Goal: Task Accomplishment & Management: Complete application form

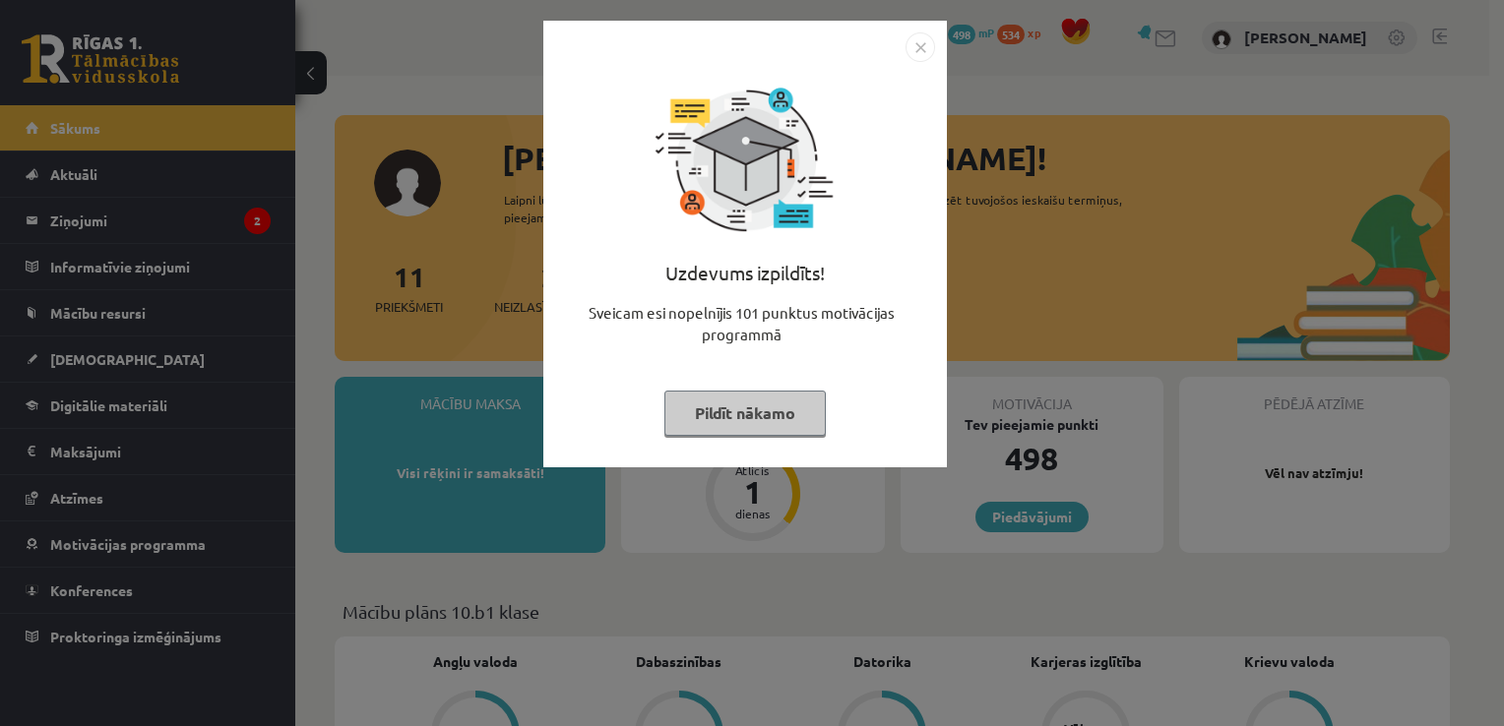
click at [762, 409] on button "Pildīt nākamo" at bounding box center [744, 413] width 161 height 45
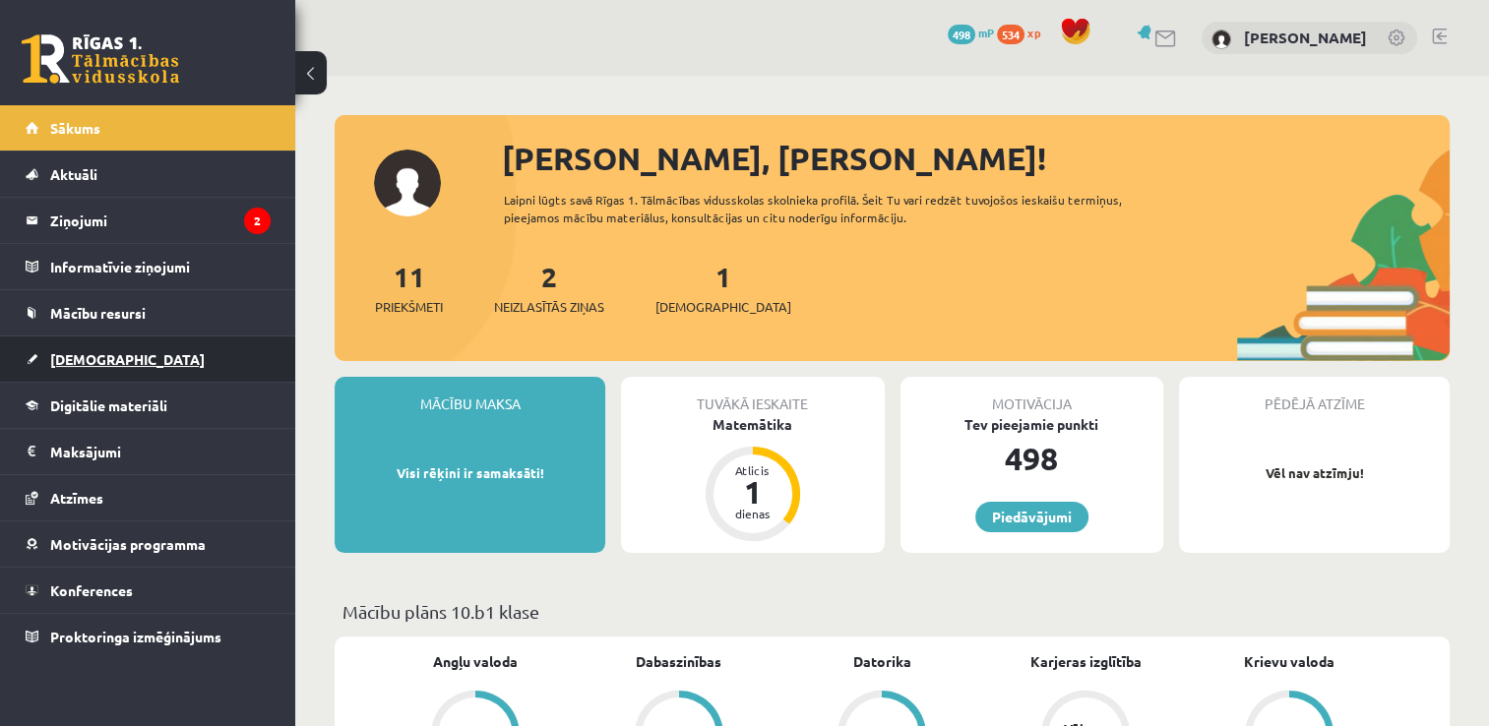
click at [94, 359] on span "[DEMOGRAPHIC_DATA]" at bounding box center [127, 359] width 155 height 18
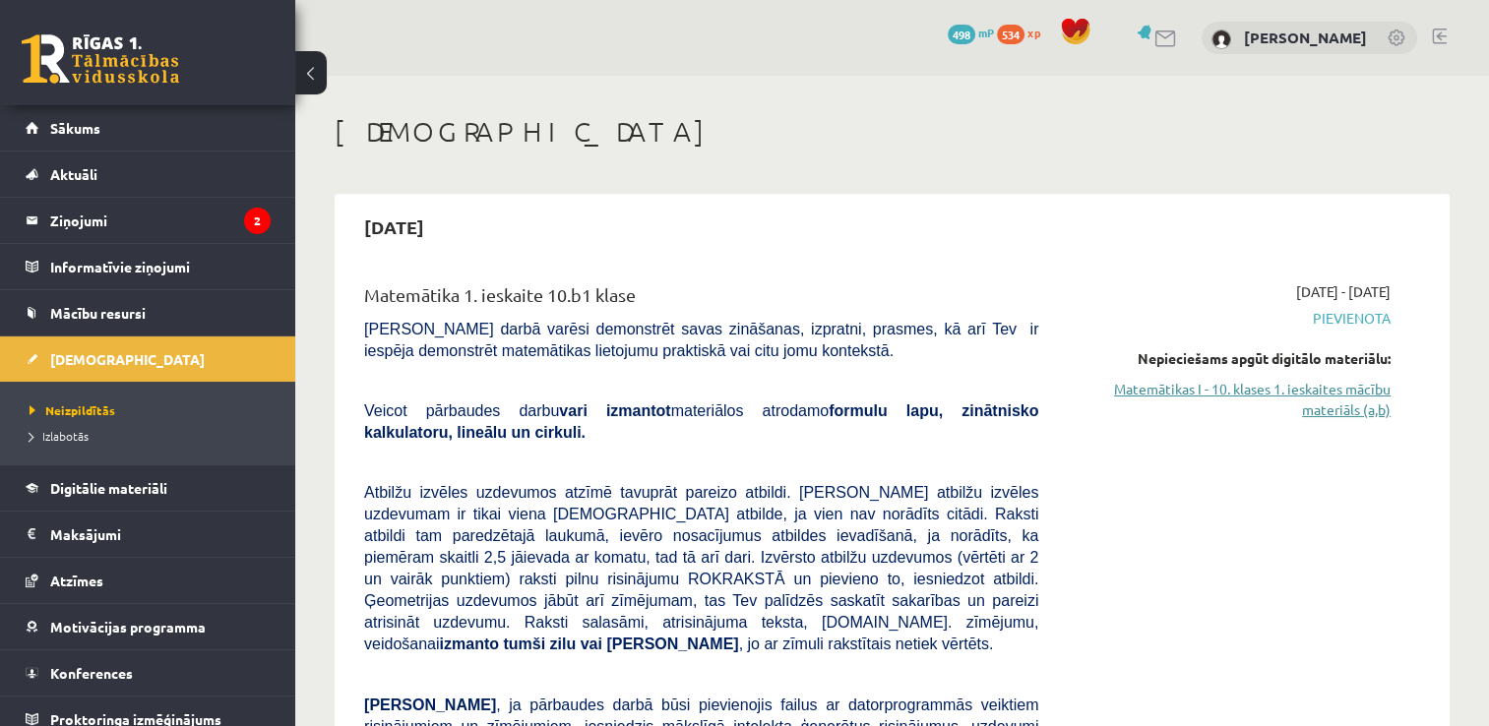
click at [1260, 396] on link "Matemātikas I - 10. klases 1. ieskaites mācību materiāls (a,b)" at bounding box center [1229, 399] width 323 height 41
click at [1165, 394] on link "Matemātikas I - 10. klases 1. ieskaites mācību materiāls (a,b)" at bounding box center [1229, 399] width 323 height 41
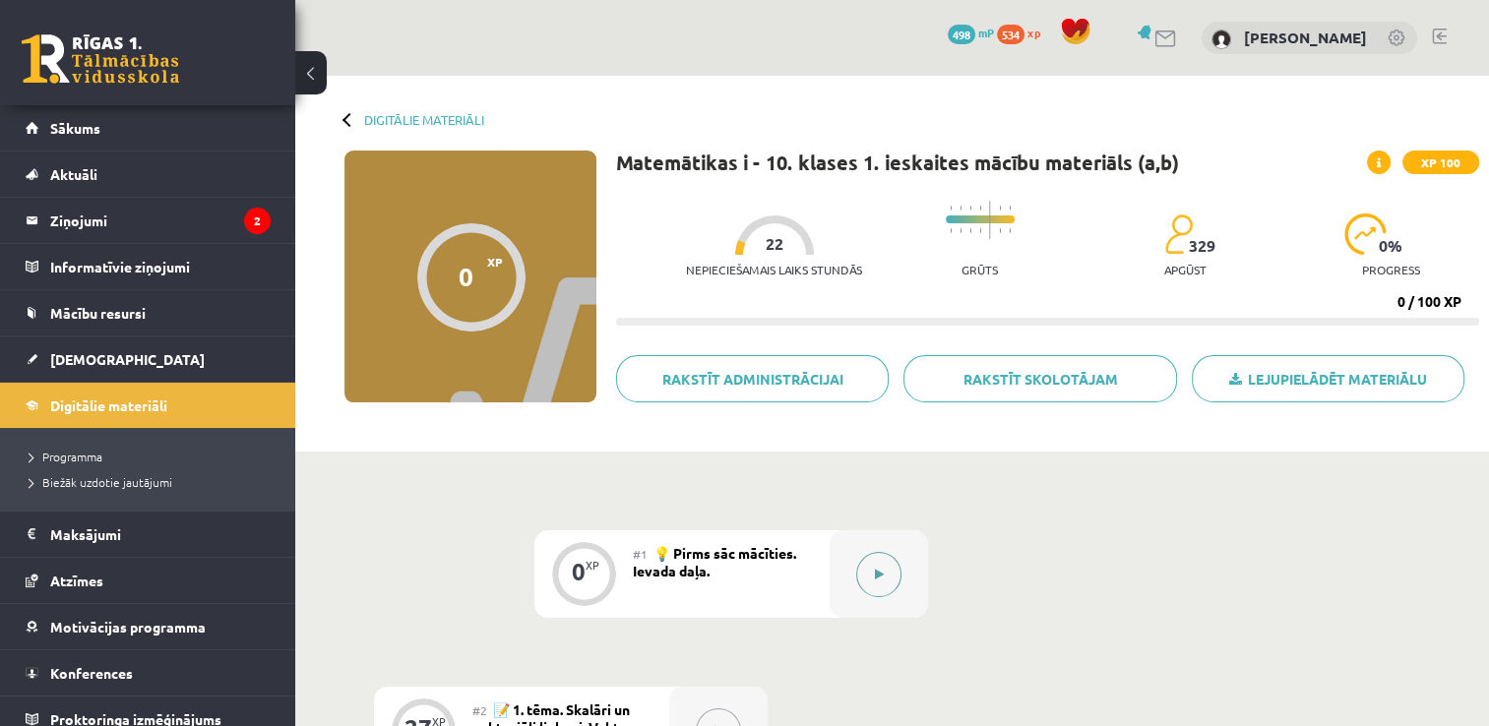
click at [873, 569] on button at bounding box center [878, 574] width 45 height 45
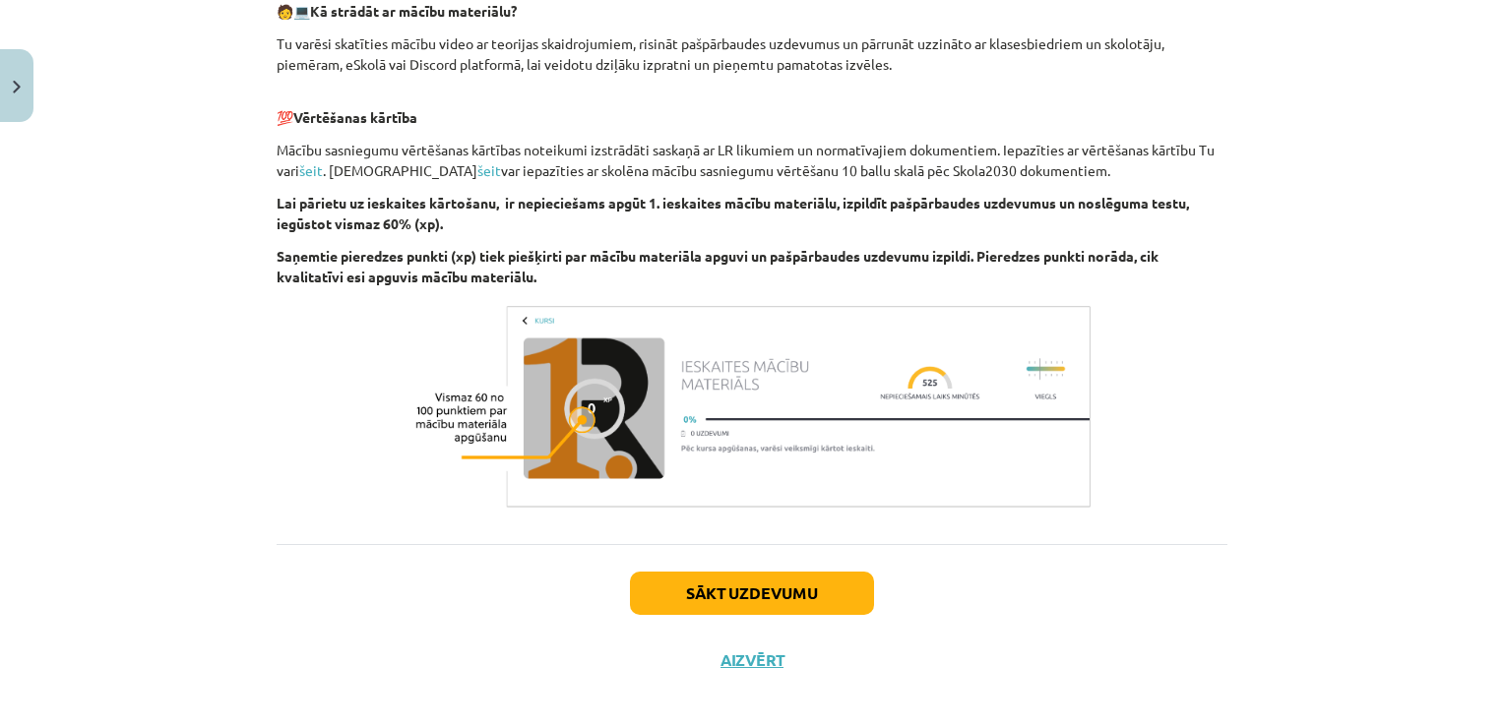
scroll to position [1028, 0]
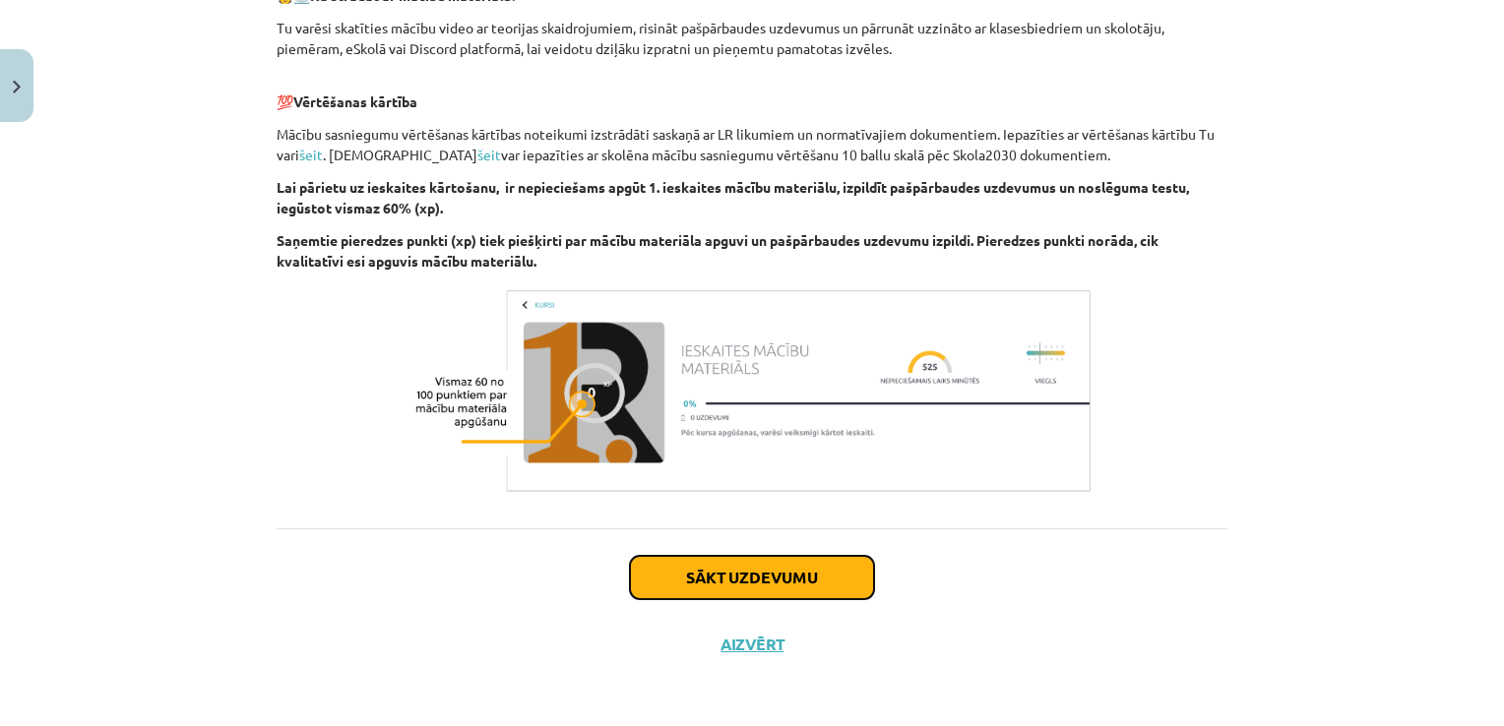
click at [748, 587] on button "Sākt uzdevumu" at bounding box center [752, 577] width 244 height 43
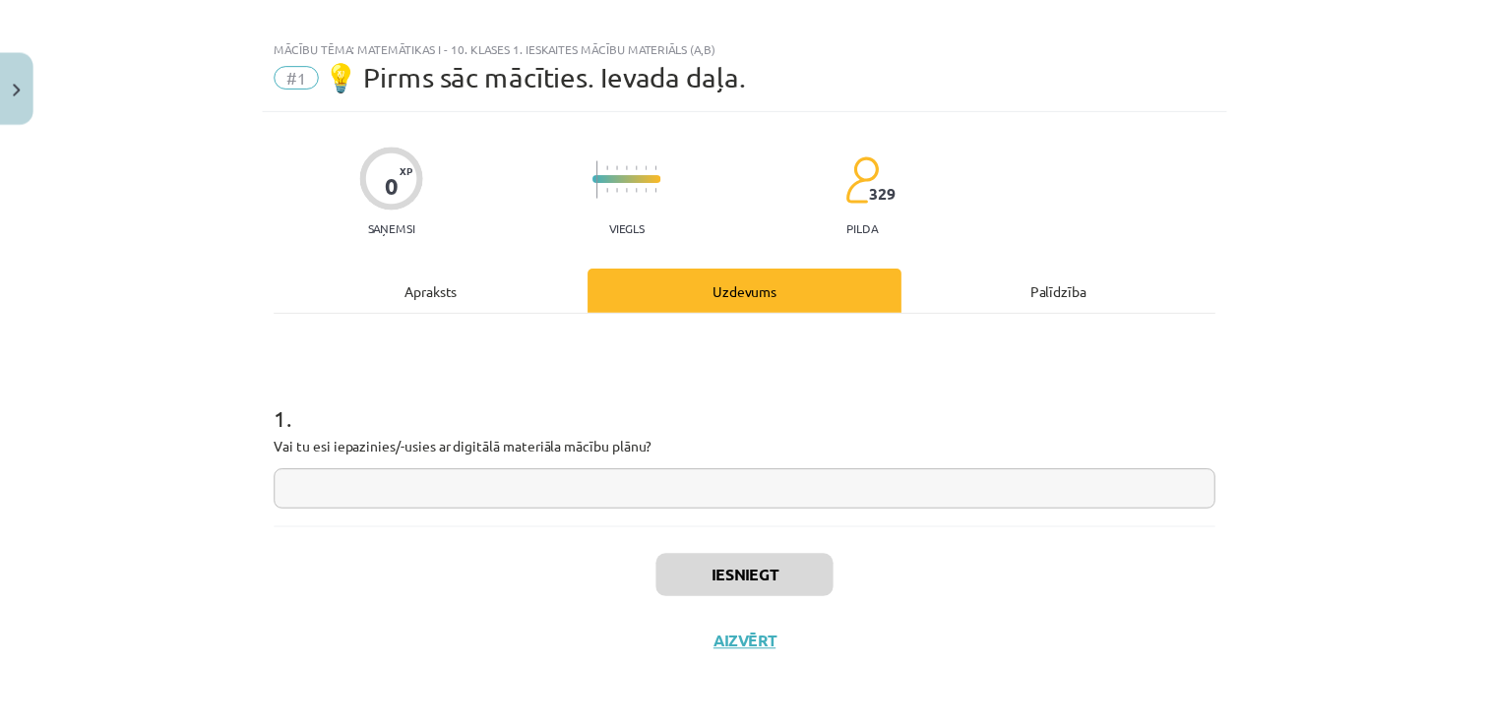
scroll to position [20, 0]
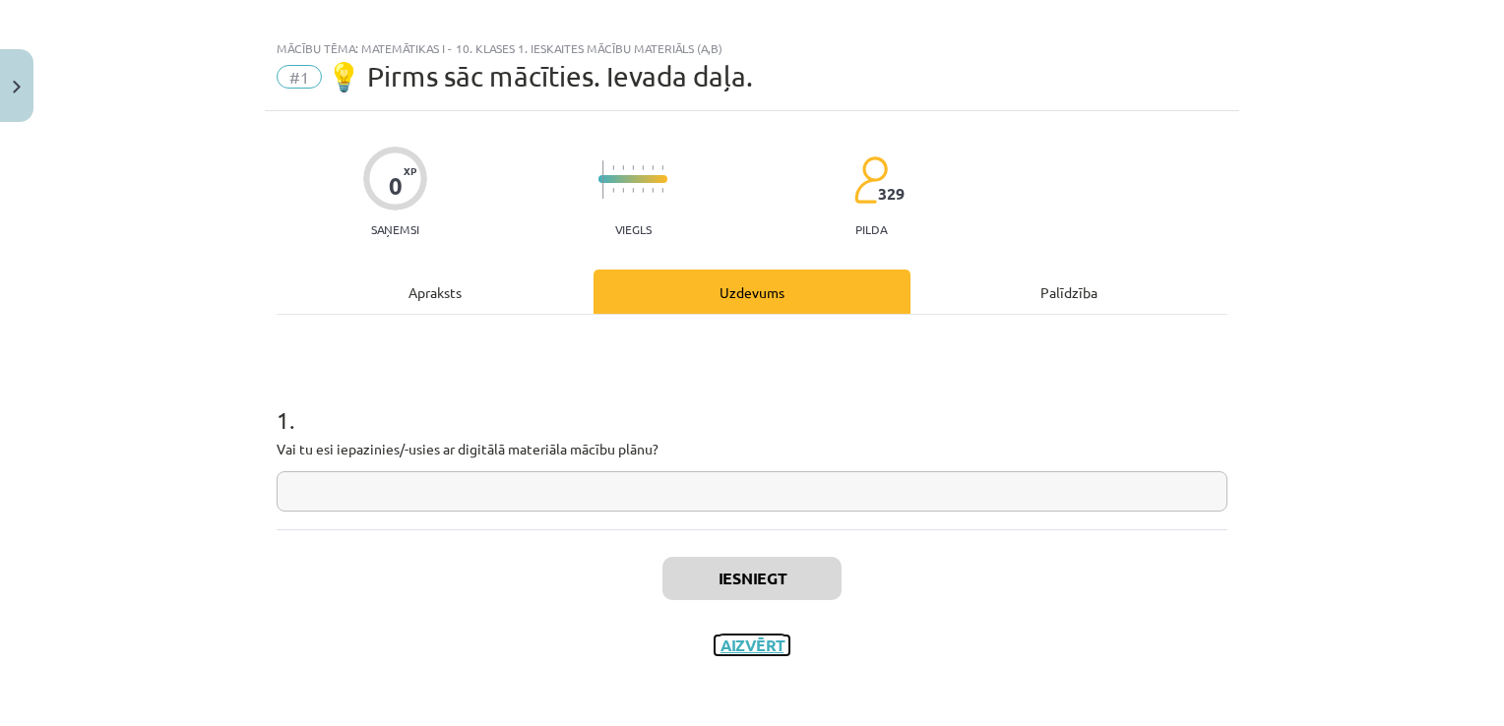
click at [729, 639] on button "Aizvērt" at bounding box center [752, 646] width 75 height 20
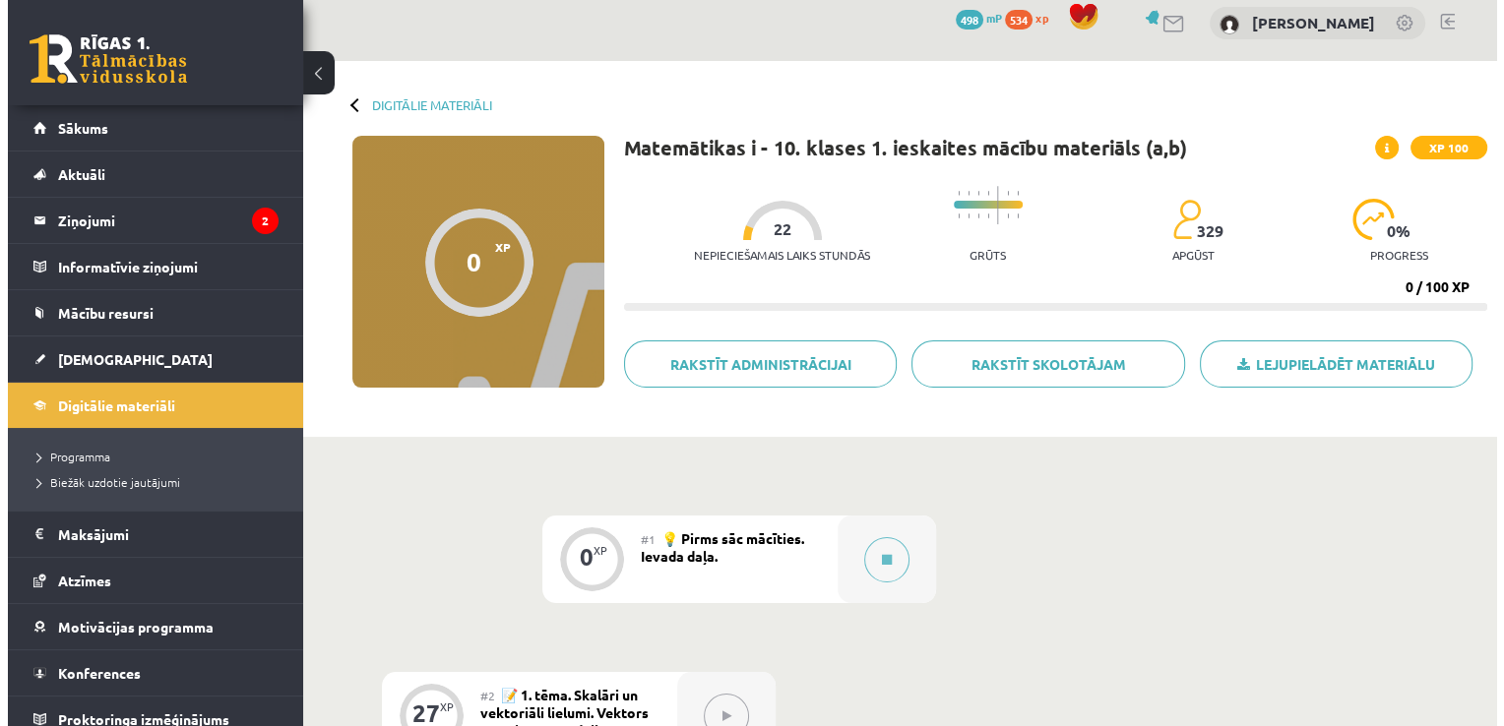
scroll to position [0, 0]
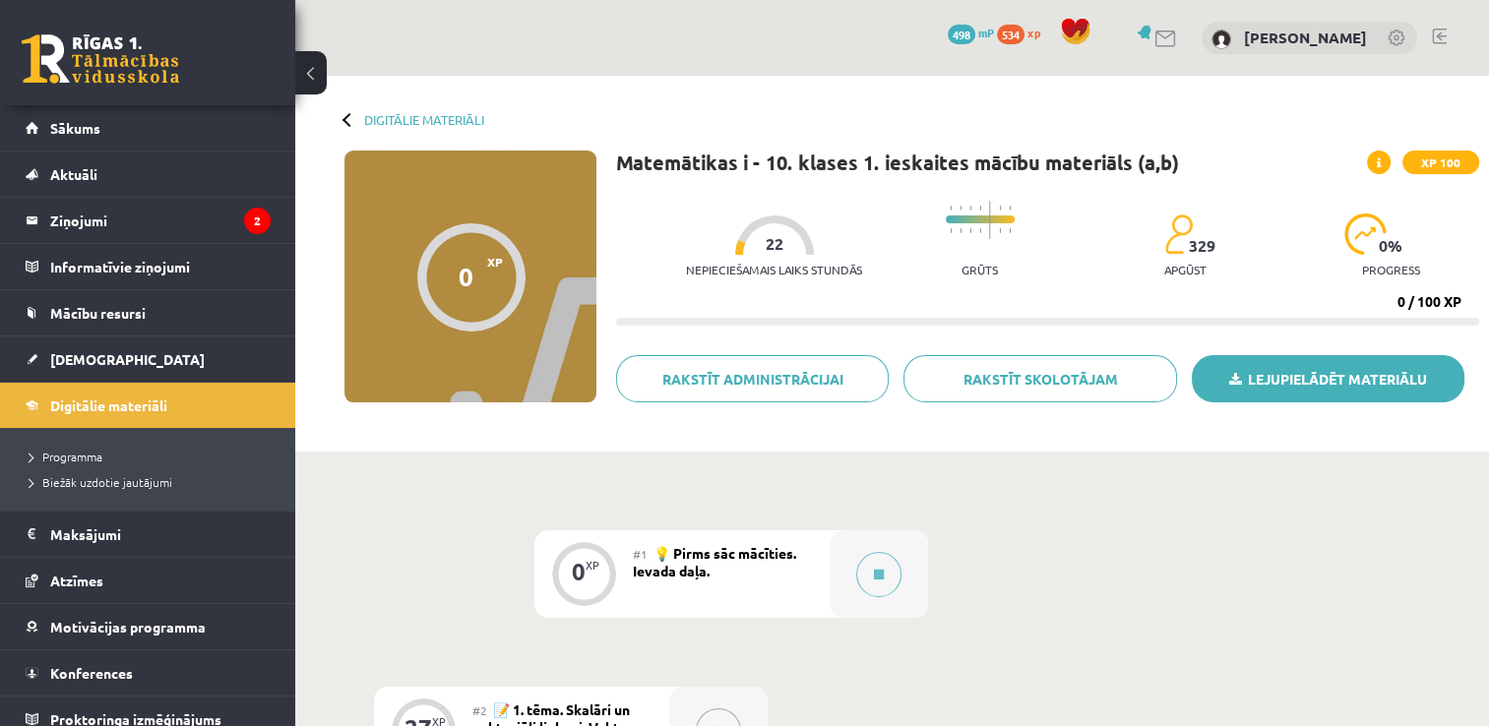
click at [1269, 377] on link "Lejupielādēt materiālu" at bounding box center [1328, 378] width 273 height 47
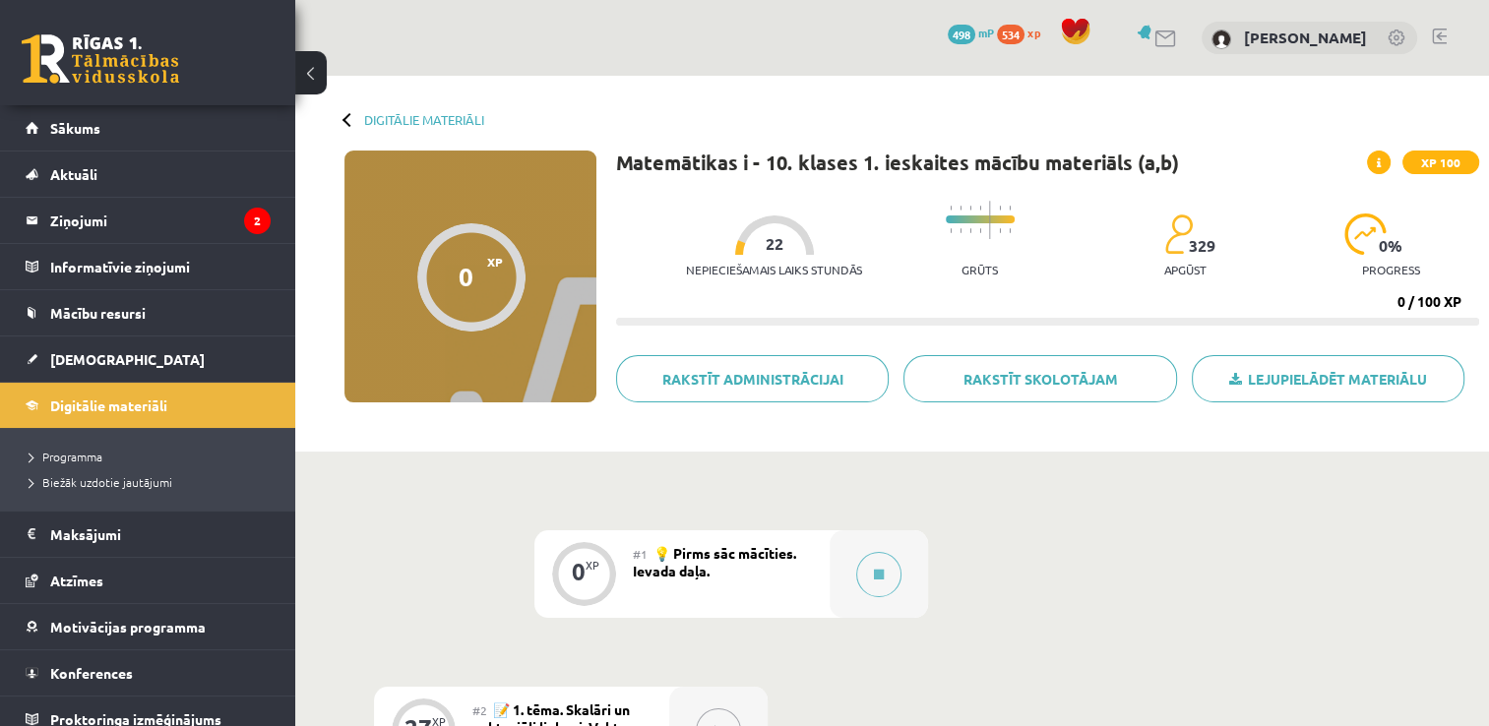
click at [799, 565] on div "#1 💡 Pirms sāc mācīties. Ievada daļa." at bounding box center [731, 575] width 197 height 88
click at [876, 574] on icon at bounding box center [879, 575] width 10 height 12
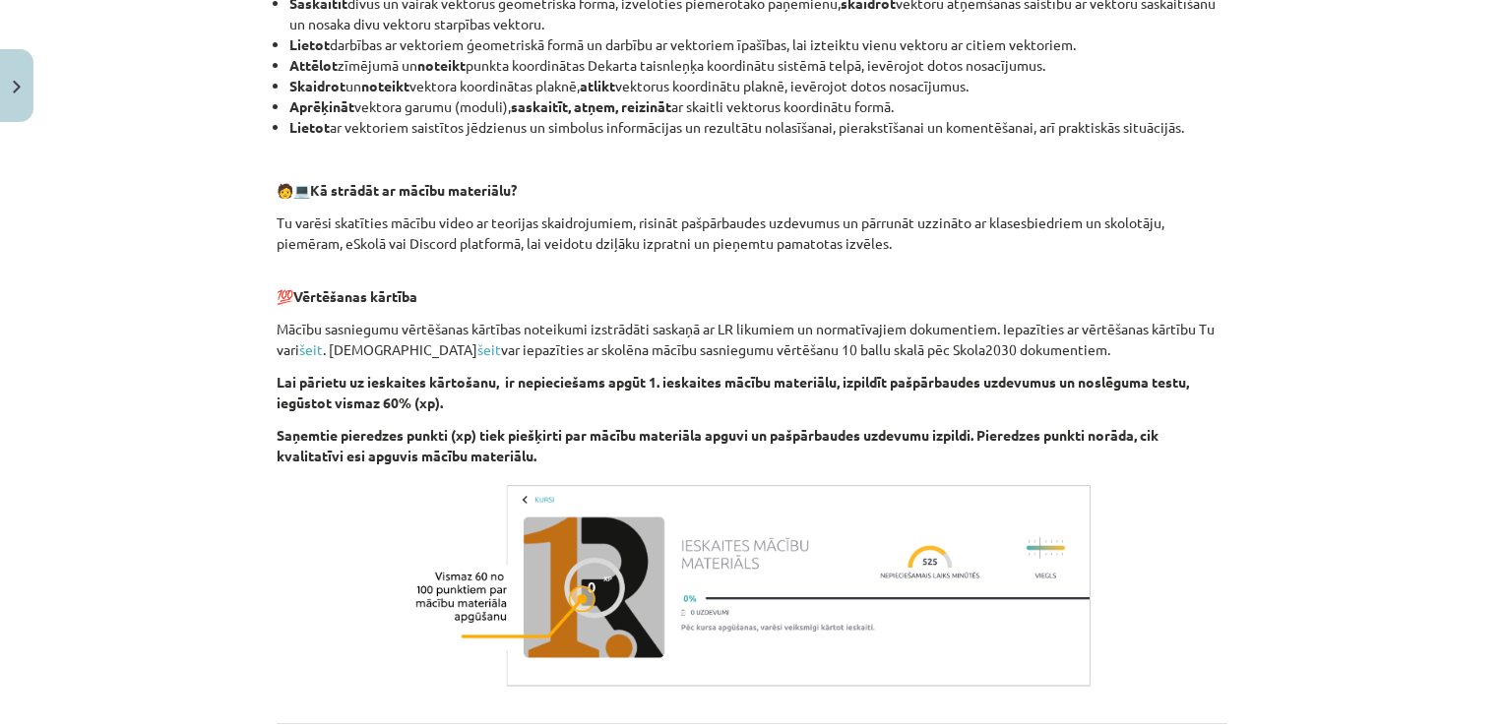
scroll to position [1028, 0]
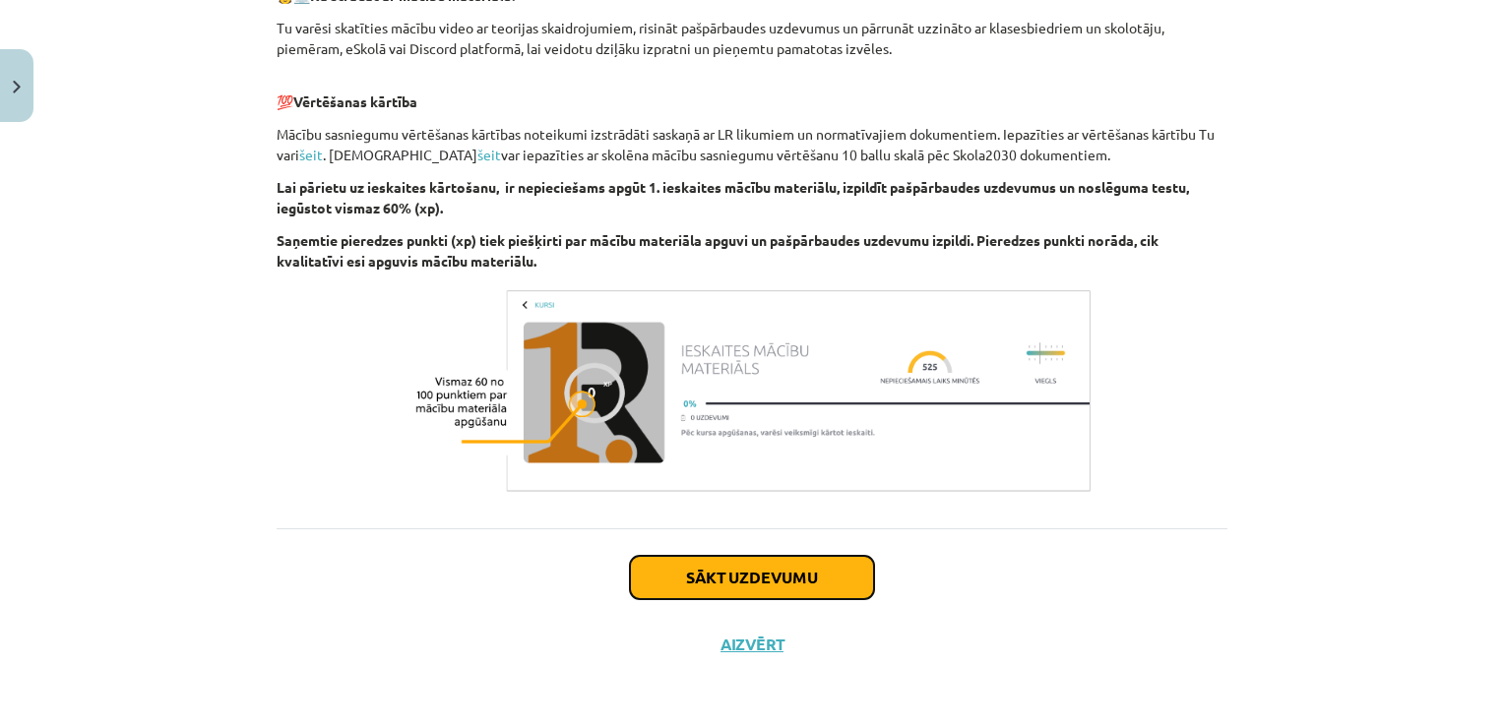
click at [757, 575] on button "Sākt uzdevumu" at bounding box center [752, 577] width 244 height 43
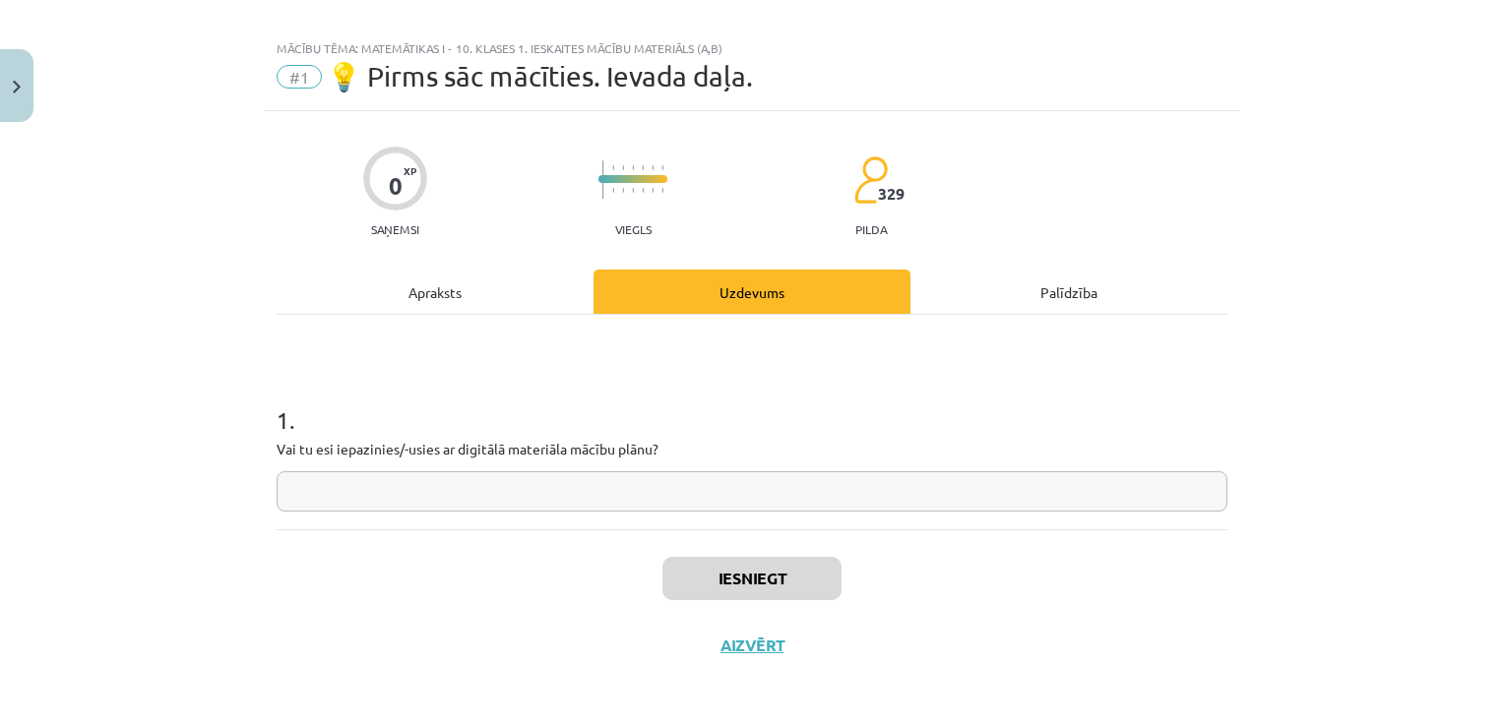
click at [588, 471] on input "text" at bounding box center [752, 491] width 951 height 40
type input "******"
click at [756, 583] on button "Iesniegt" at bounding box center [751, 578] width 179 height 43
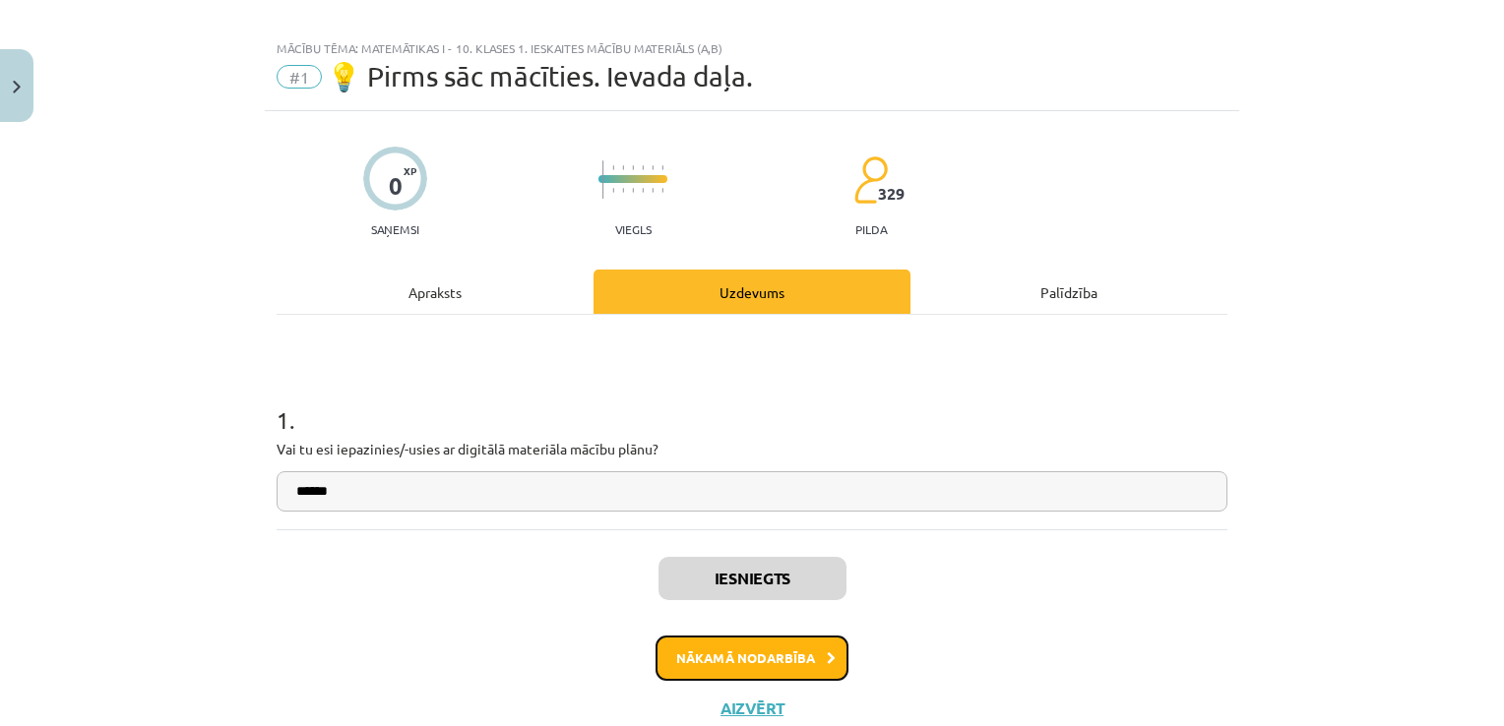
click at [717, 664] on button "Nākamā nodarbība" at bounding box center [752, 658] width 193 height 45
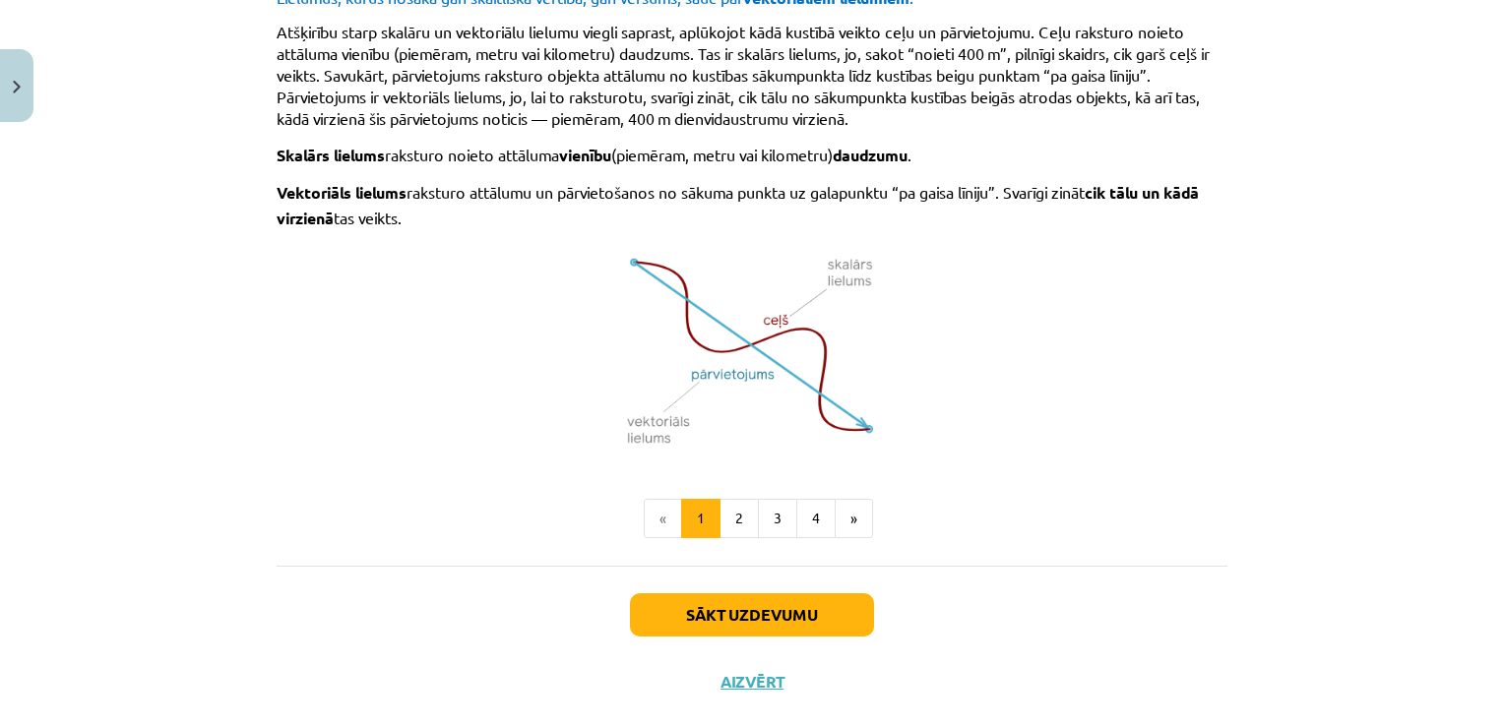
scroll to position [1291, 0]
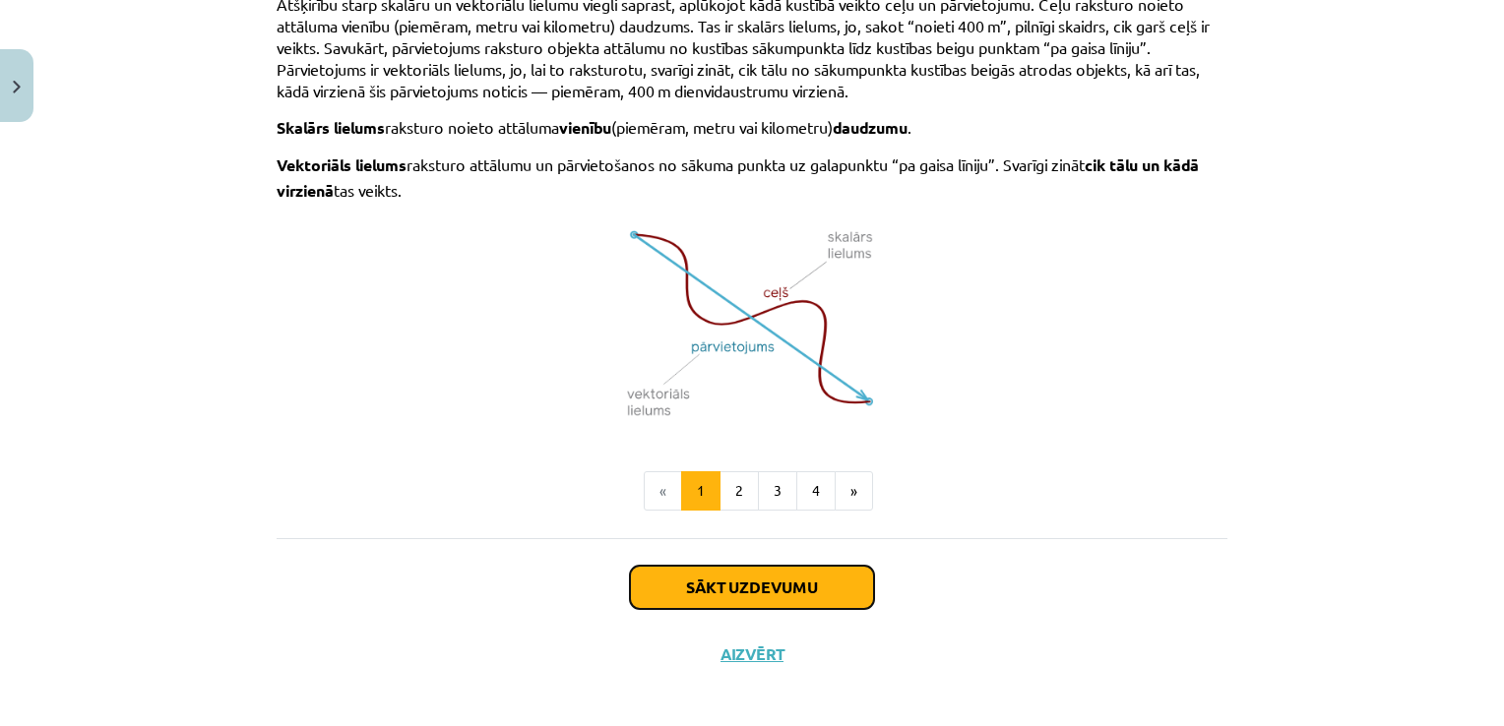
click at [748, 579] on button "Sākt uzdevumu" at bounding box center [752, 587] width 244 height 43
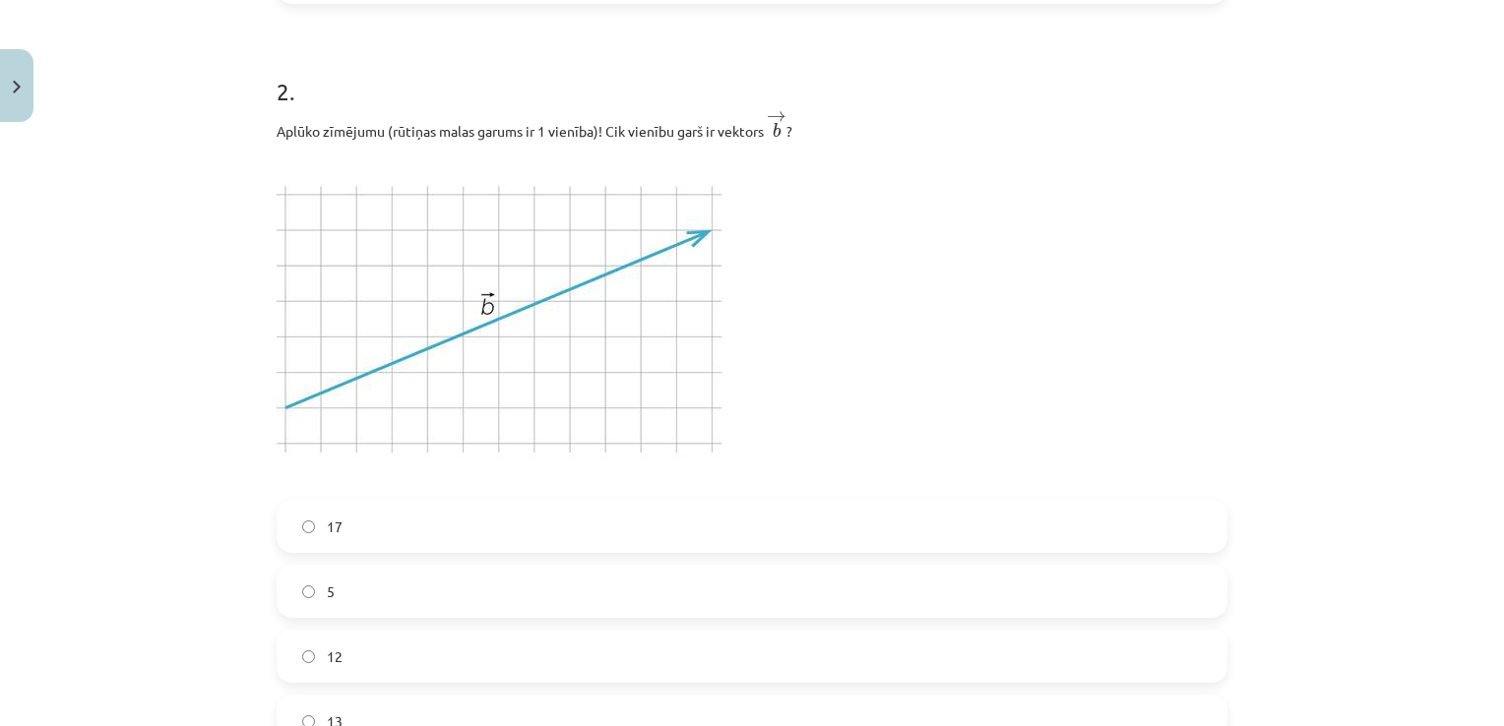
scroll to position [1213, 0]
click at [327, 656] on span "12" at bounding box center [335, 656] width 16 height 21
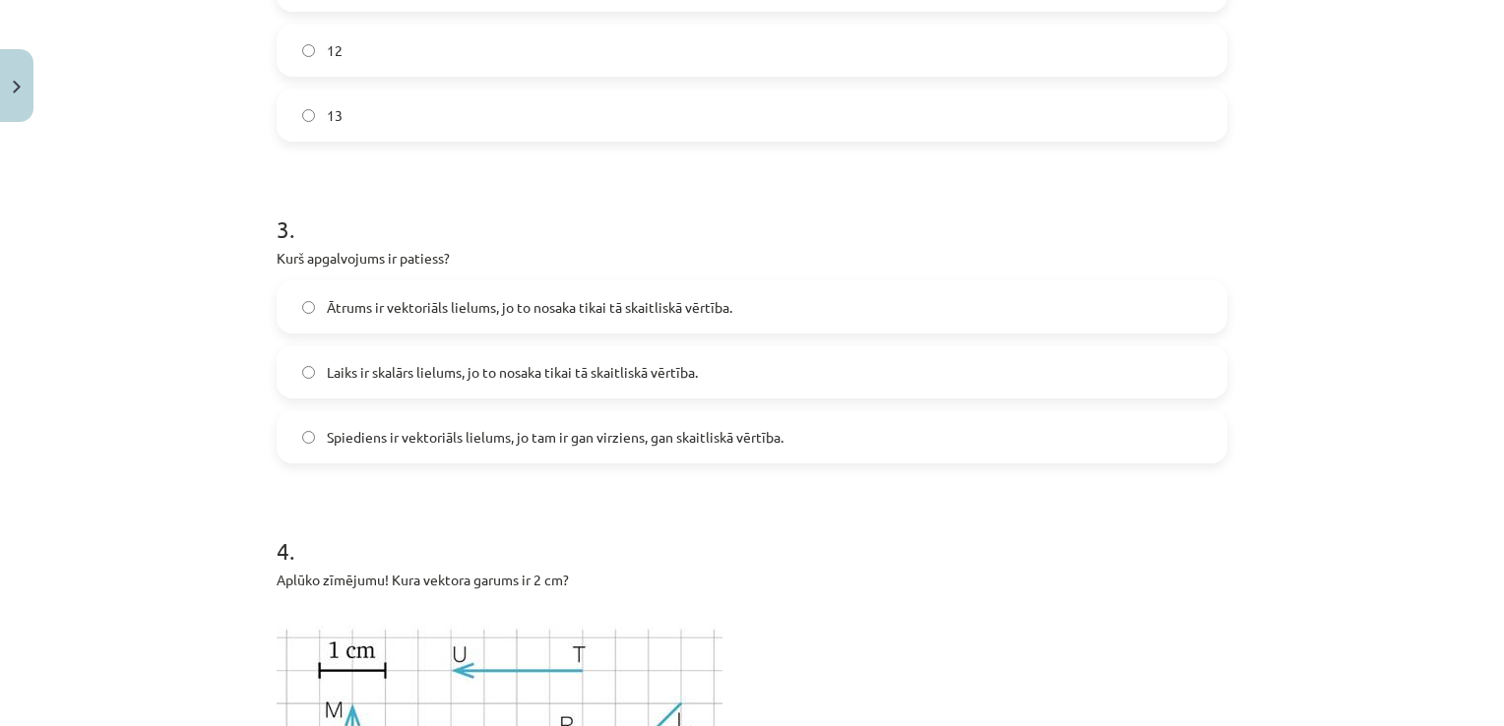
scroll to position [1819, 0]
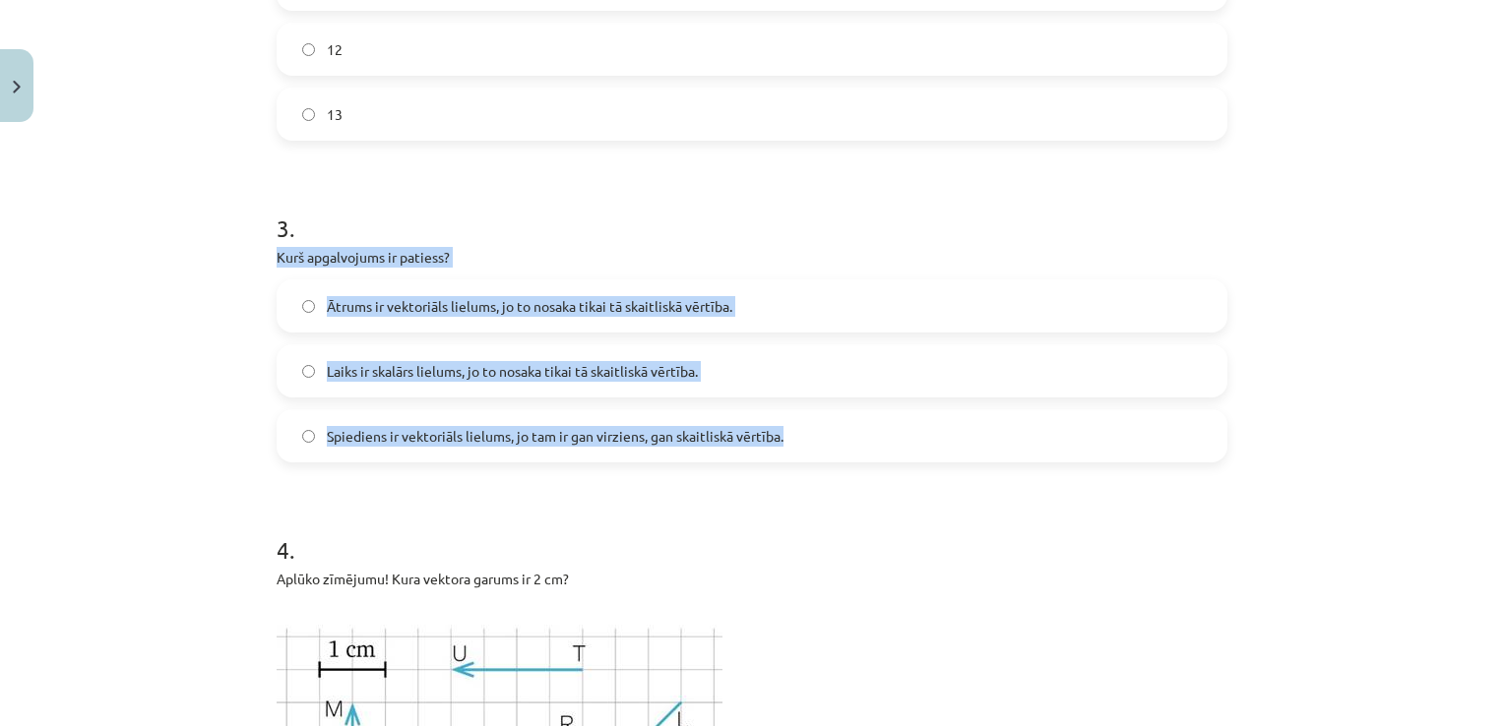
drag, startPoint x: 243, startPoint y: 248, endPoint x: 865, endPoint y: 460, distance: 657.0
click at [865, 460] on div "Mācību tēma: Matemātikas i - 10. klases 1. ieskaites mācību materiāls (a,b) #2 …" at bounding box center [752, 363] width 1504 height 726
copy div "Kurš apgalvojums ir patiess? Ātrums ir vektoriāls lielums, jo to nosaka tikai t…"
click at [736, 377] on label "Laiks ir skalārs lielums, jo to nosaka tikai tā skaitliskā vērtība." at bounding box center [752, 370] width 947 height 49
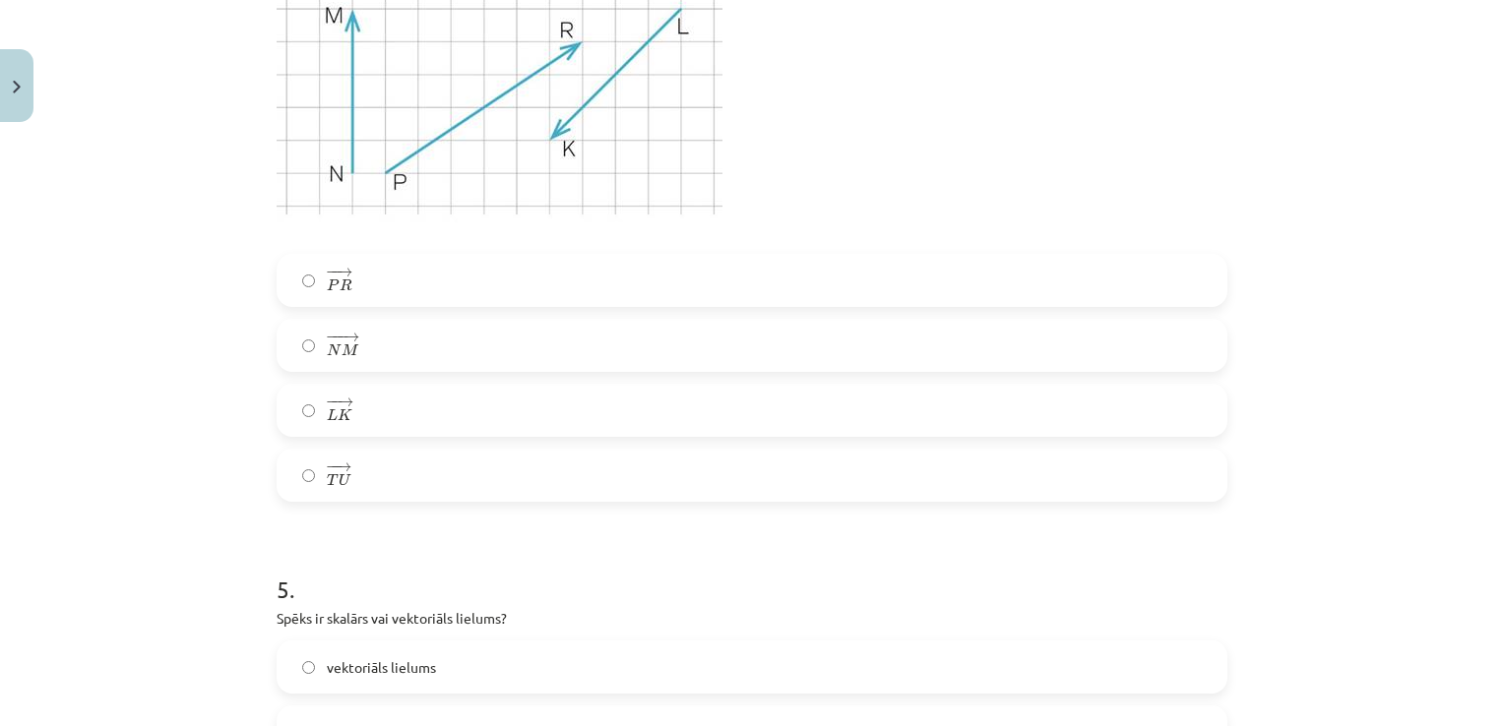
scroll to position [2516, 0]
click at [316, 468] on label "− − → T U T U →" at bounding box center [752, 472] width 947 height 49
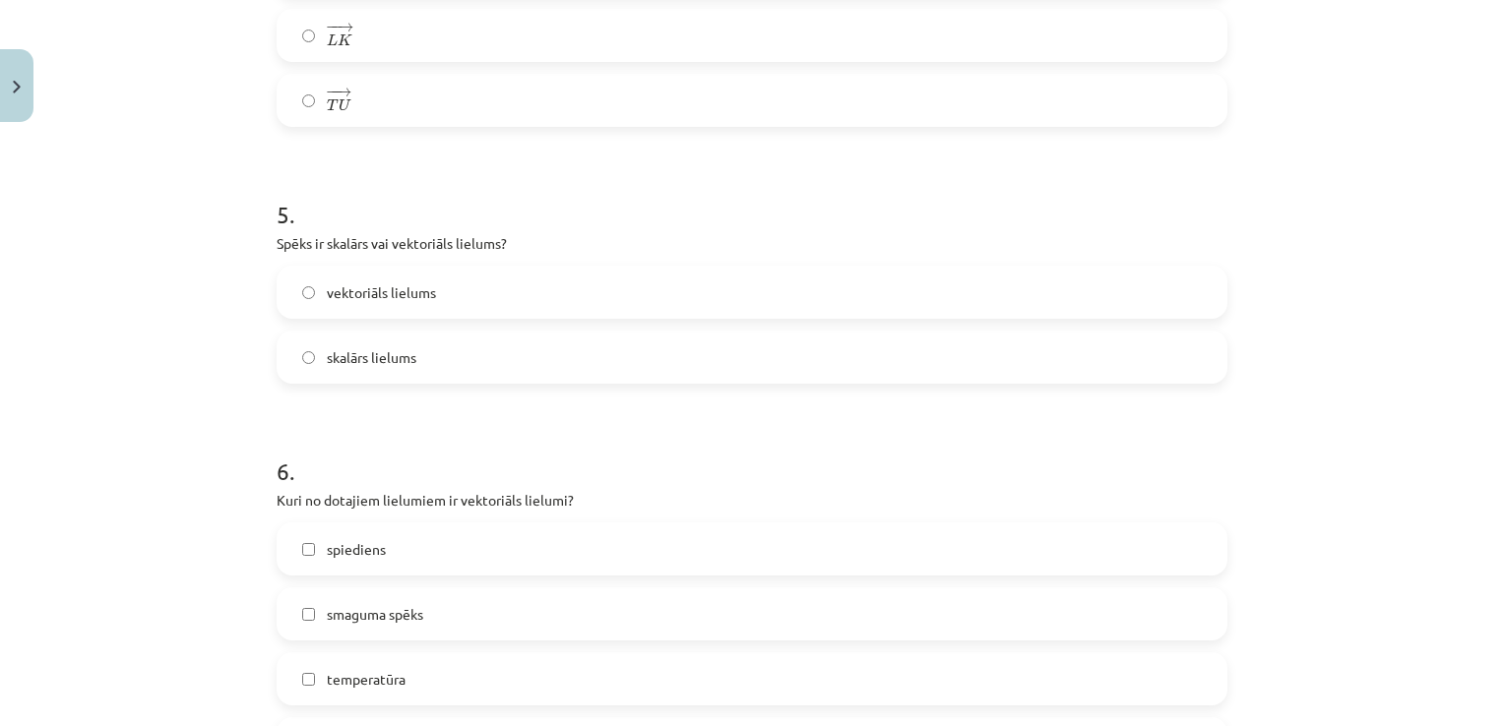
scroll to position [2889, 0]
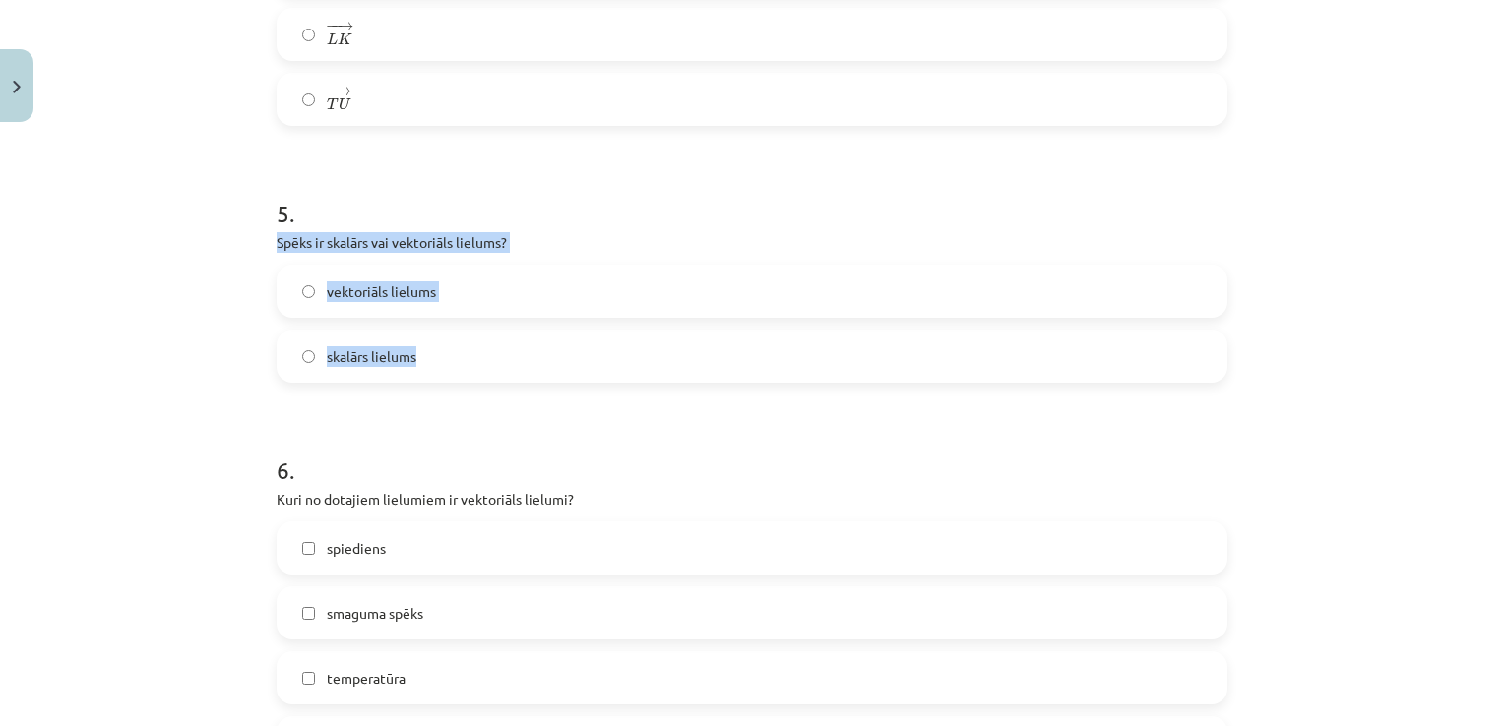
drag, startPoint x: 253, startPoint y: 238, endPoint x: 546, endPoint y: 380, distance: 325.8
click at [546, 380] on div "Mācību tēma: Matemātikas i - 10. klases 1. ieskaites mācību materiāls (a,b) #2 …" at bounding box center [752, 363] width 1504 height 726
copy div "Spēks ir skalārs vai vektoriāls lielums? vektoriāls lielums skalārs lielums"
click at [601, 285] on label "vektoriāls lielums" at bounding box center [752, 291] width 947 height 49
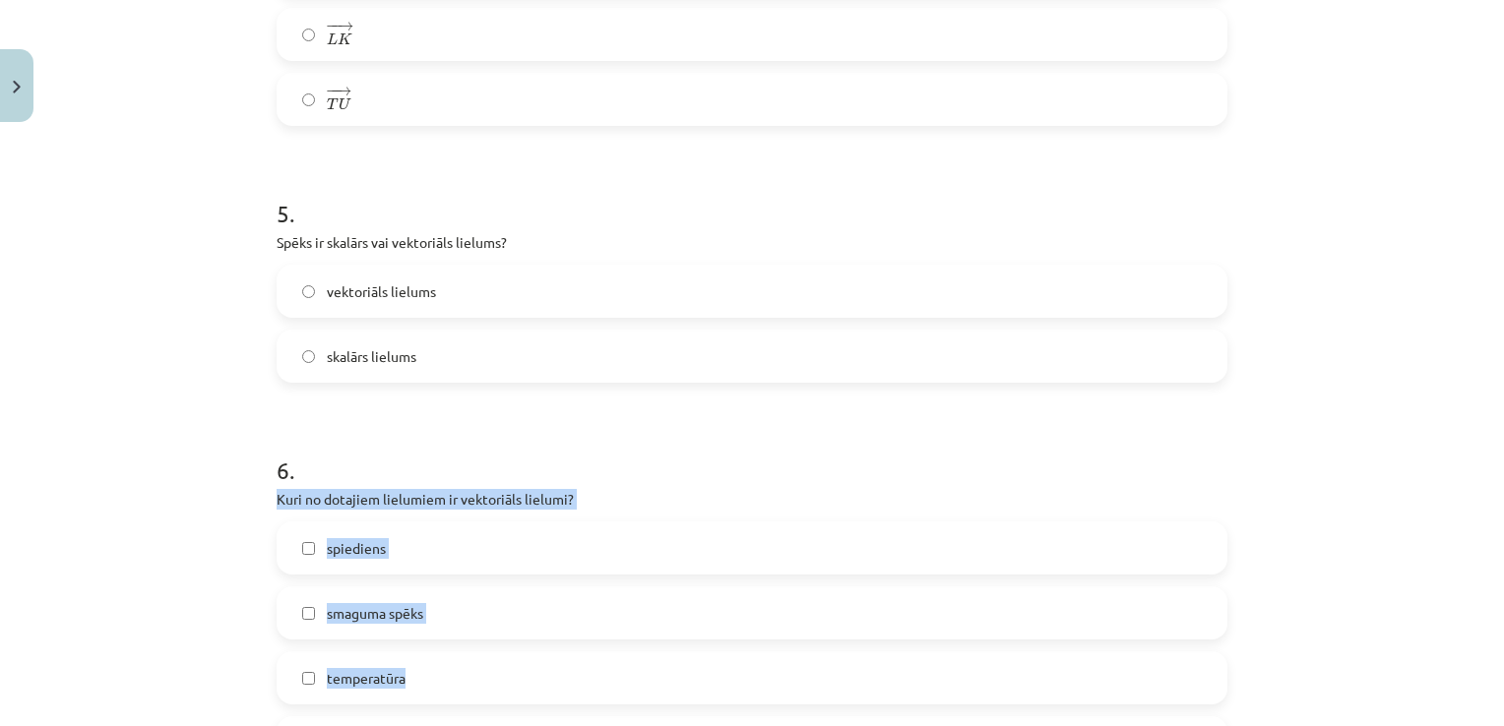
drag, startPoint x: 231, startPoint y: 486, endPoint x: 535, endPoint y: 682, distance: 361.7
click at [535, 682] on div "Mācību tēma: Matemātikas i - 10. klases 1. ieskaites mācību materiāls (a,b) #2 …" at bounding box center [752, 363] width 1504 height 726
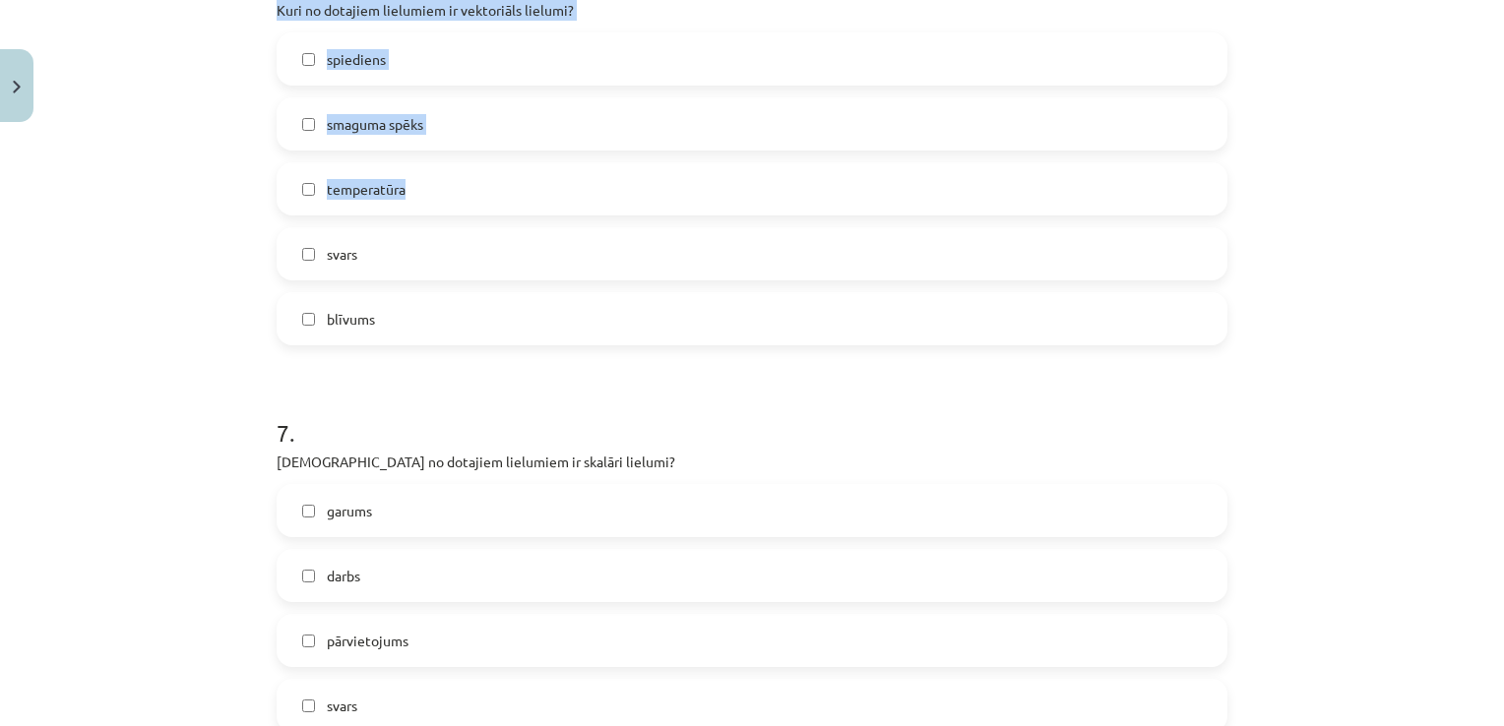
scroll to position [3378, 0]
click at [217, 15] on div "Mācību tēma: Matemātikas i - 10. klases 1. ieskaites mācību materiāls (a,b) #2 …" at bounding box center [752, 363] width 1504 height 726
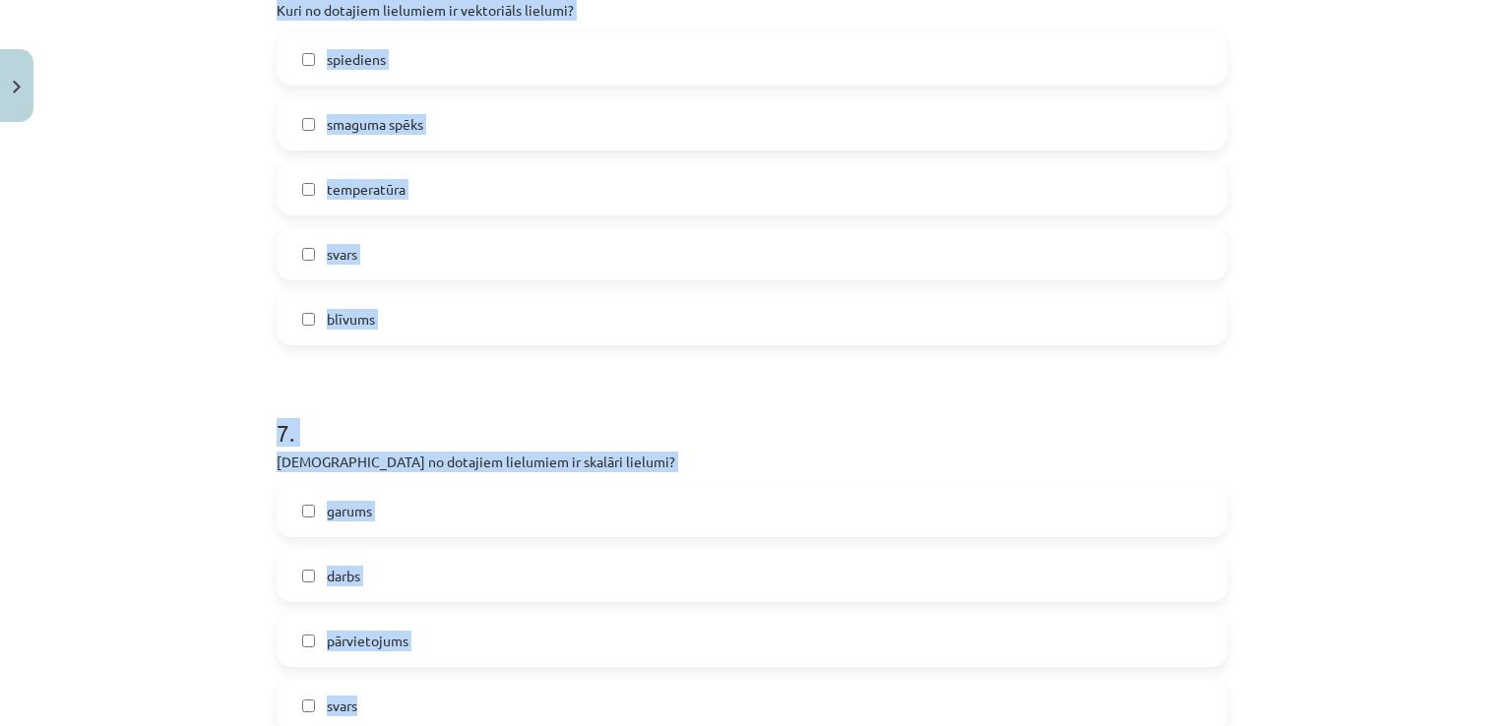
drag, startPoint x: 238, startPoint y: 6, endPoint x: 546, endPoint y: 687, distance: 747.5
click at [546, 687] on div "Mācību tēma: Matemātikas i - 10. klases 1. ieskaites mācību materiāls (a,b) #2 …" at bounding box center [752, 363] width 1504 height 726
copy form "Kuri no dotajiem lielumiem ir vektoriāls lielumi? spiediens smaguma spēks tempe…"
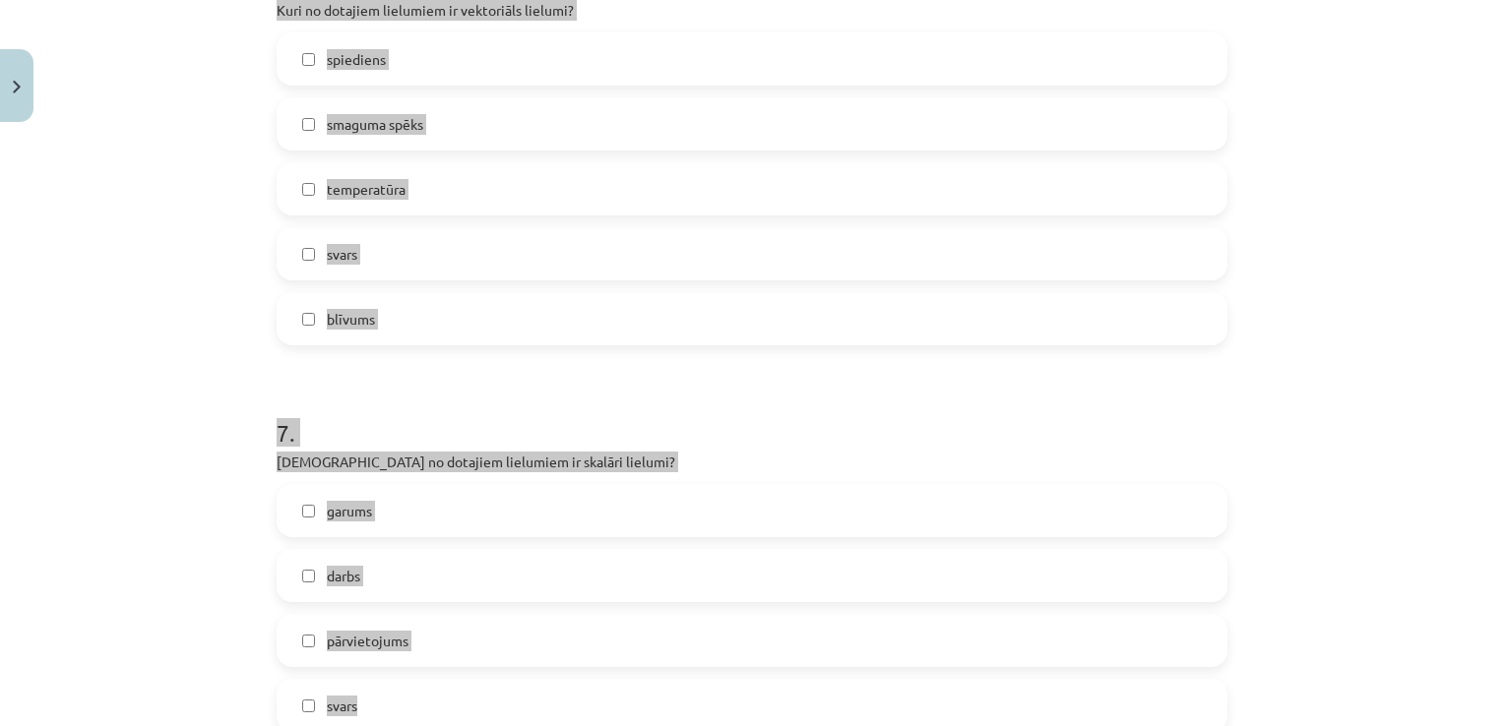
scroll to position [3252, 0]
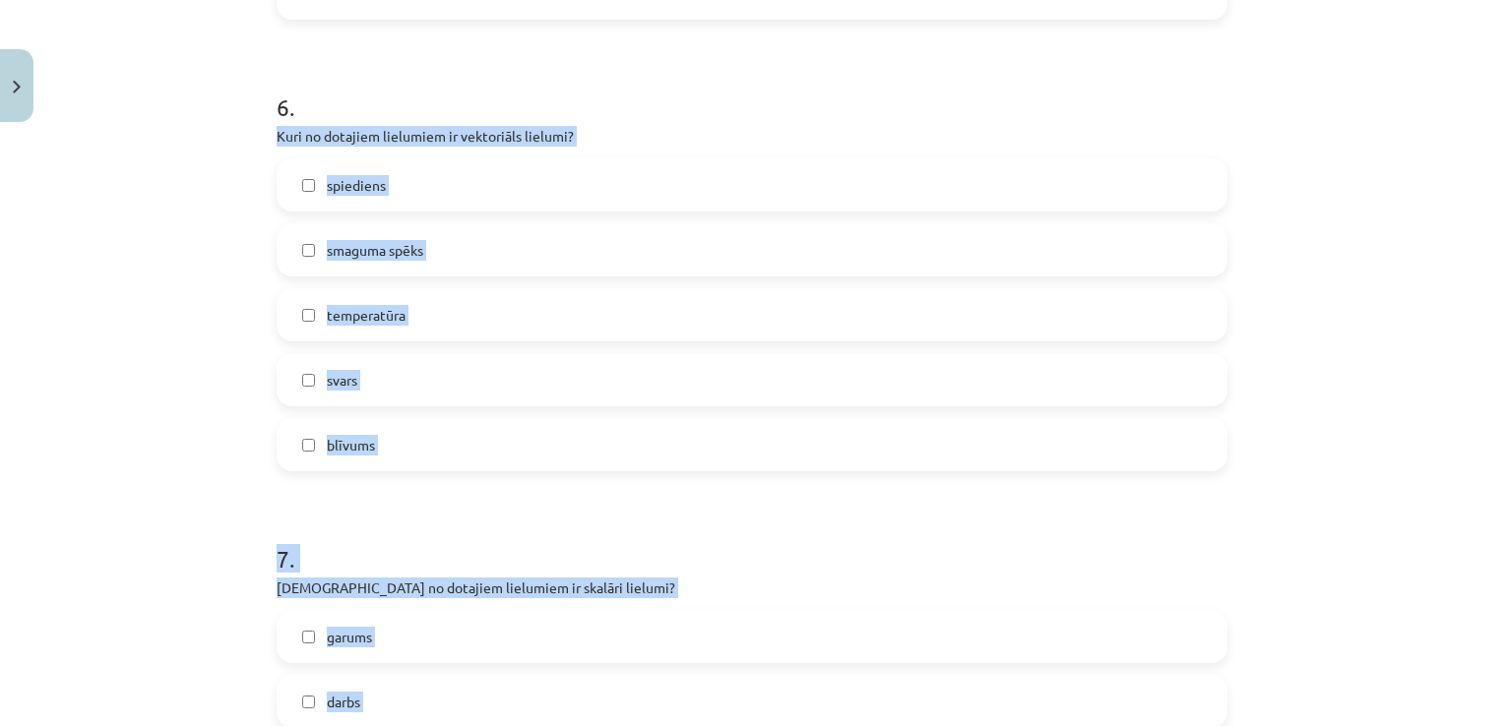
click at [307, 245] on label "smaguma spēks" at bounding box center [752, 249] width 947 height 49
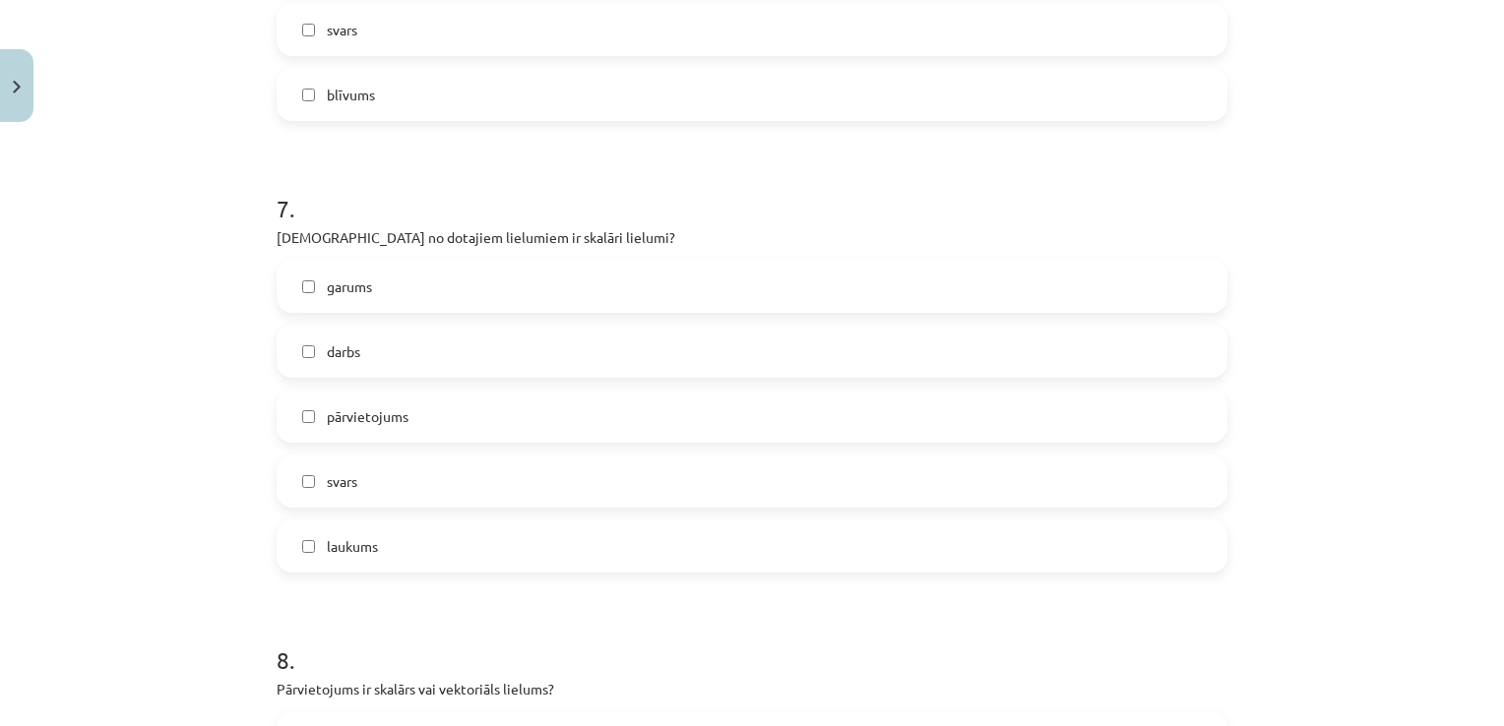
scroll to position [3610, 0]
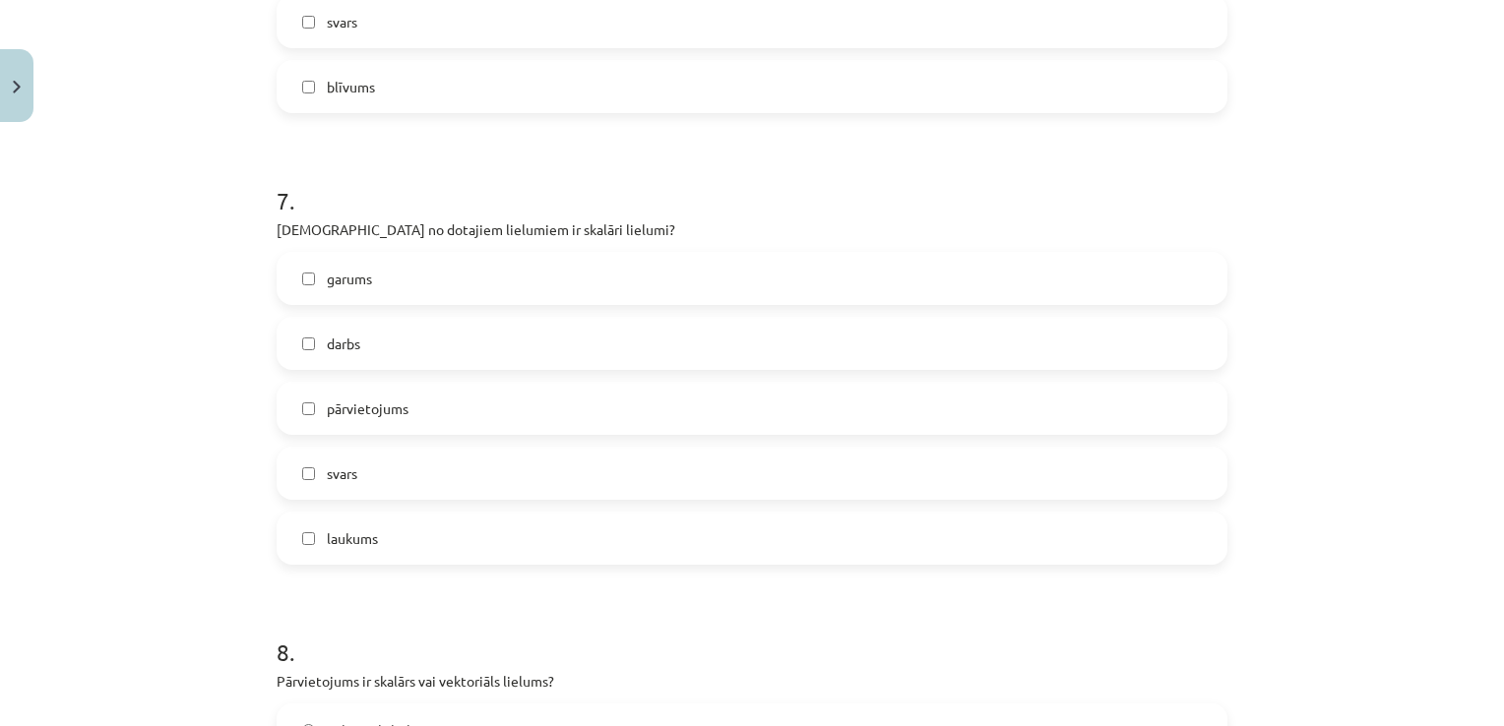
click at [327, 281] on span "garums" at bounding box center [349, 279] width 45 height 21
click at [290, 344] on label "darbs" at bounding box center [752, 343] width 947 height 49
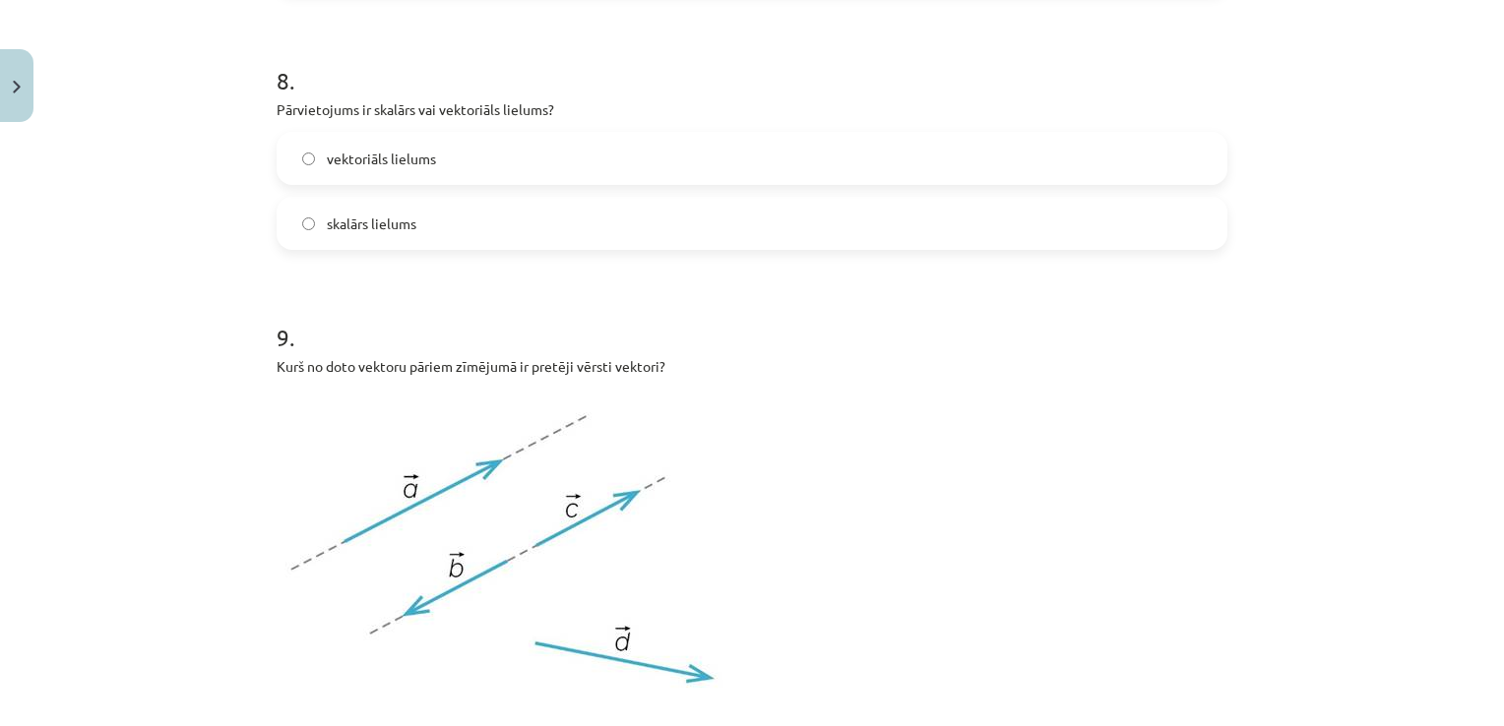
scroll to position [4187, 0]
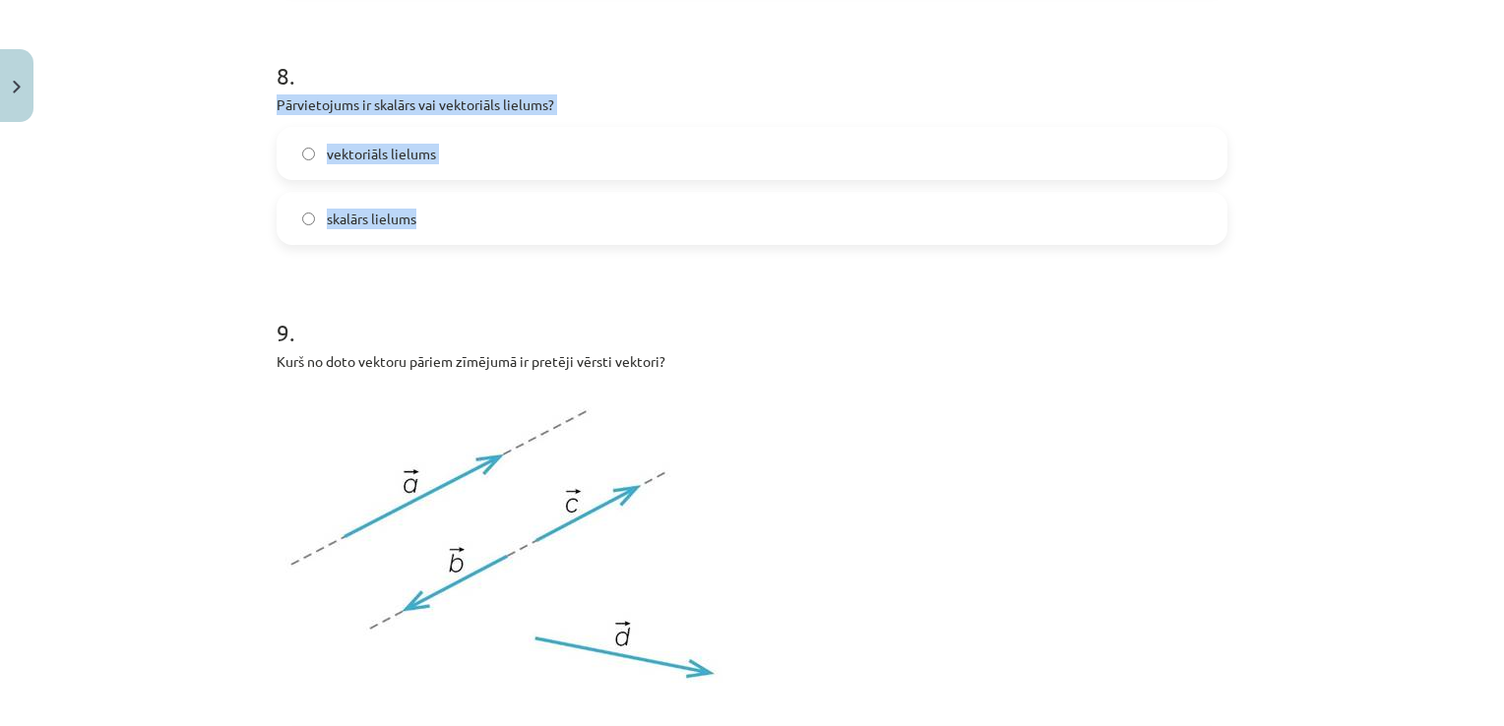
drag, startPoint x: 252, startPoint y: 94, endPoint x: 554, endPoint y: 213, distance: 324.8
click at [554, 213] on div "Mācību tēma: Matemātikas i - 10. klases 1. ieskaites mācību materiāls (a,b) #2 …" at bounding box center [752, 363] width 1504 height 726
copy div "Pārvietojums ir skalārs vai vektoriāls lielums? vektoriāls lielums skalārs liel…"
click at [468, 151] on label "vektoriāls lielums" at bounding box center [752, 153] width 947 height 49
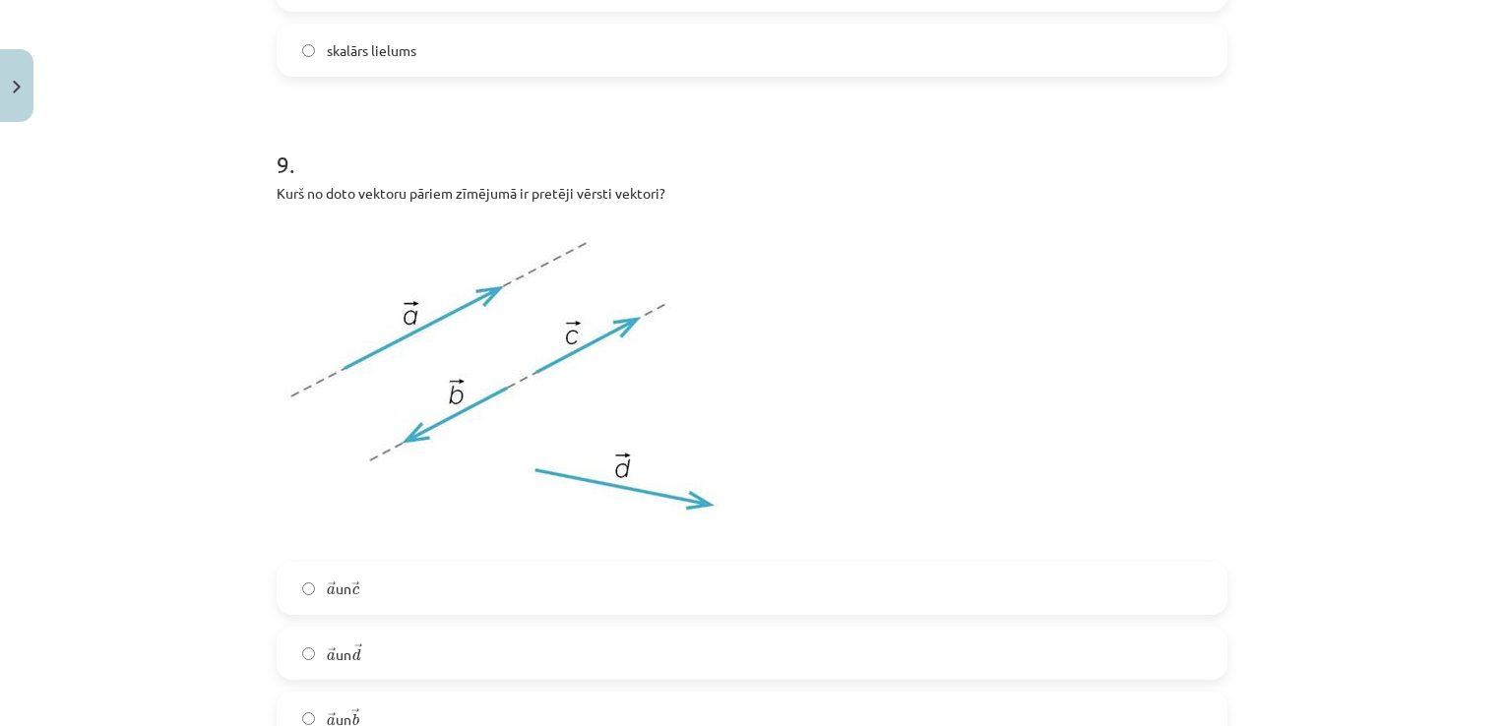
scroll to position [4356, 0]
click at [381, 585] on label "→ a a → un → c c →" at bounding box center [752, 587] width 947 height 49
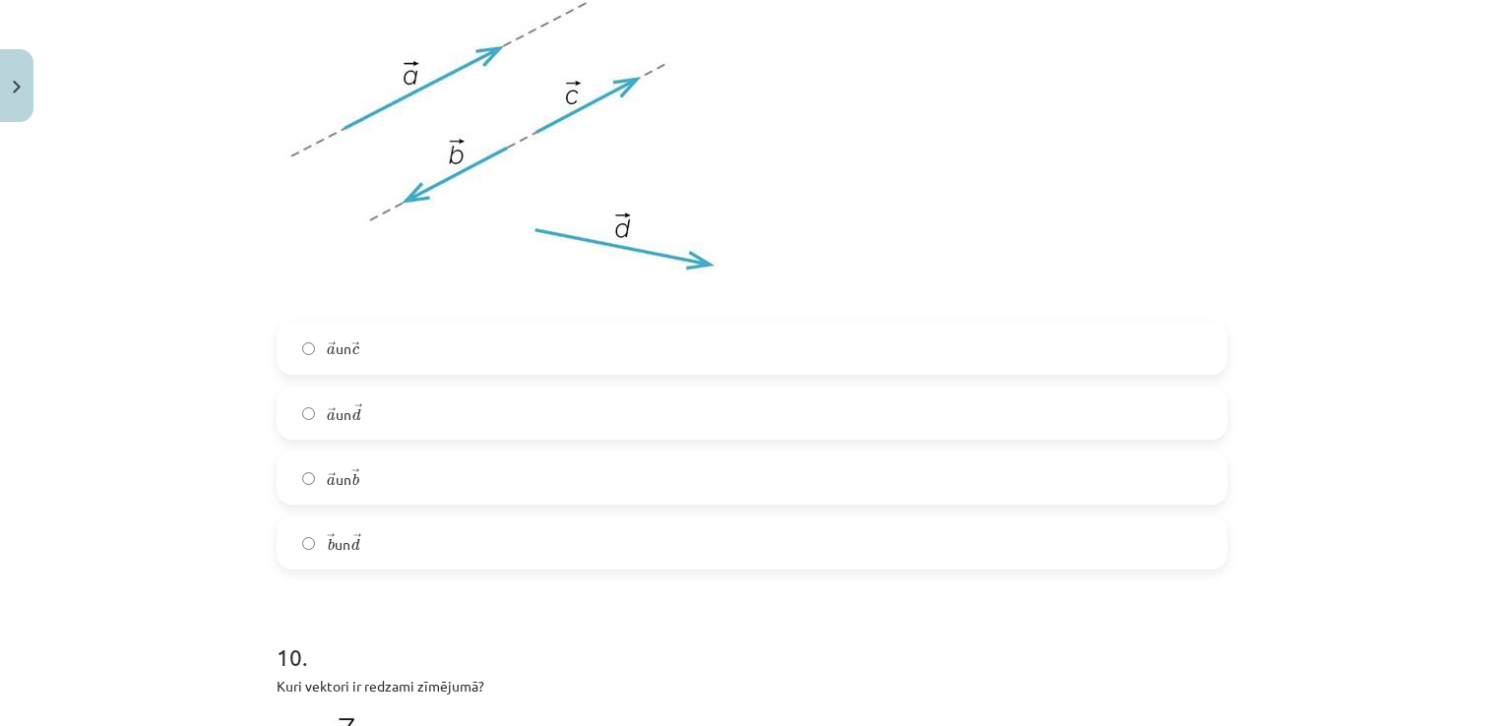
scroll to position [4614, 0]
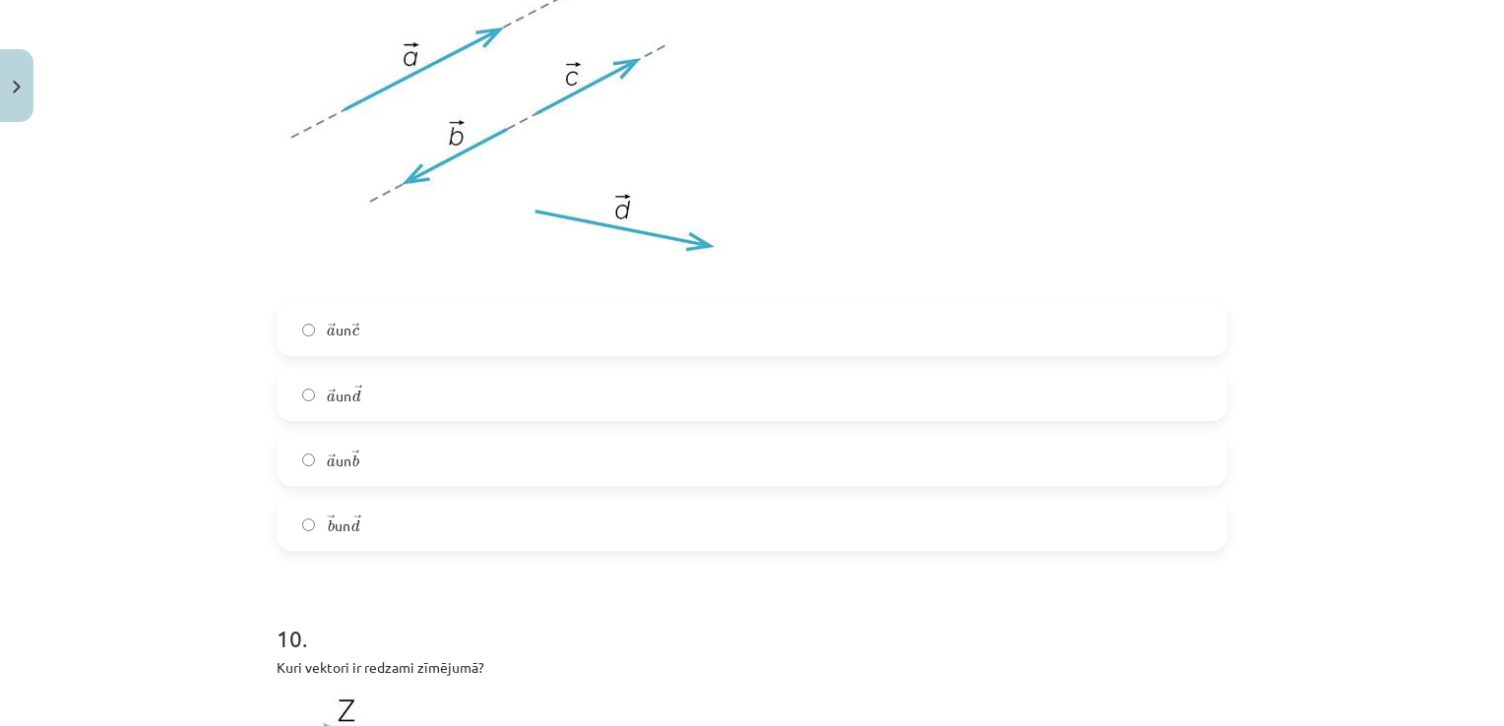
click at [374, 461] on label "→ a a → un → b b →" at bounding box center [752, 459] width 947 height 49
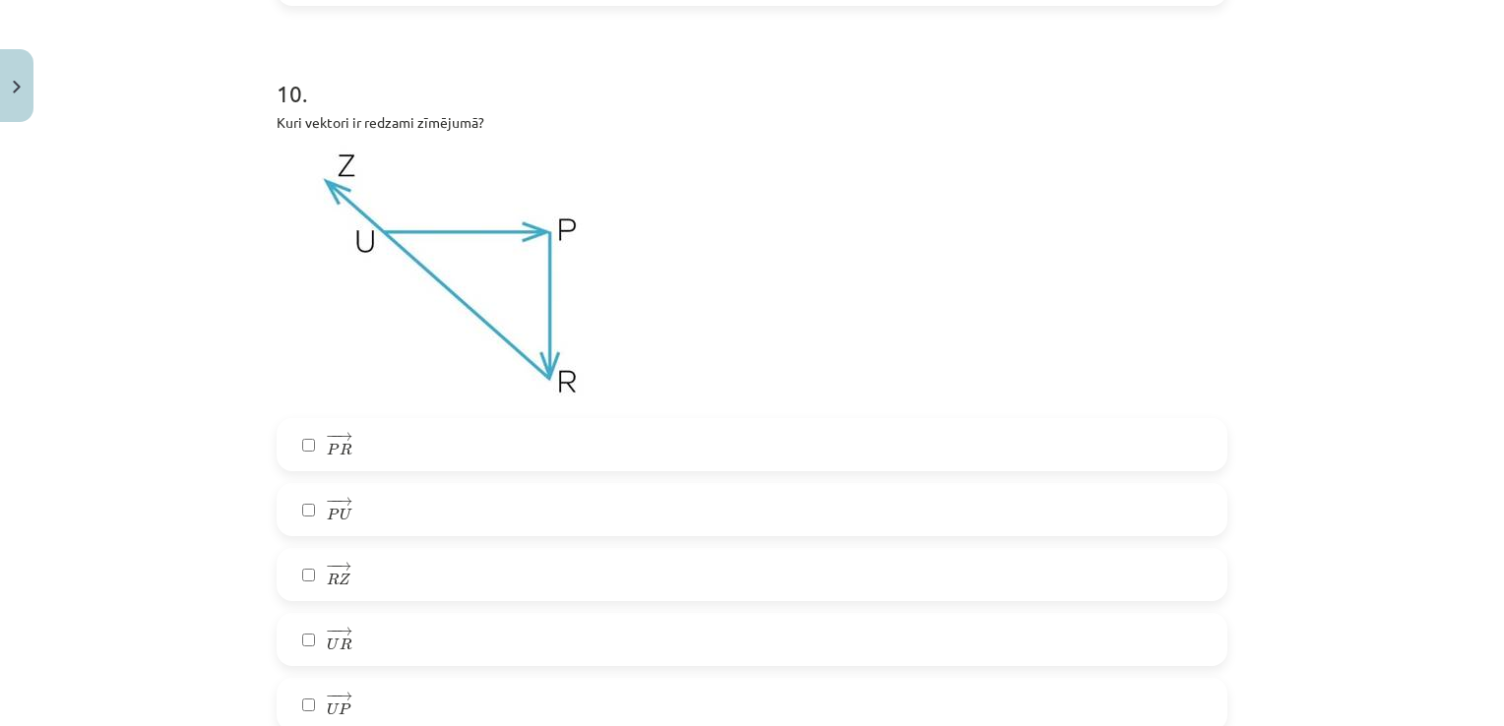
scroll to position [5161, 0]
click at [291, 453] on label "− − → P R P R →" at bounding box center [752, 442] width 947 height 49
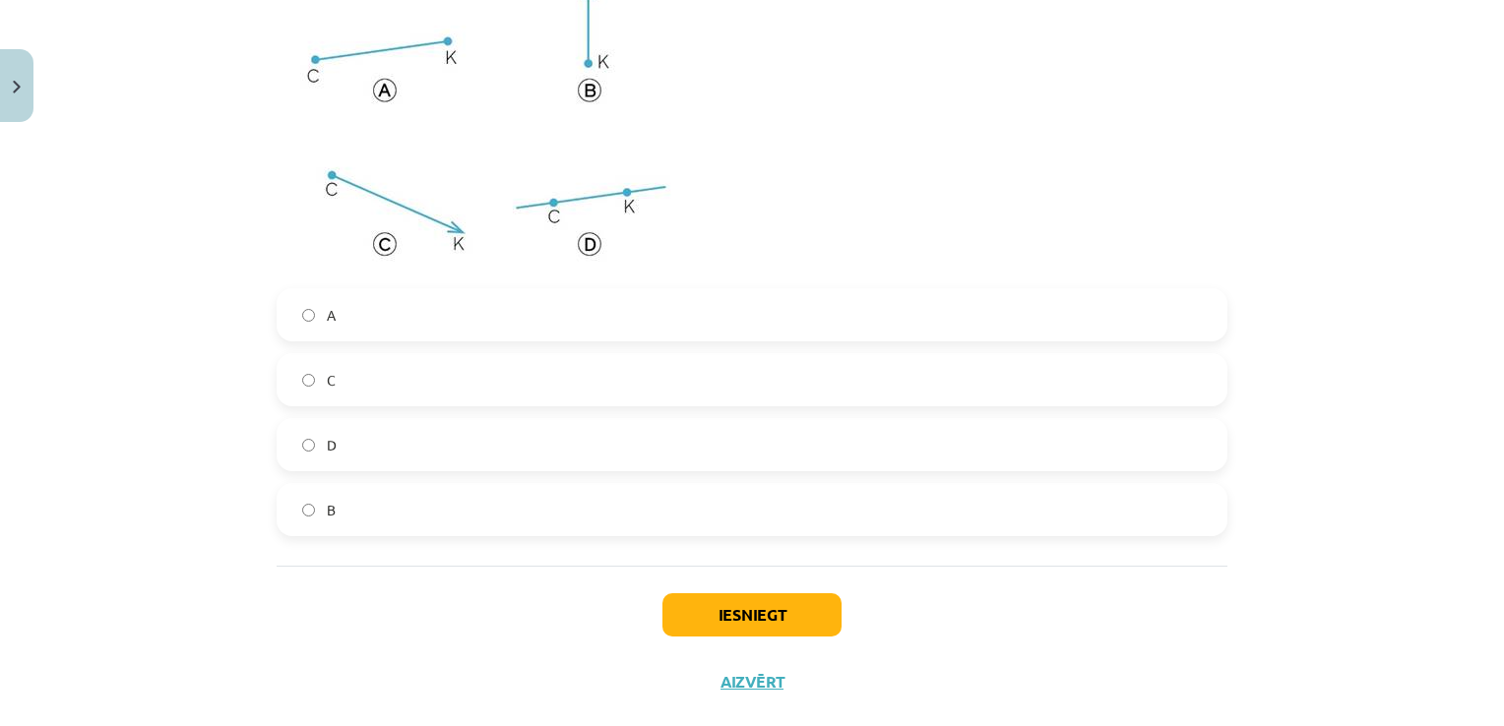
scroll to position [6830, 0]
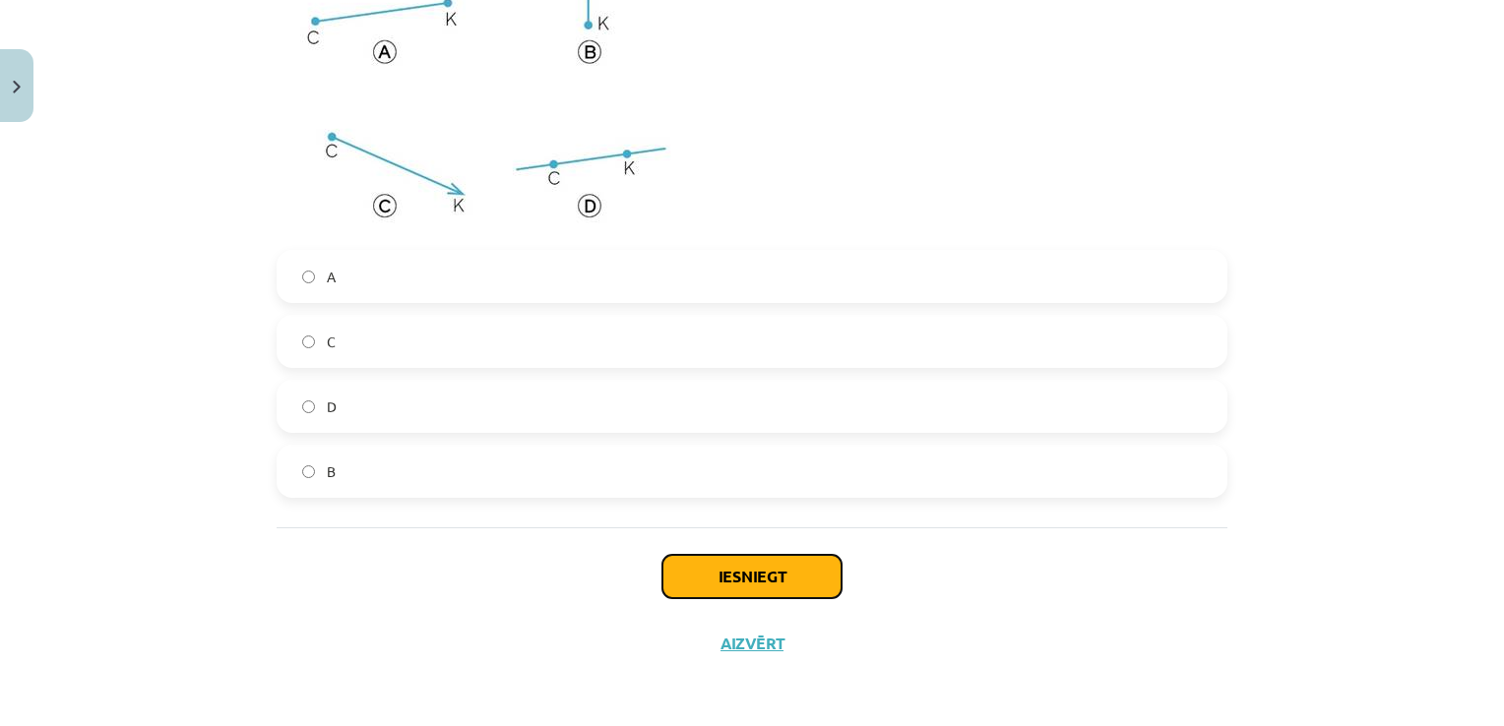
click at [747, 580] on button "Iesniegt" at bounding box center [751, 576] width 179 height 43
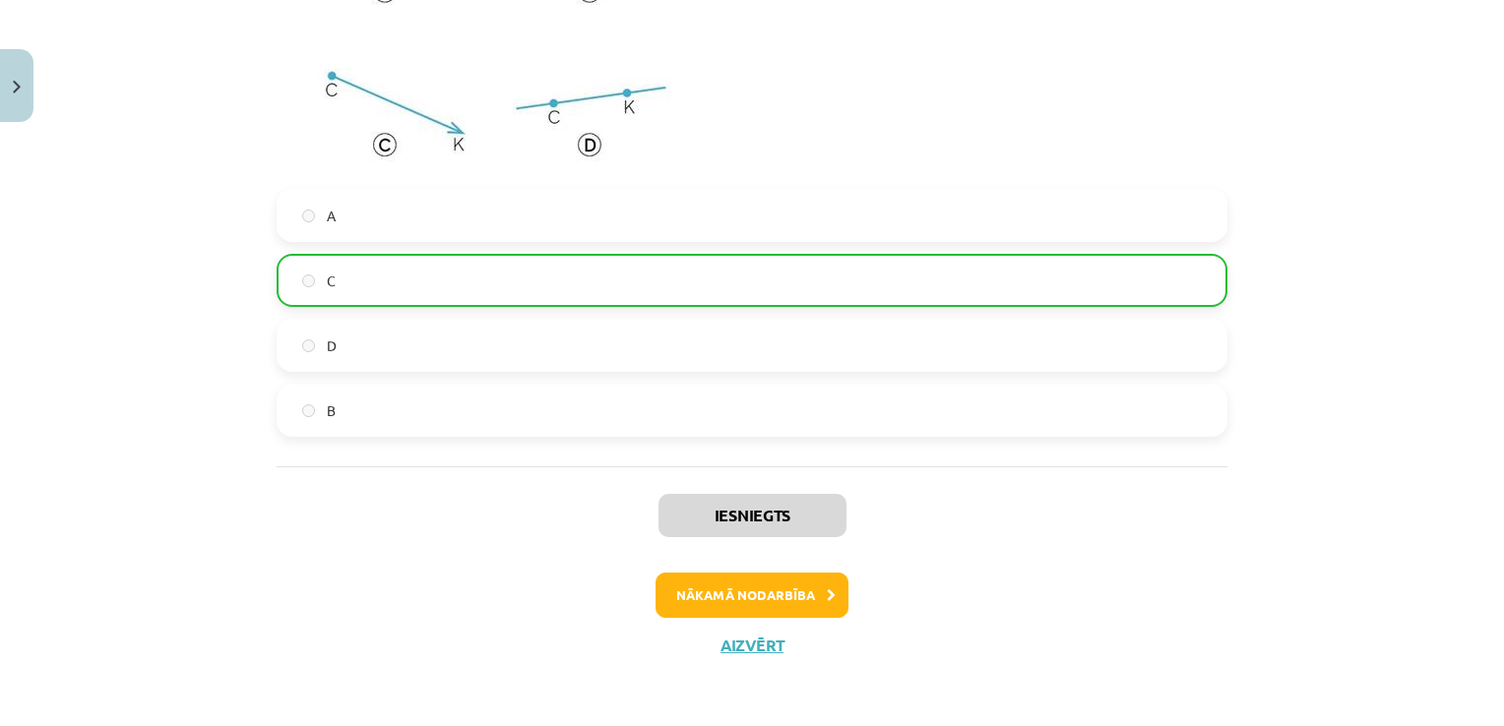
scroll to position [6892, 0]
click at [727, 592] on button "Nākamā nodarbība" at bounding box center [752, 593] width 193 height 45
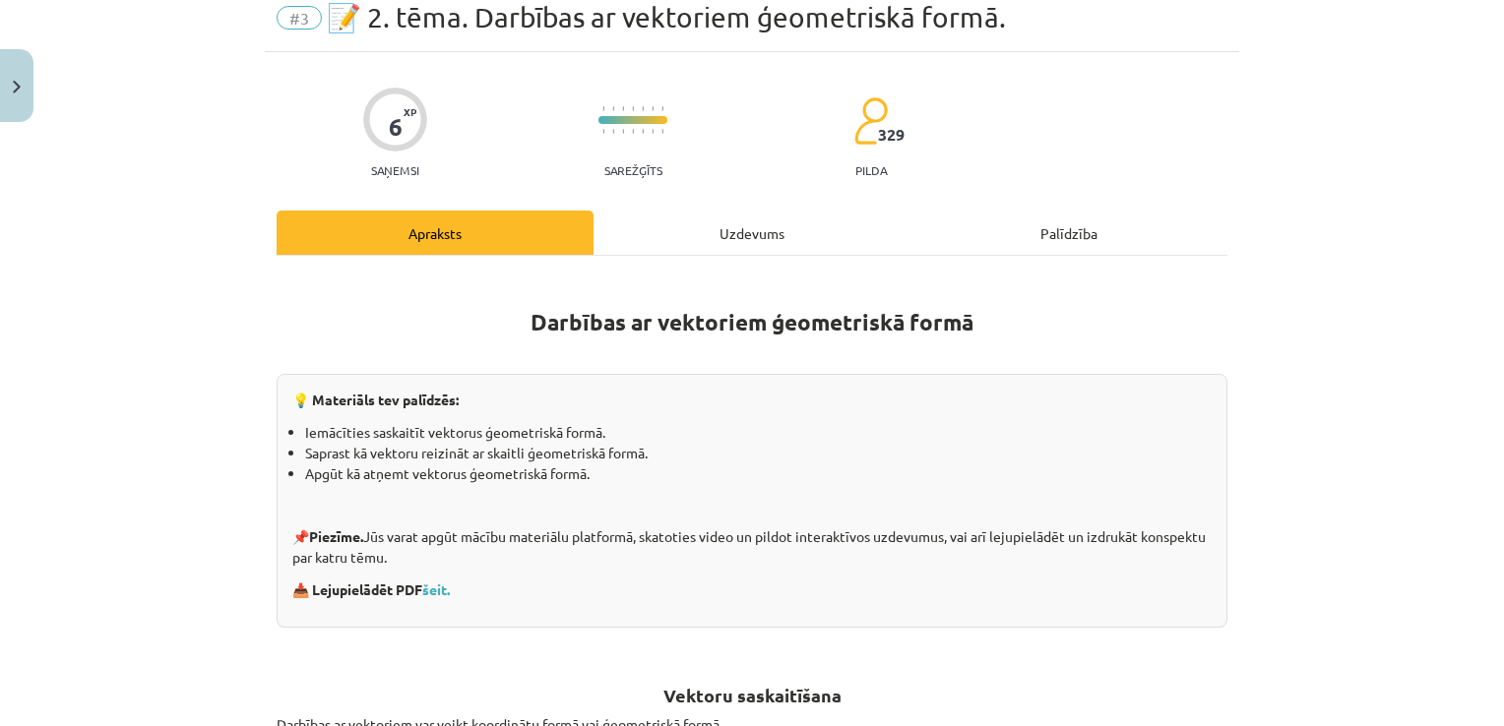
scroll to position [49, 0]
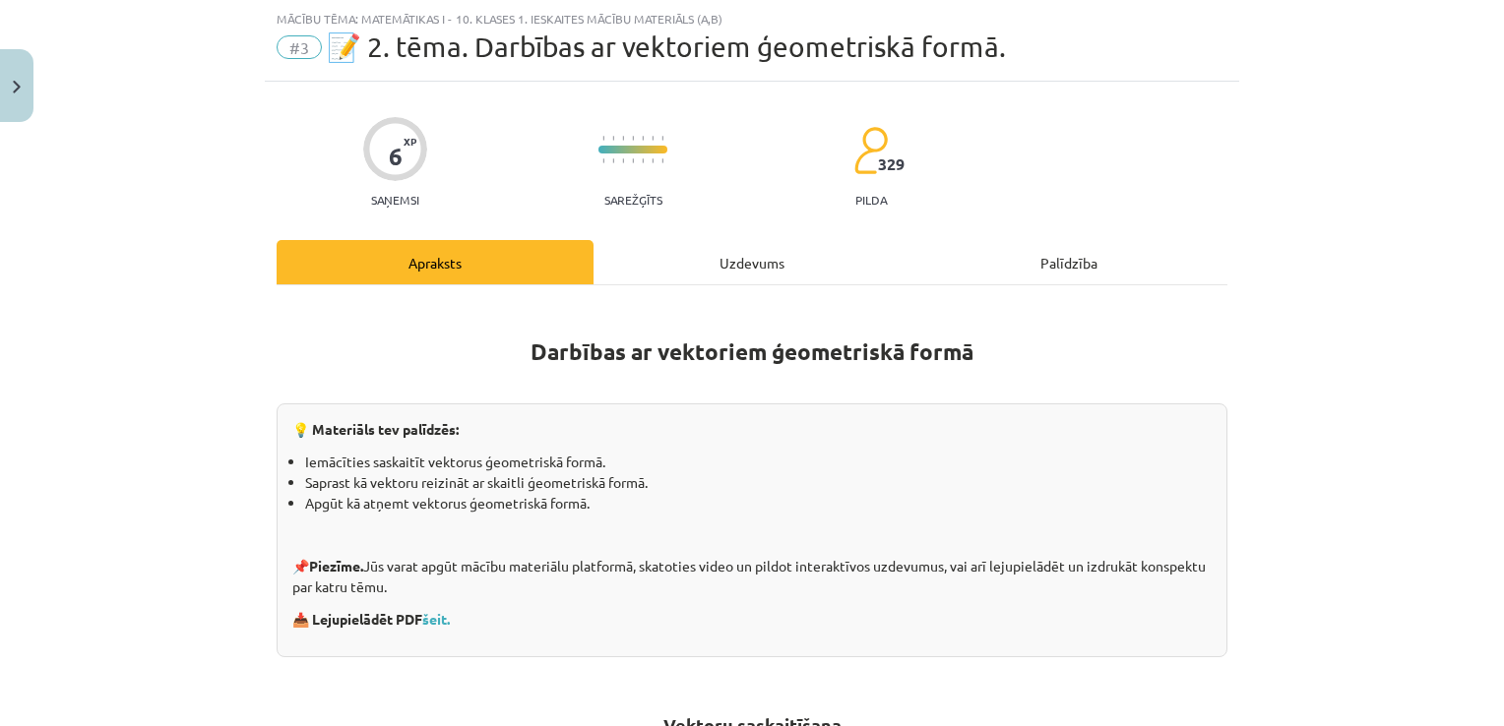
click at [727, 592] on p "📌 Piezīme. Jūs varat apgūt mācību materiālu platformā, skatoties video un pildo…" at bounding box center [751, 576] width 919 height 41
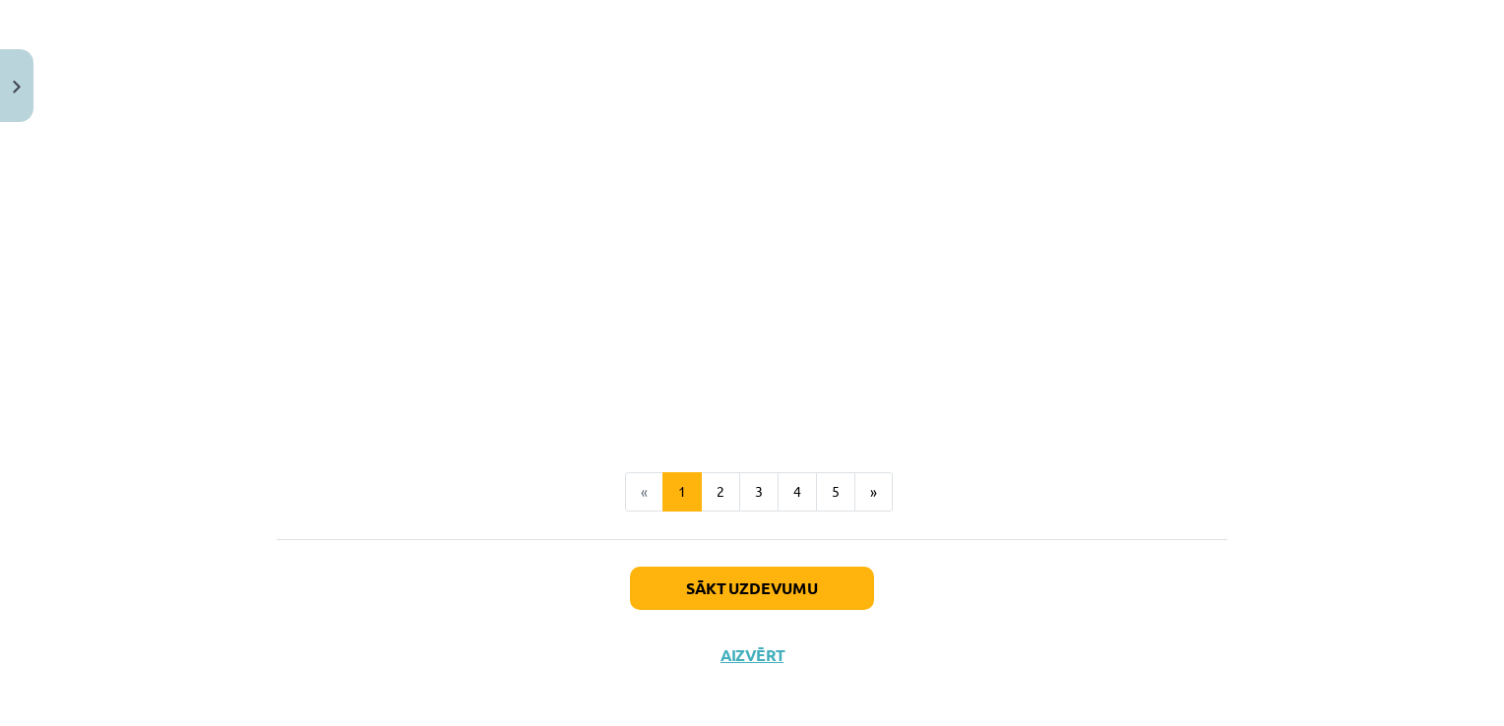
scroll to position [3013, 0]
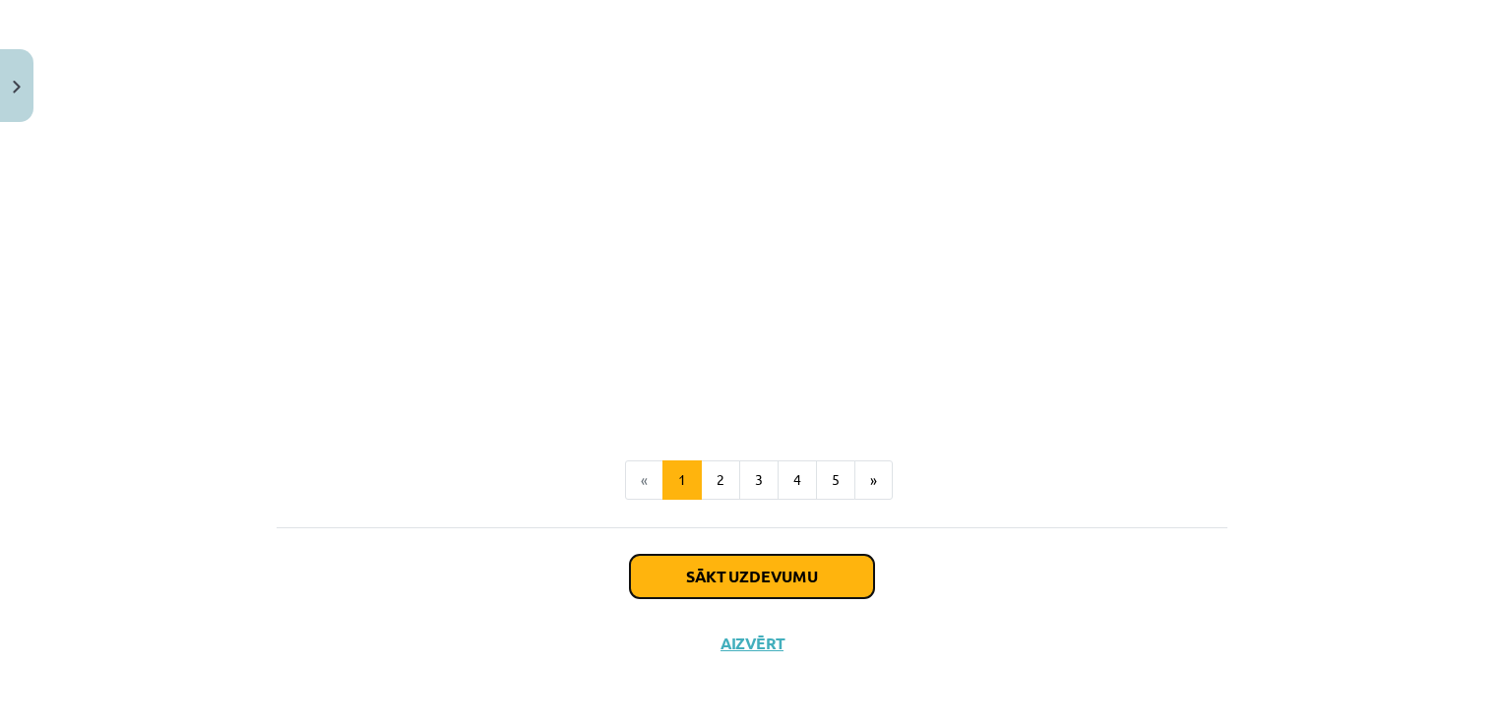
click at [735, 576] on button "Sākt uzdevumu" at bounding box center [752, 576] width 244 height 43
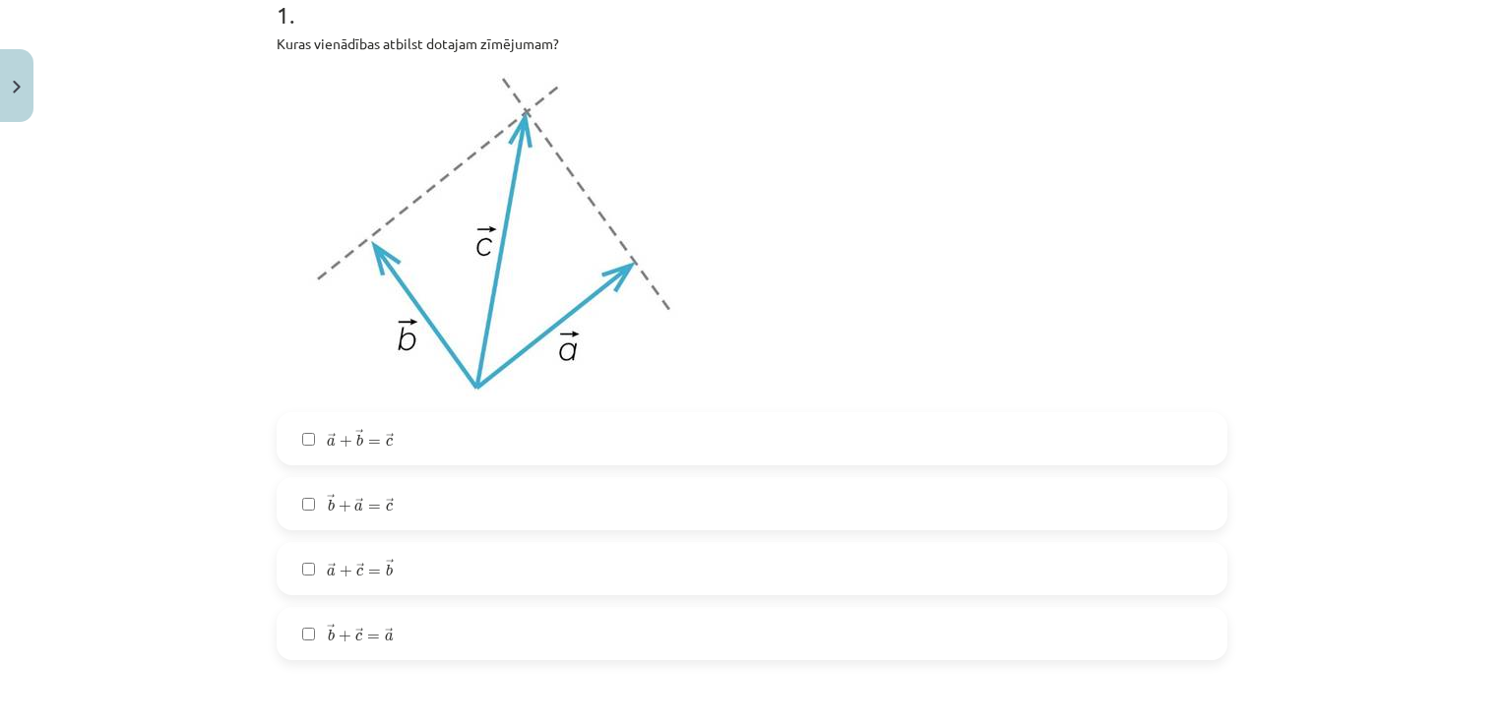
scroll to position [425, 0]
click at [355, 443] on span "→ a + → b = → c" at bounding box center [360, 437] width 67 height 19
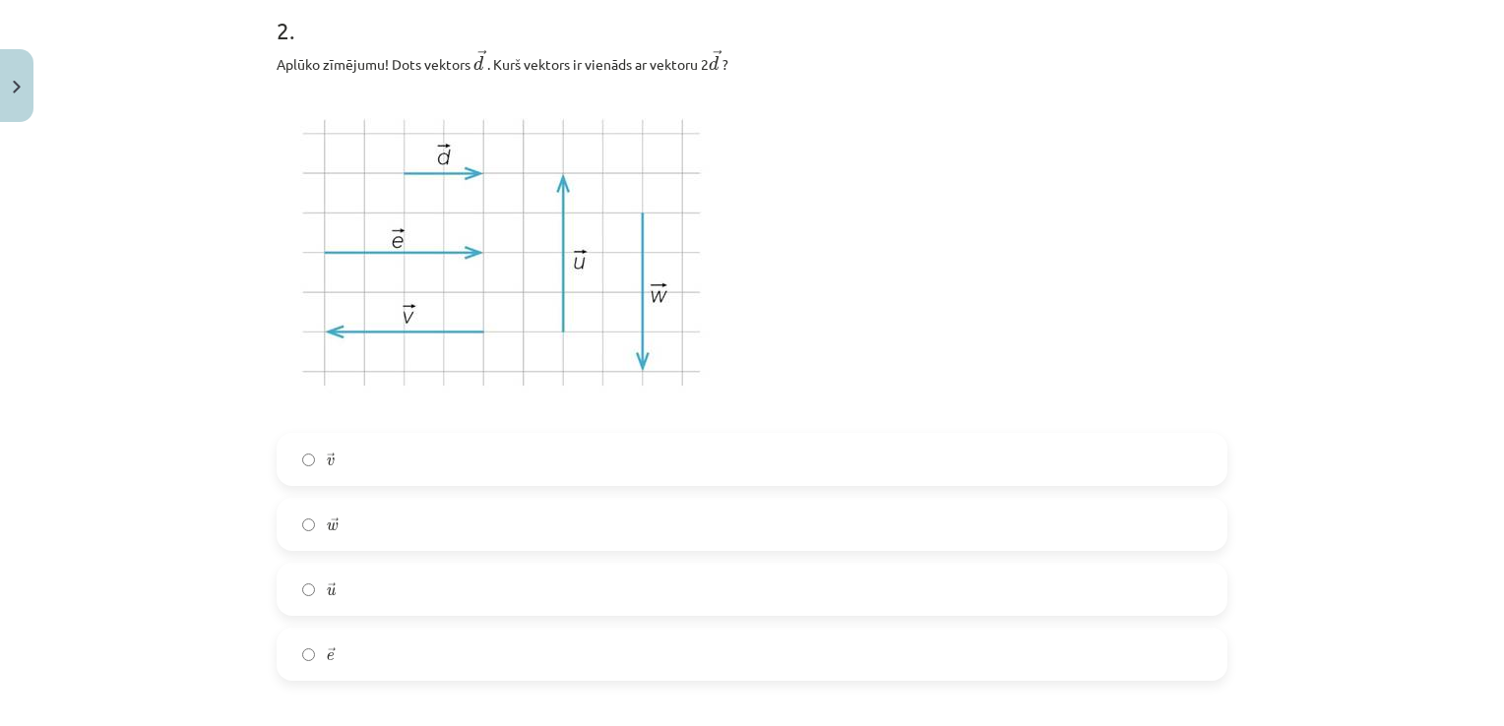
scroll to position [1146, 0]
click at [351, 656] on label "→ e e →" at bounding box center [752, 651] width 947 height 49
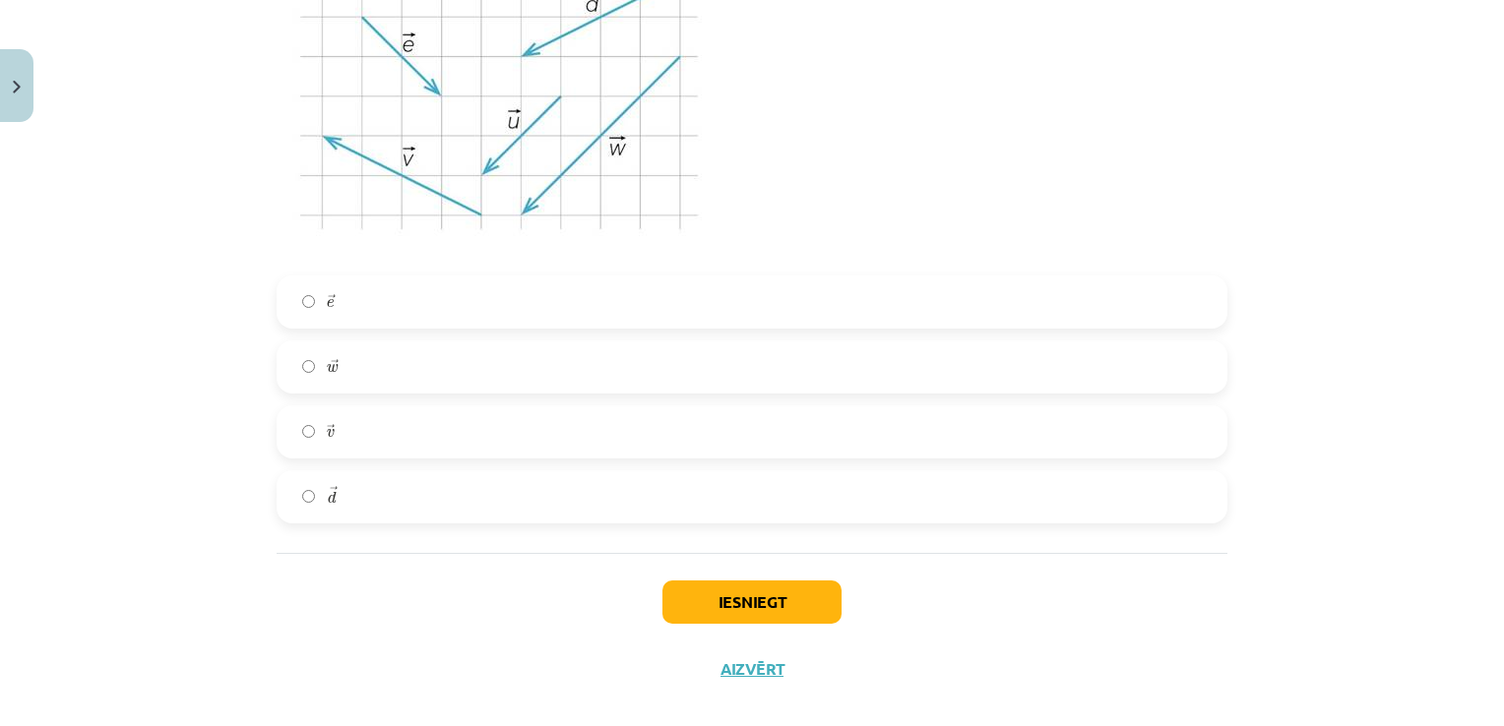
scroll to position [3534, 0]
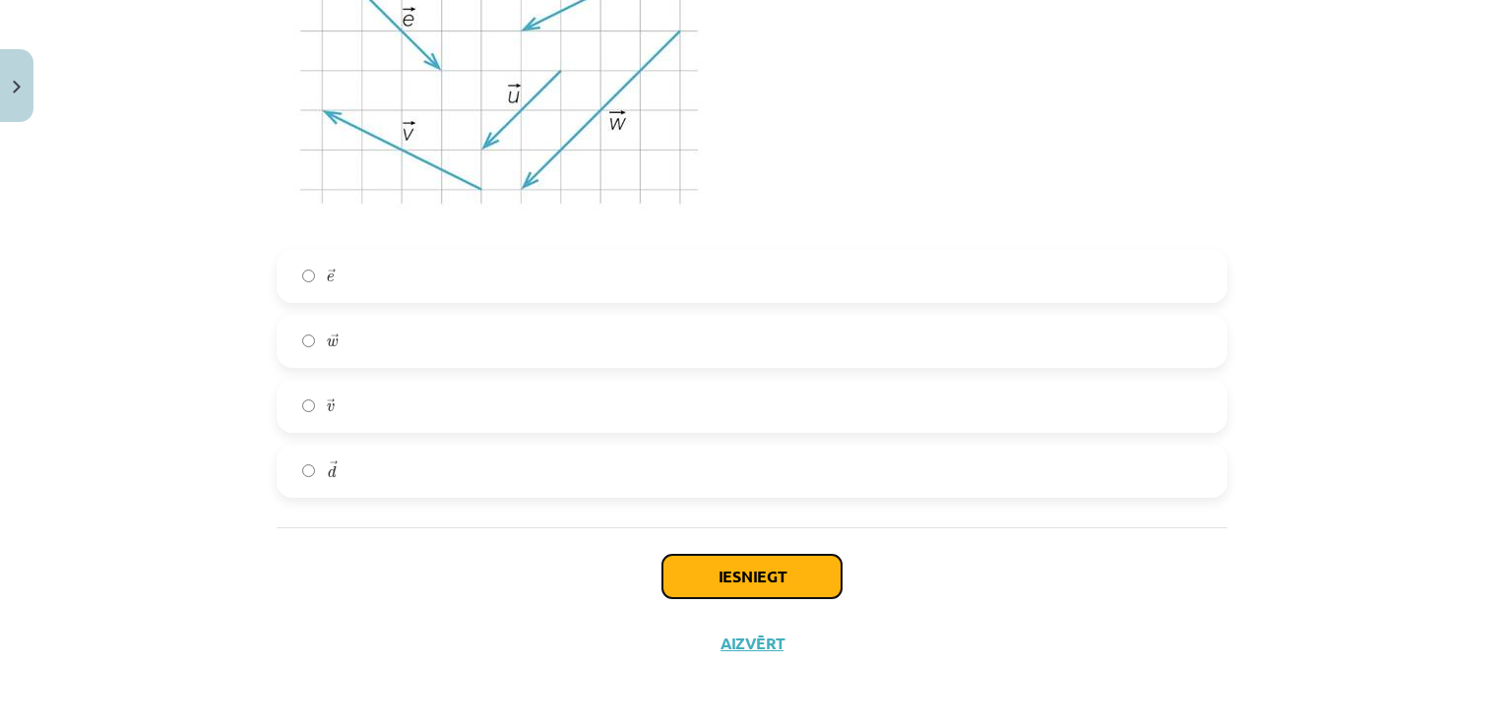
click at [732, 565] on button "Iesniegt" at bounding box center [751, 576] width 179 height 43
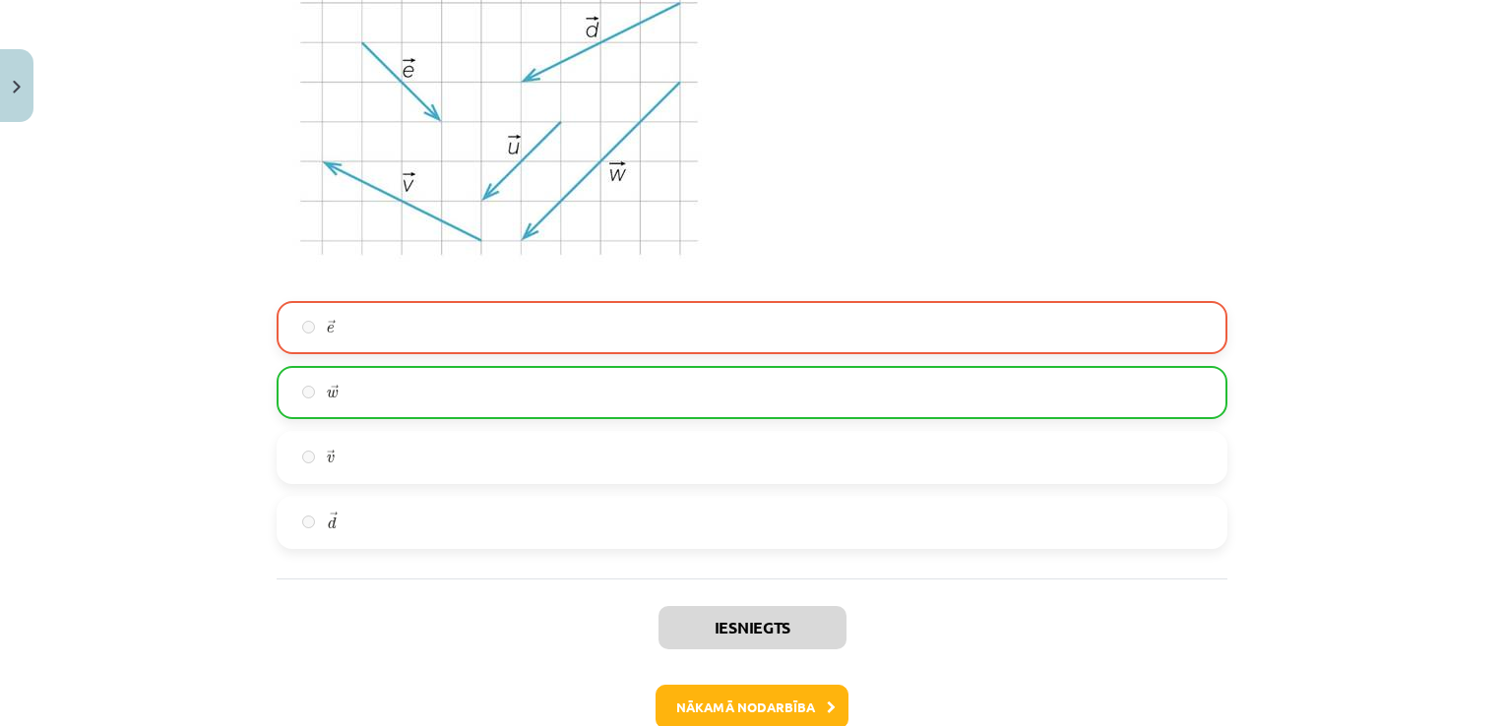
scroll to position [3596, 0]
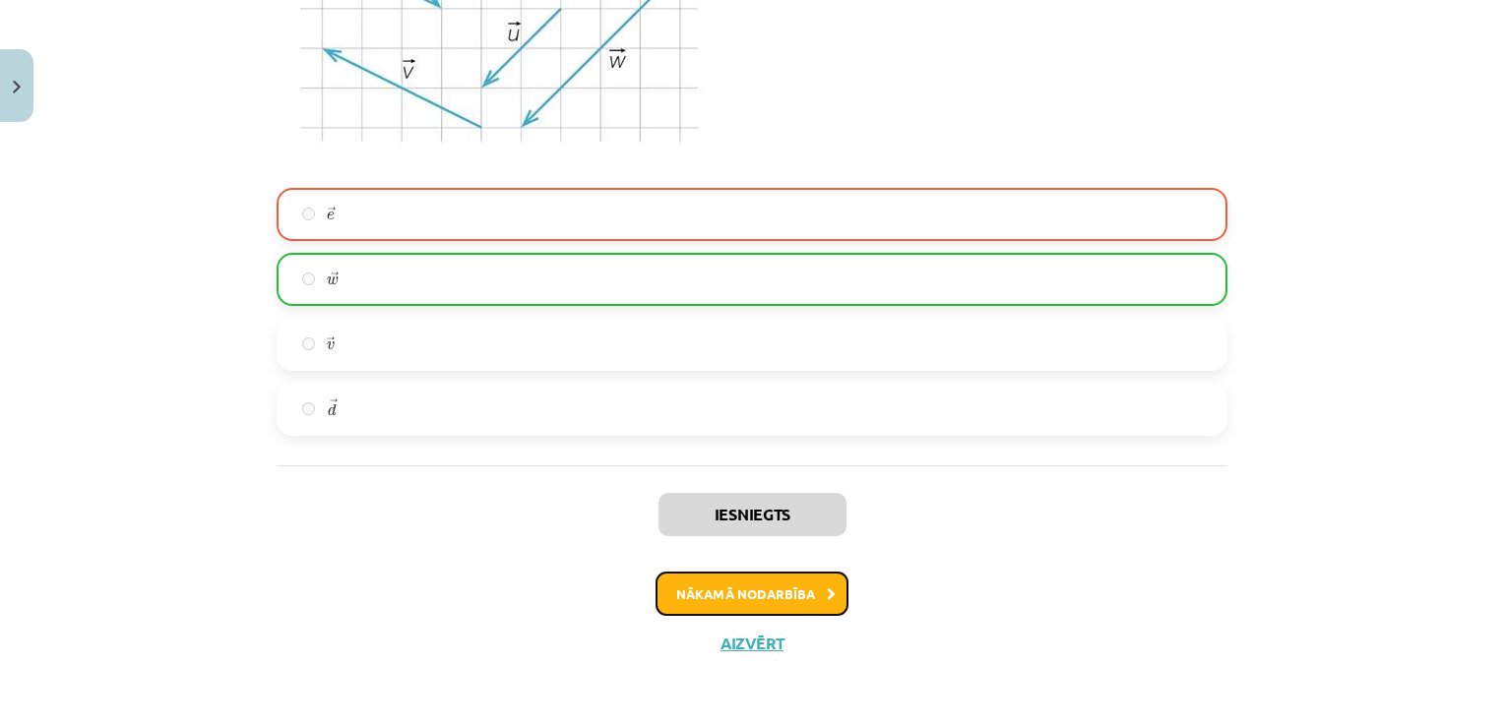
click at [740, 603] on button "Nākamā nodarbība" at bounding box center [752, 594] width 193 height 45
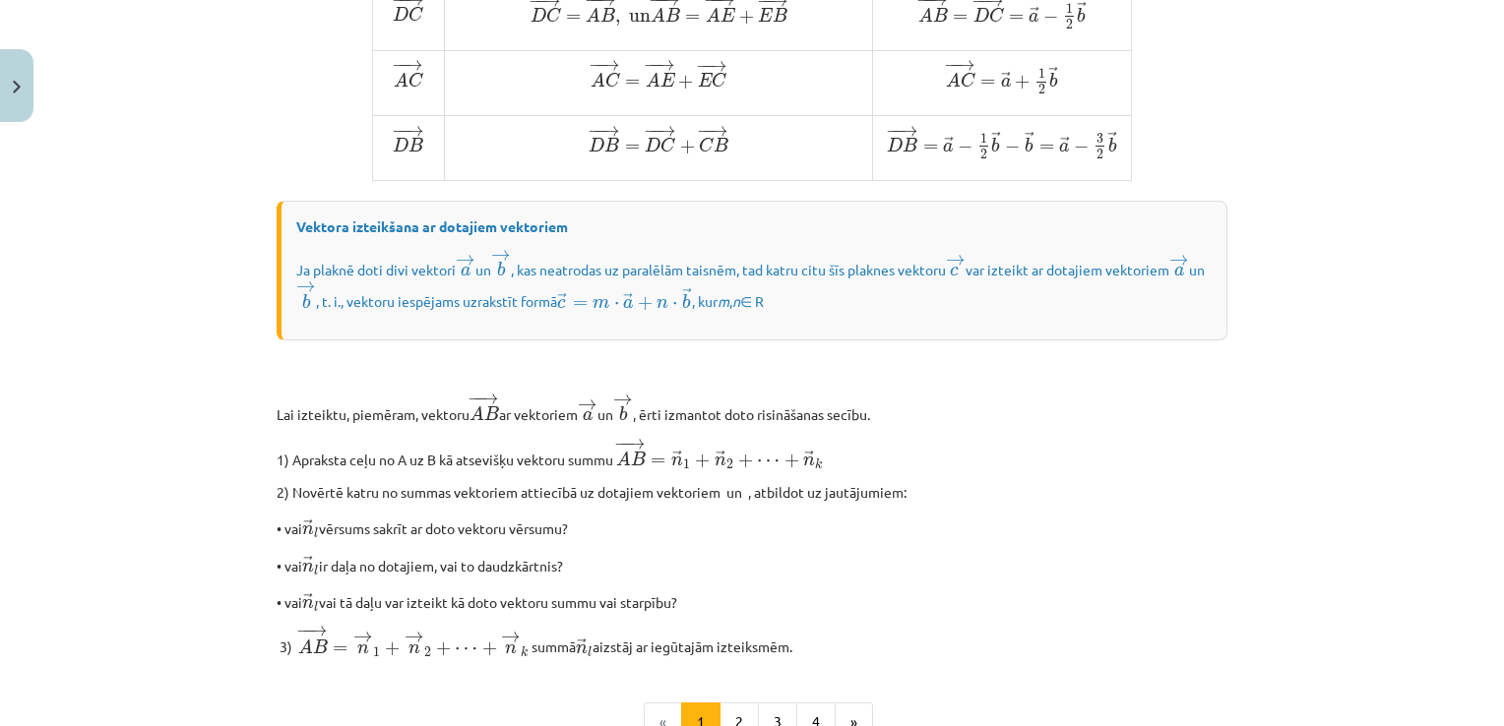
scroll to position [1427, 0]
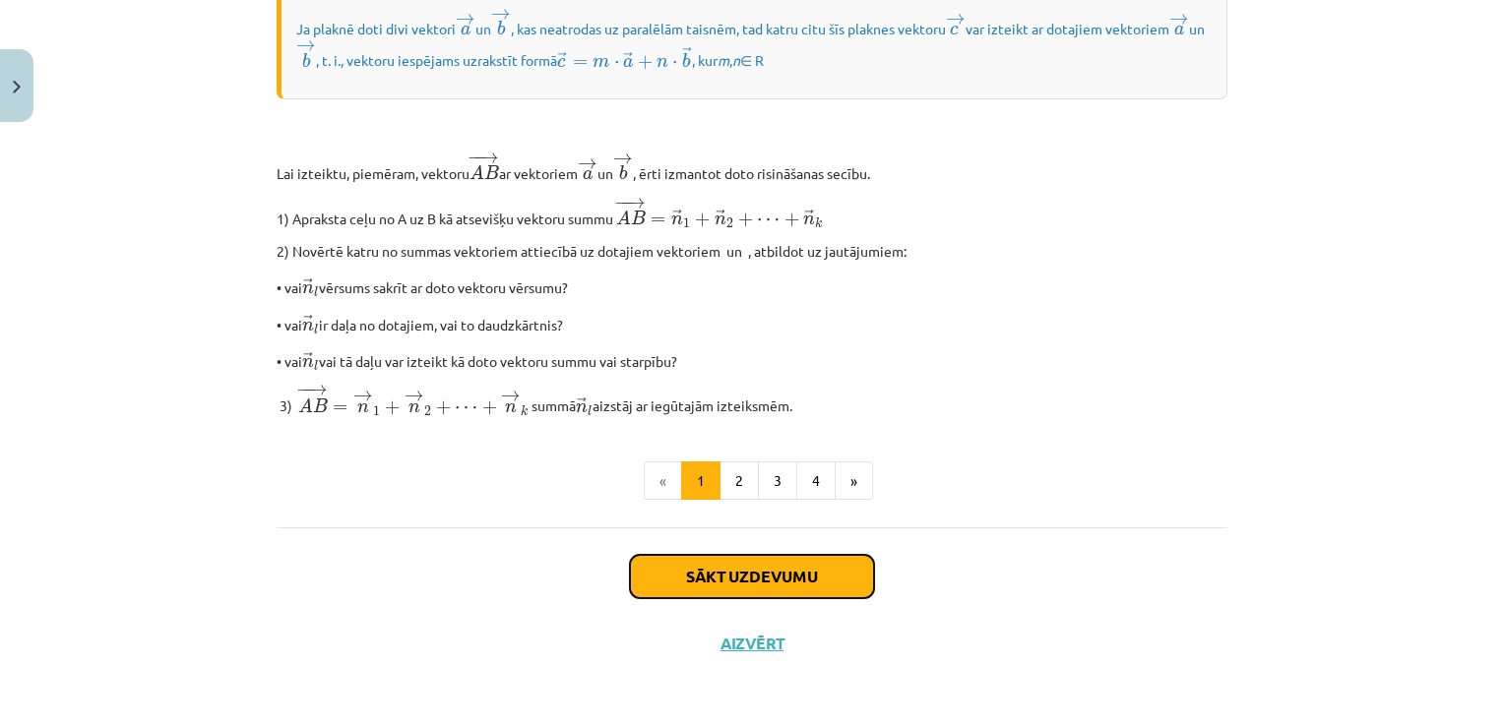
click at [768, 582] on button "Sākt uzdevumu" at bounding box center [752, 576] width 244 height 43
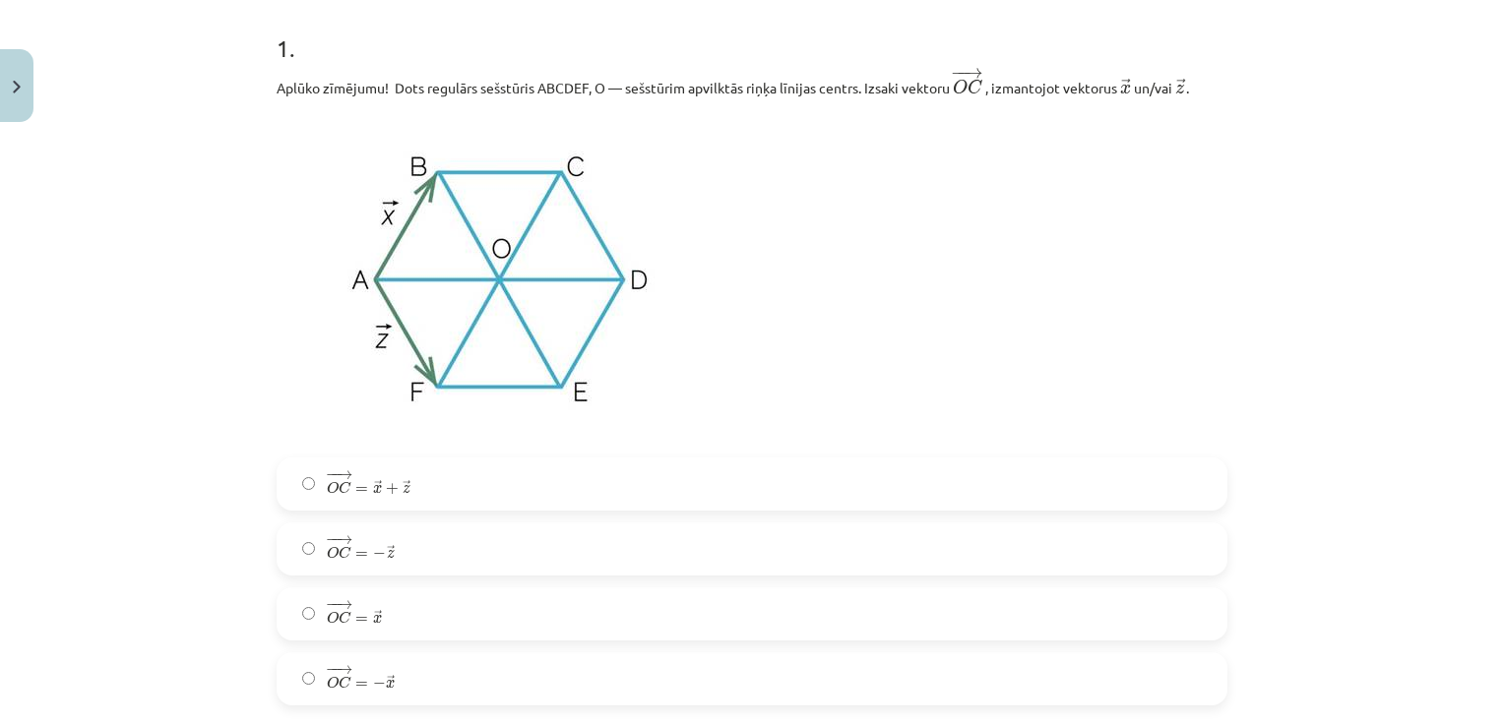
scroll to position [443, 0]
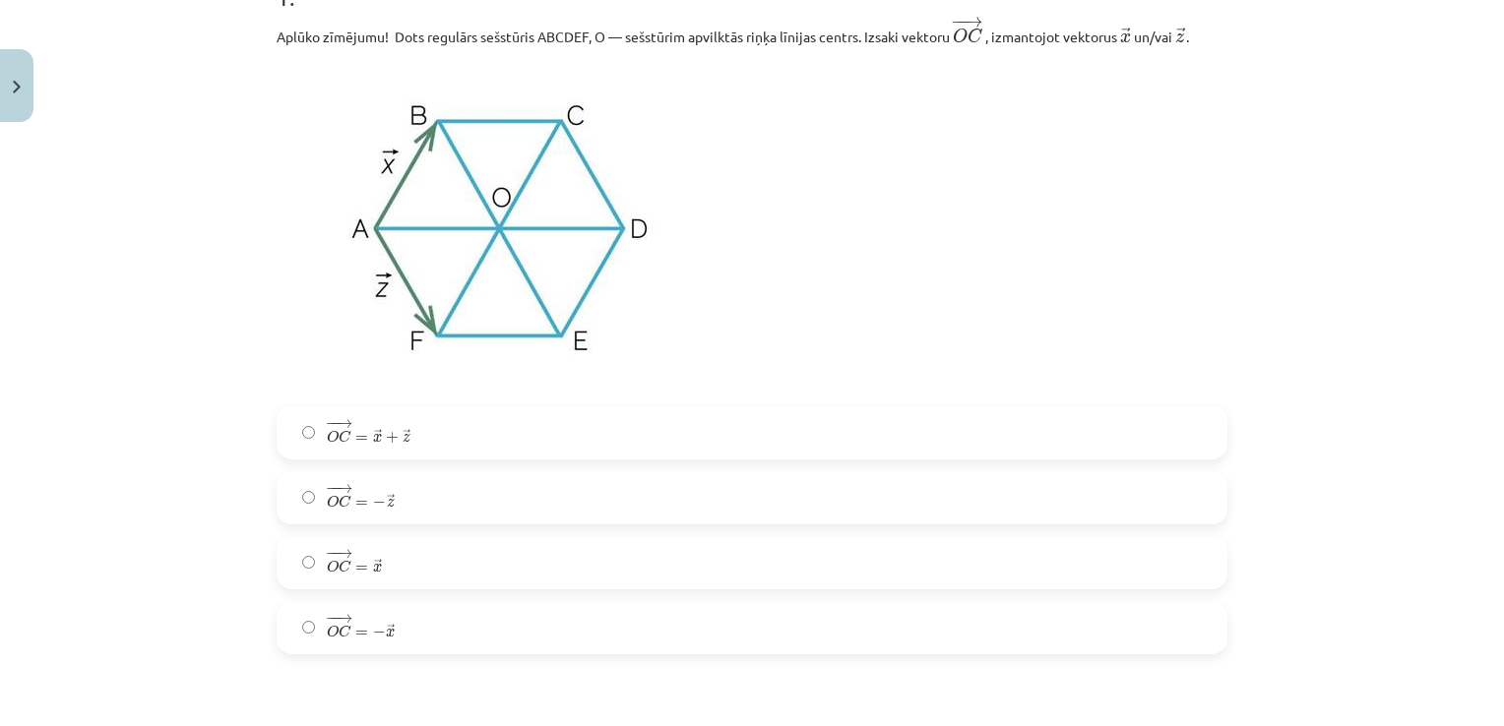
click at [444, 431] on label "− − → O C = → x + → z O C → = x → + z →" at bounding box center [752, 432] width 947 height 49
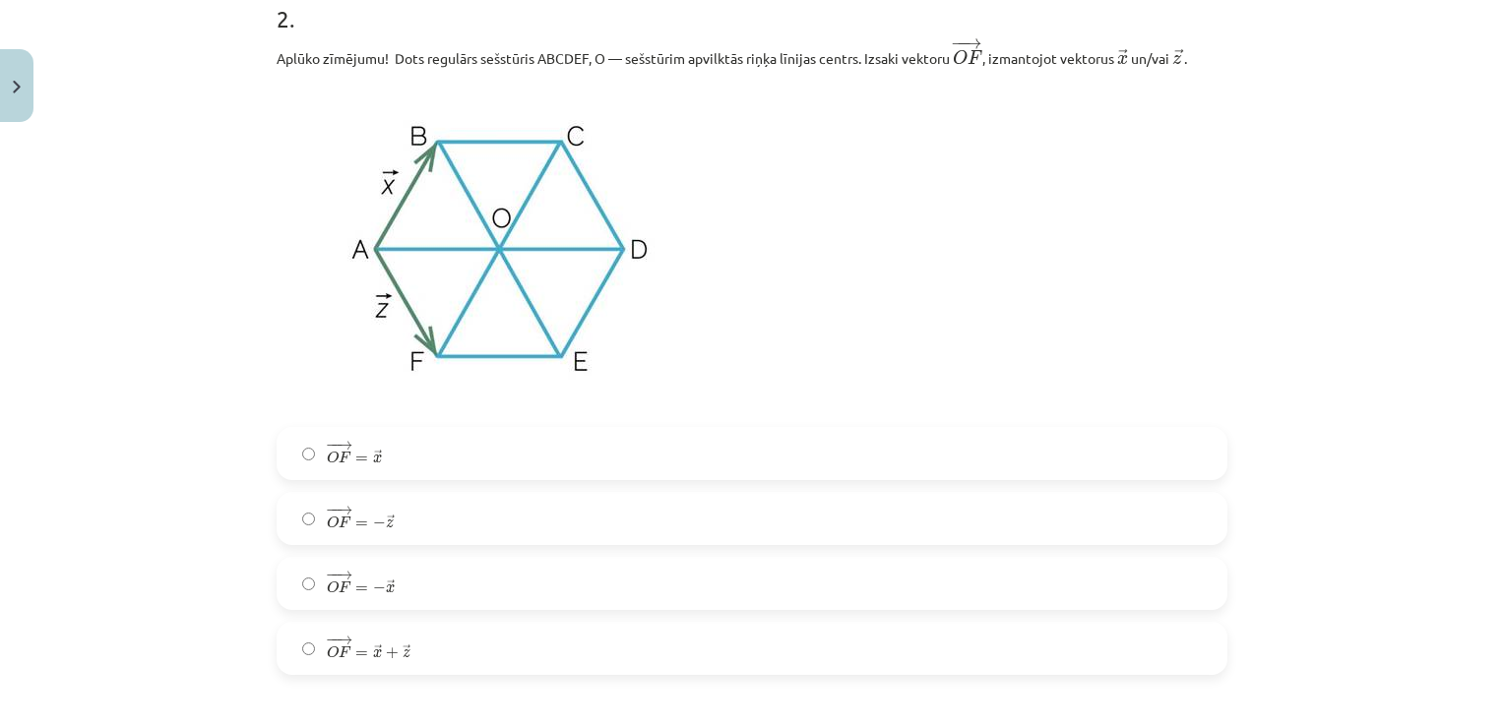
scroll to position [1132, 0]
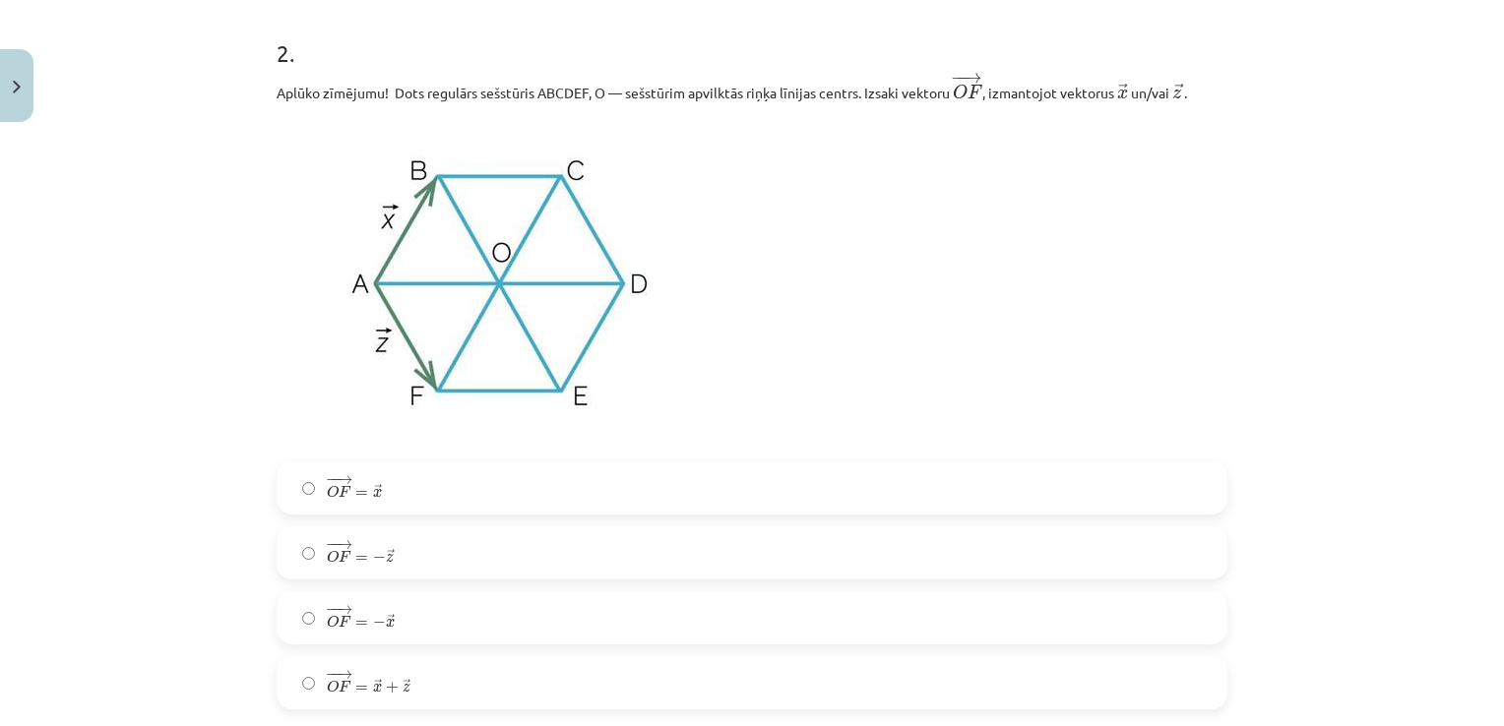
click at [418, 565] on label "− − → O F = − → z O F → = − z →" at bounding box center [752, 553] width 947 height 49
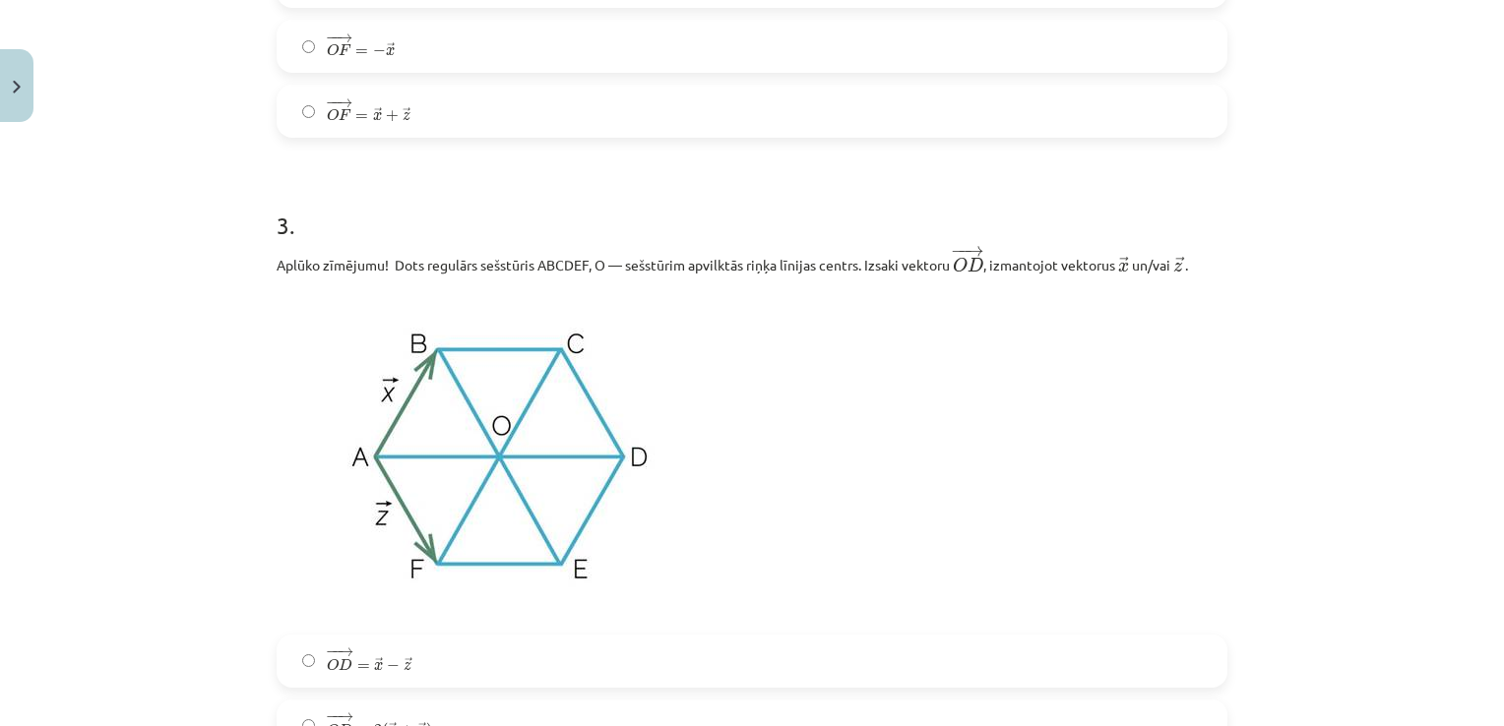
scroll to position [1821, 0]
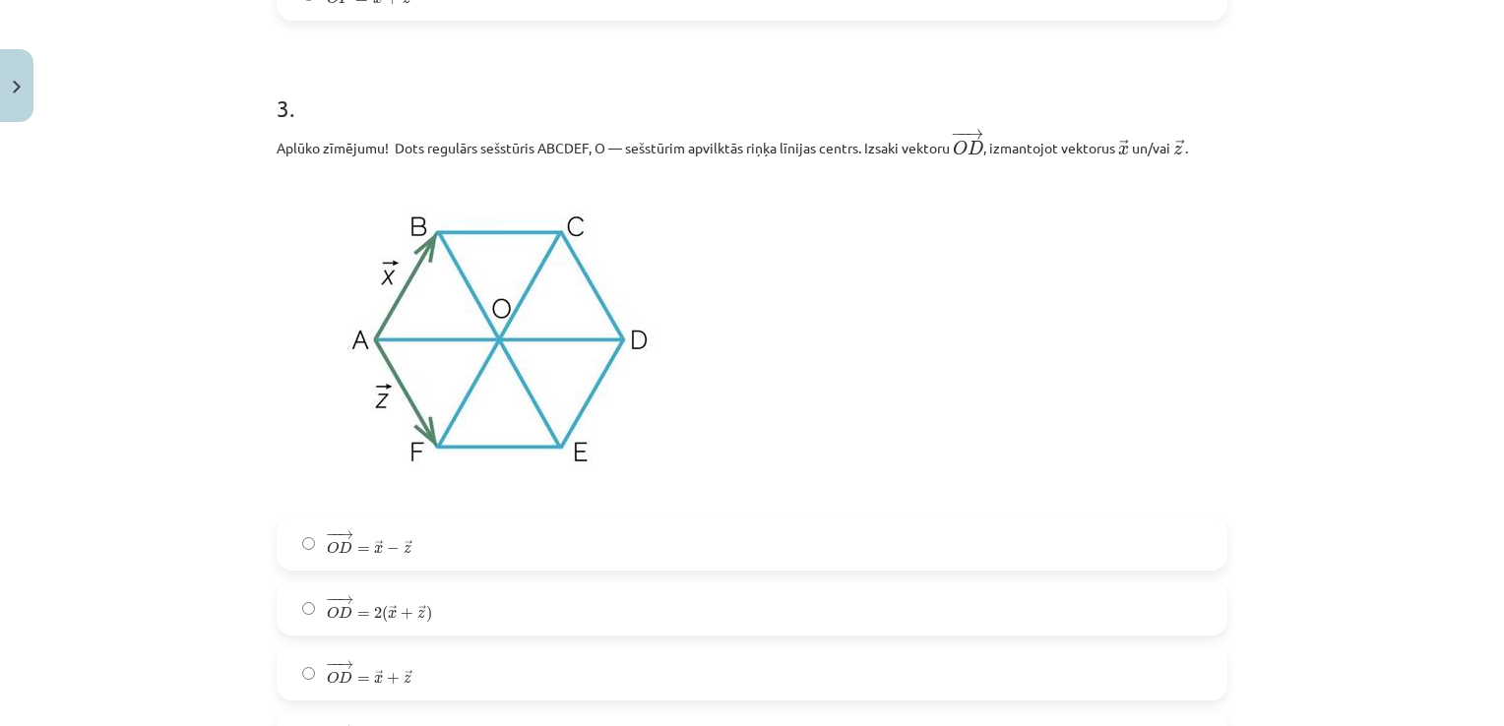
click at [416, 681] on label "− − → O D = → x + → z O D → = x → + z →" at bounding box center [752, 674] width 947 height 49
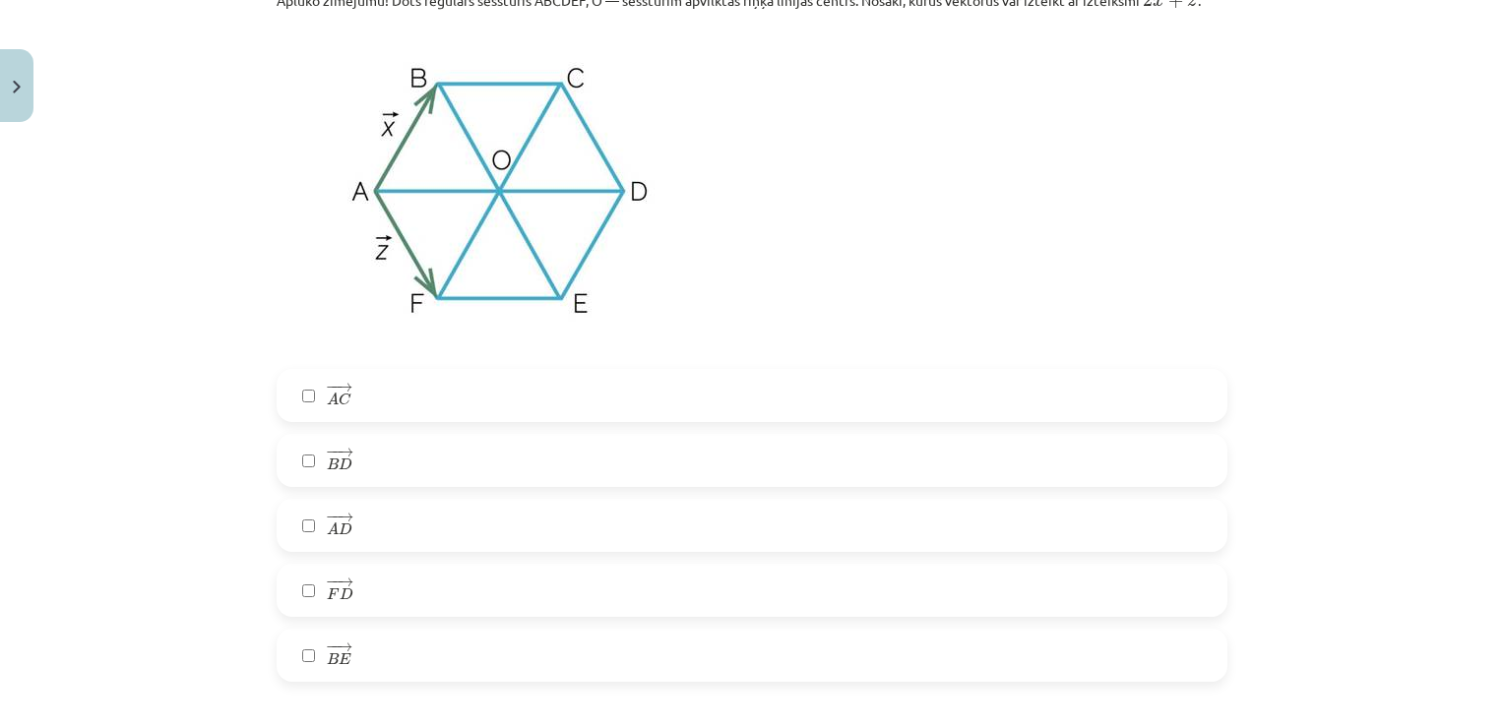
scroll to position [2608, 0]
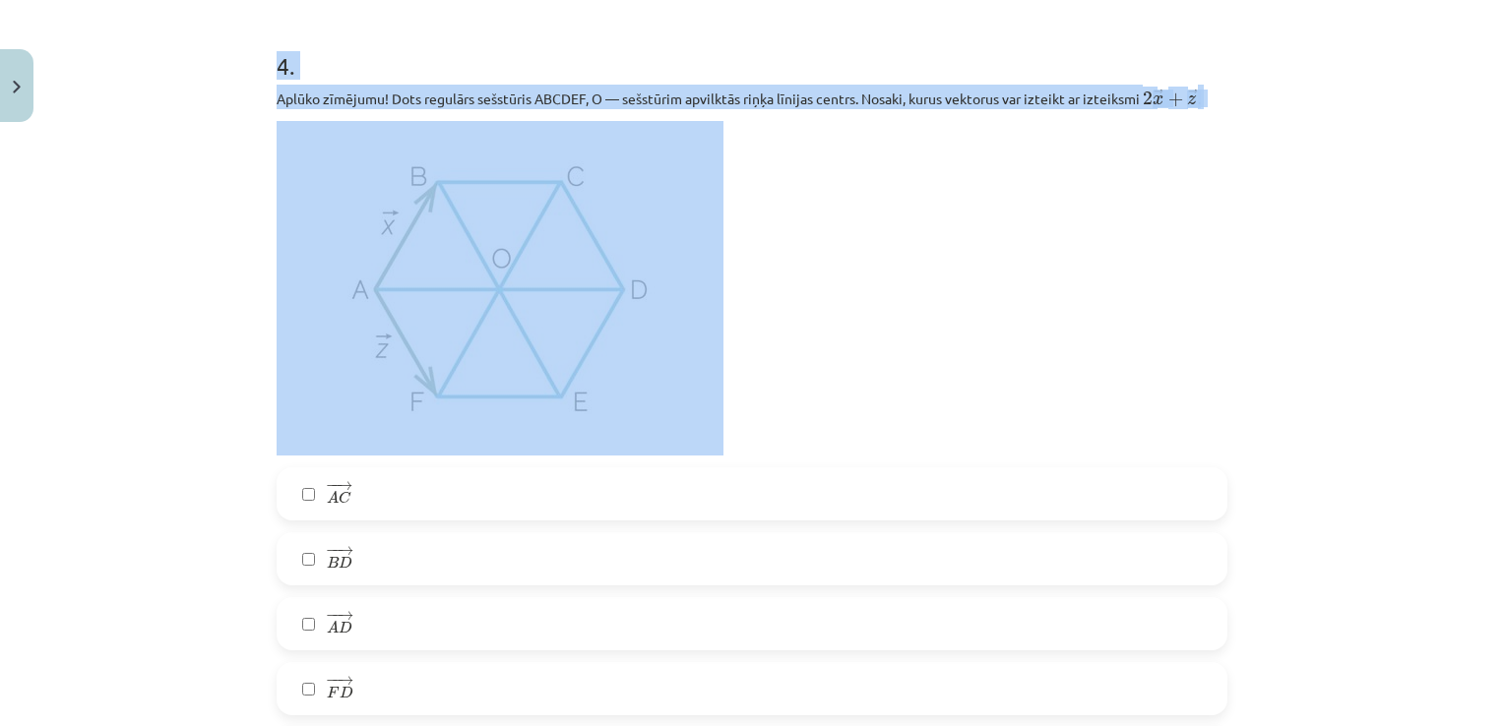
drag, startPoint x: 176, startPoint y: 61, endPoint x: 943, endPoint y: 306, distance: 804.9
click at [943, 306] on div "Mācību tēma: Matemātikas i - 10. klases 1. ieskaites mācību materiāls (a,b) #4 …" at bounding box center [752, 363] width 1504 height 726
click at [1069, 327] on p at bounding box center [752, 288] width 951 height 335
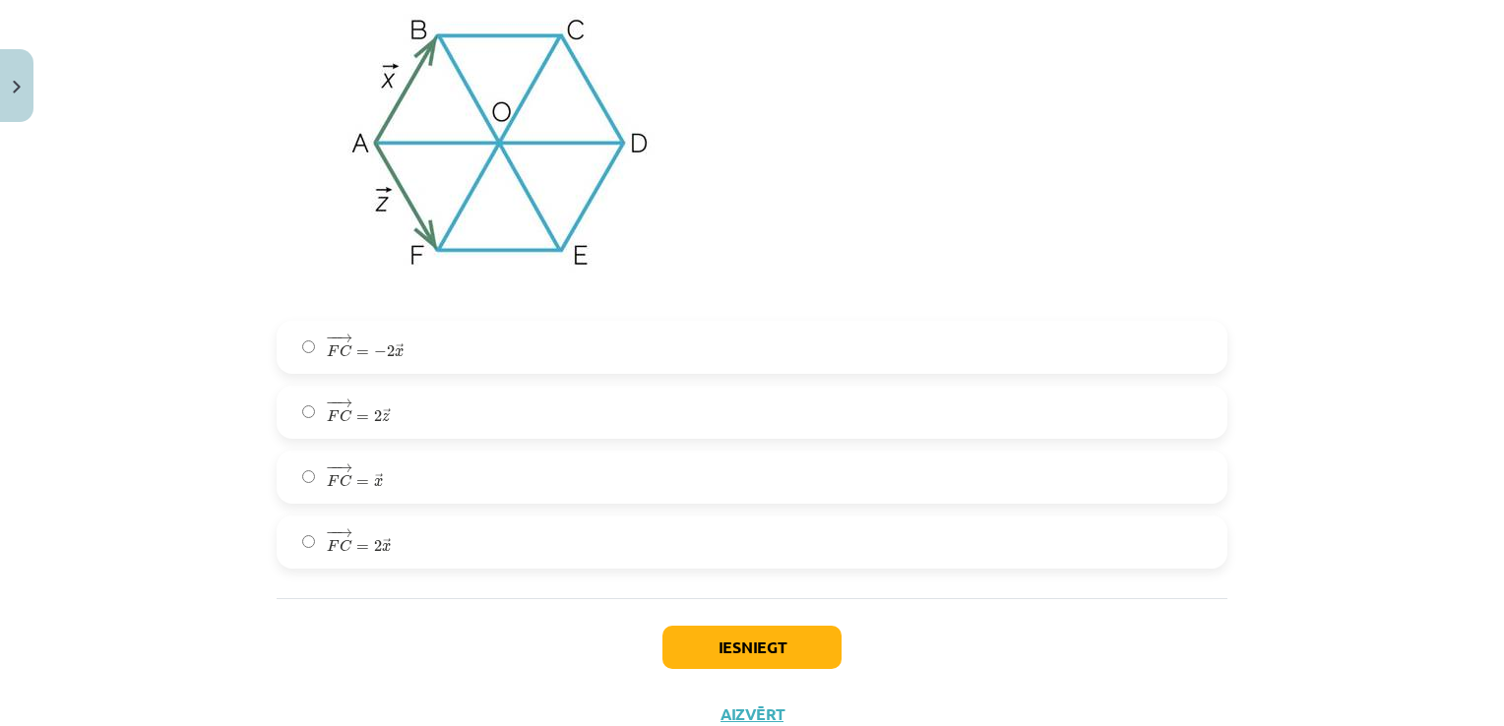
scroll to position [3640, 0]
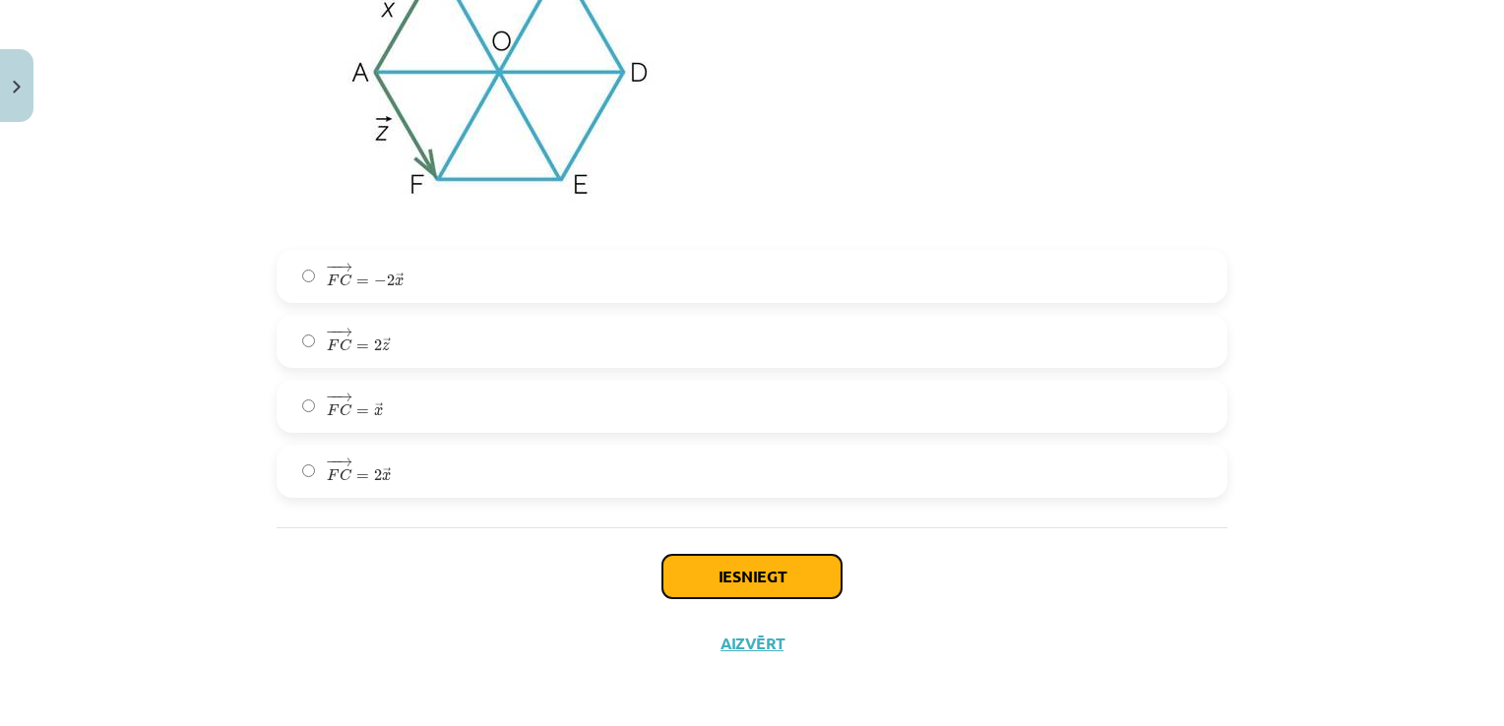
click at [768, 578] on button "Iesniegt" at bounding box center [751, 576] width 179 height 43
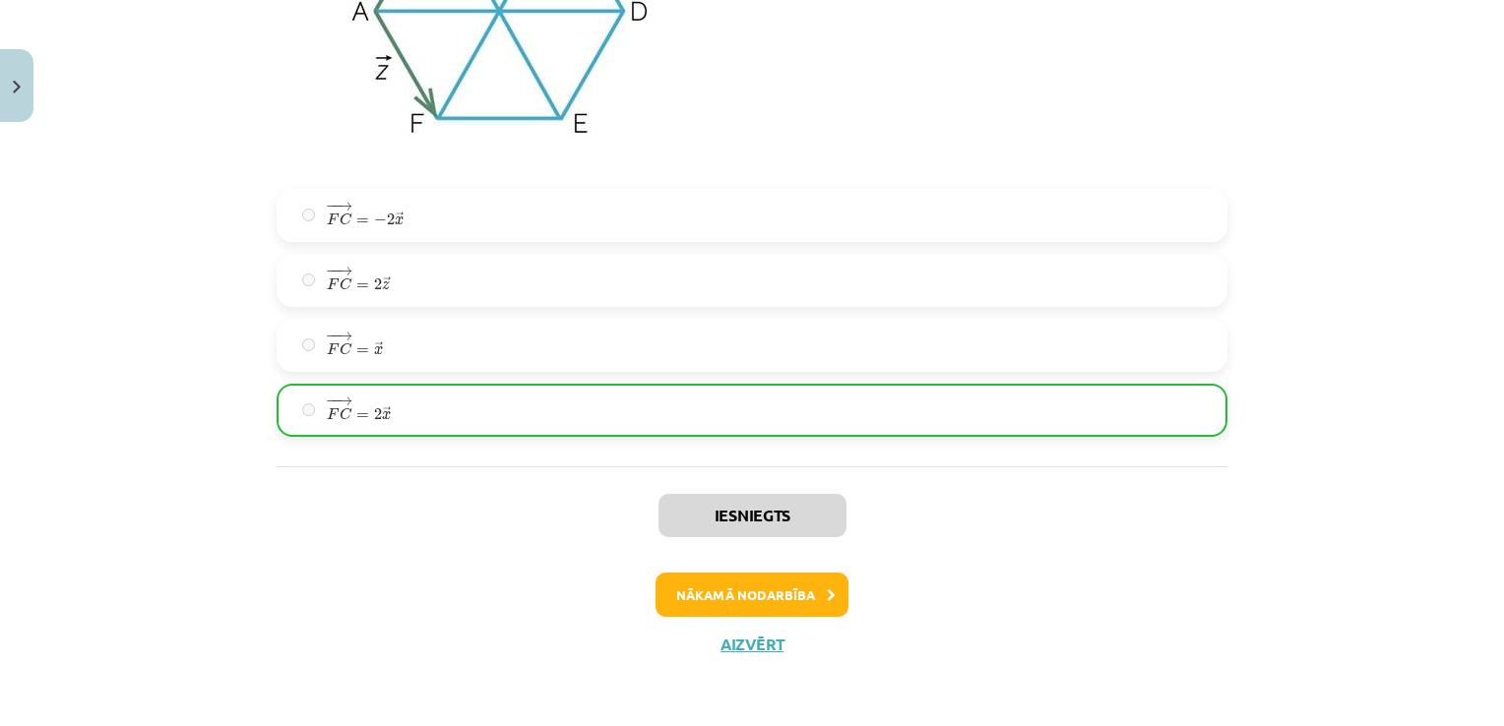
scroll to position [3702, 0]
click at [804, 609] on button "Nākamā nodarbība" at bounding box center [752, 594] width 193 height 45
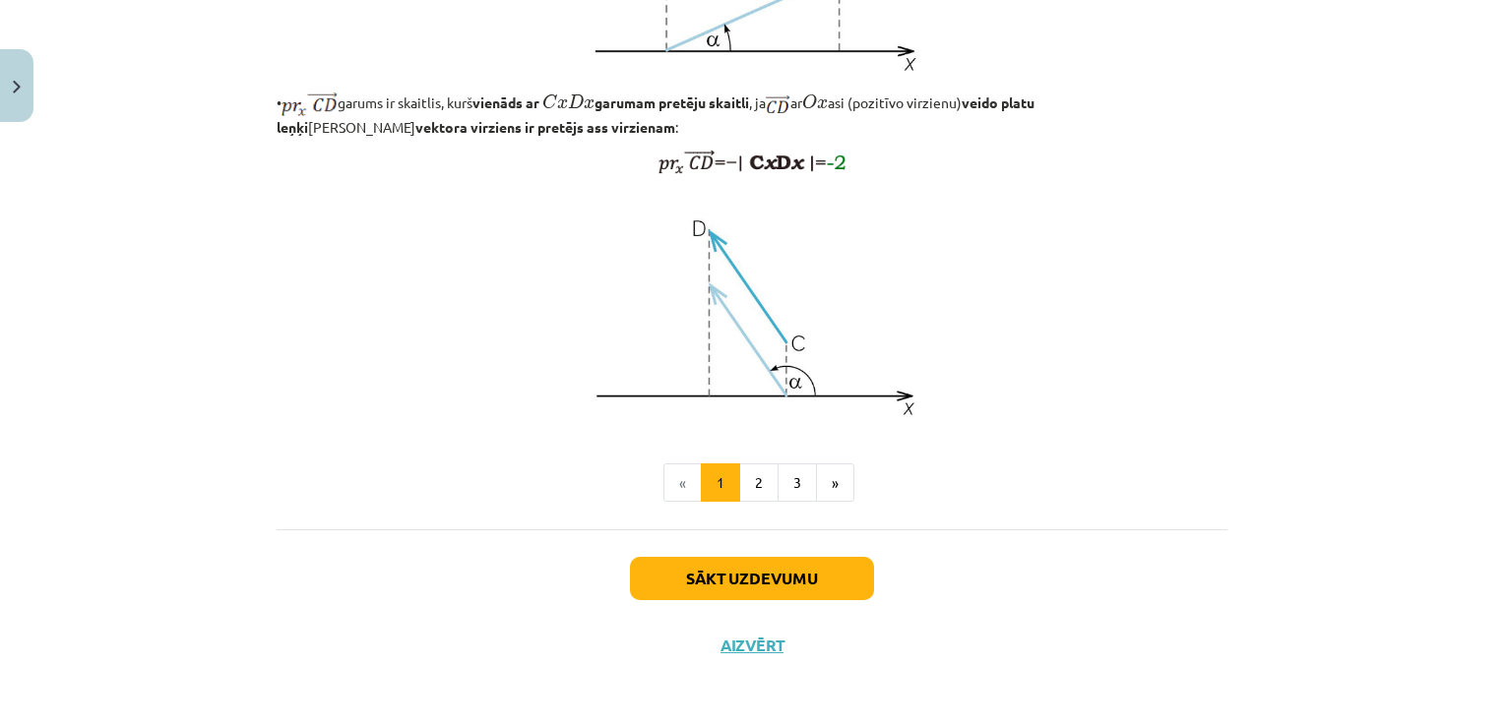
scroll to position [1608, 0]
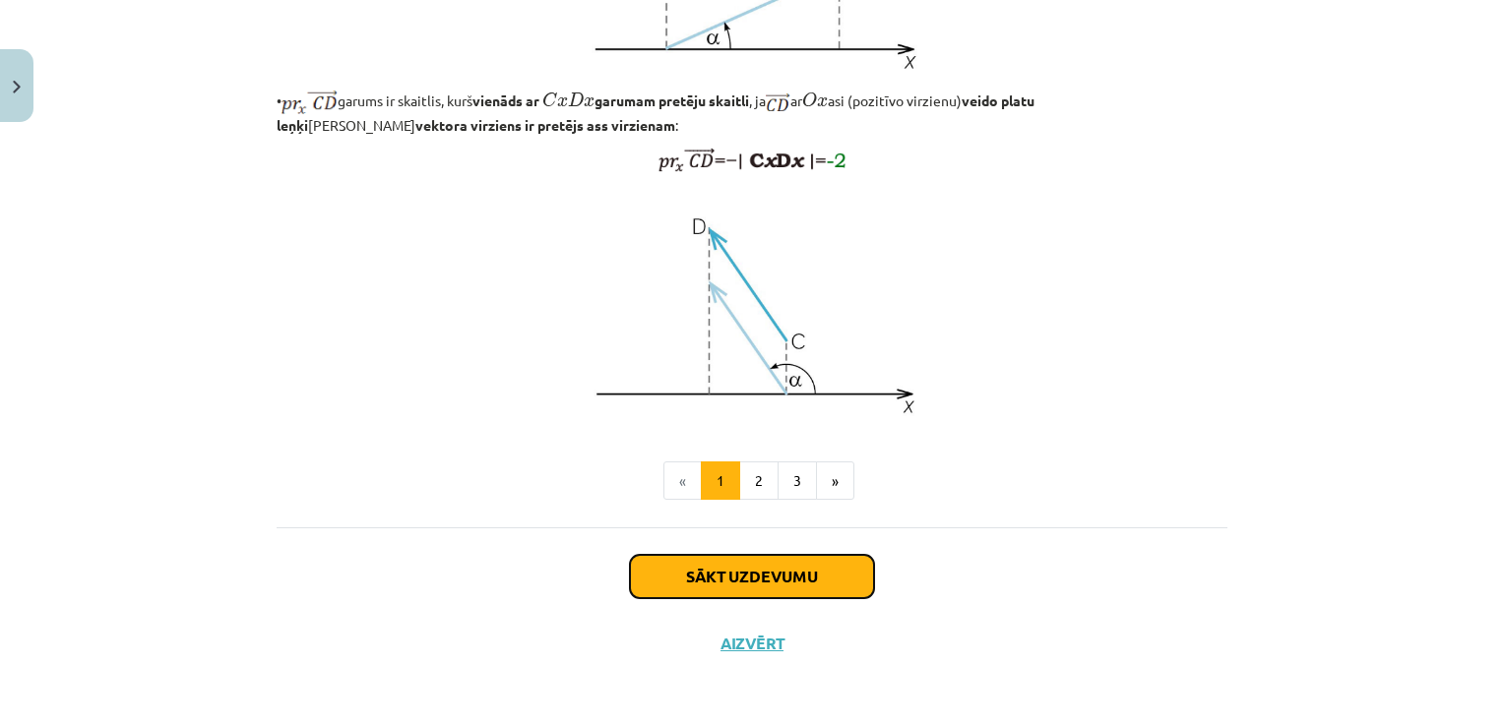
click at [793, 580] on button "Sākt uzdevumu" at bounding box center [752, 576] width 244 height 43
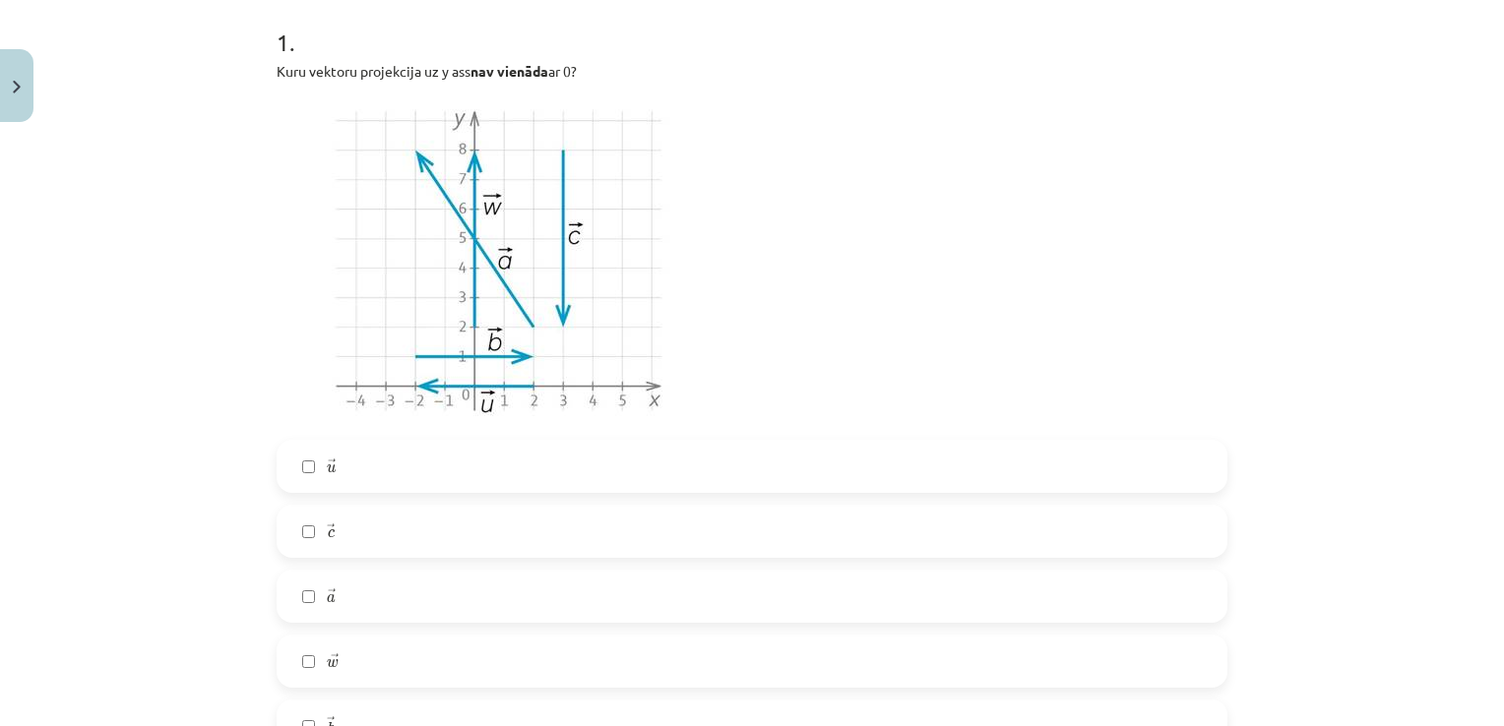
scroll to position [443, 0]
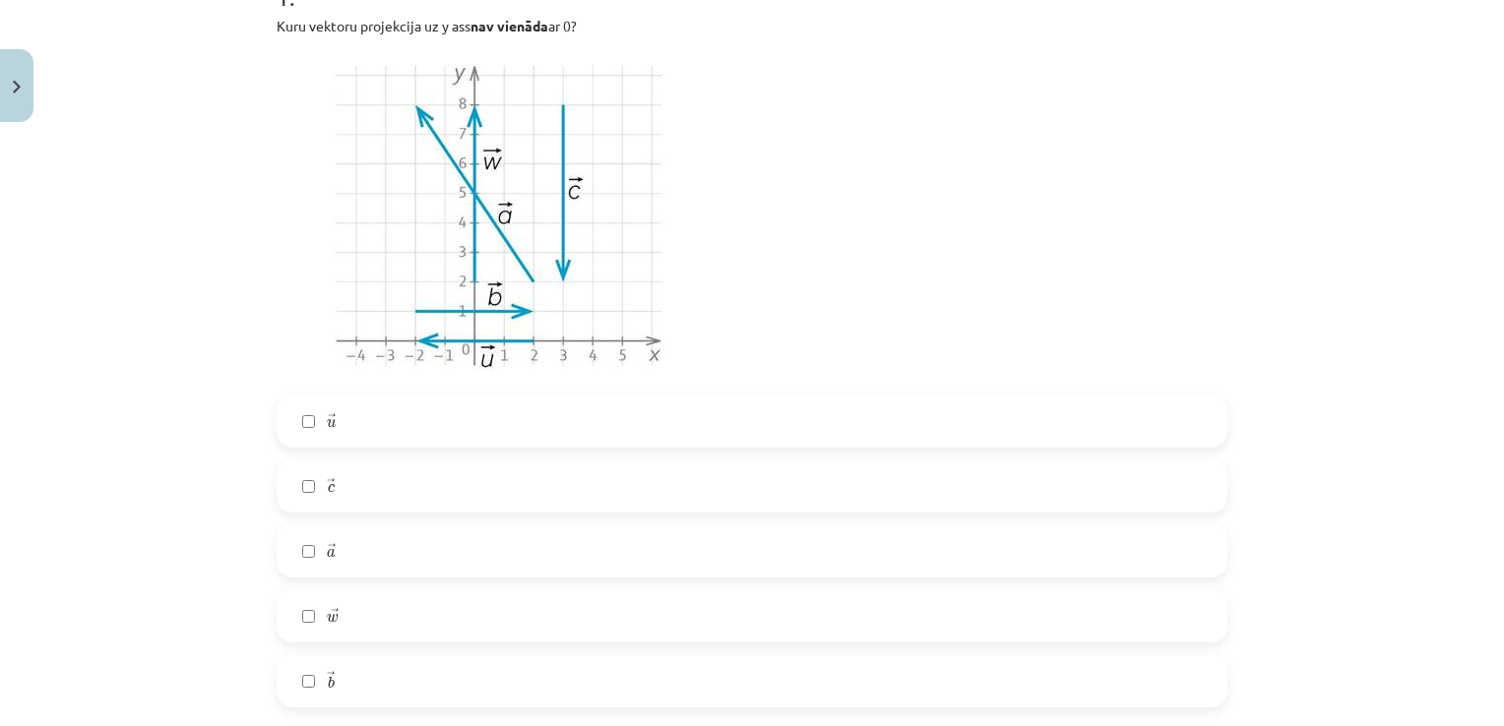
click at [291, 474] on label "→ c c →" at bounding box center [752, 486] width 947 height 49
click at [292, 615] on label "→ w w →" at bounding box center [752, 616] width 947 height 49
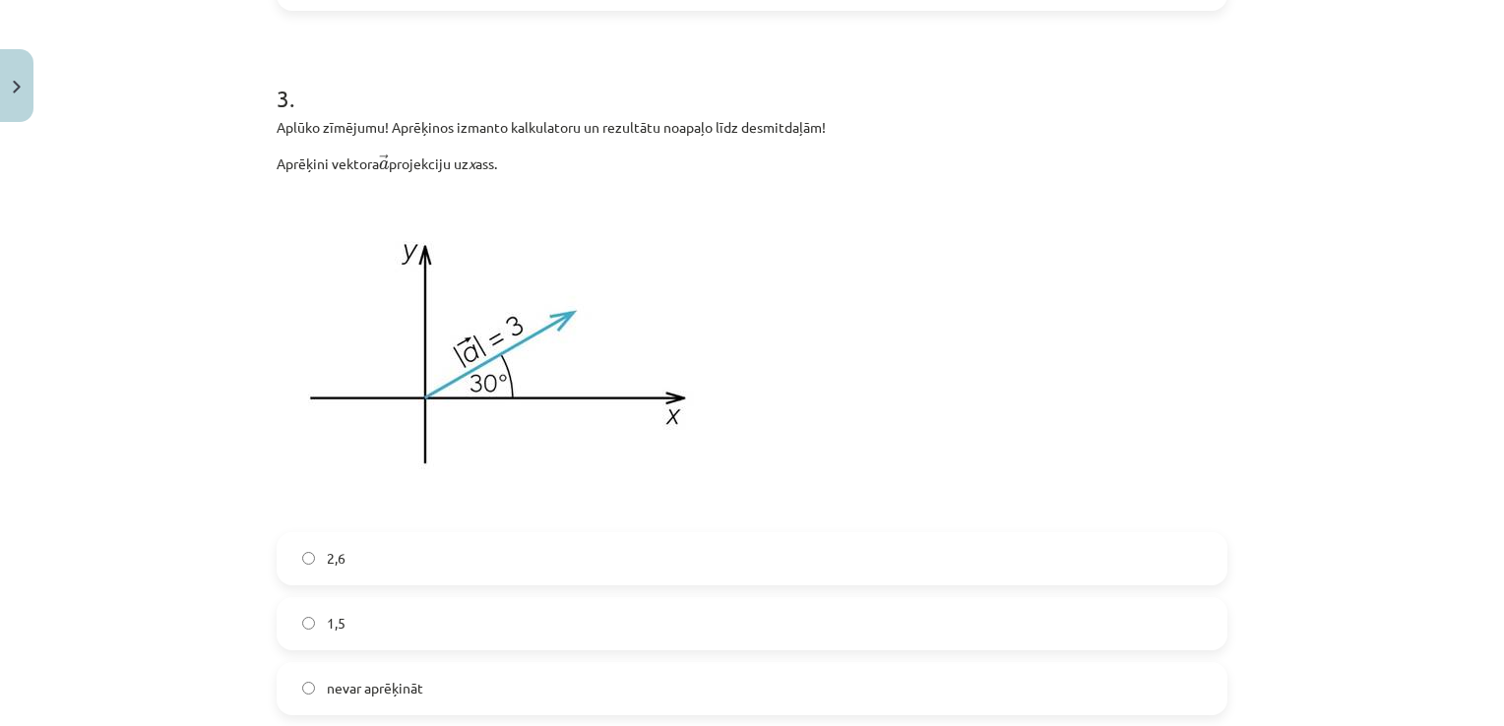
scroll to position [1919, 0]
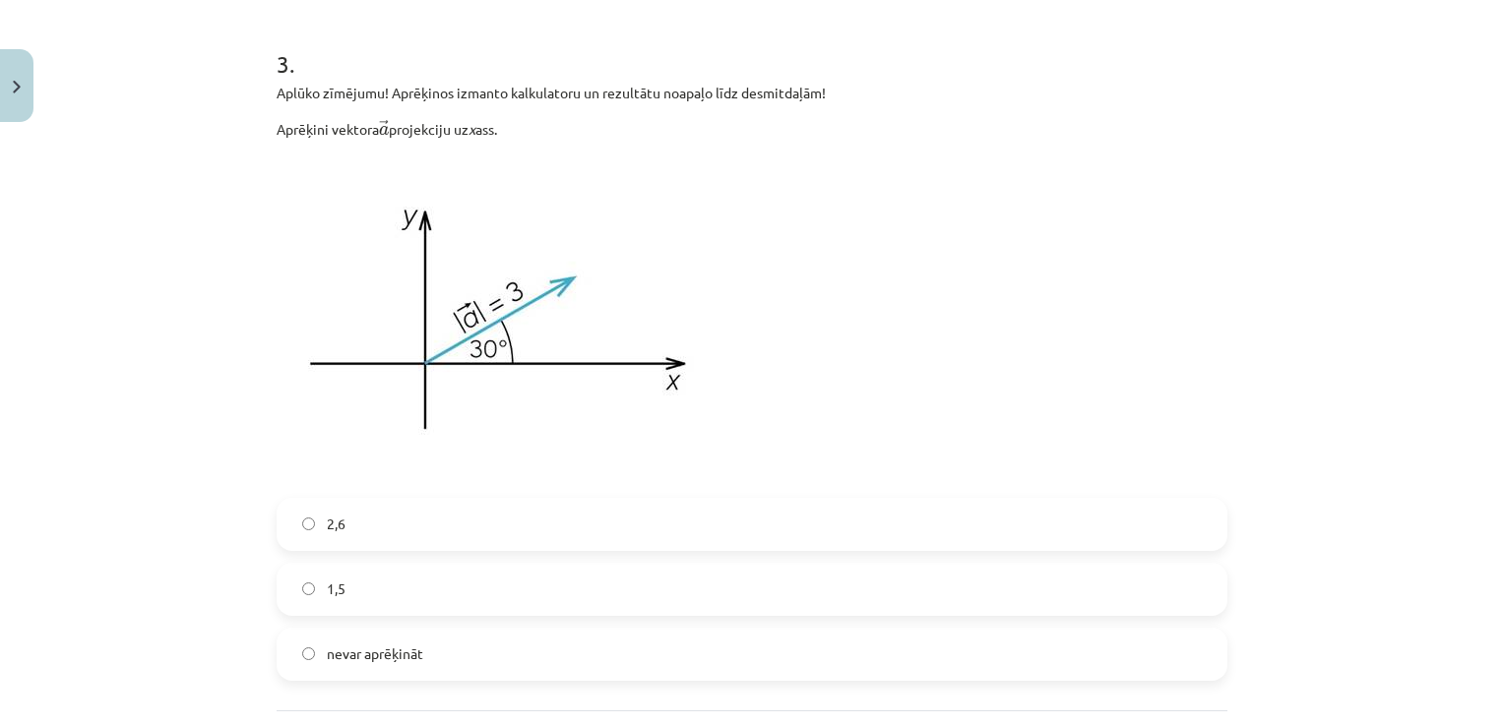
click at [536, 515] on label "2,6" at bounding box center [752, 524] width 947 height 49
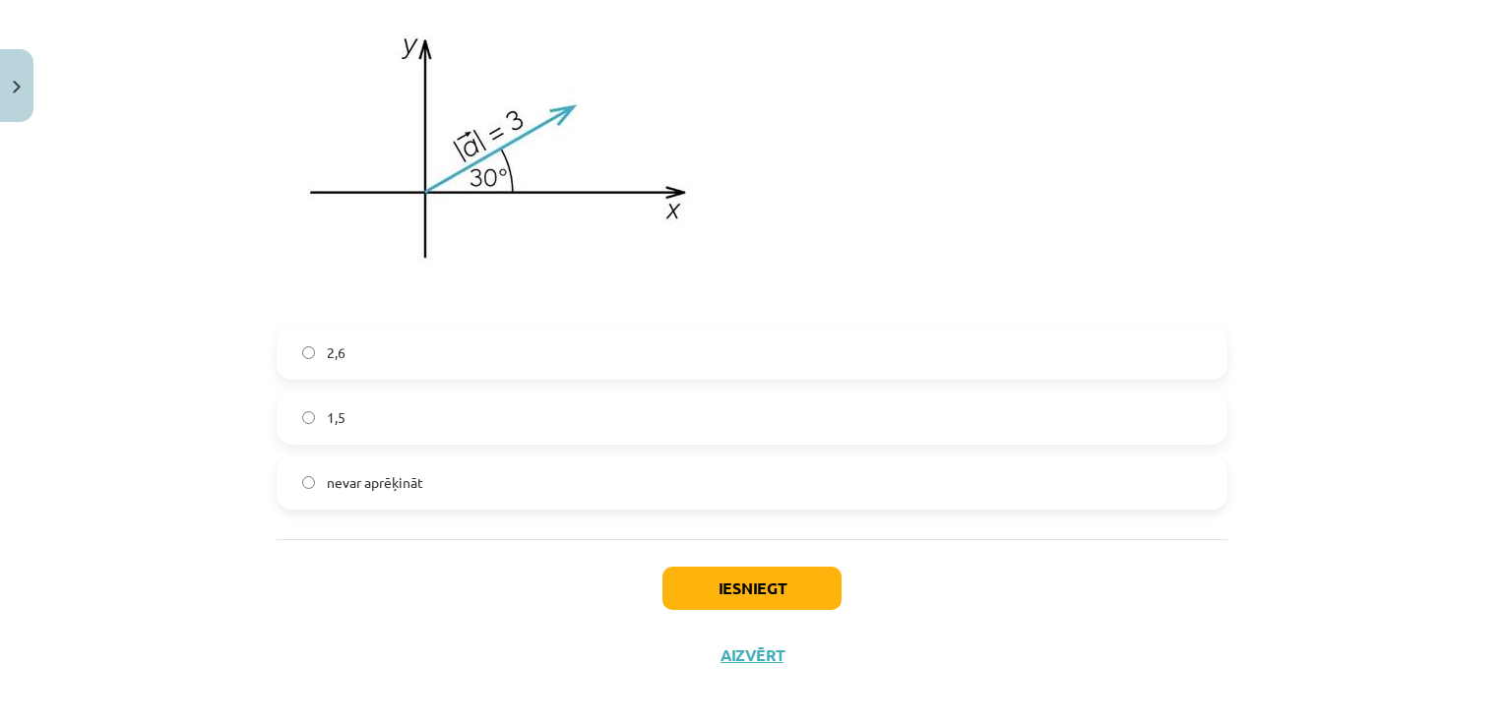
scroll to position [2102, 0]
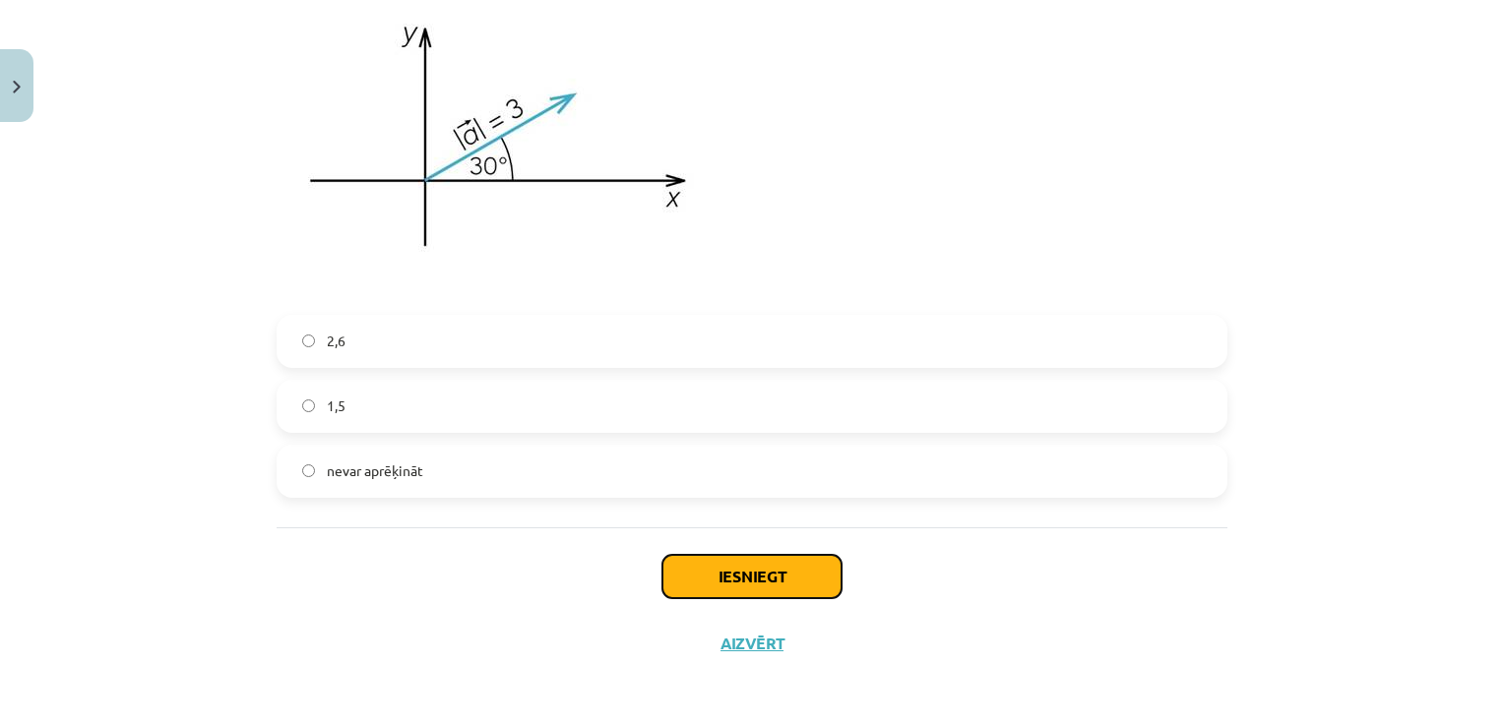
click at [732, 583] on button "Iesniegt" at bounding box center [751, 576] width 179 height 43
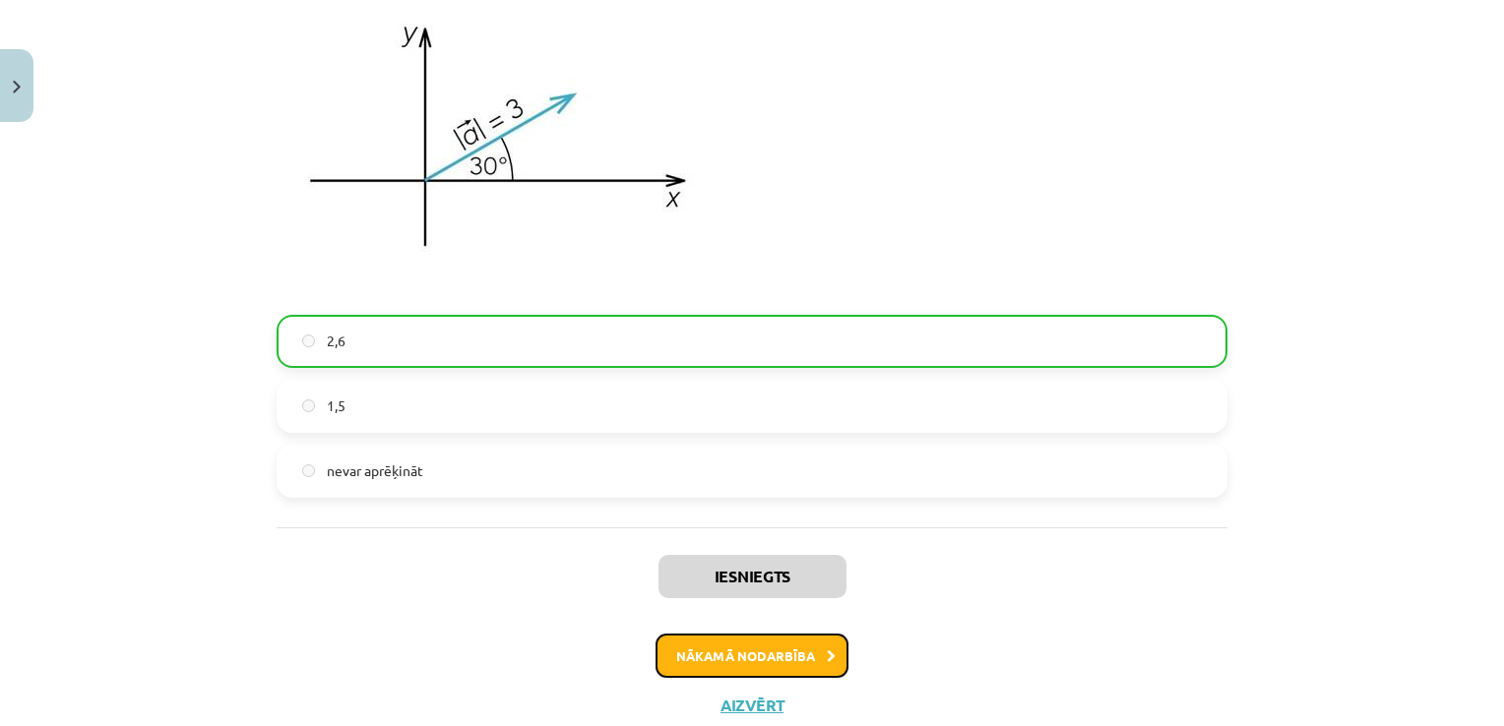
click at [789, 656] on button "Nākamā nodarbība" at bounding box center [752, 656] width 193 height 45
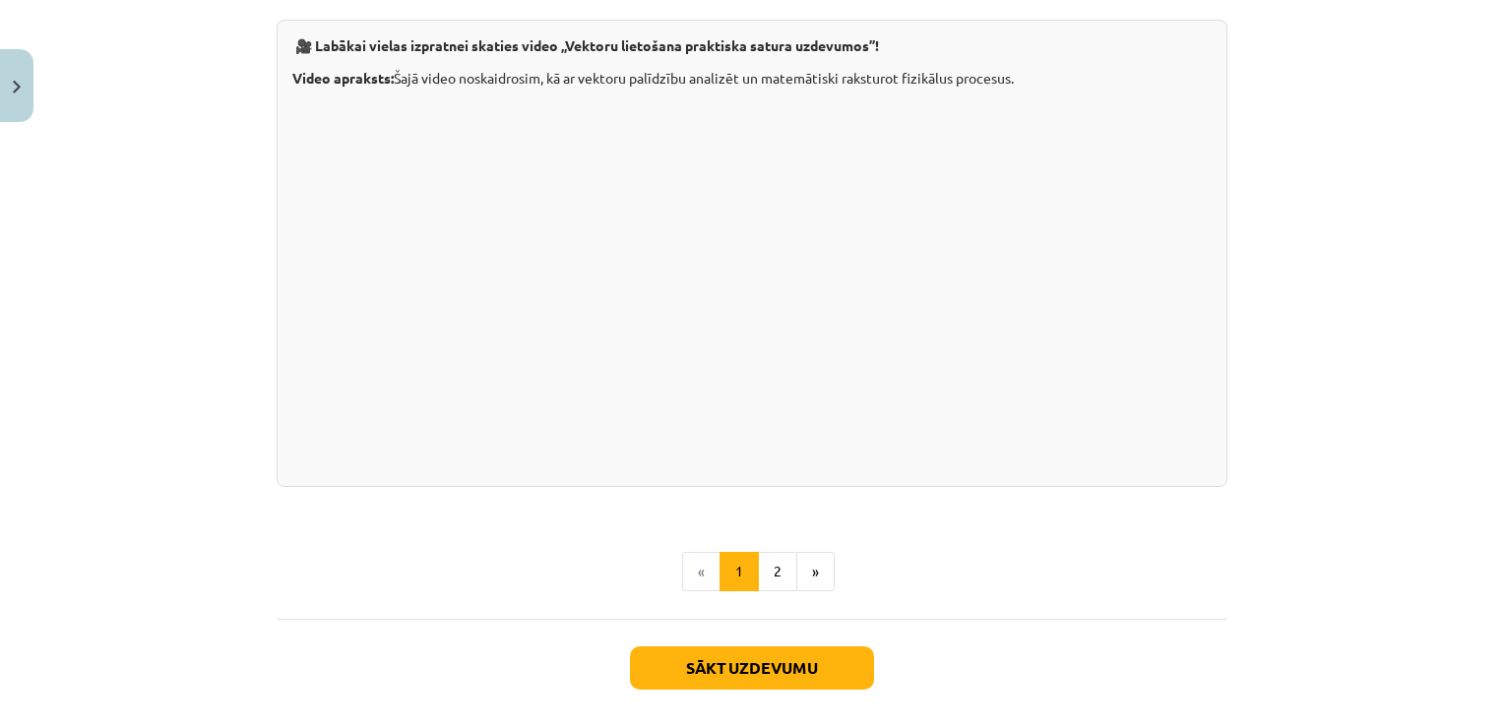
scroll to position [2047, 0]
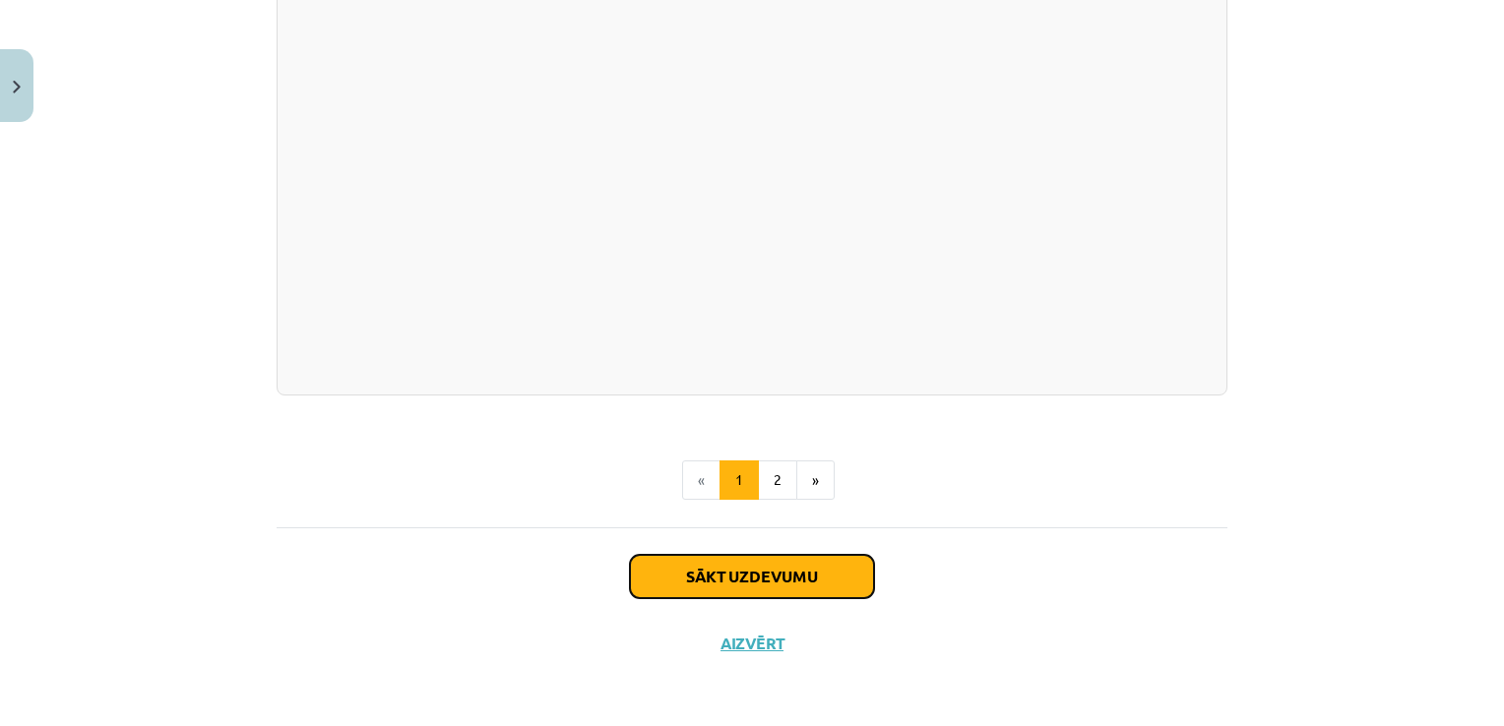
click at [748, 571] on button "Sākt uzdevumu" at bounding box center [752, 576] width 244 height 43
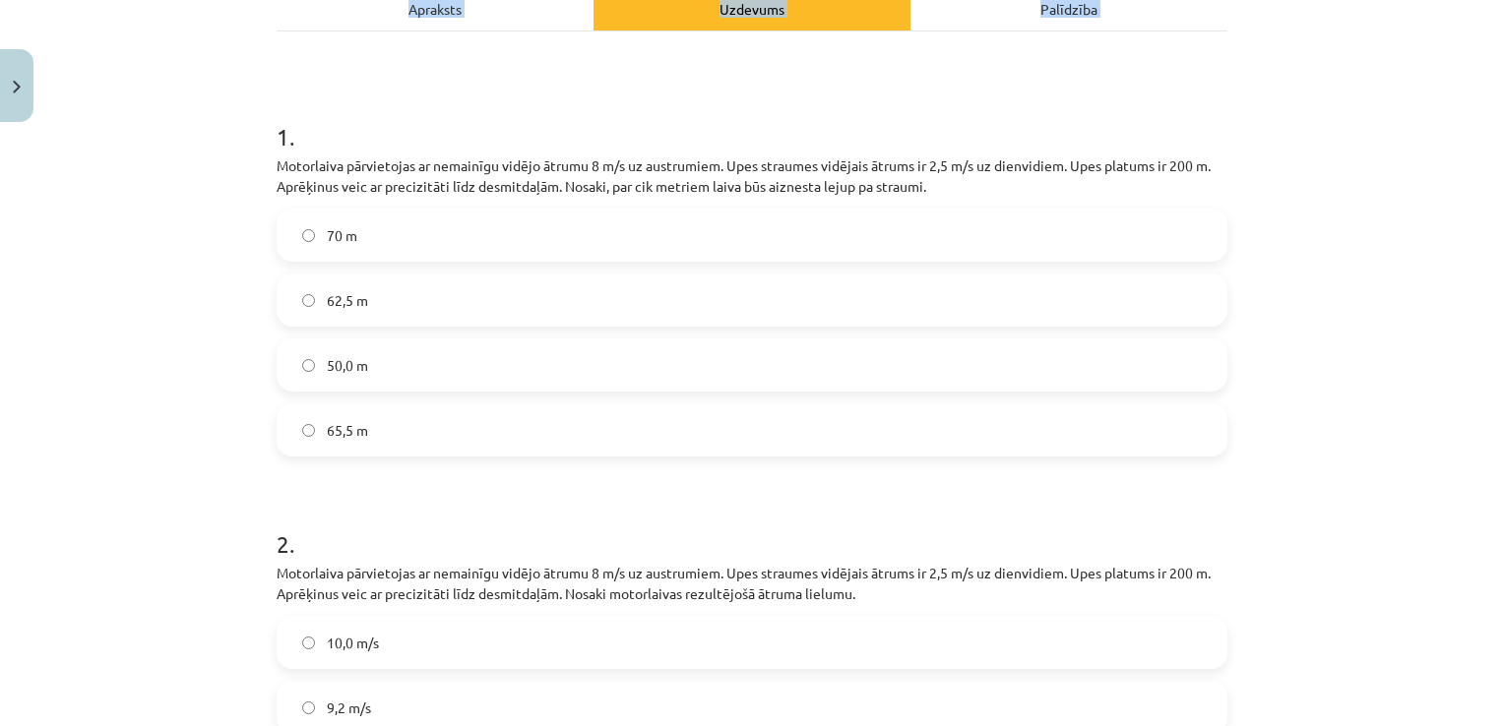
scroll to position [525, 0]
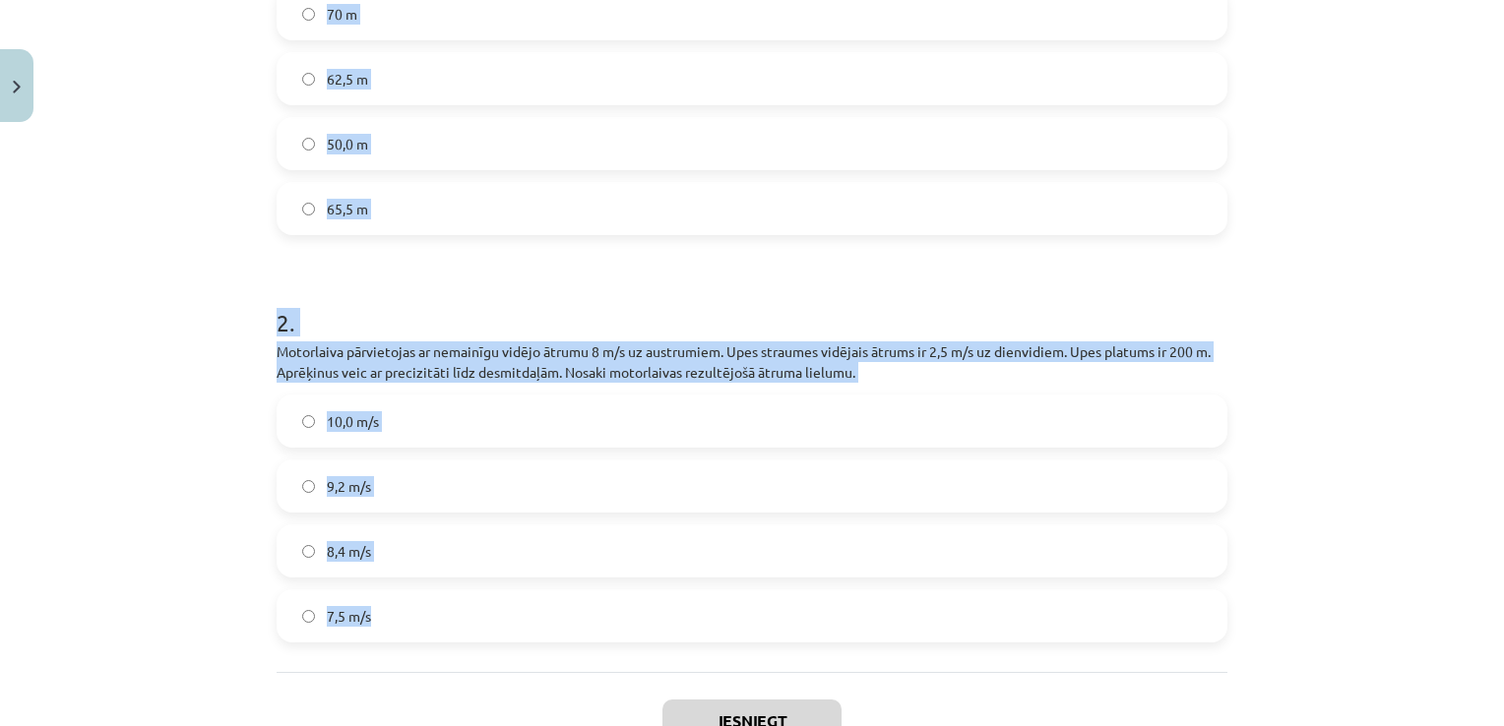
drag, startPoint x: 236, startPoint y: 396, endPoint x: 897, endPoint y: 647, distance: 706.5
click at [897, 647] on div "Mācību tēma: Matemātikas i - 10. klases 1. ieskaites mācību materiāls (a,b) #6 …" at bounding box center [752, 363] width 1504 height 726
copy form "1 . Motorlaiva pārvietojas ar nemainīgu vidējo ātrumu 8 m/s uz austrumiem. Upes…"
click at [101, 220] on div "Mācību tēma: Matemātikas i - 10. klases 1. ieskaites mācību materiāls (a,b) #6 …" at bounding box center [752, 363] width 1504 height 726
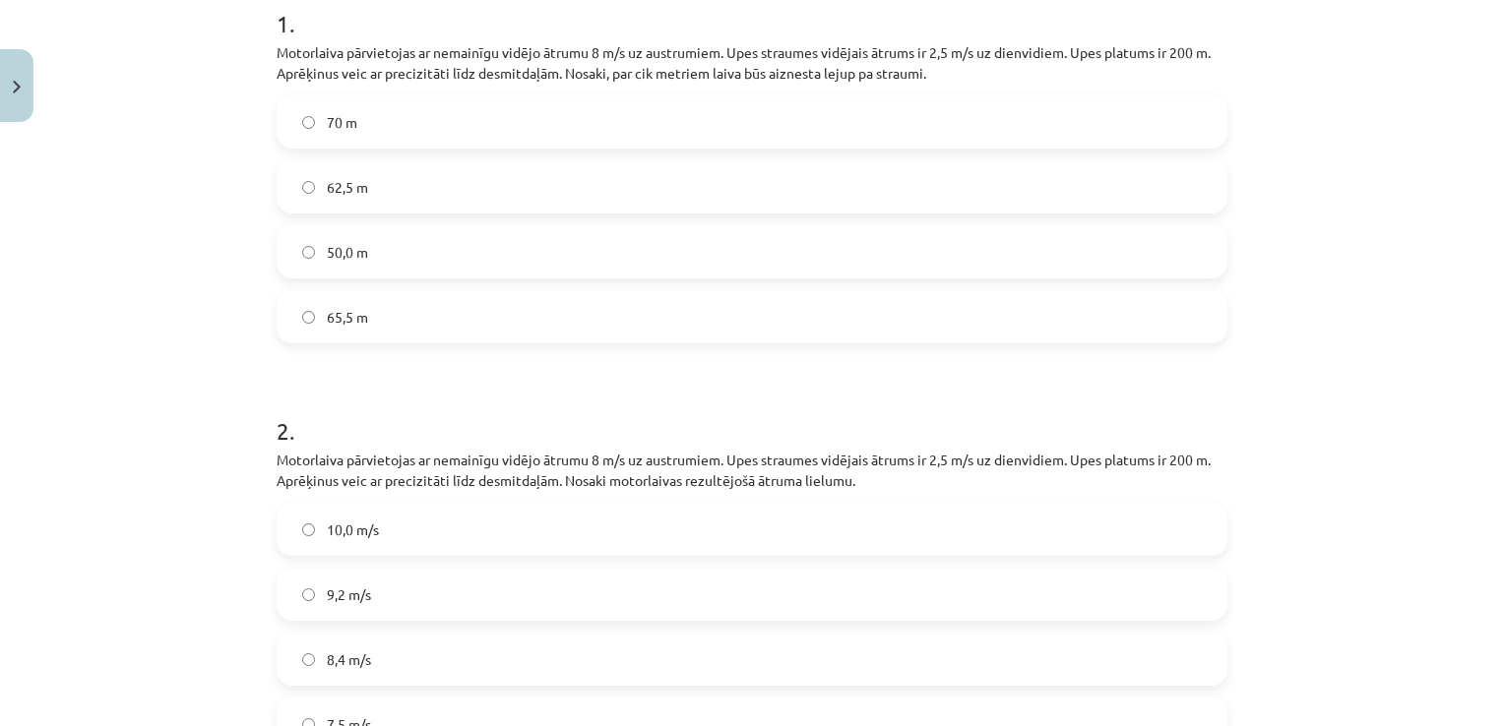
scroll to position [229, 0]
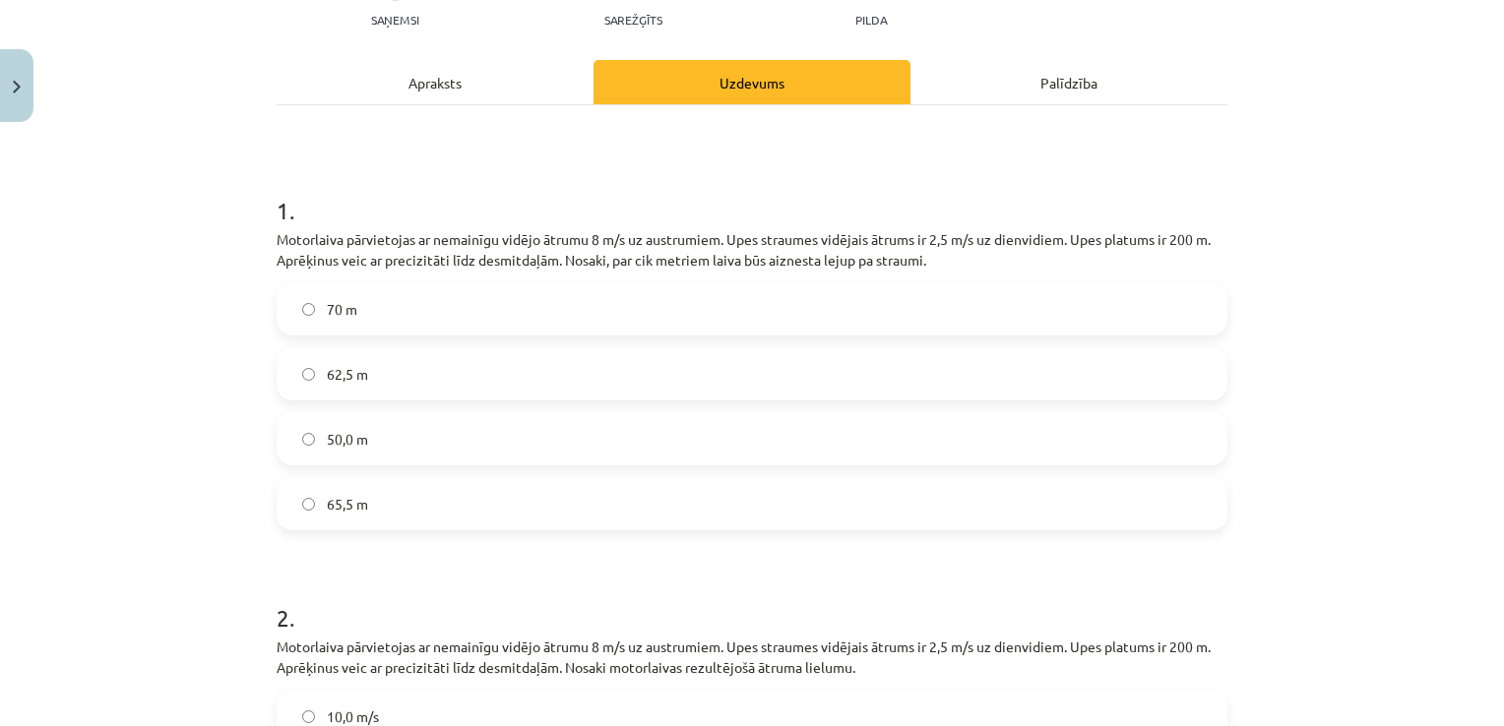
click at [558, 375] on label "62,5 m" at bounding box center [752, 373] width 947 height 49
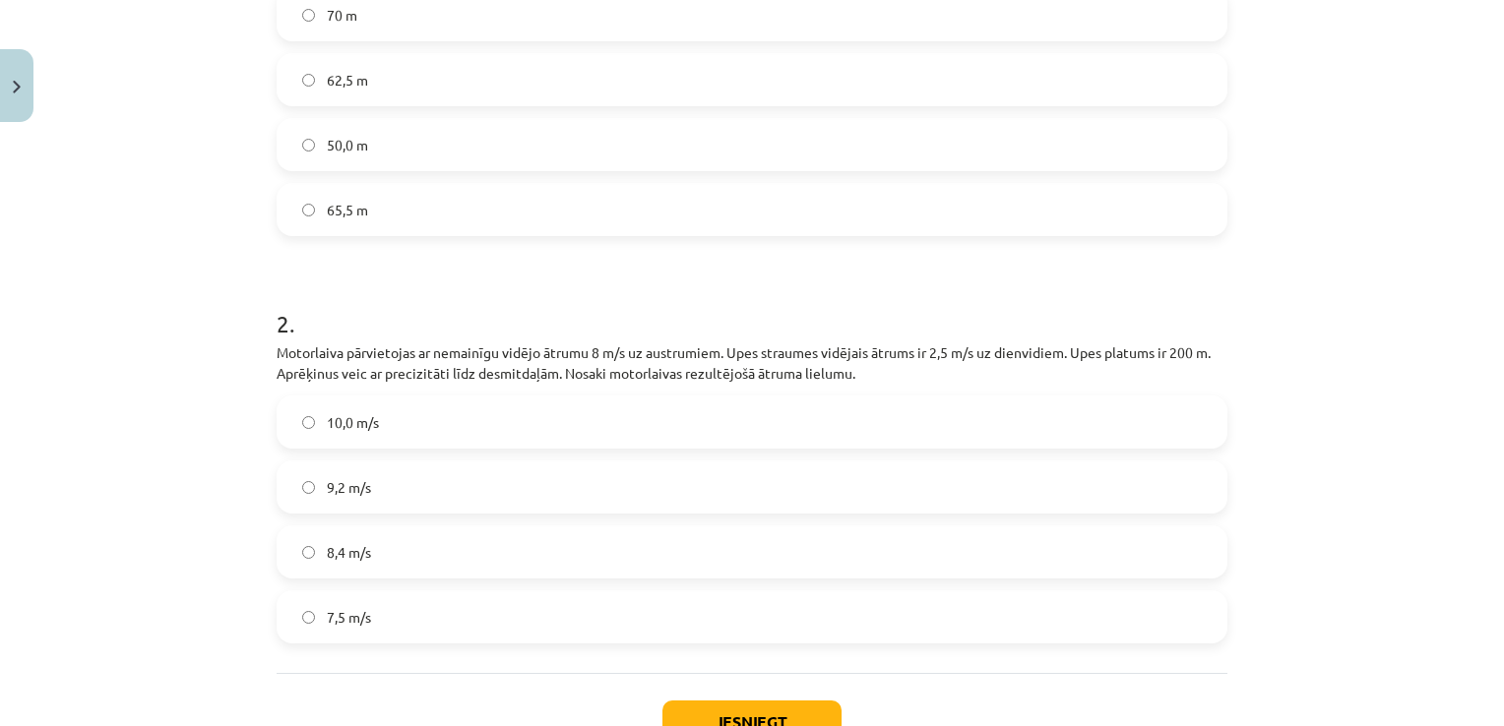
scroll to position [525, 0]
click at [437, 548] on label "8,4 m/s" at bounding box center [752, 551] width 947 height 49
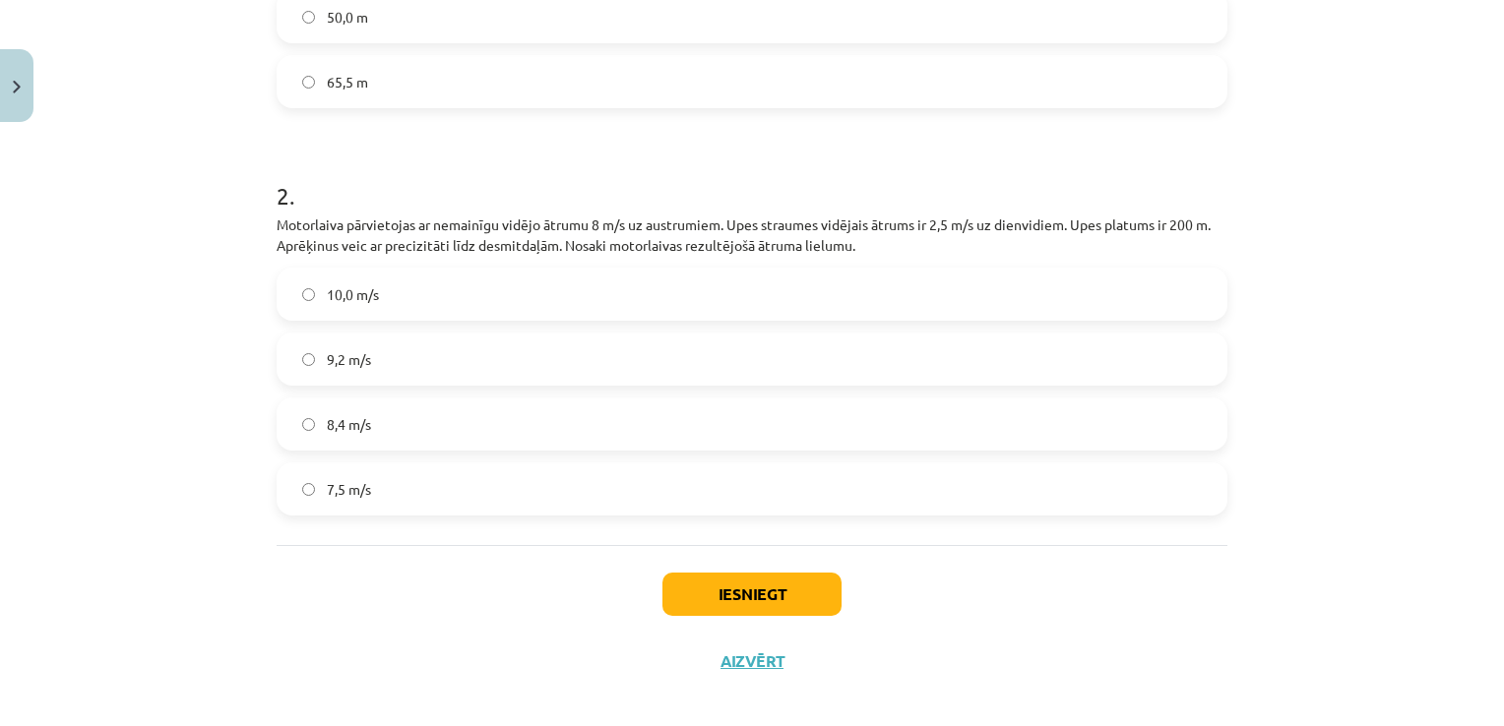
scroll to position [668, 0]
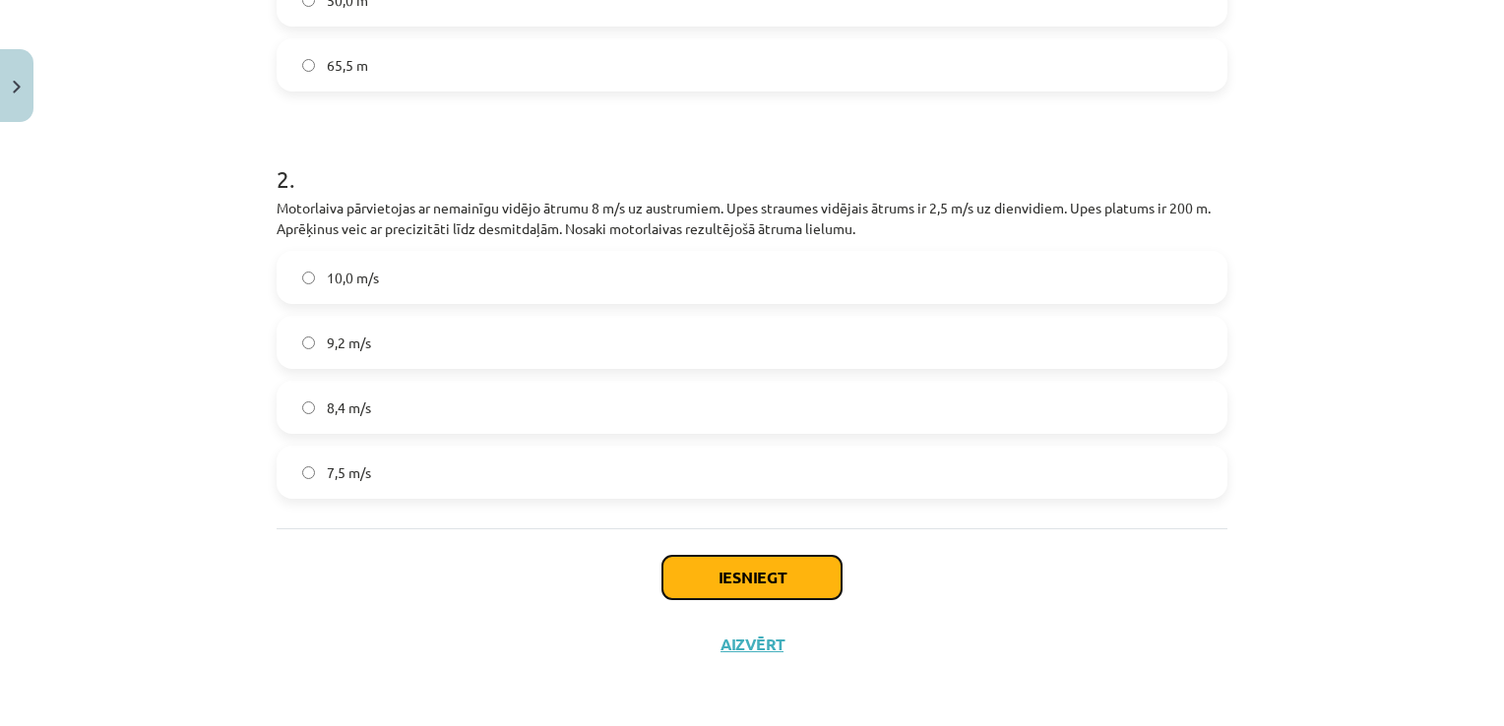
click at [730, 589] on button "Iesniegt" at bounding box center [751, 577] width 179 height 43
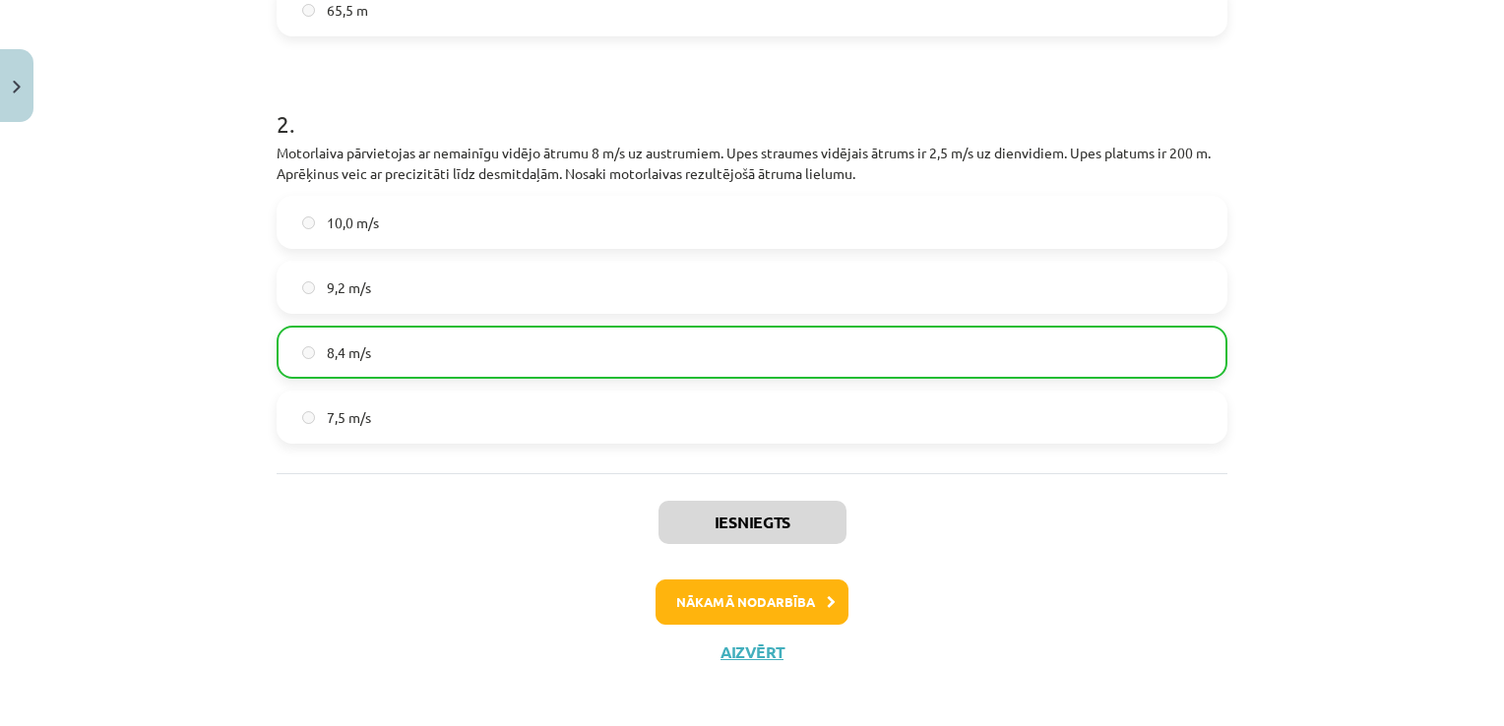
scroll to position [730, 0]
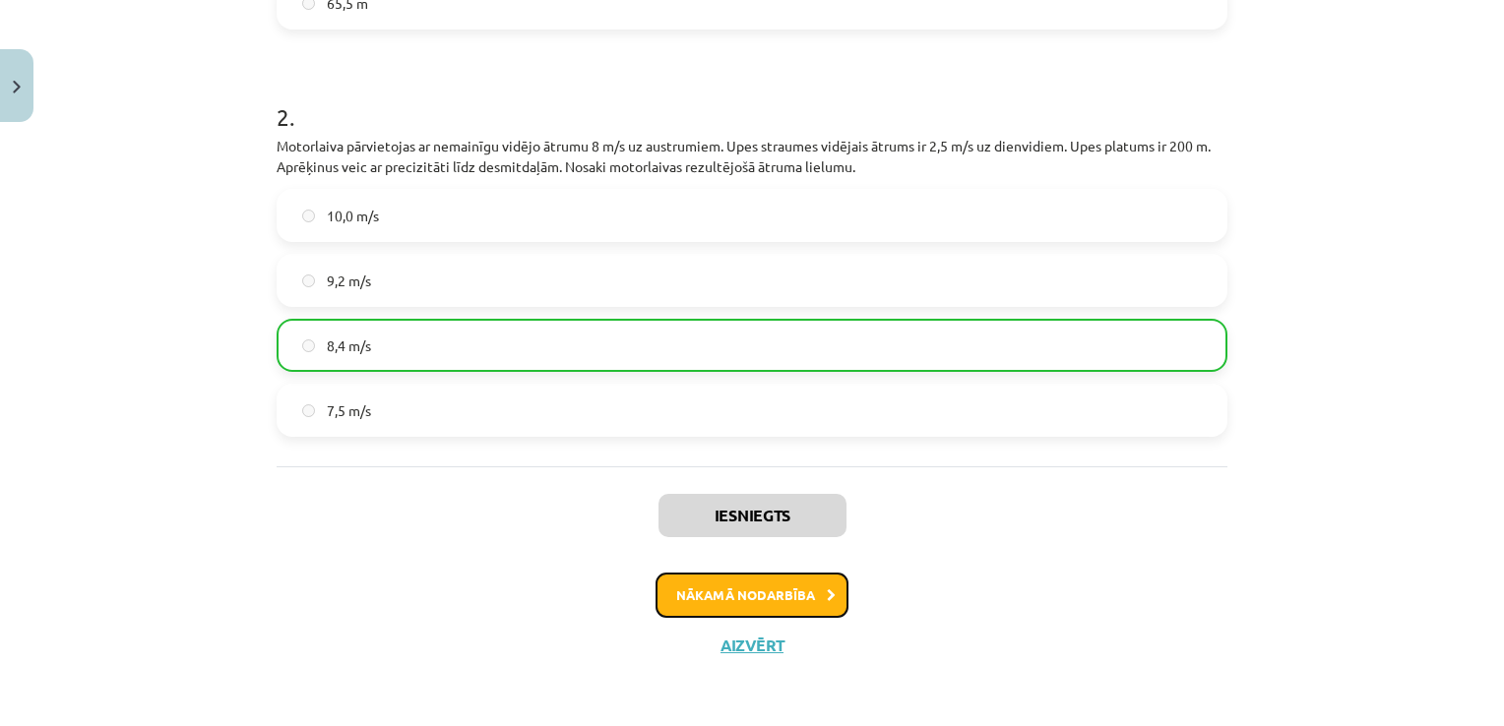
click at [684, 603] on button "Nākamā nodarbība" at bounding box center [752, 595] width 193 height 45
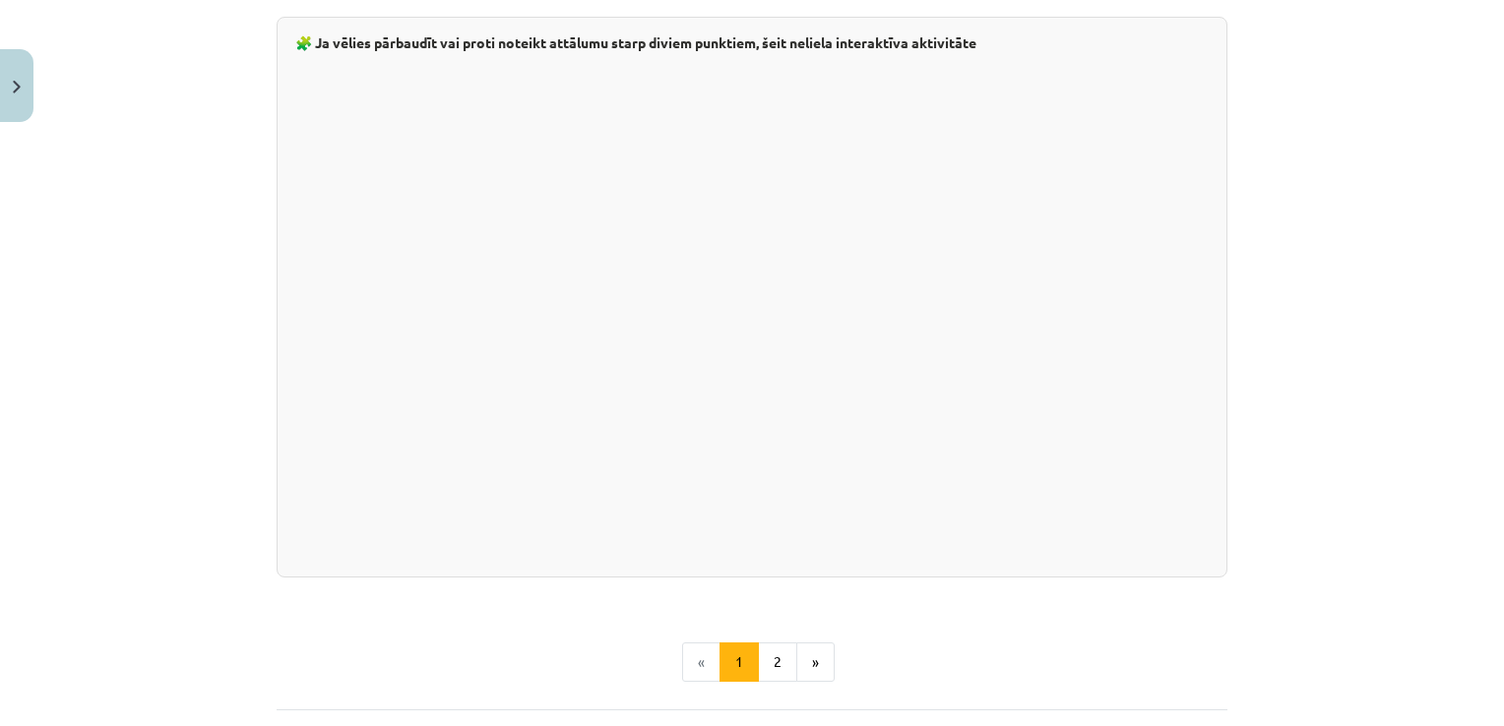
scroll to position [3466, 0]
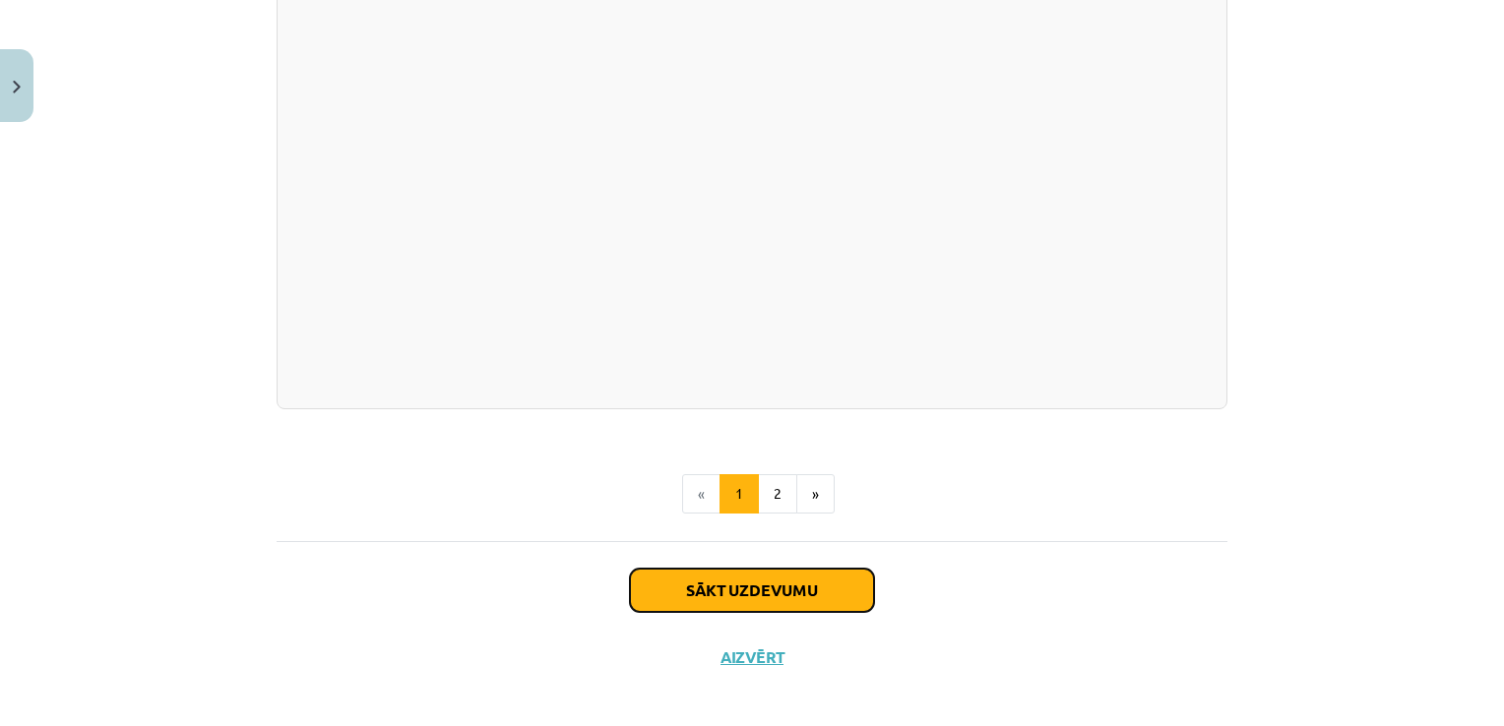
click at [747, 579] on button "Sākt uzdevumu" at bounding box center [752, 590] width 244 height 43
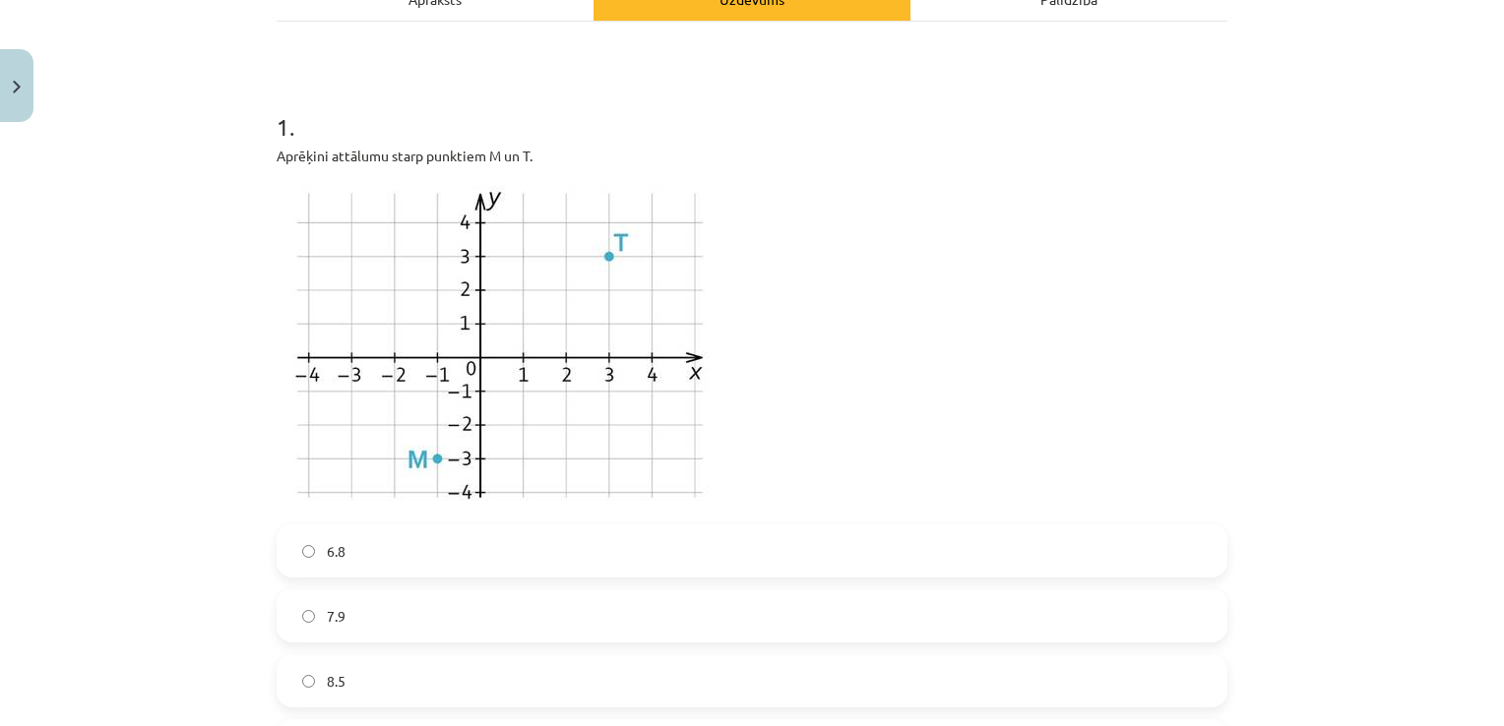
scroll to position [443, 0]
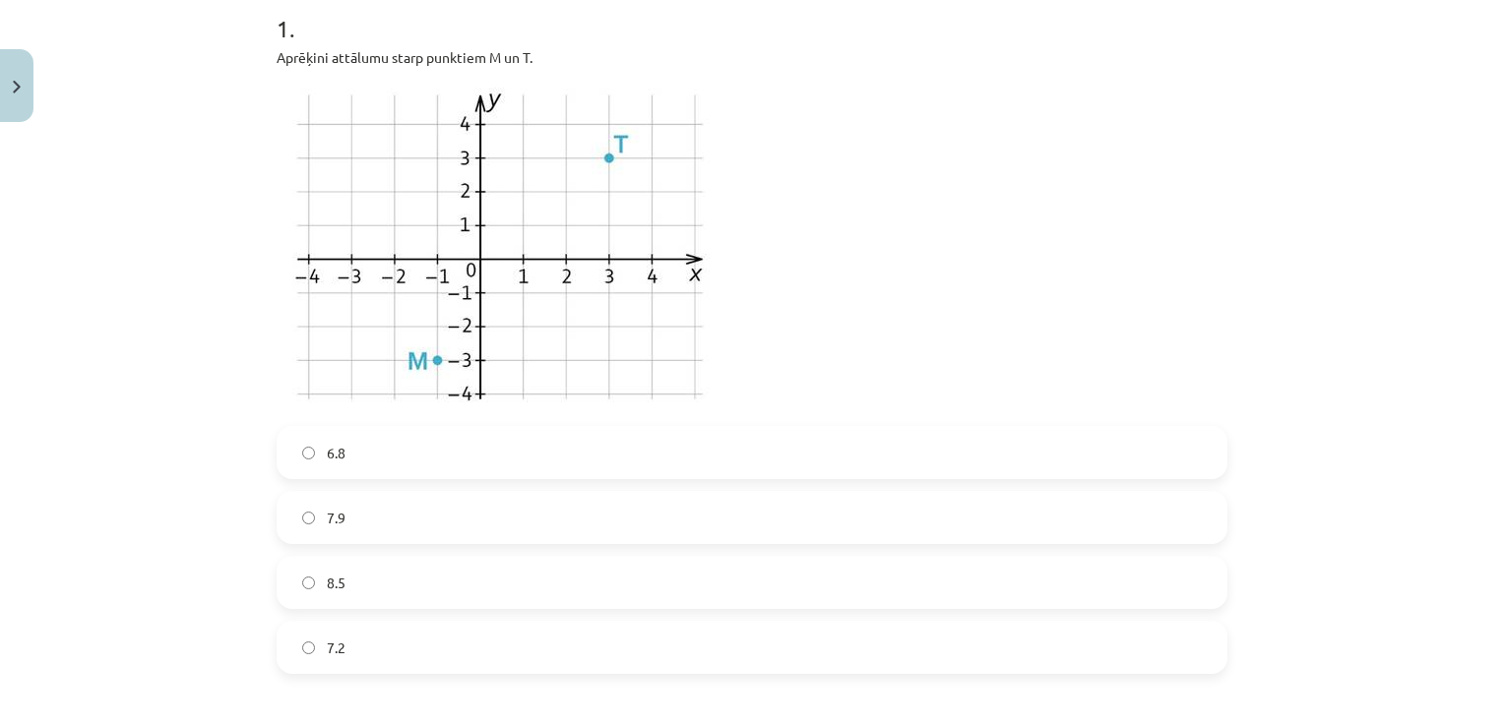
click at [374, 639] on label "7.2" at bounding box center [752, 647] width 947 height 49
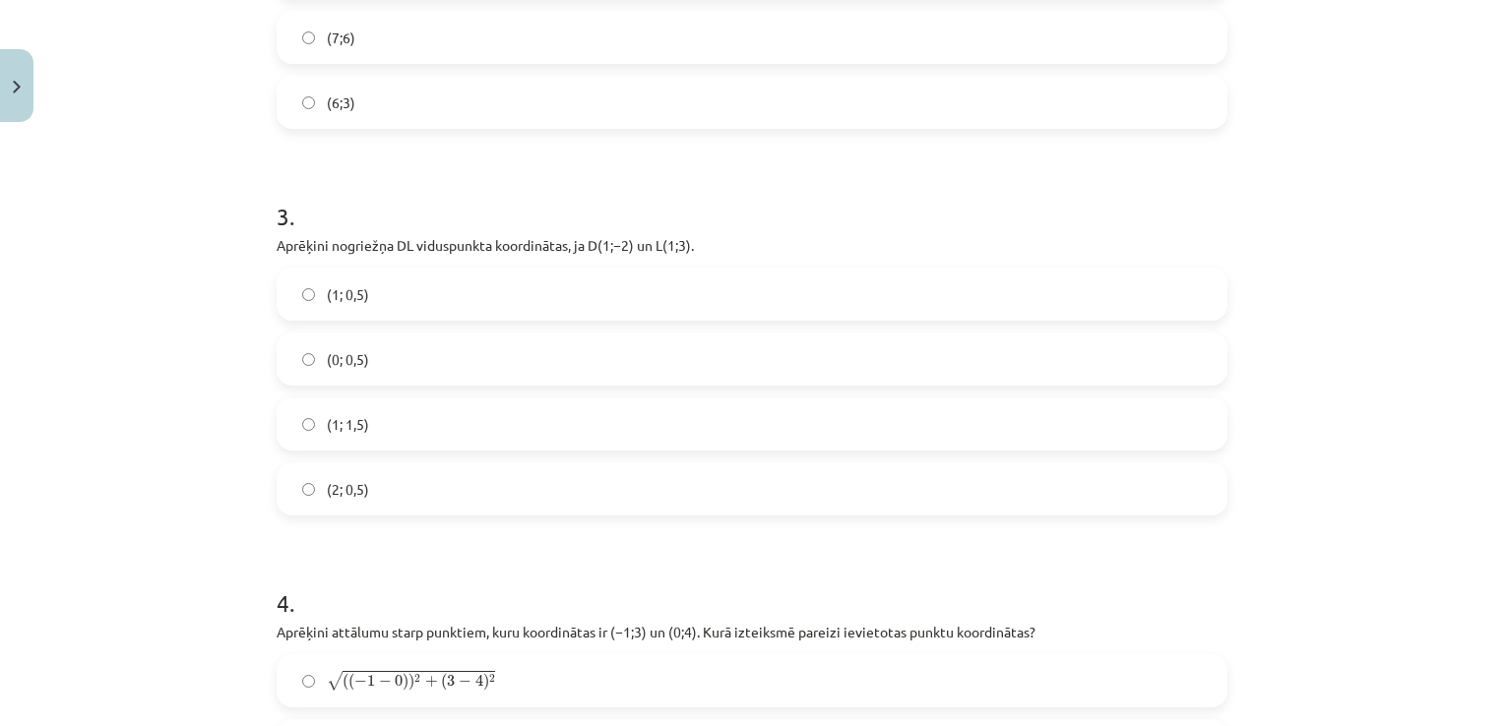
scroll to position [1427, 0]
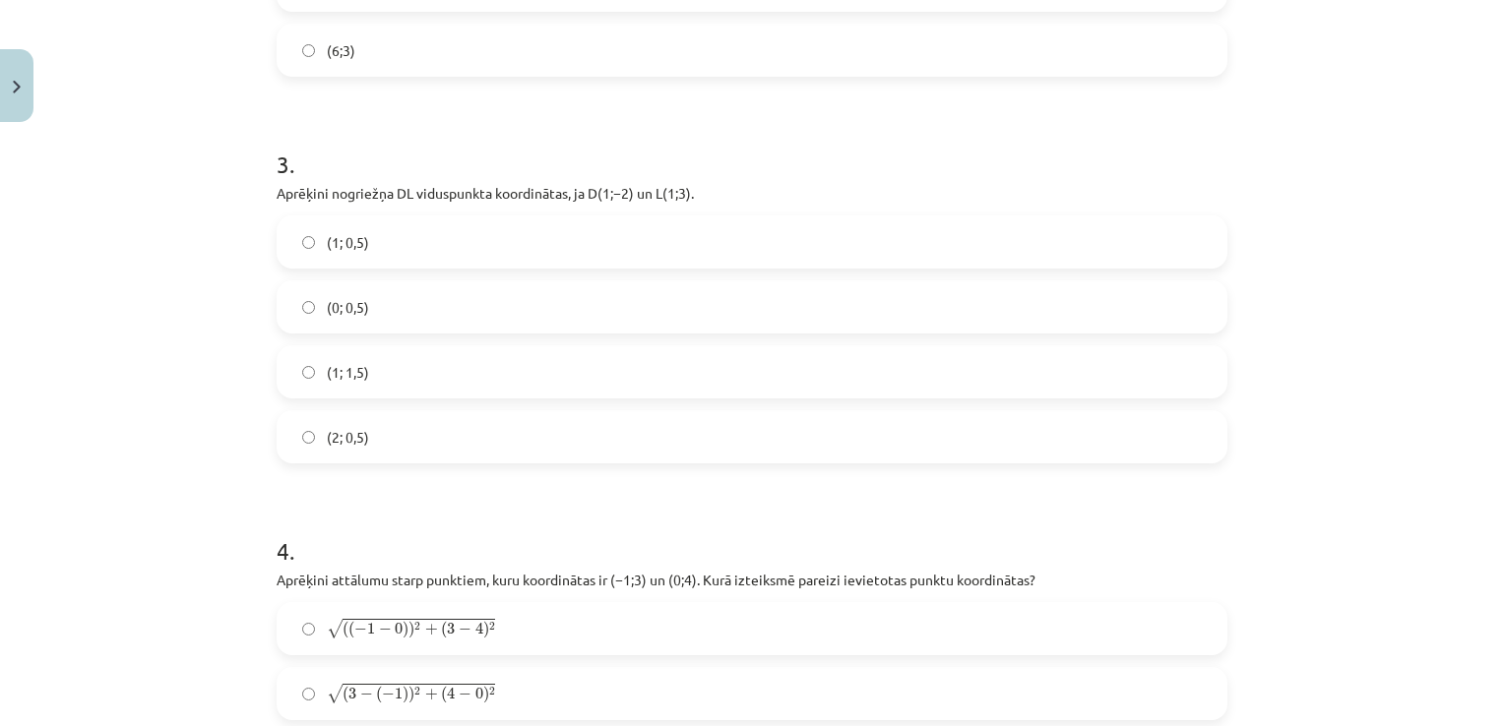
click at [317, 246] on label "(1; 0,5)" at bounding box center [752, 242] width 947 height 49
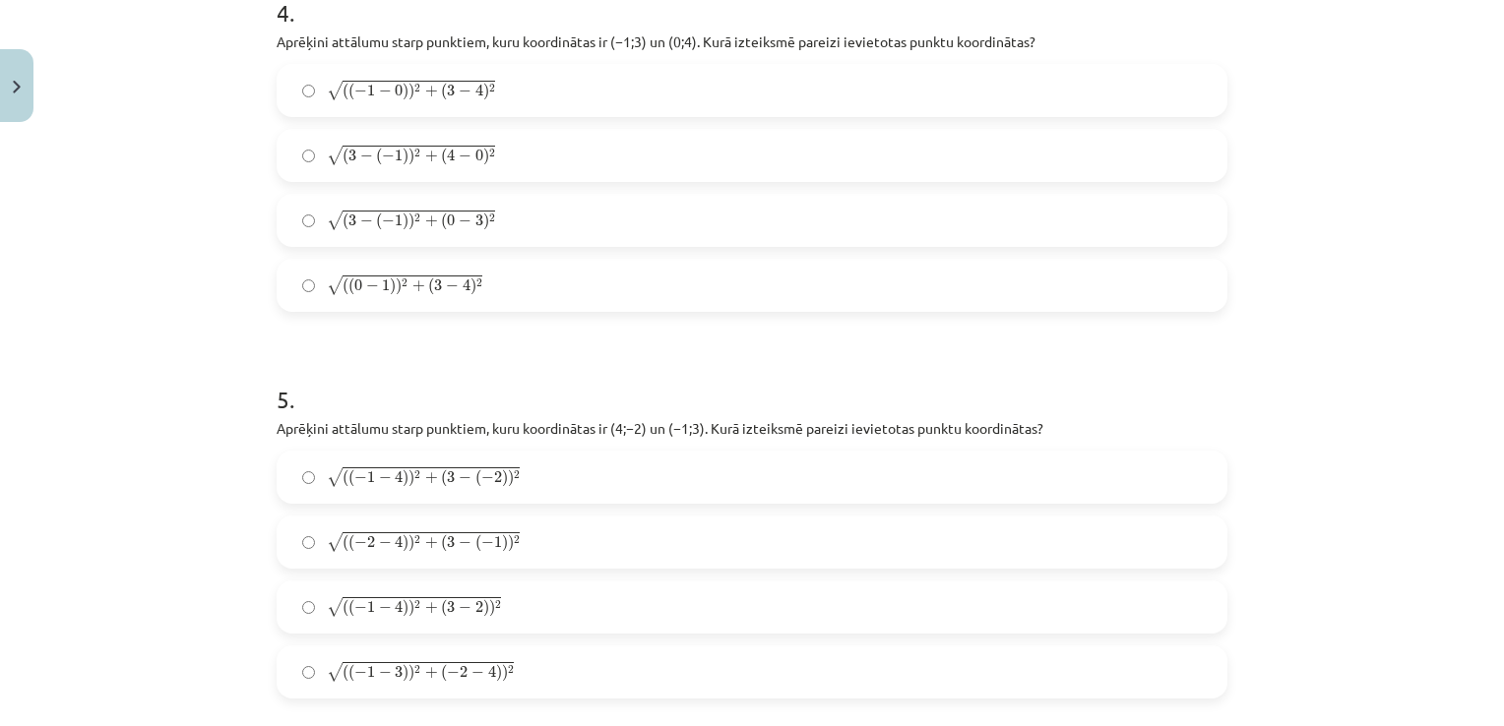
scroll to position [1919, 0]
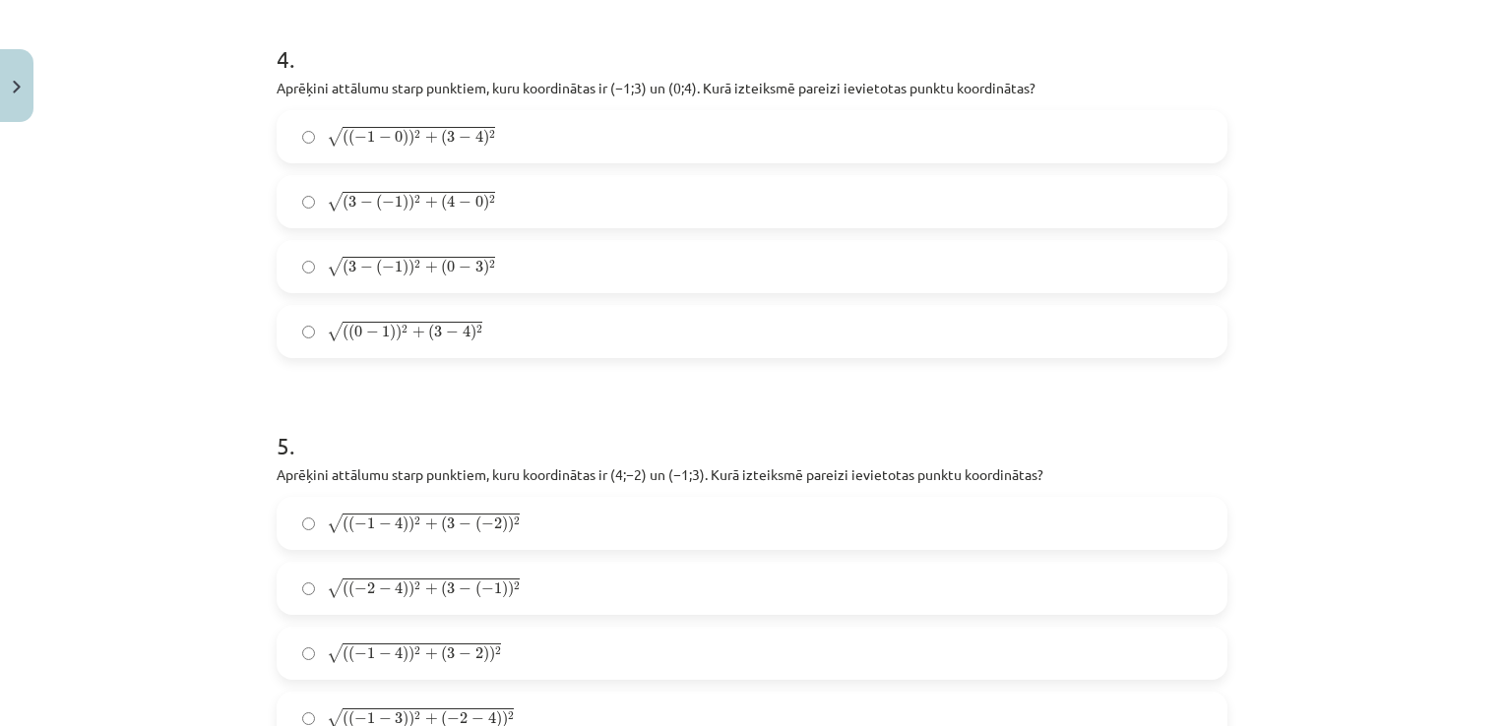
click at [463, 147] on span "√ ( ( − 1 − 0 ) ) 2 + ( 3 − 4 ) 2 ( ( − 1 − 0 ) ) 2 + ( 3 − 4 ) 2" at bounding box center [411, 137] width 168 height 23
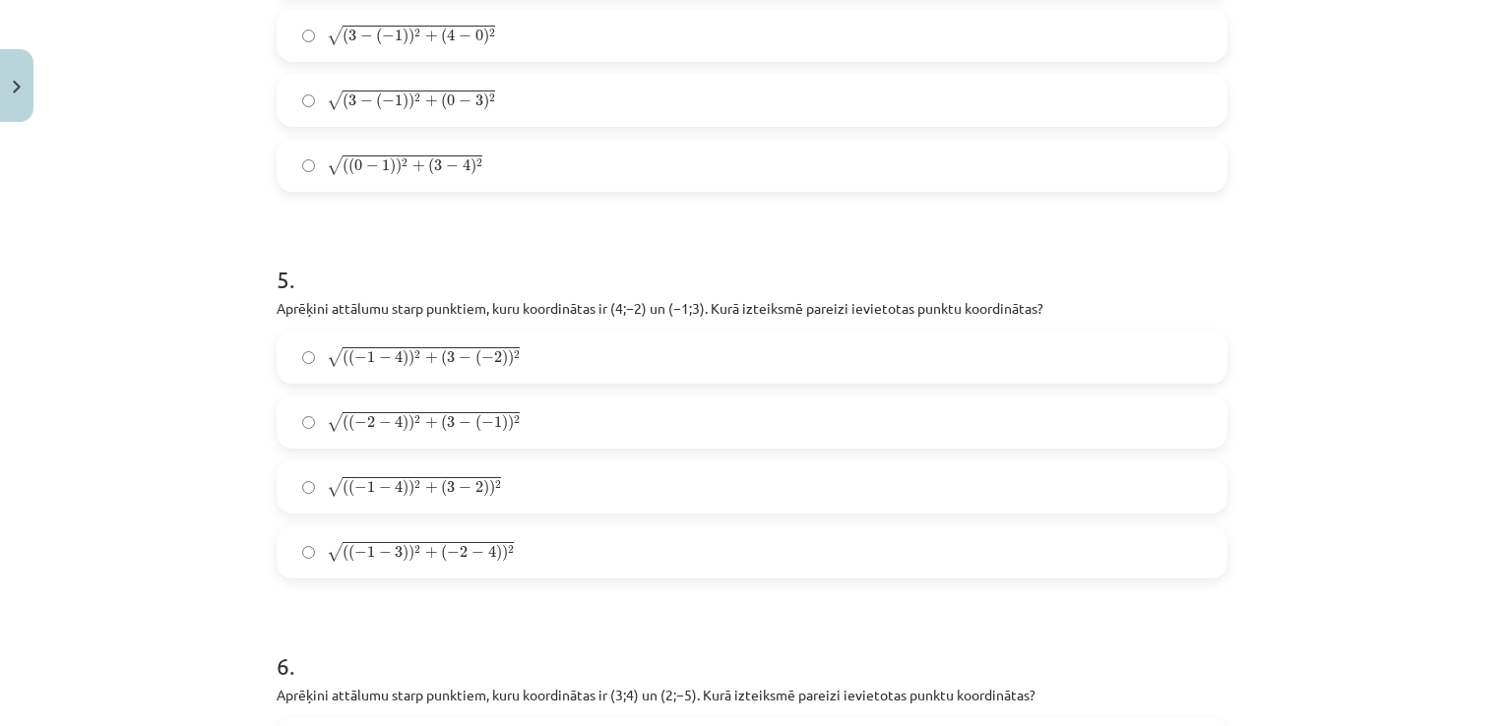
scroll to position [2116, 0]
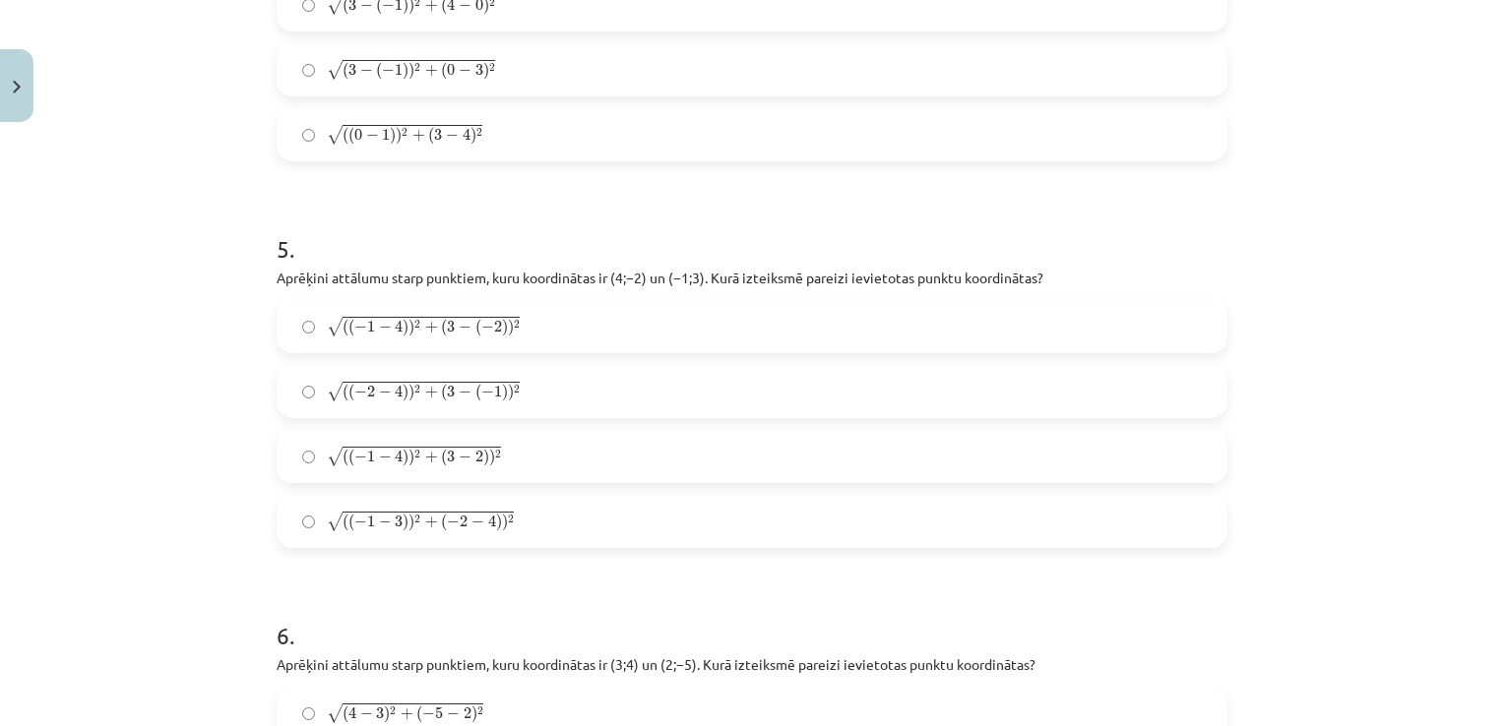
click at [613, 396] on label "√ ( ( − 2 − 4 ) ) 2 + ( 3 − ( − 1 ) ) 2 ( ( − 2 − 4 ) ) 2 + ( 3 − ( − 1 ) ) 2" at bounding box center [752, 391] width 947 height 49
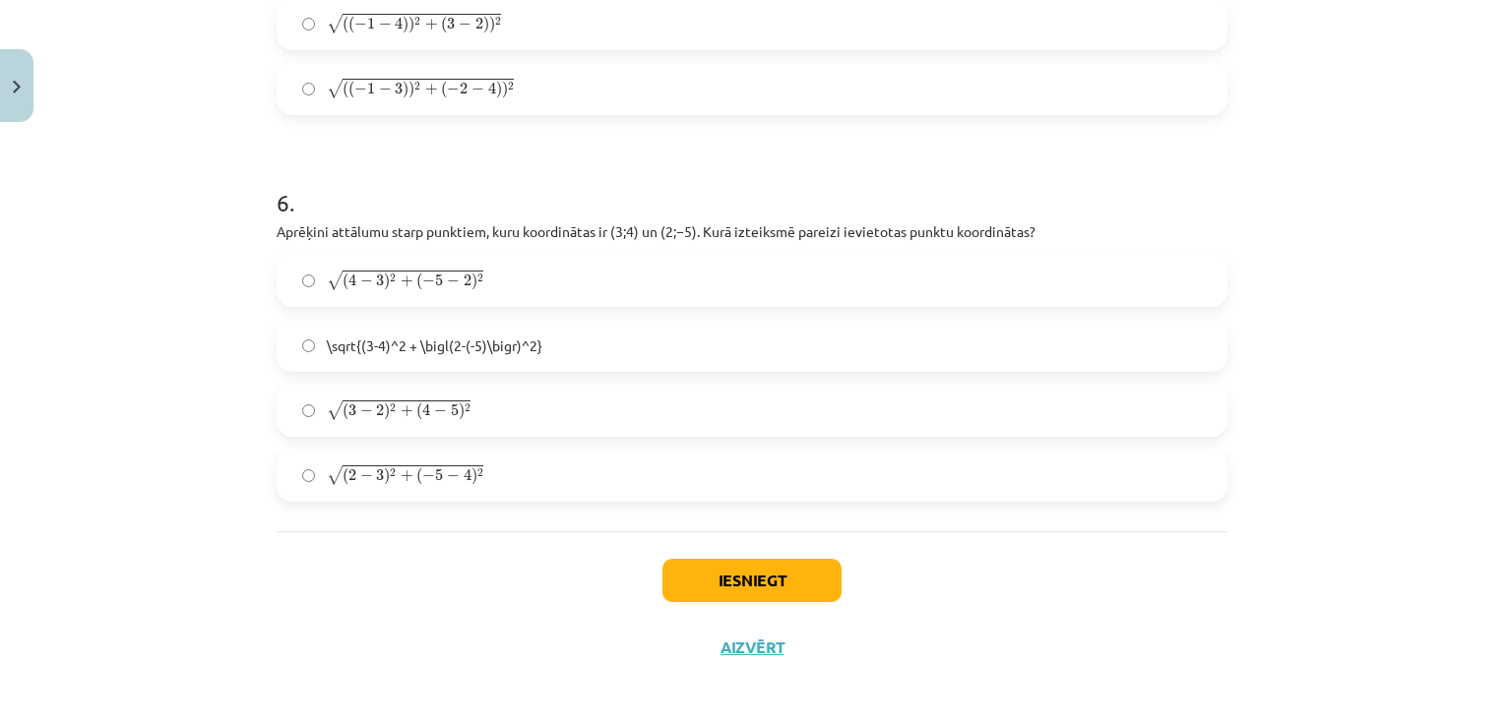
scroll to position [2551, 0]
click at [537, 415] on label "√ ( 3 − 2 ) 2 + ( 4 − 5 ) 2 ( 3 − 2 ) 2 + ( 4 − 5 ) 2" at bounding box center [752, 408] width 947 height 49
click at [764, 569] on button "Iesniegt" at bounding box center [751, 578] width 179 height 43
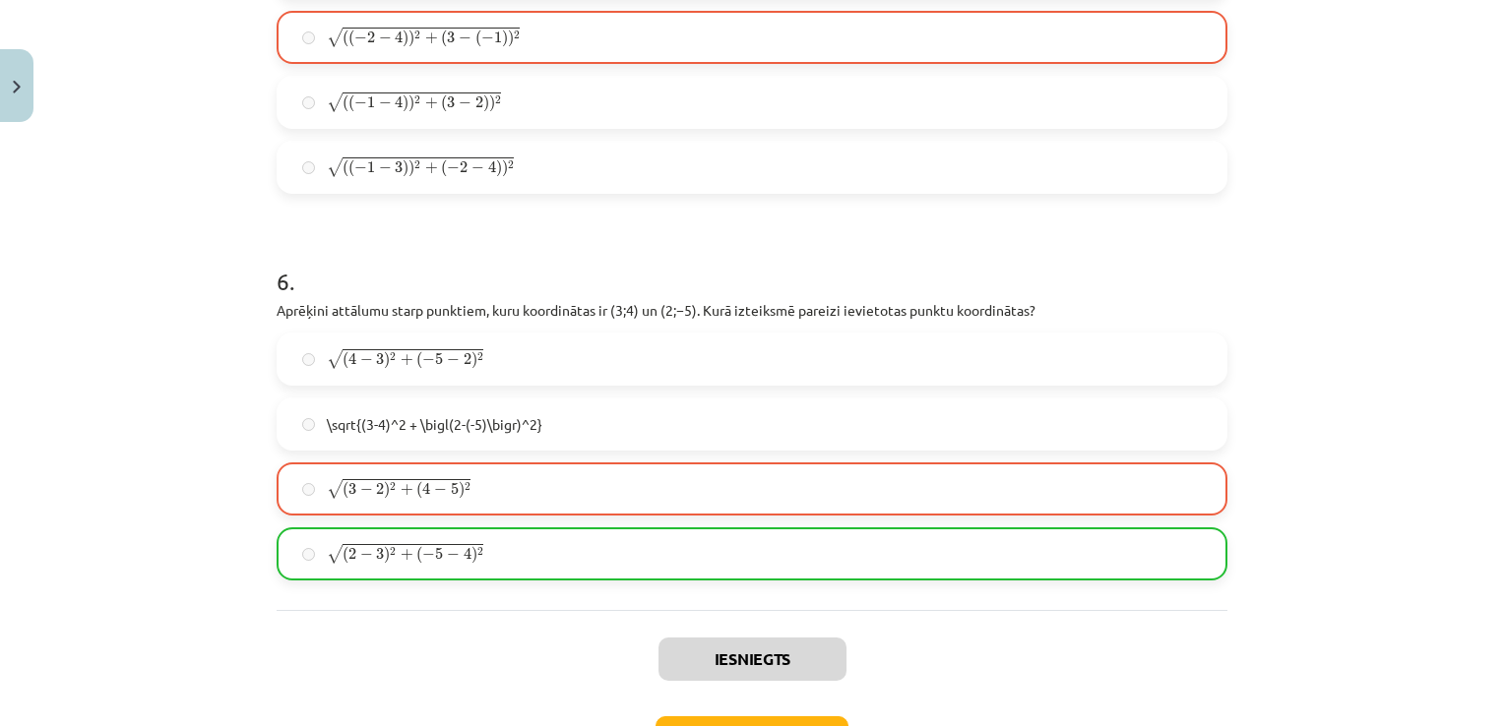
scroll to position [2614, 0]
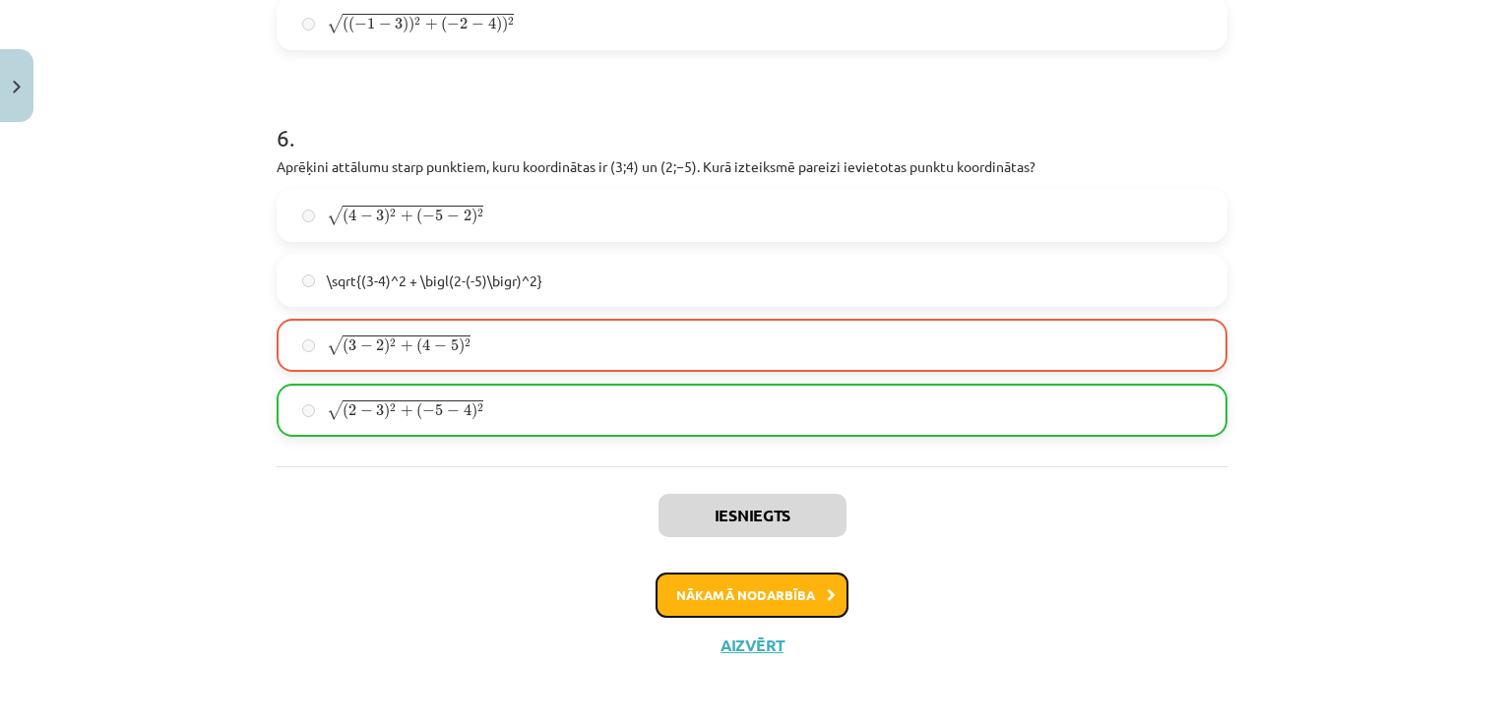
click at [783, 598] on button "Nākamā nodarbība" at bounding box center [752, 595] width 193 height 45
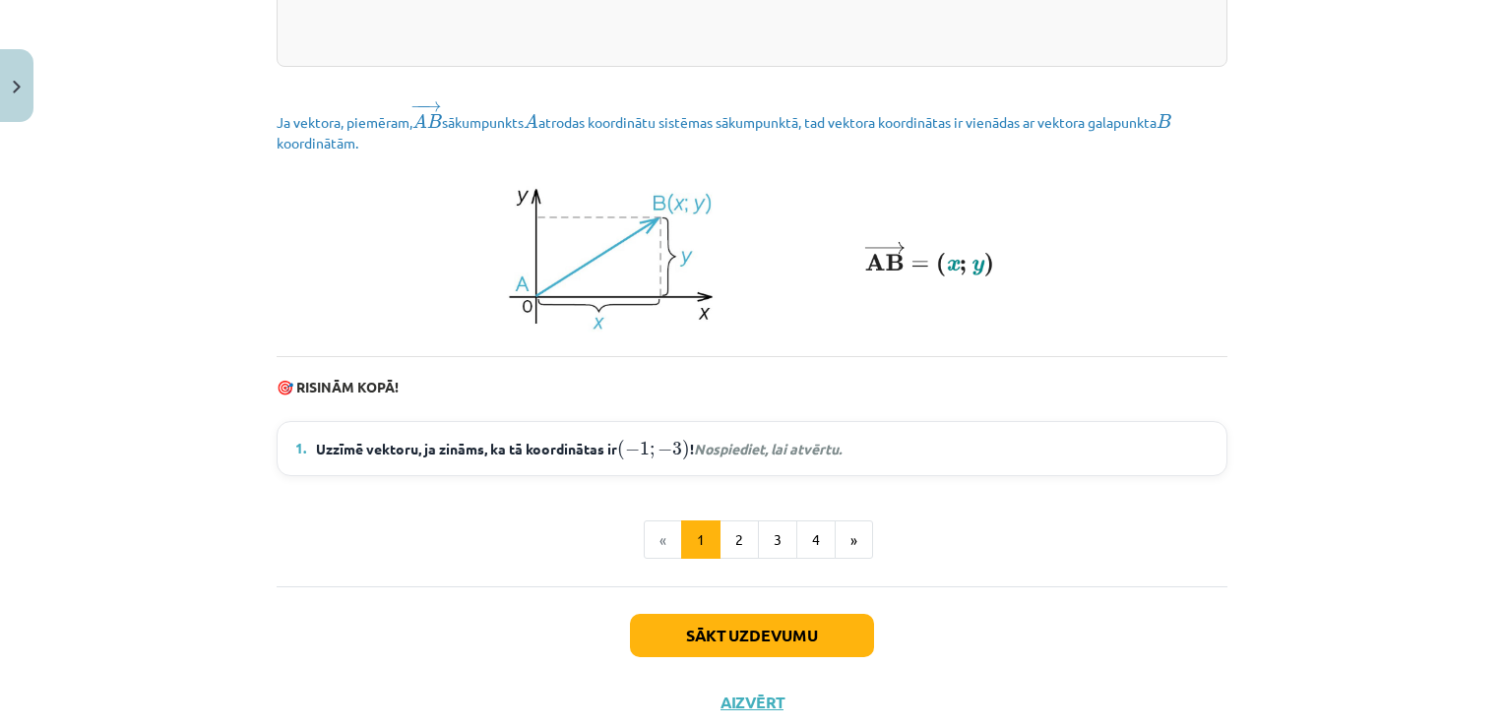
scroll to position [2732, 0]
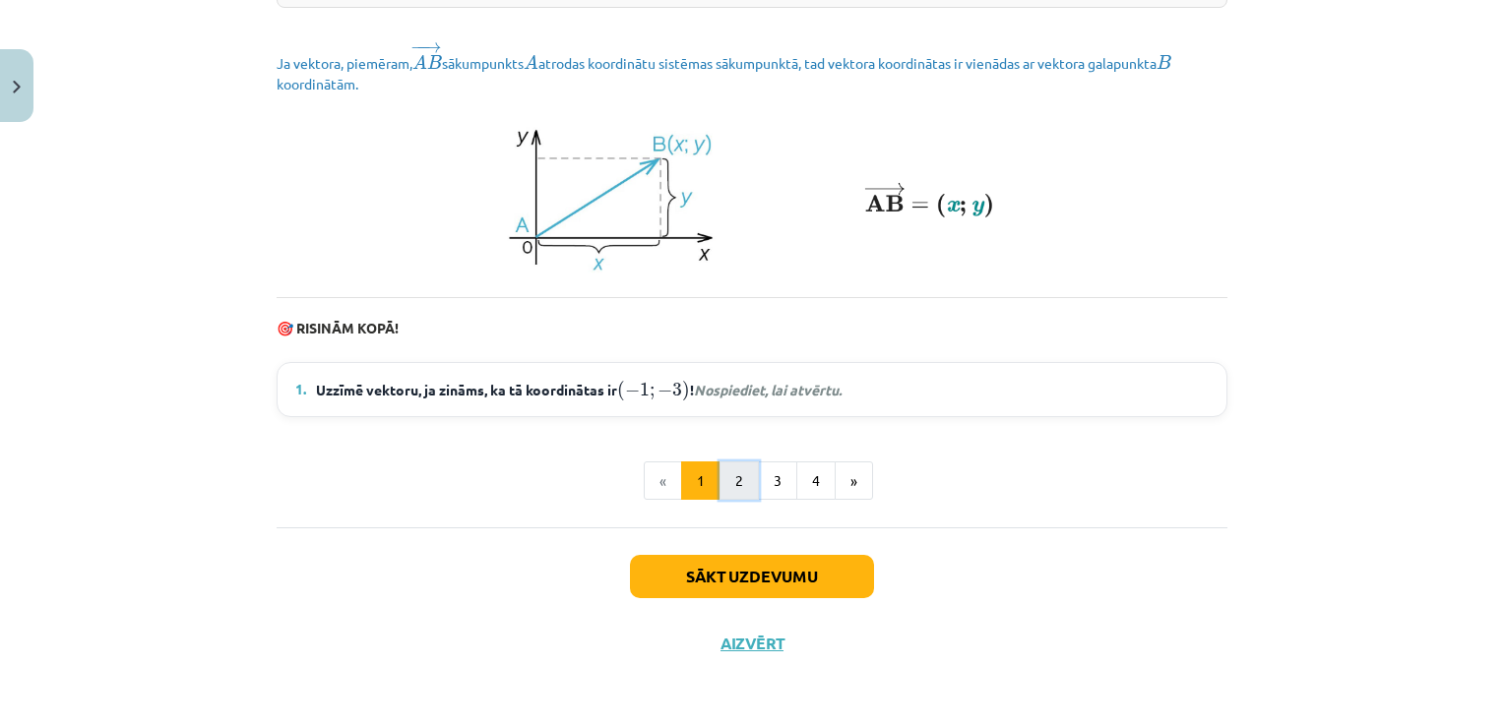
click at [727, 486] on button "2" at bounding box center [738, 481] width 39 height 39
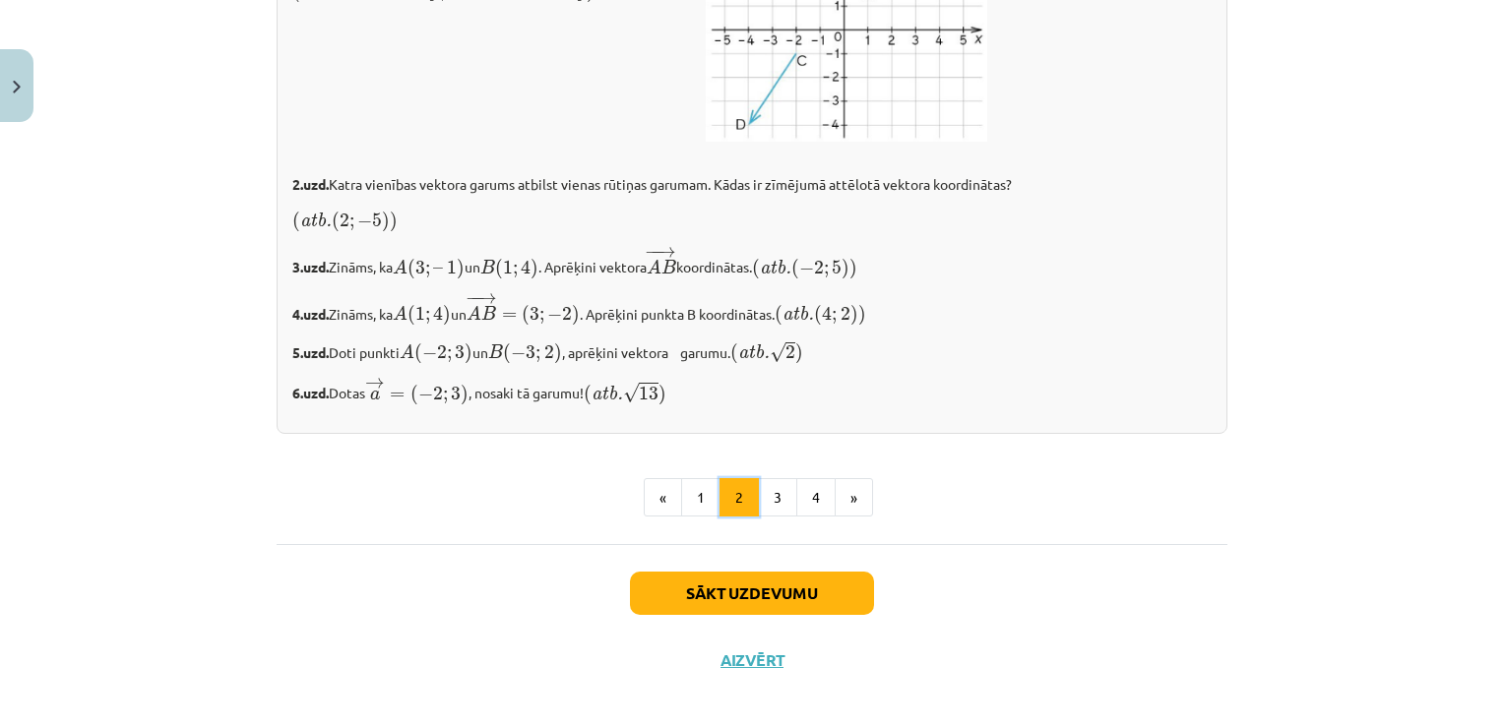
scroll to position [3394, 0]
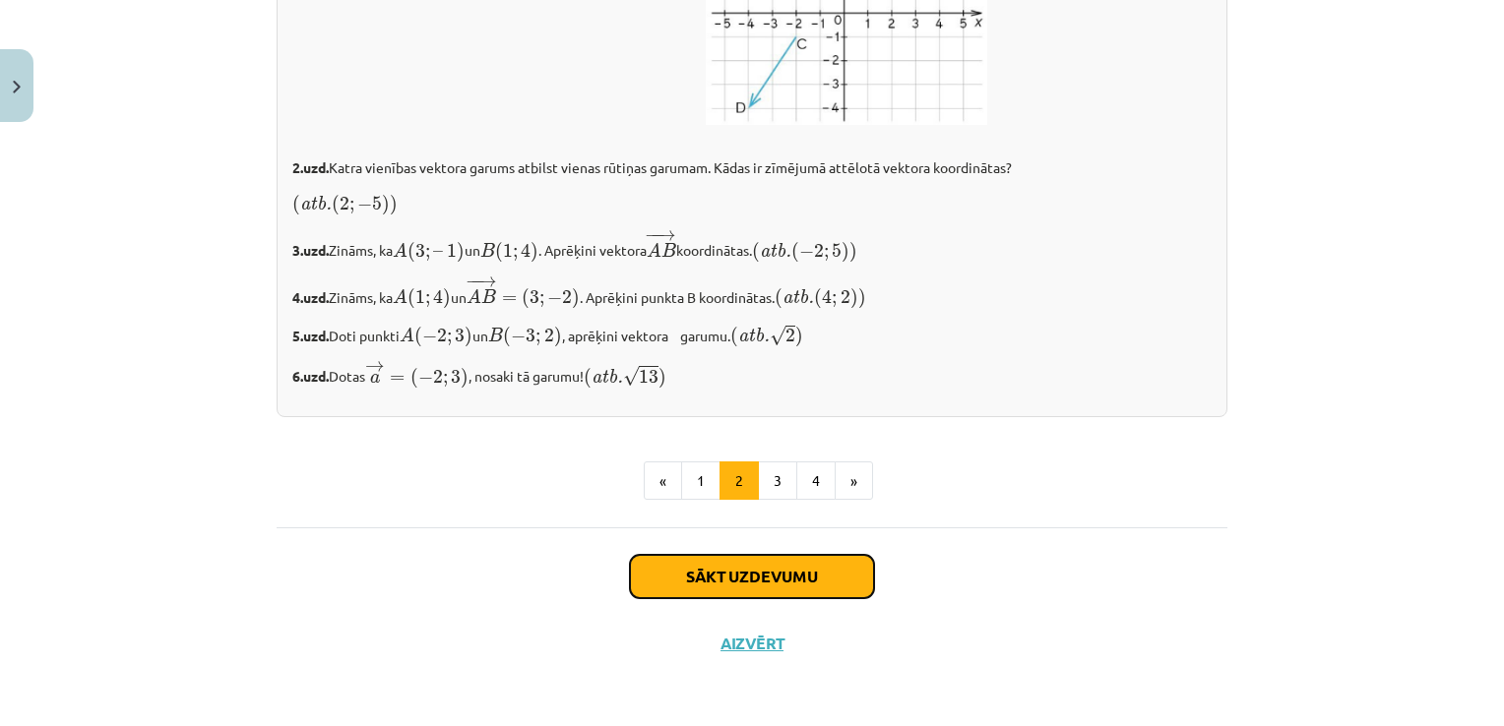
click at [765, 575] on button "Sākt uzdevumu" at bounding box center [752, 576] width 244 height 43
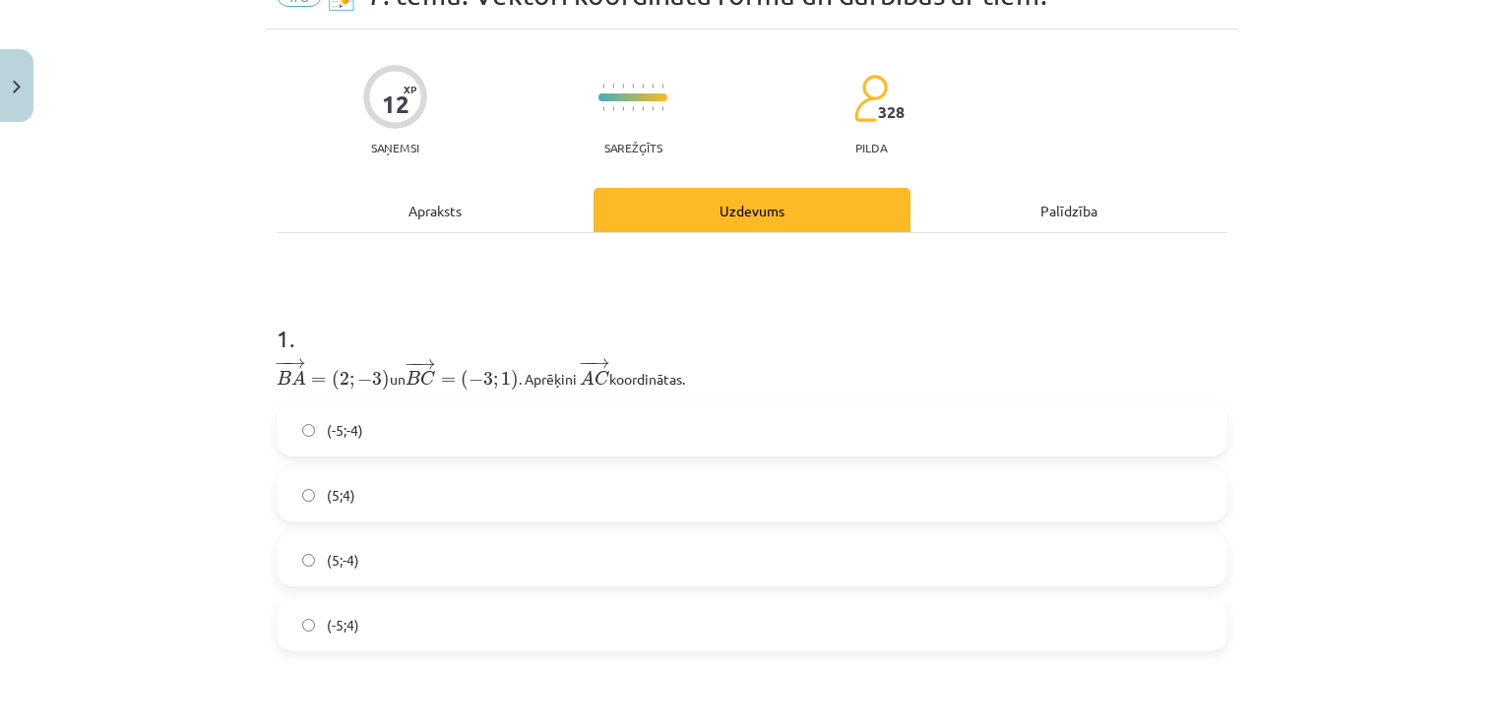
scroll to position [148, 0]
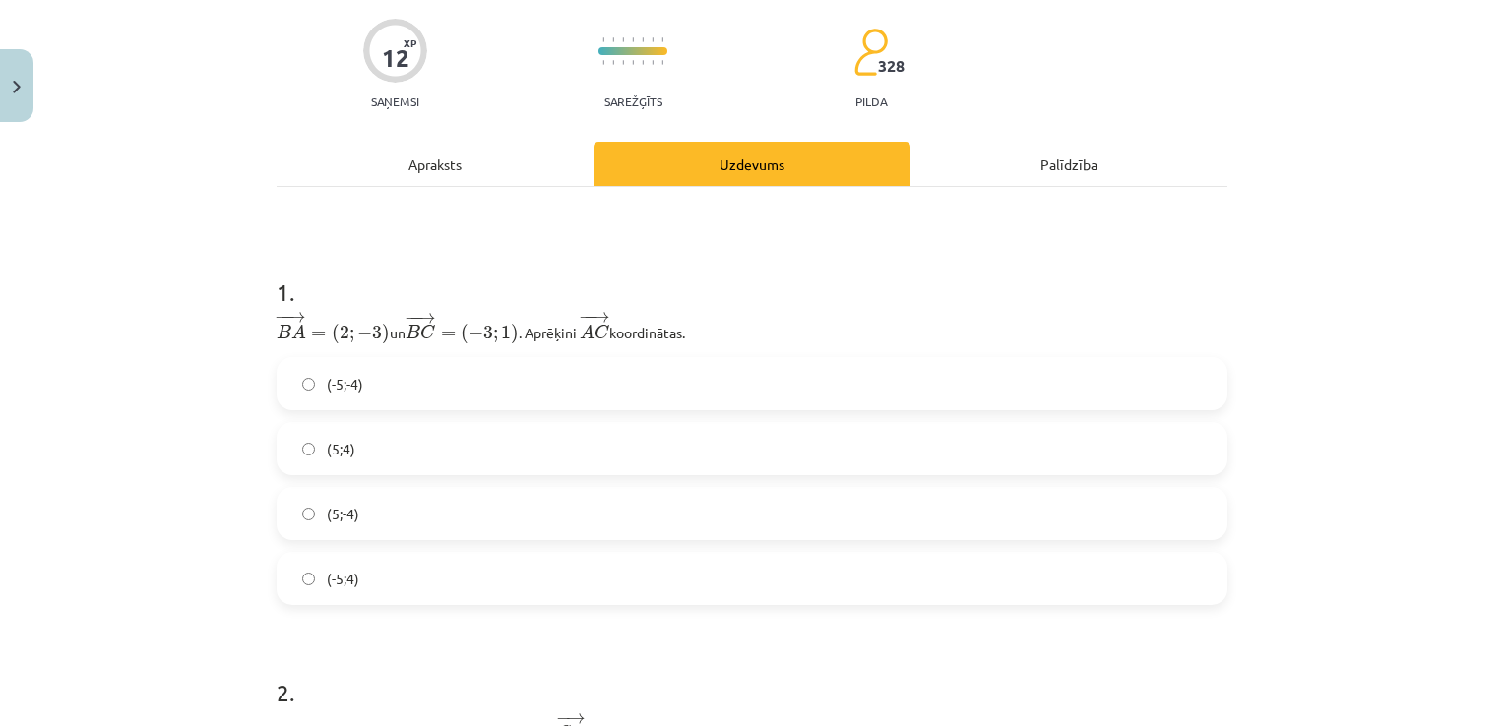
click at [395, 575] on label "(-5;4)" at bounding box center [752, 578] width 947 height 49
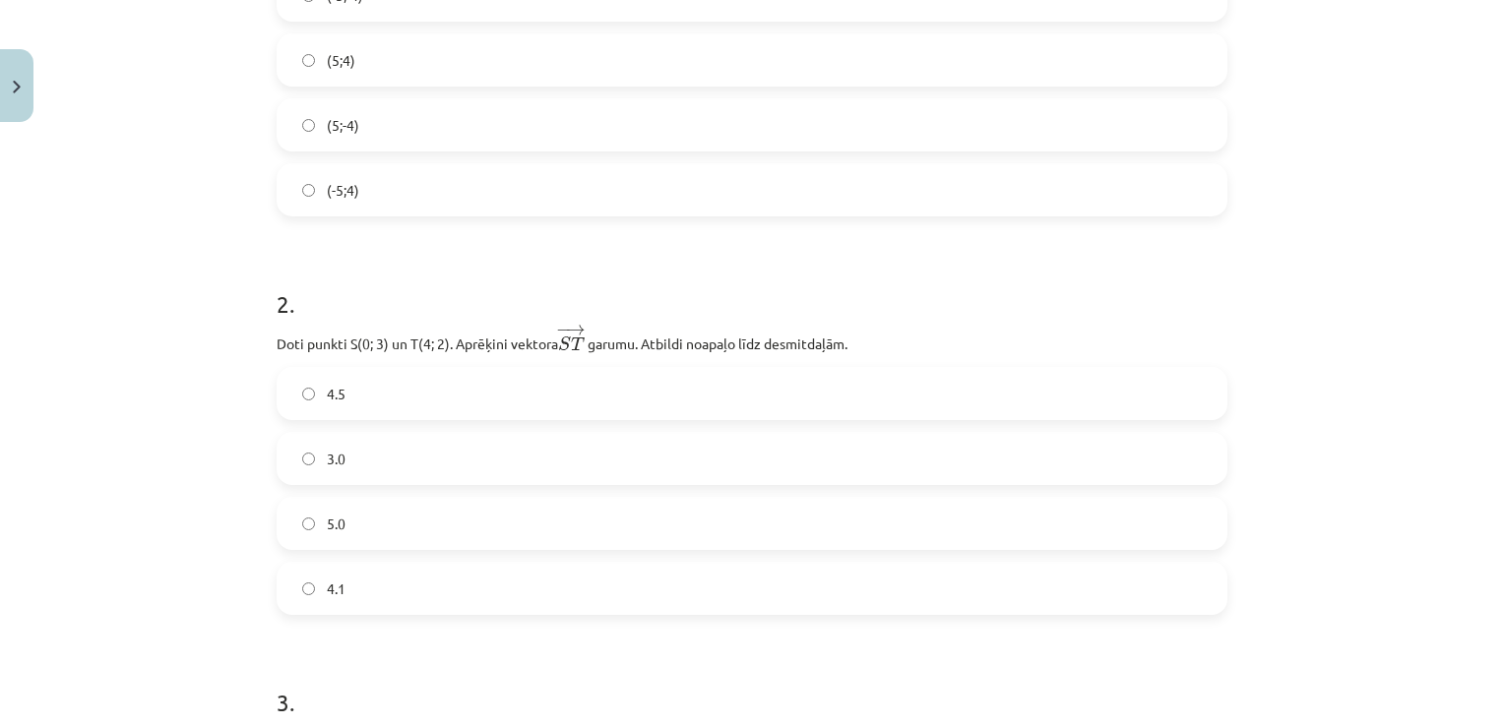
scroll to position [541, 0]
click at [368, 572] on label "4.1" at bounding box center [752, 583] width 947 height 49
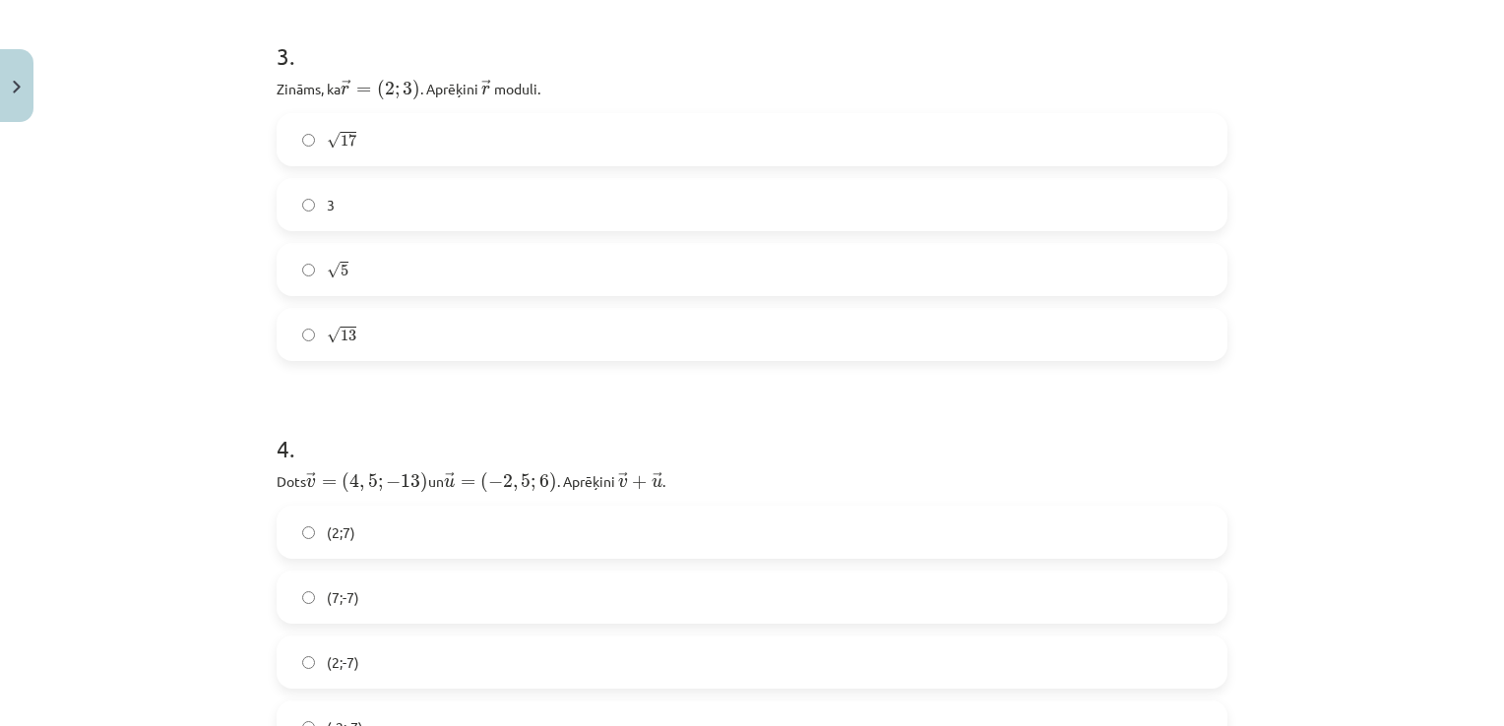
scroll to position [1230, 0]
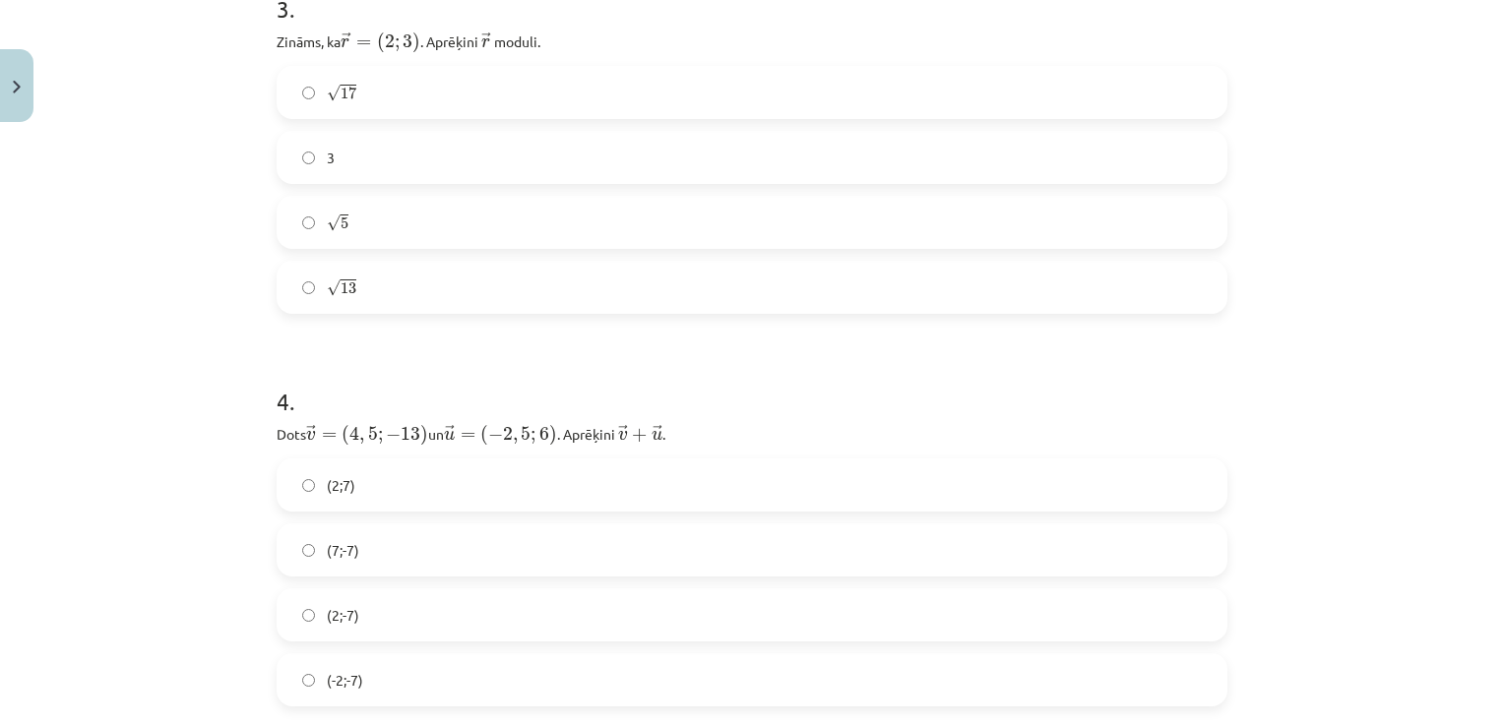
click at [375, 281] on label "√ 13 13" at bounding box center [752, 287] width 947 height 49
click at [374, 284] on label "√ 13 13" at bounding box center [752, 287] width 947 height 49
click at [429, 604] on label "(2;-7)" at bounding box center [752, 615] width 947 height 49
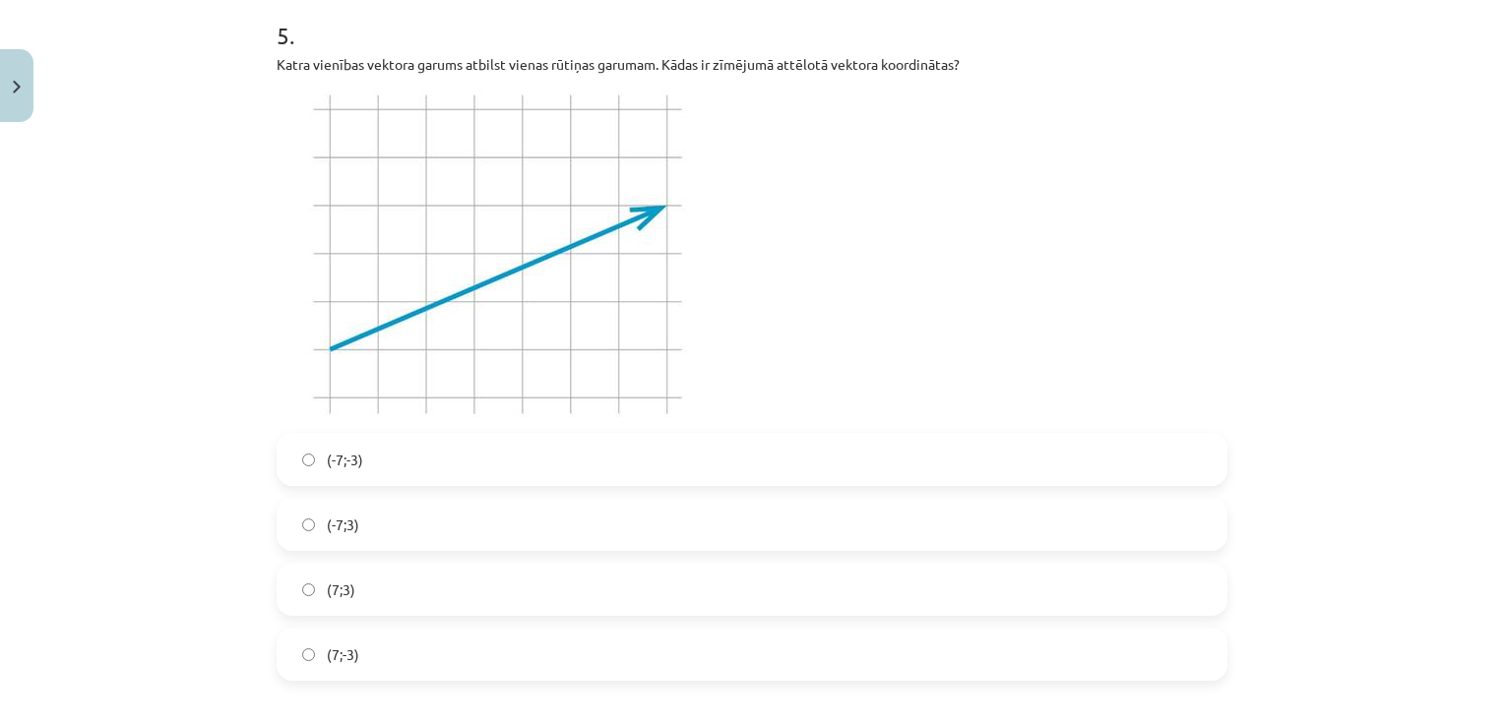
scroll to position [2018, 0]
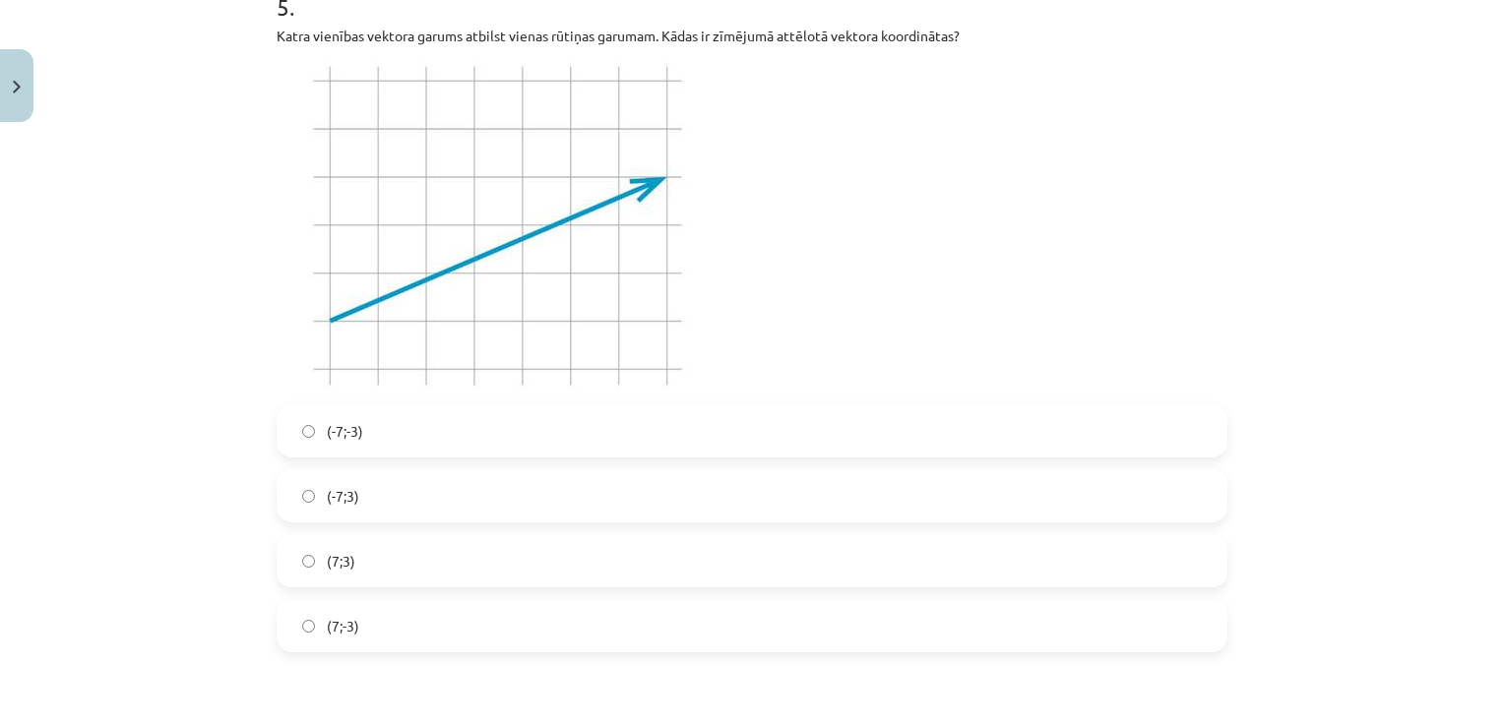
click at [405, 557] on label "(7;3)" at bounding box center [752, 560] width 947 height 49
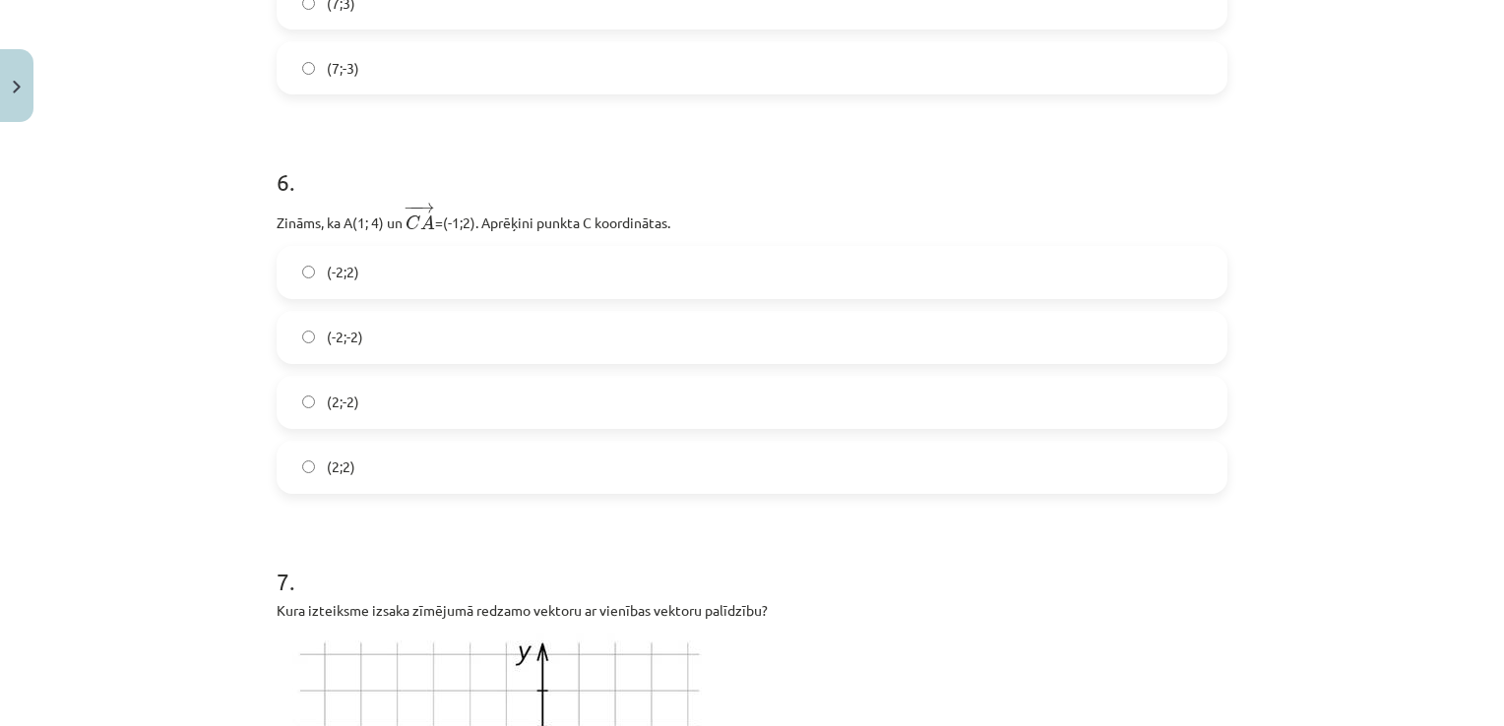
scroll to position [2608, 0]
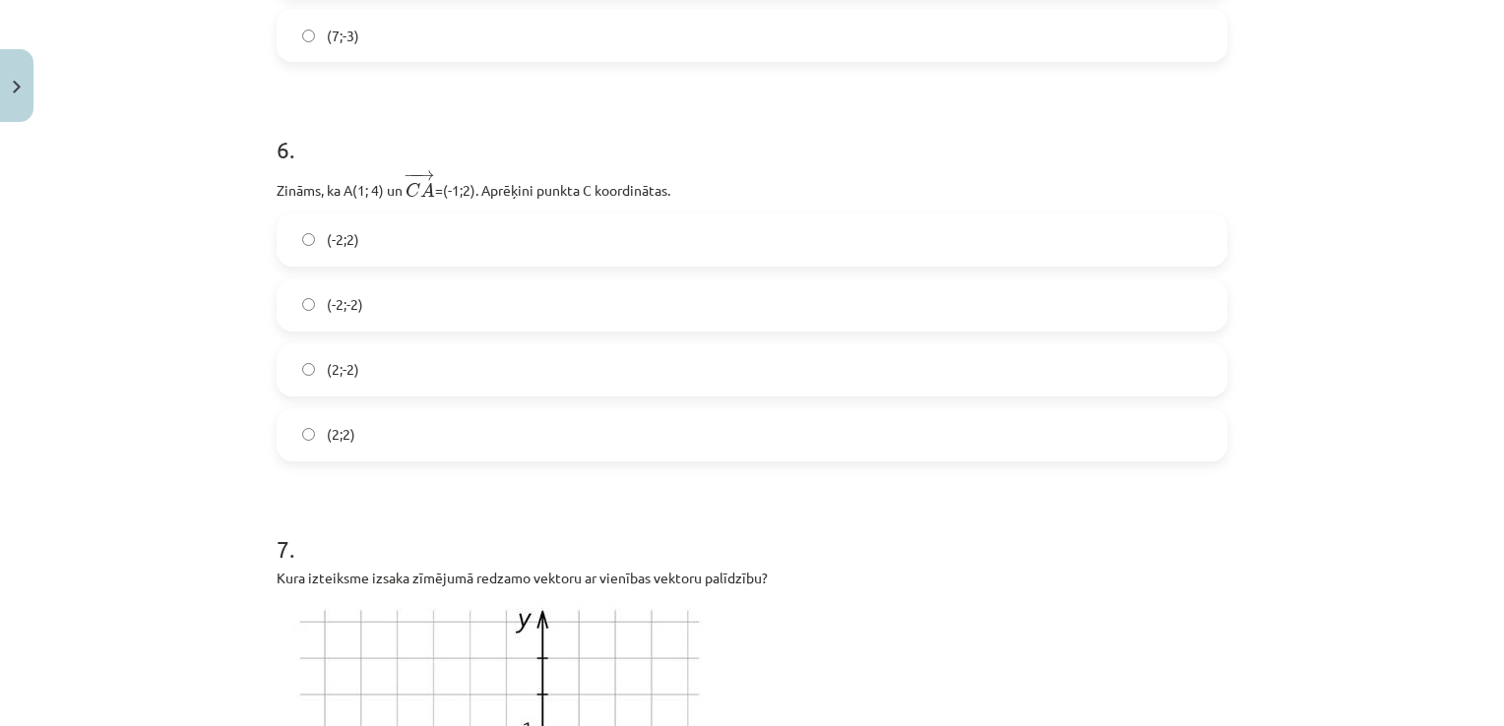
click at [398, 371] on label "(2;-2)" at bounding box center [752, 369] width 947 height 49
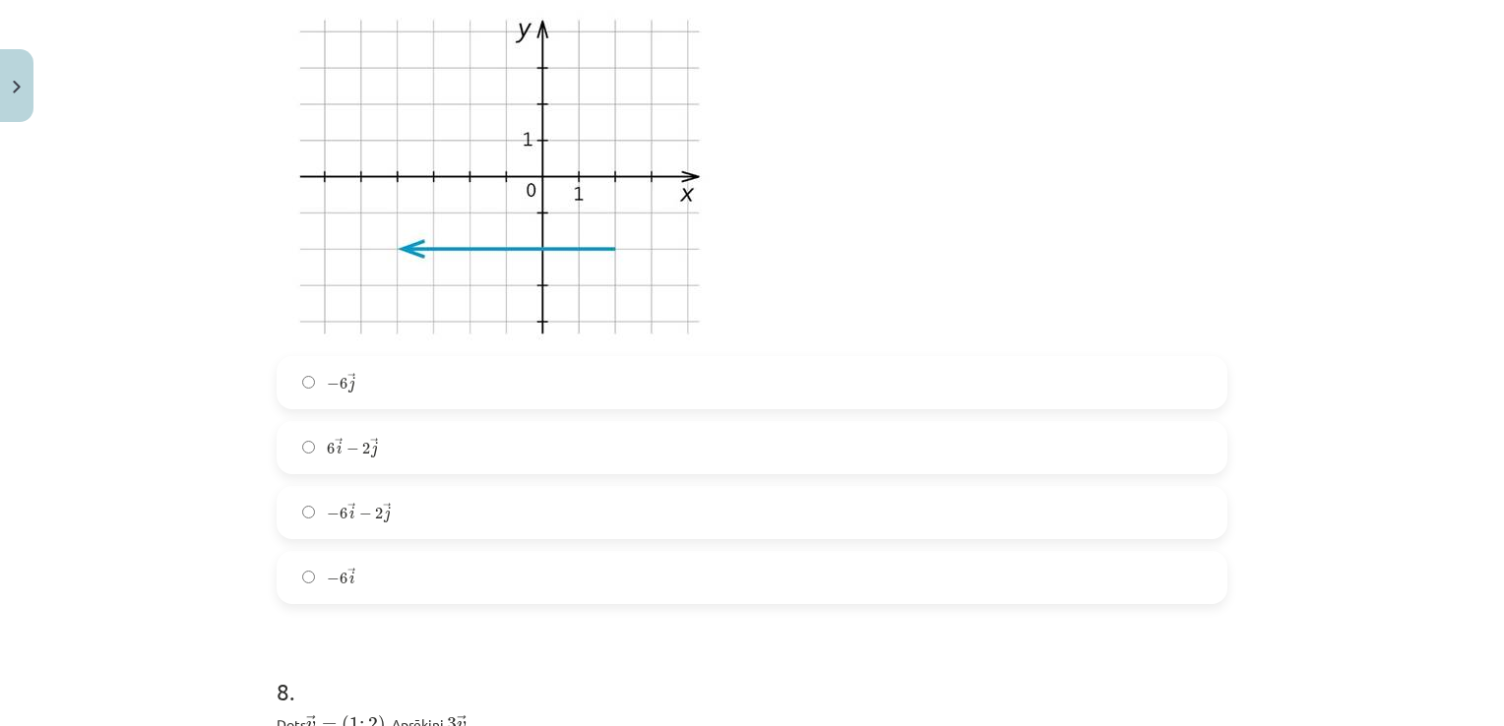
scroll to position [3100, 0]
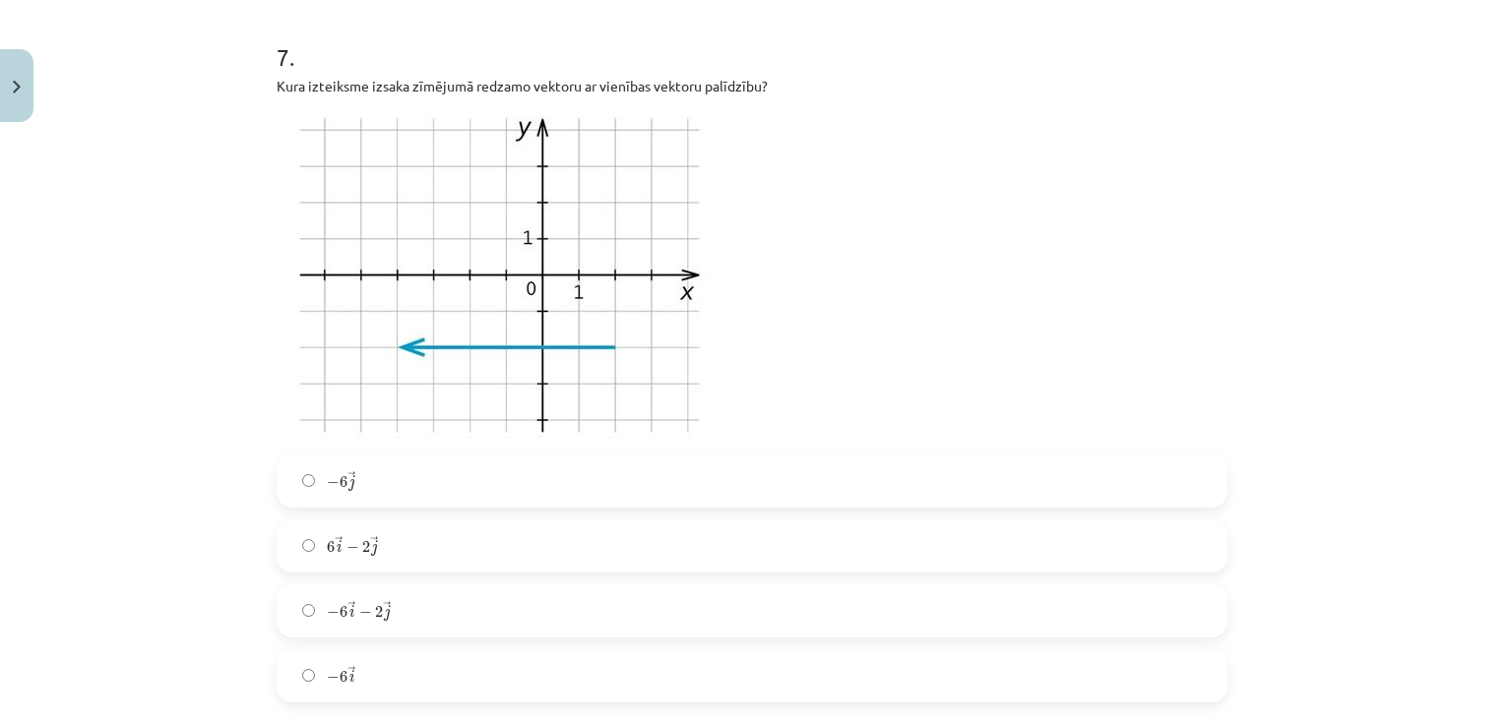
click at [375, 480] on label "− 6 → j − 6 j →" at bounding box center [752, 481] width 947 height 49
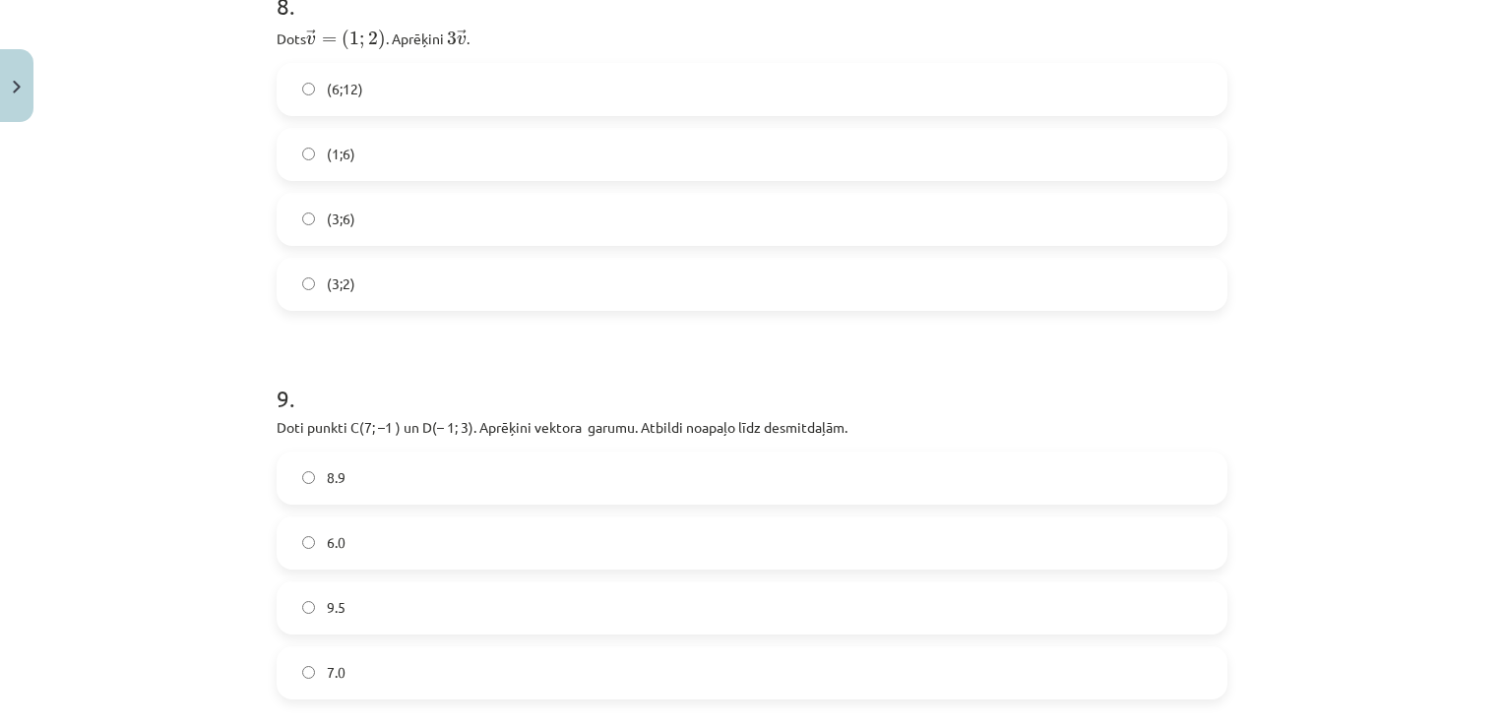
scroll to position [3888, 0]
click at [209, 272] on div "Mācību tēma: Matemātikas i - 10. klases 1. ieskaites mācību materiāls (a,b) #8 …" at bounding box center [752, 363] width 1504 height 726
click at [368, 222] on label "(3;6)" at bounding box center [752, 216] width 947 height 49
drag, startPoint x: 394, startPoint y: 461, endPoint x: 398, endPoint y: 470, distance: 10.6
click at [397, 463] on label "8.9" at bounding box center [752, 475] width 947 height 49
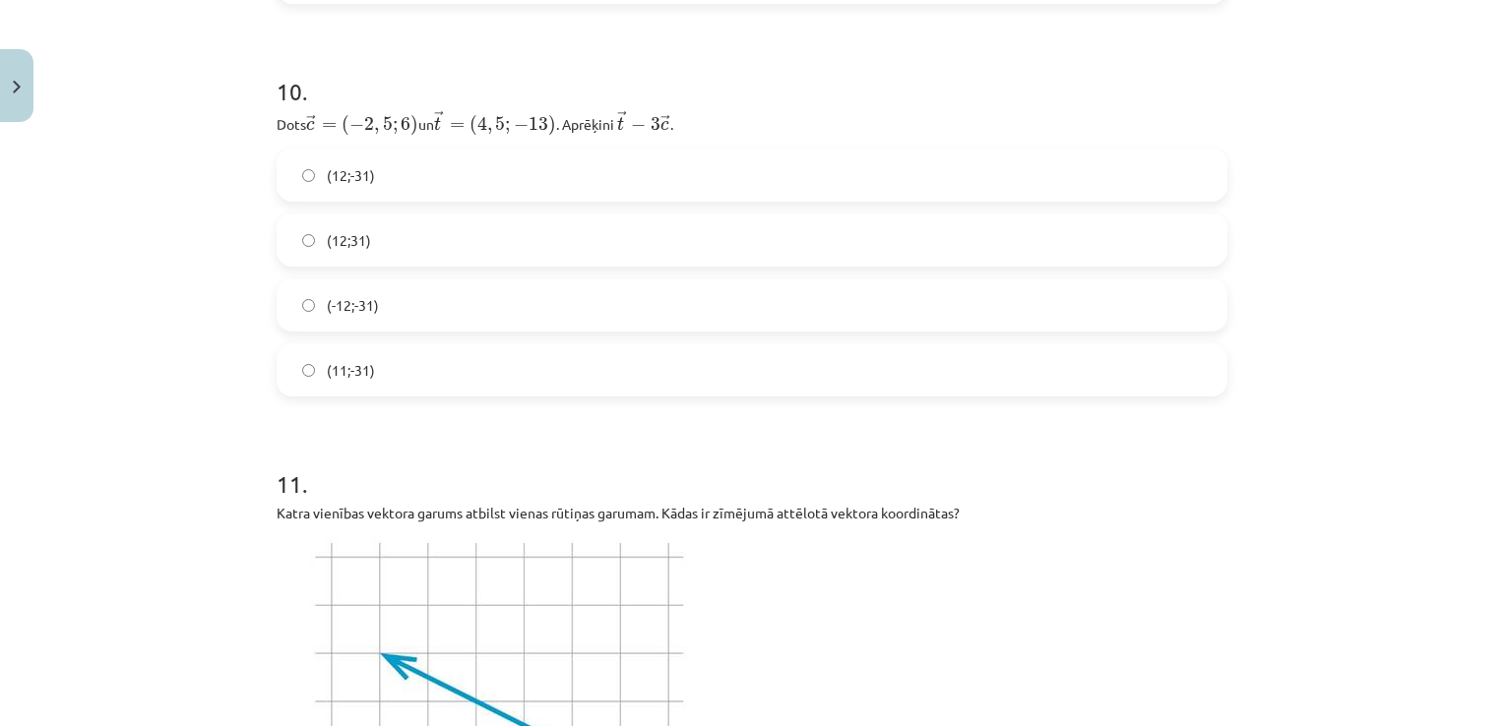
scroll to position [4577, 0]
click at [390, 312] on label "(-12;-31)" at bounding box center [752, 308] width 947 height 49
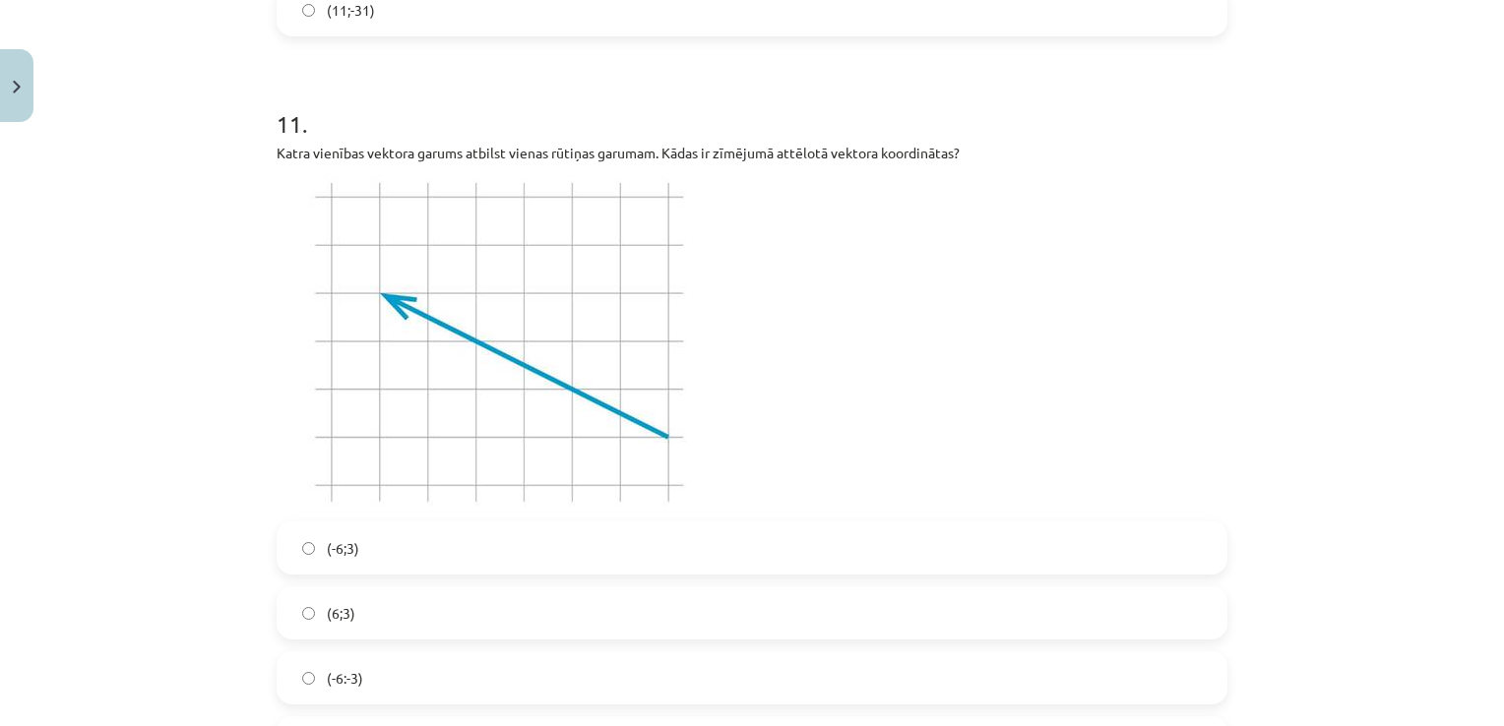
scroll to position [4970, 0]
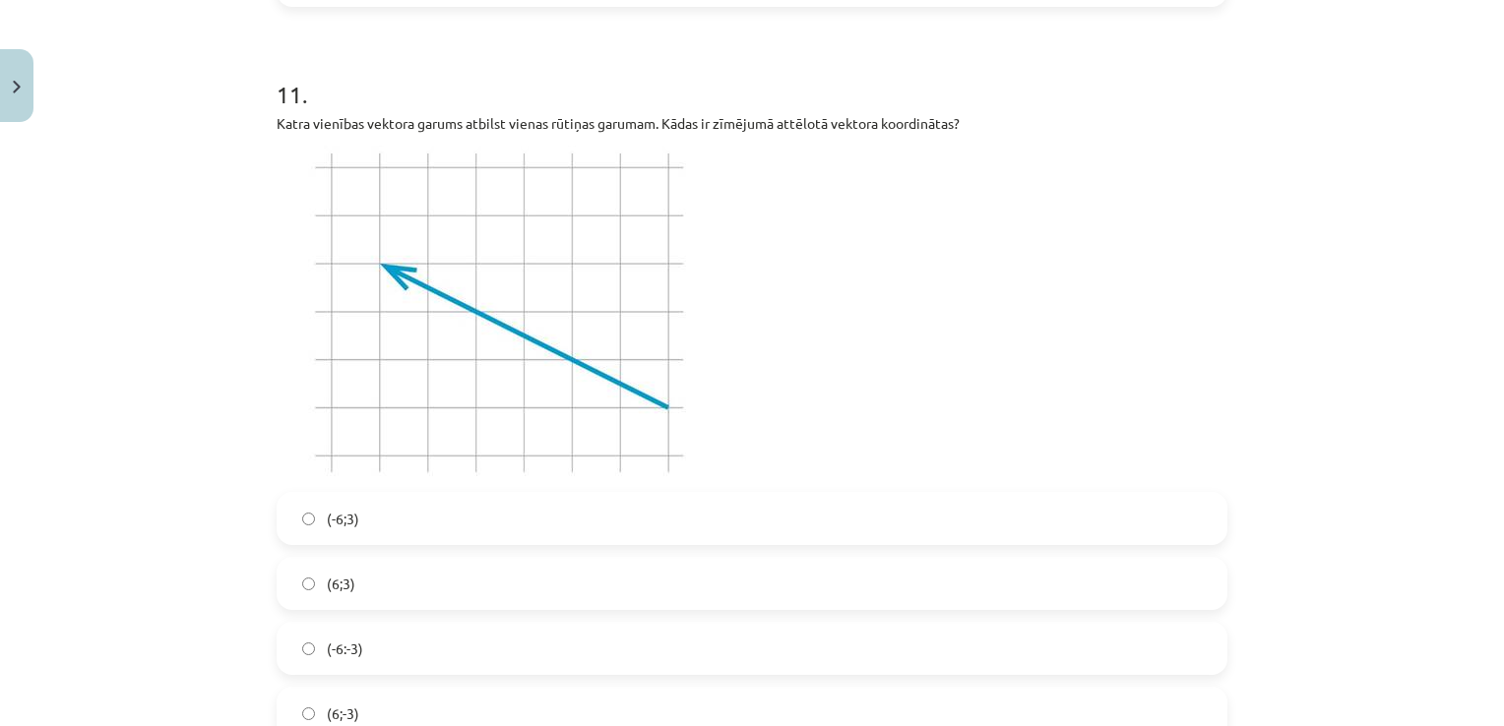
click at [425, 522] on label "(-6;3)" at bounding box center [752, 518] width 947 height 49
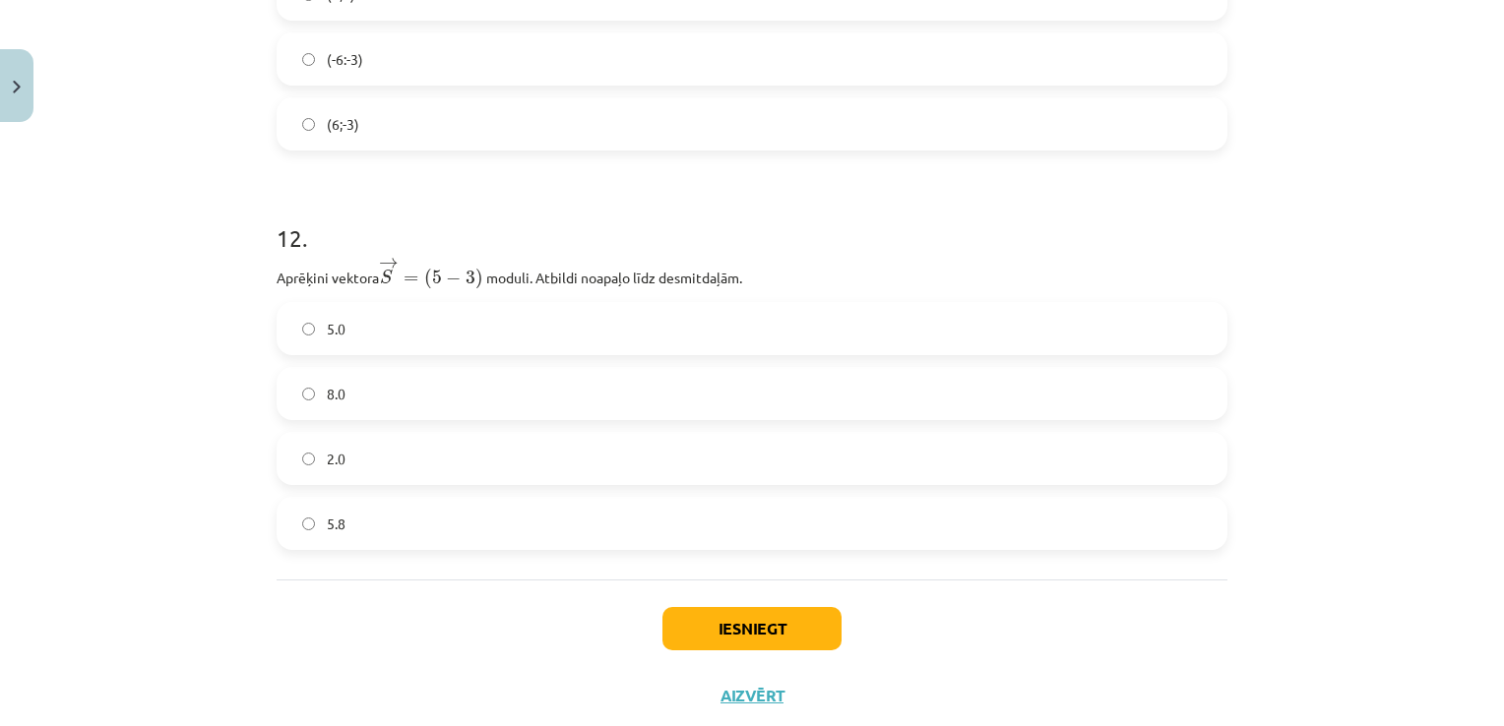
scroll to position [5609, 0]
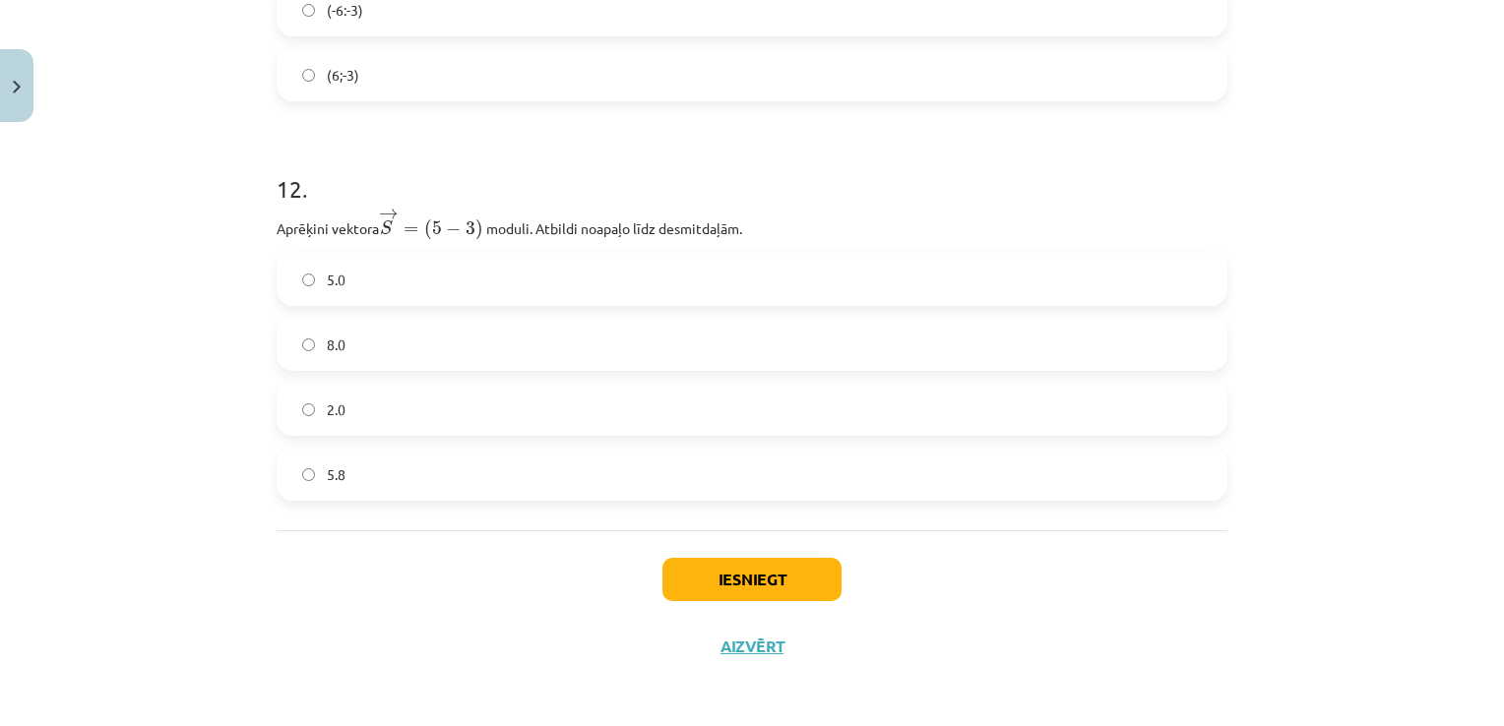
click at [419, 410] on label "2.0" at bounding box center [752, 409] width 947 height 49
click at [770, 587] on button "Iesniegt" at bounding box center [751, 579] width 179 height 43
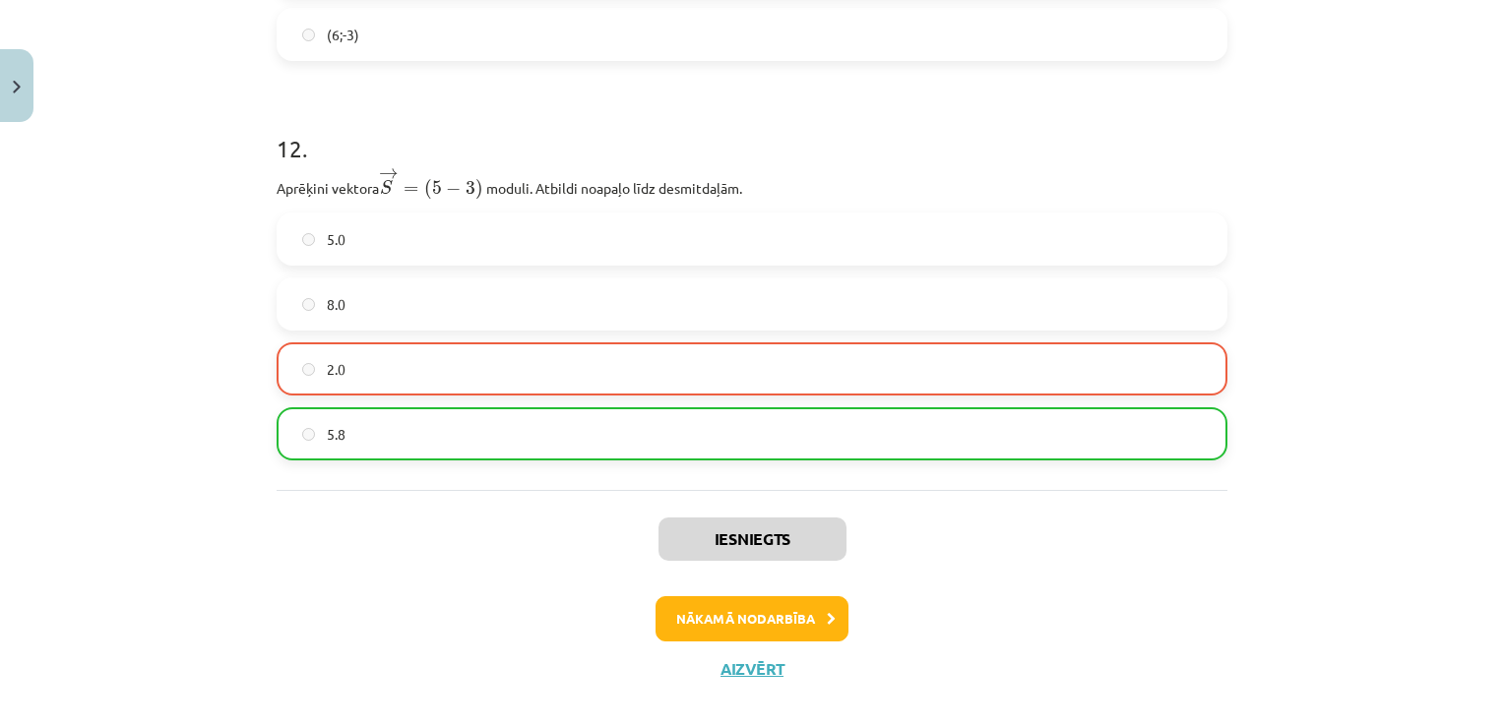
scroll to position [5671, 0]
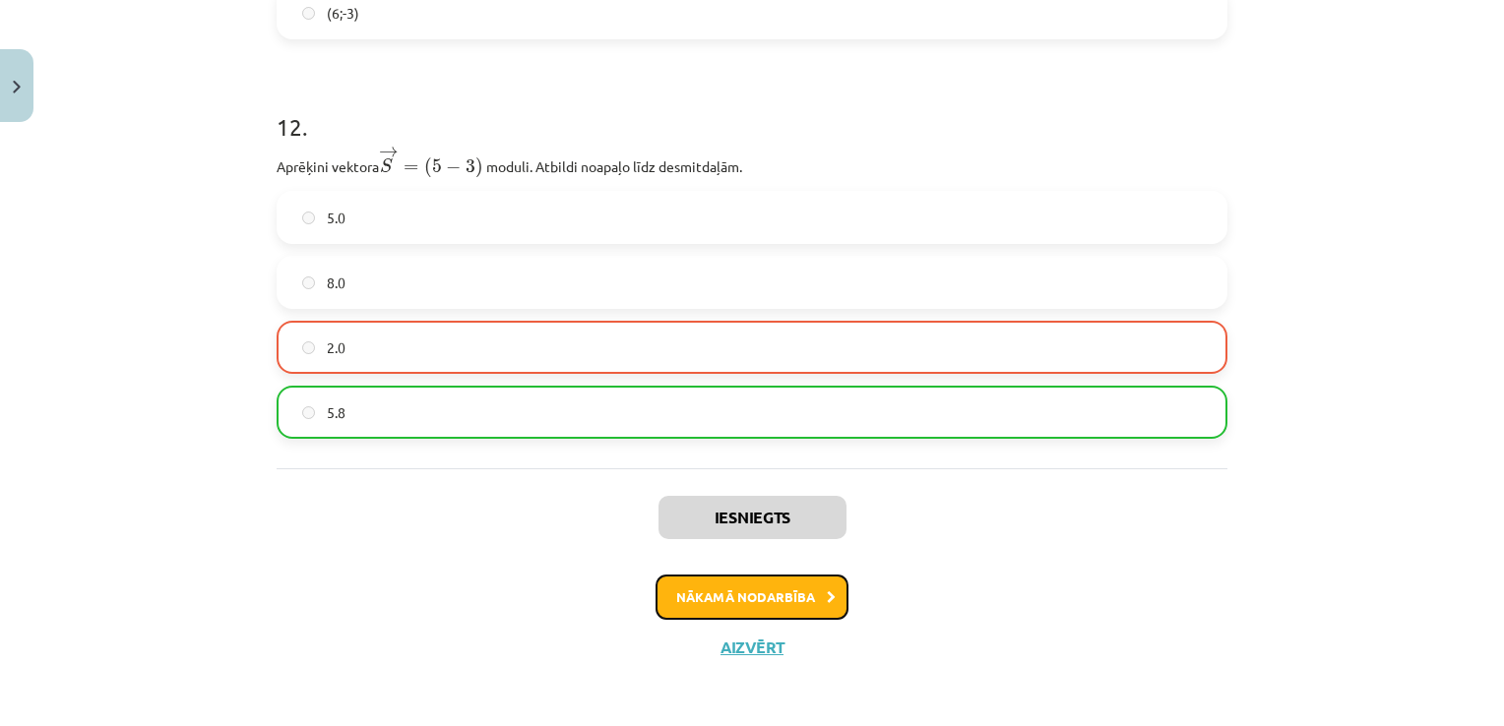
click at [732, 591] on button "Nākamā nodarbība" at bounding box center [752, 597] width 193 height 45
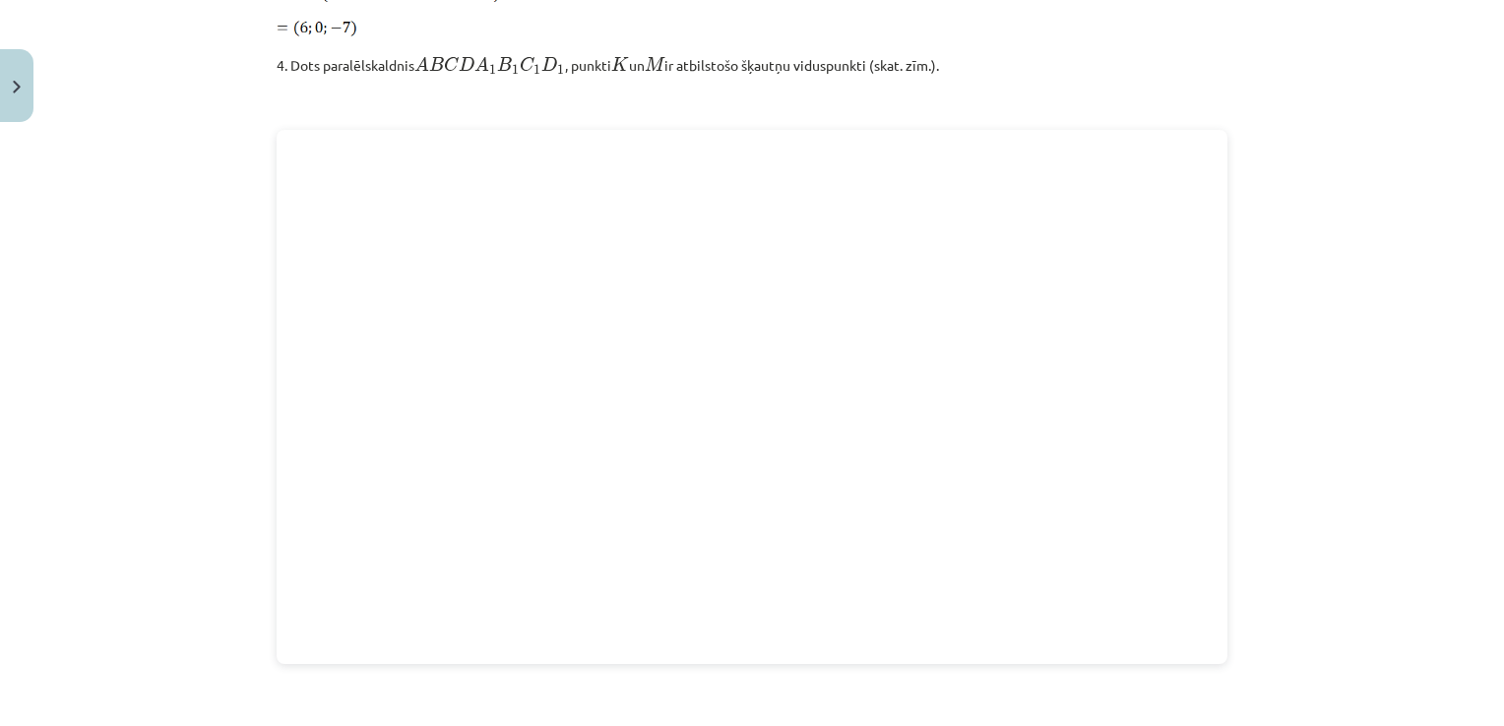
scroll to position [2718, 0]
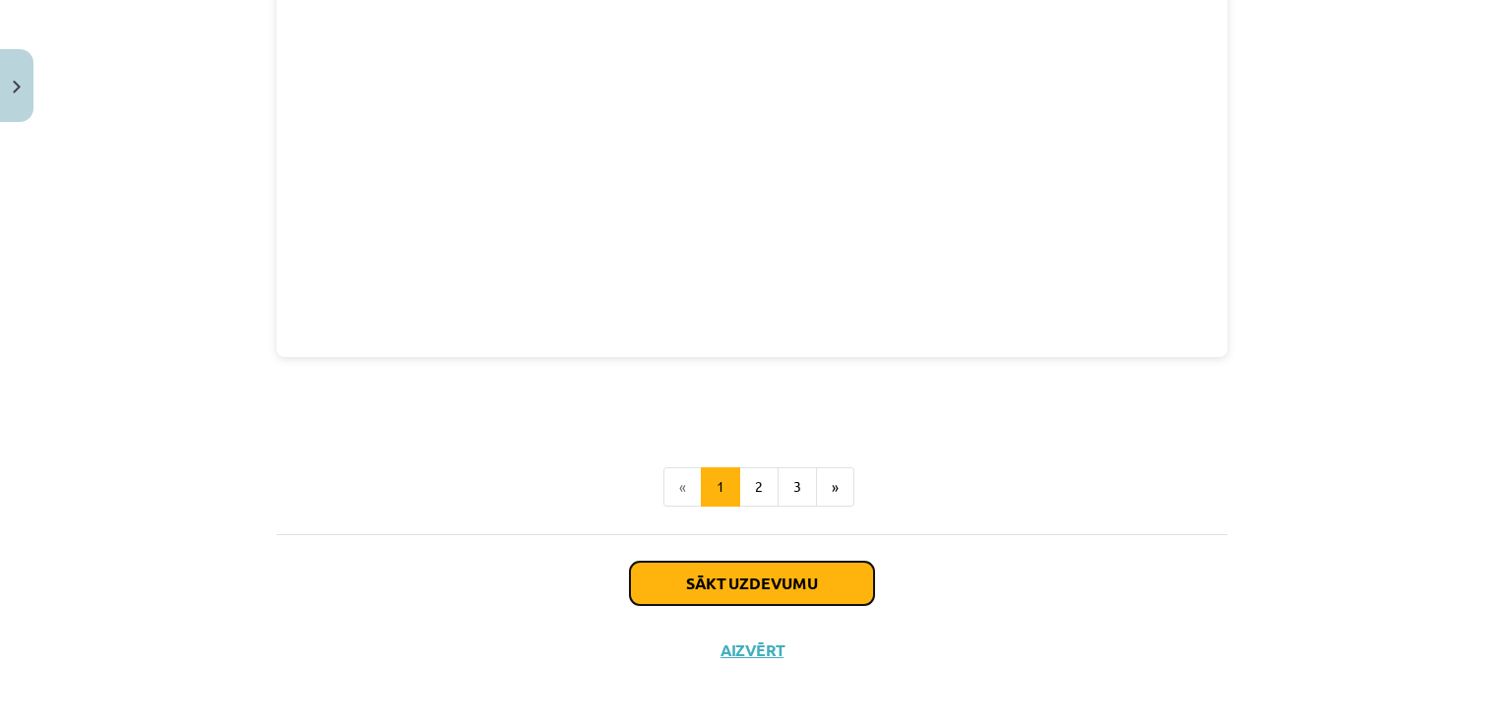
click at [766, 576] on button "Sākt uzdevumu" at bounding box center [752, 583] width 244 height 43
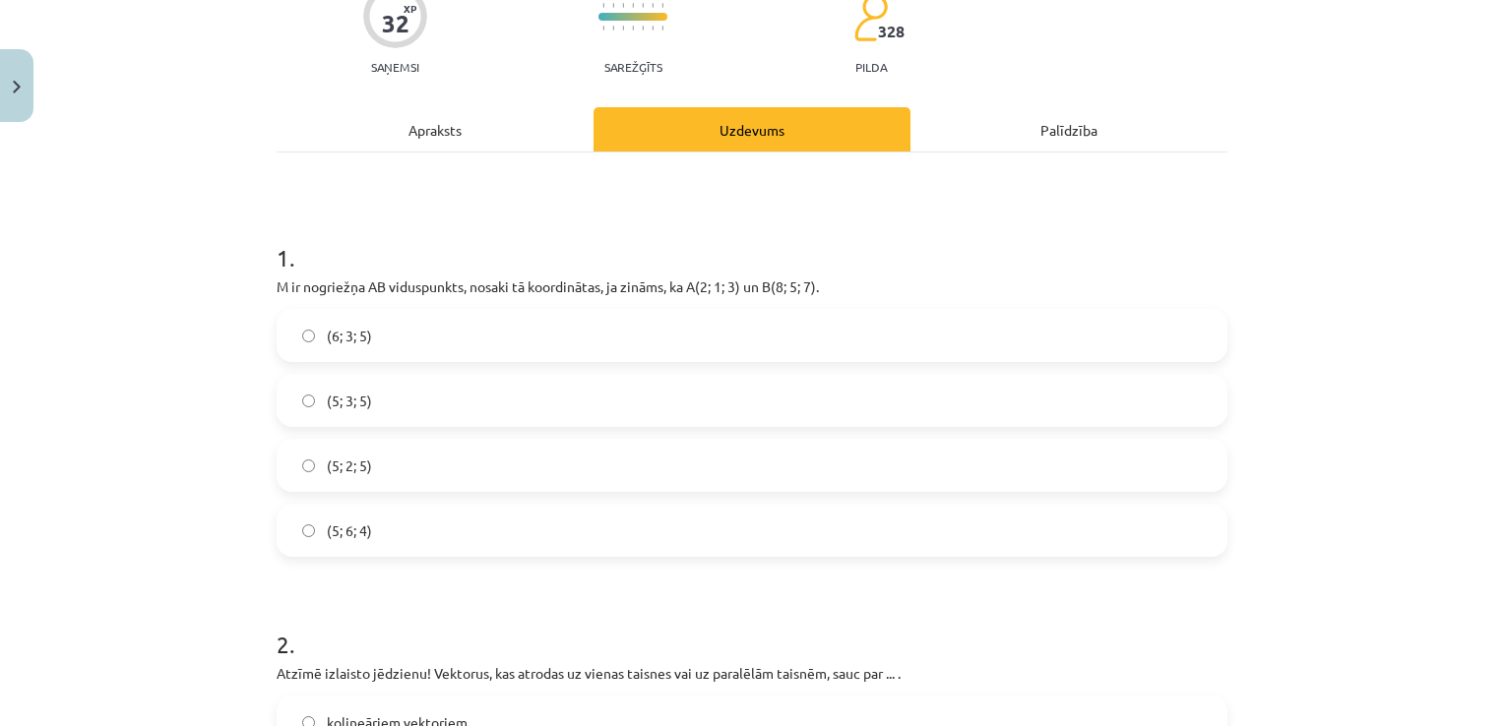
scroll to position [394, 0]
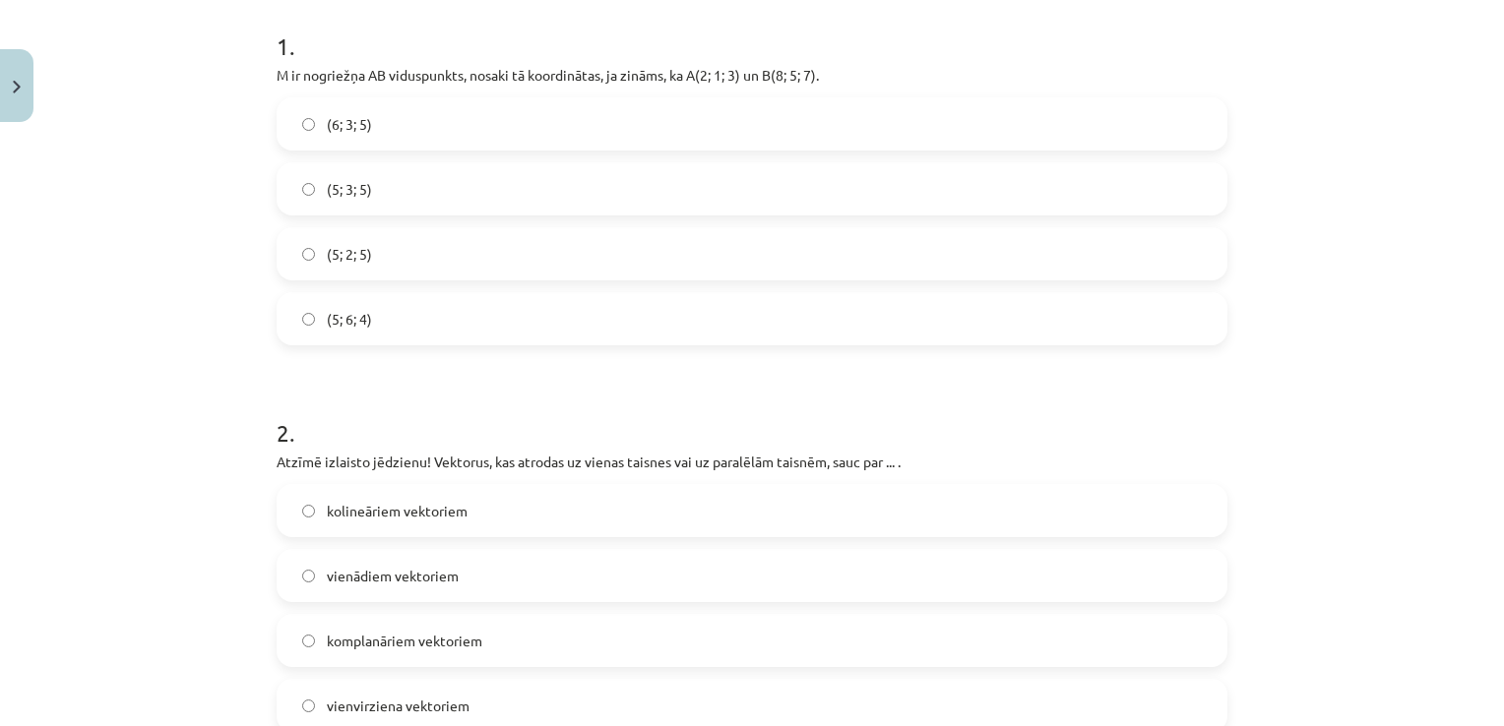
click at [371, 187] on label "(5; 3; 5)" at bounding box center [752, 188] width 947 height 49
click at [531, 516] on label "kolineāriem vektoriem" at bounding box center [752, 510] width 947 height 49
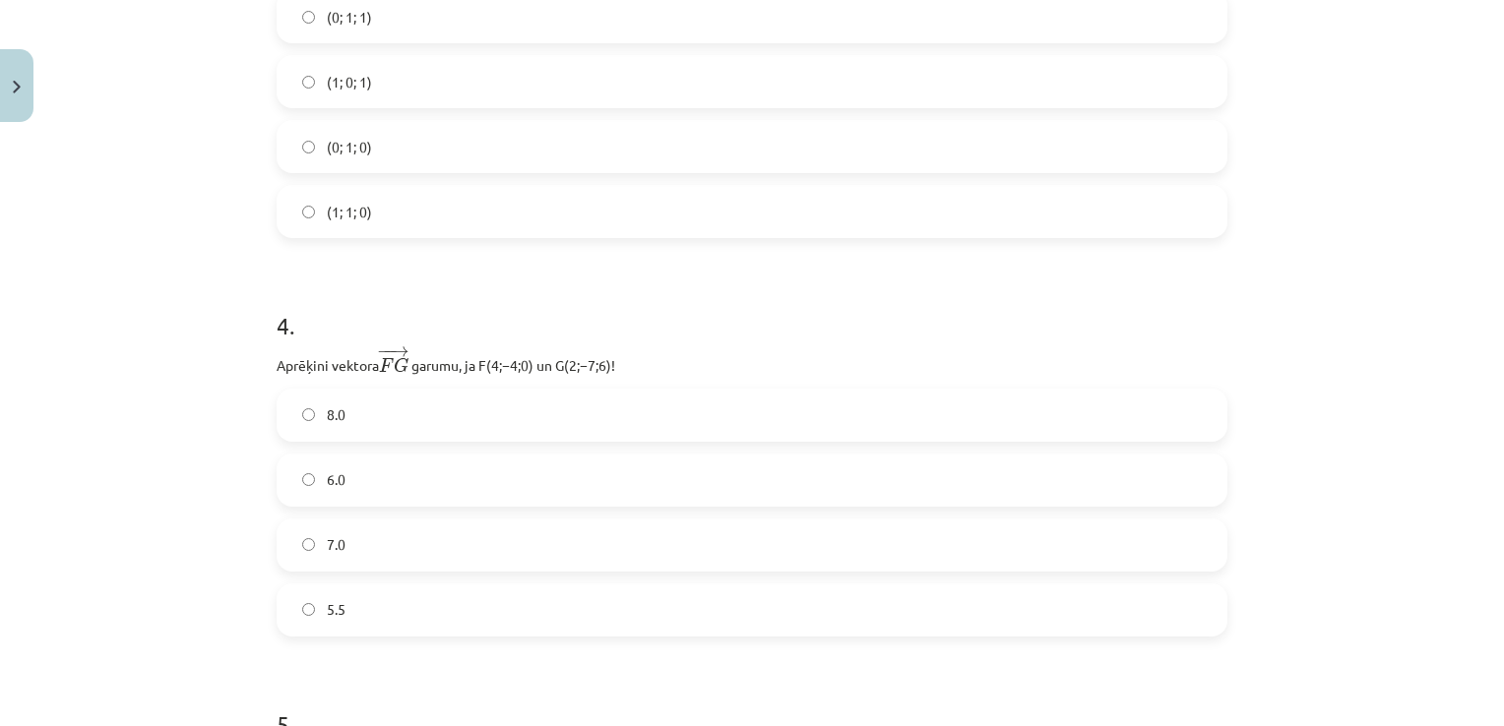
scroll to position [1181, 0]
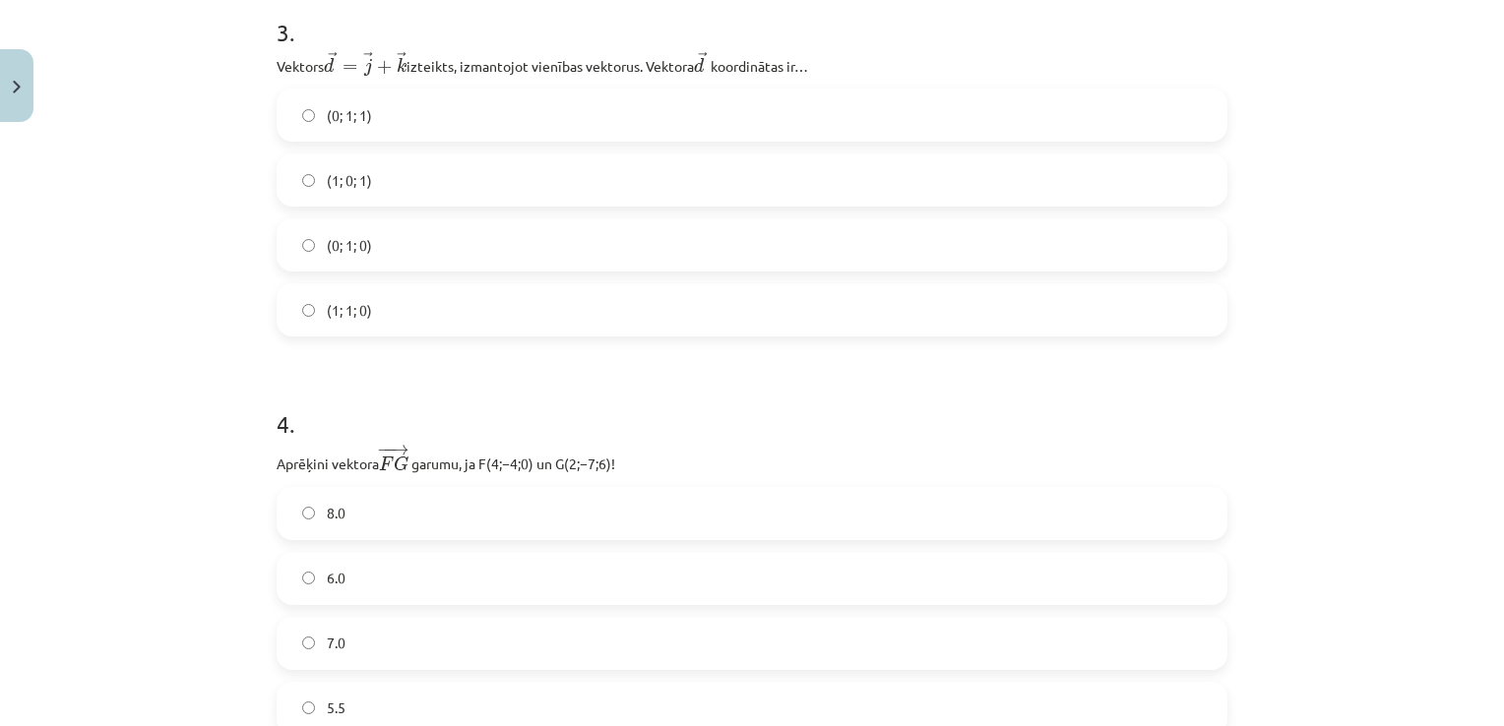
click at [362, 121] on span "(0; 1; 1)" at bounding box center [349, 115] width 45 height 21
click at [433, 626] on label "7.0" at bounding box center [752, 643] width 947 height 49
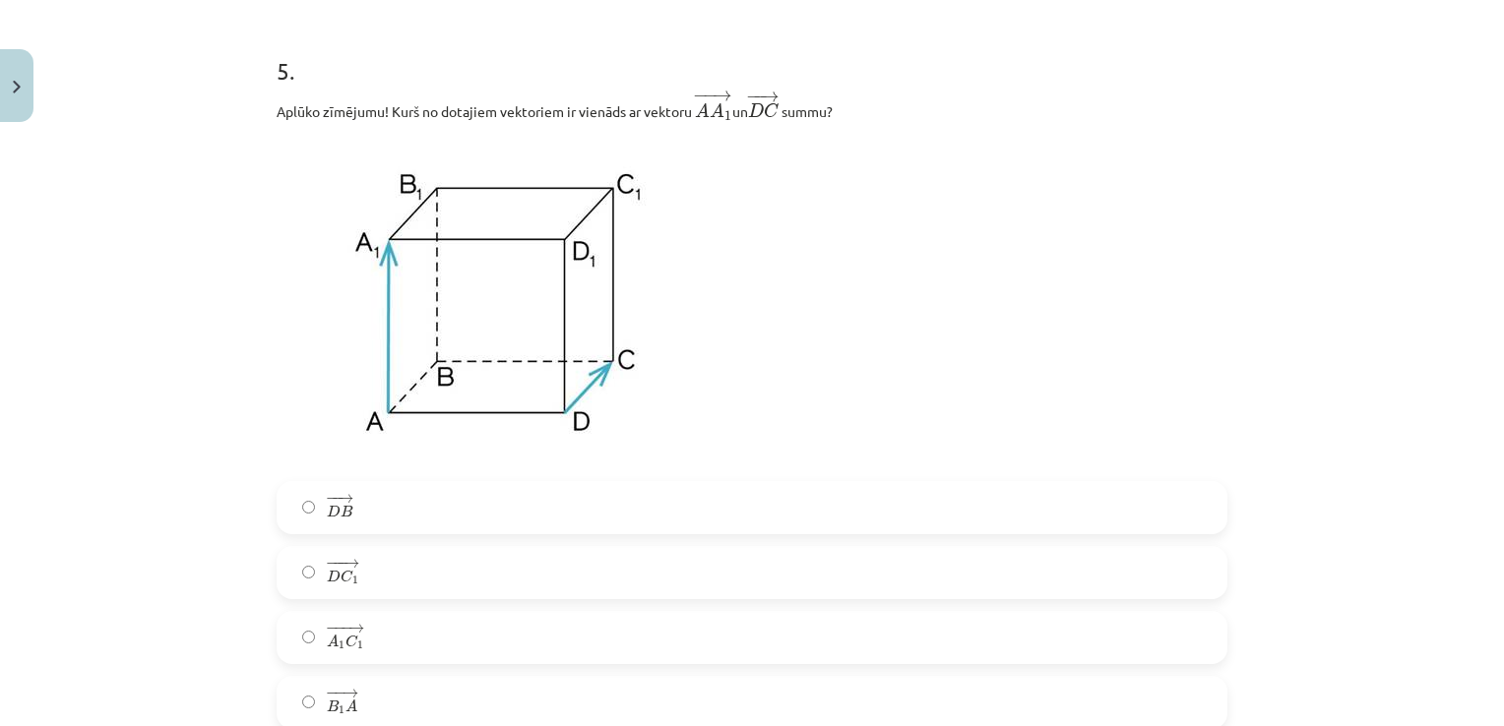
scroll to position [1968, 0]
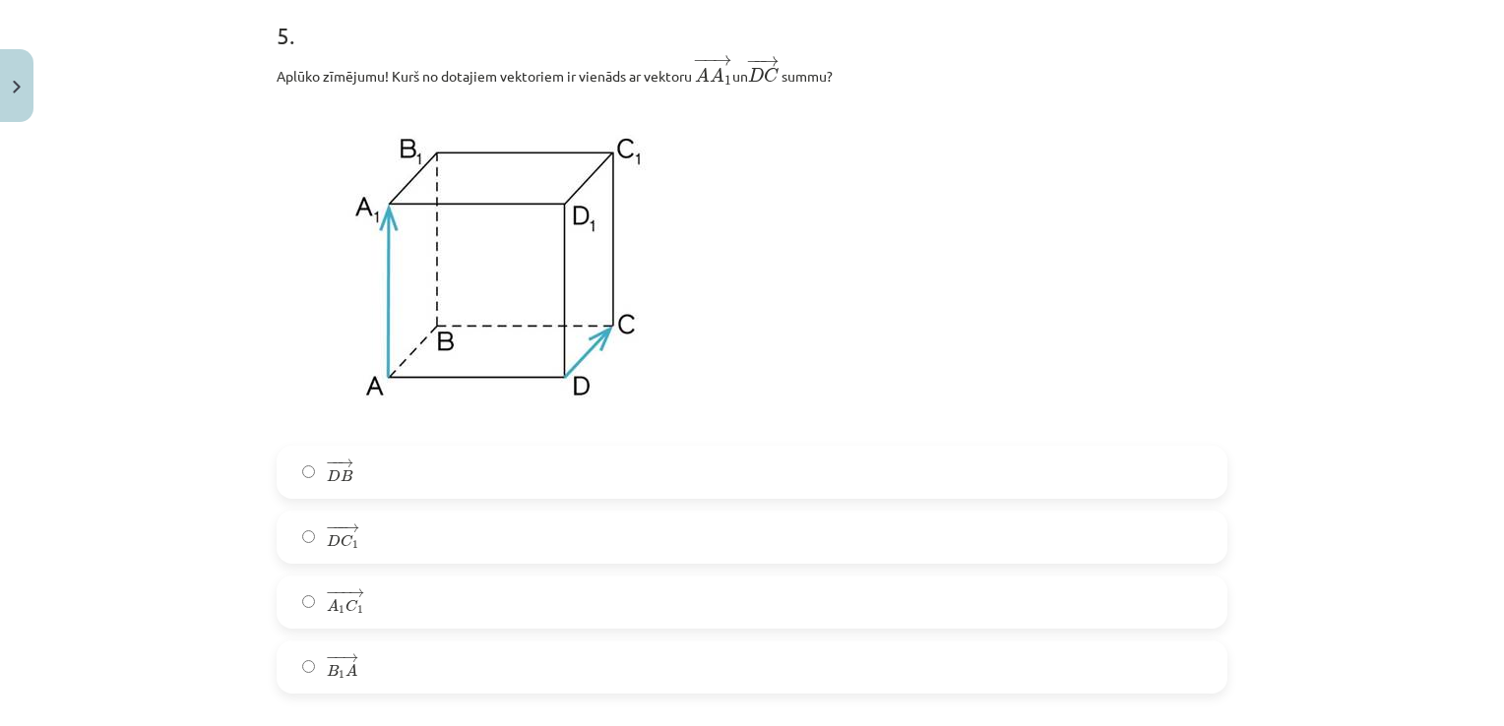
click at [352, 549] on span "1" at bounding box center [355, 545] width 7 height 9
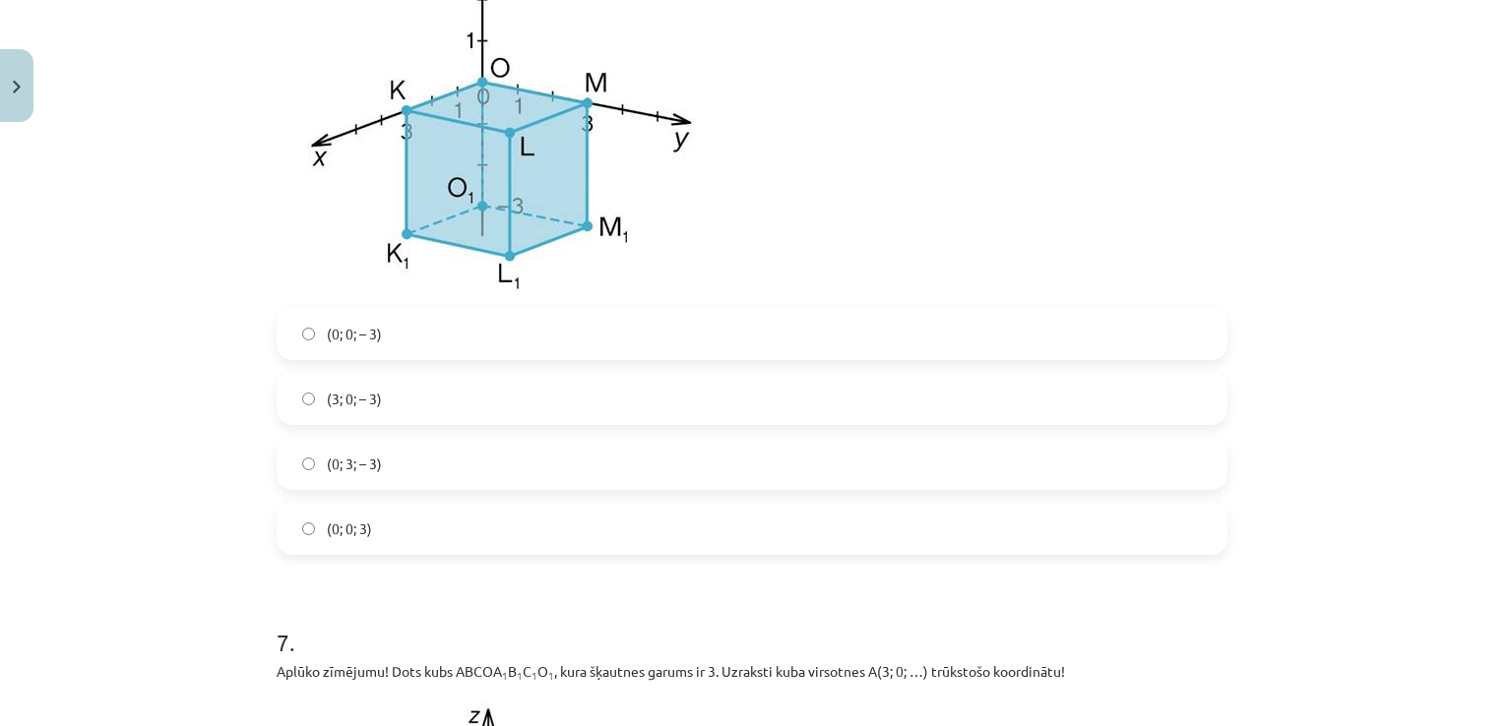
scroll to position [2854, 0]
click at [413, 343] on label "(0; 0; – 3)" at bounding box center [752, 330] width 947 height 49
click at [409, 383] on label "(3; 0; – 3)" at bounding box center [752, 395] width 947 height 49
click at [422, 339] on label "(0; 0; – 3)" at bounding box center [752, 330] width 947 height 49
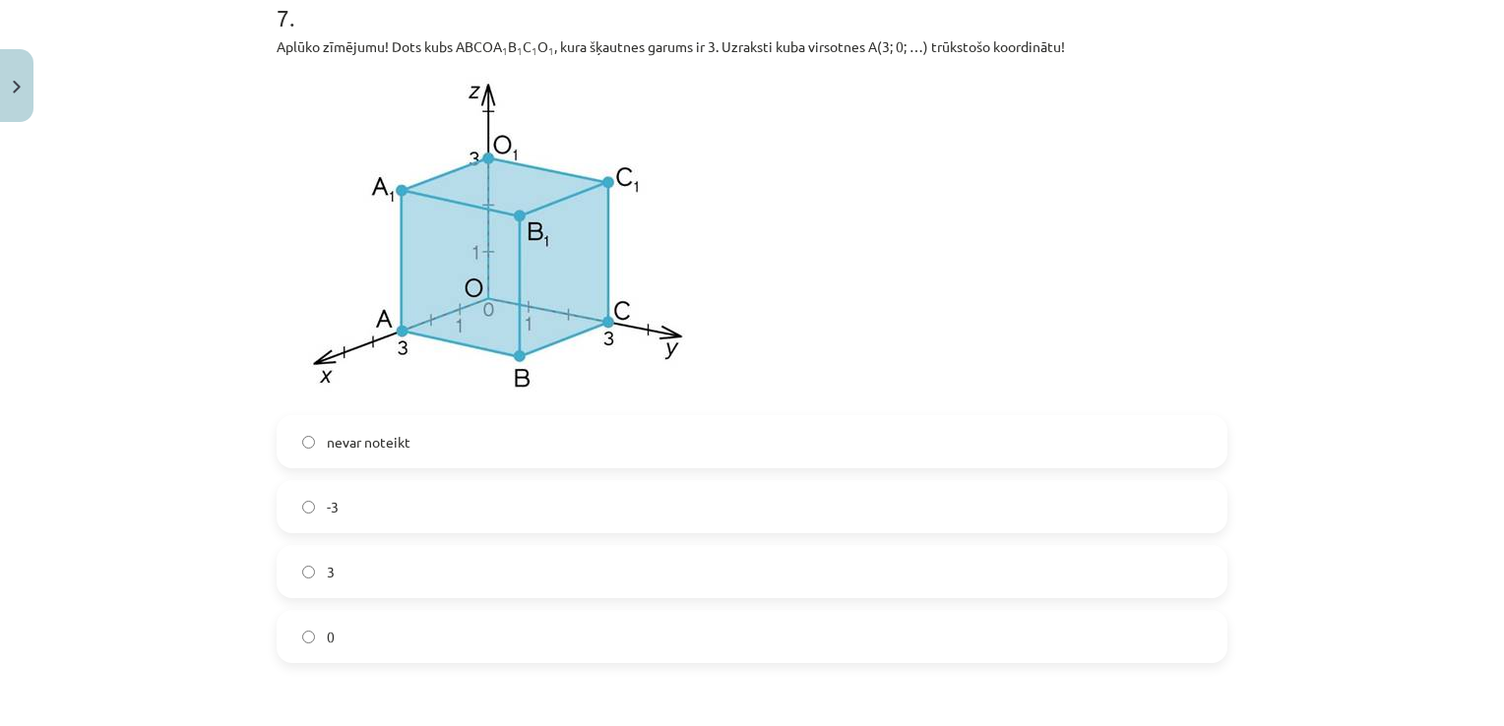
scroll to position [3445, 0]
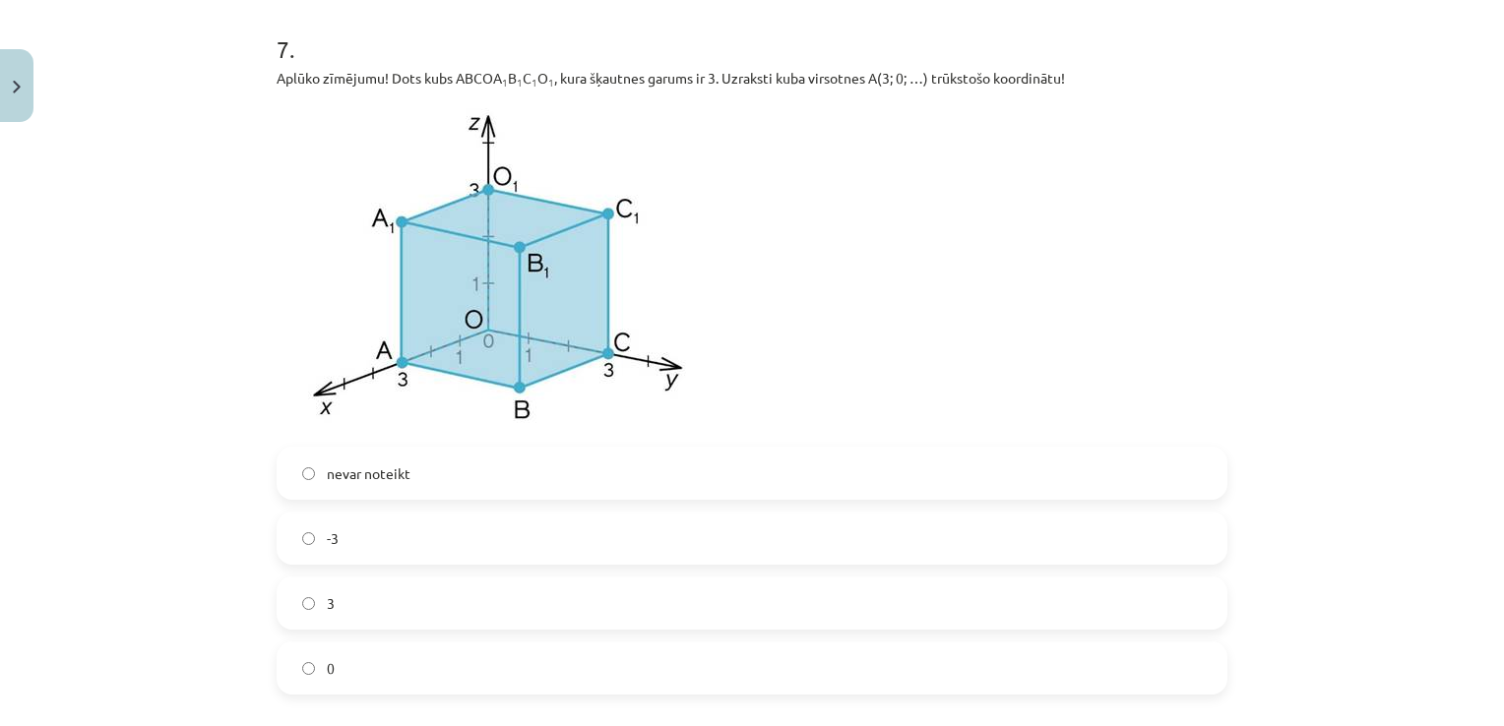
click at [389, 606] on label "3" at bounding box center [752, 603] width 947 height 49
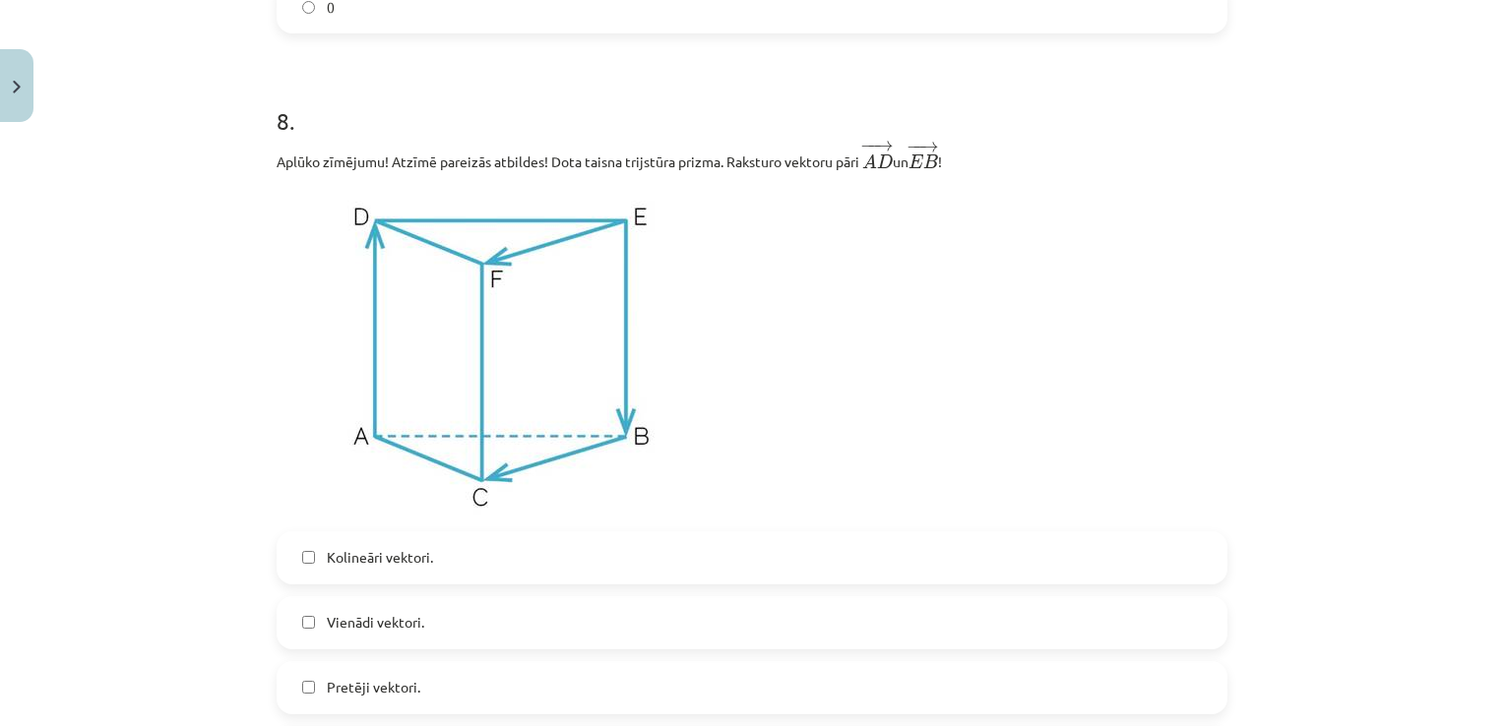
scroll to position [4134, 0]
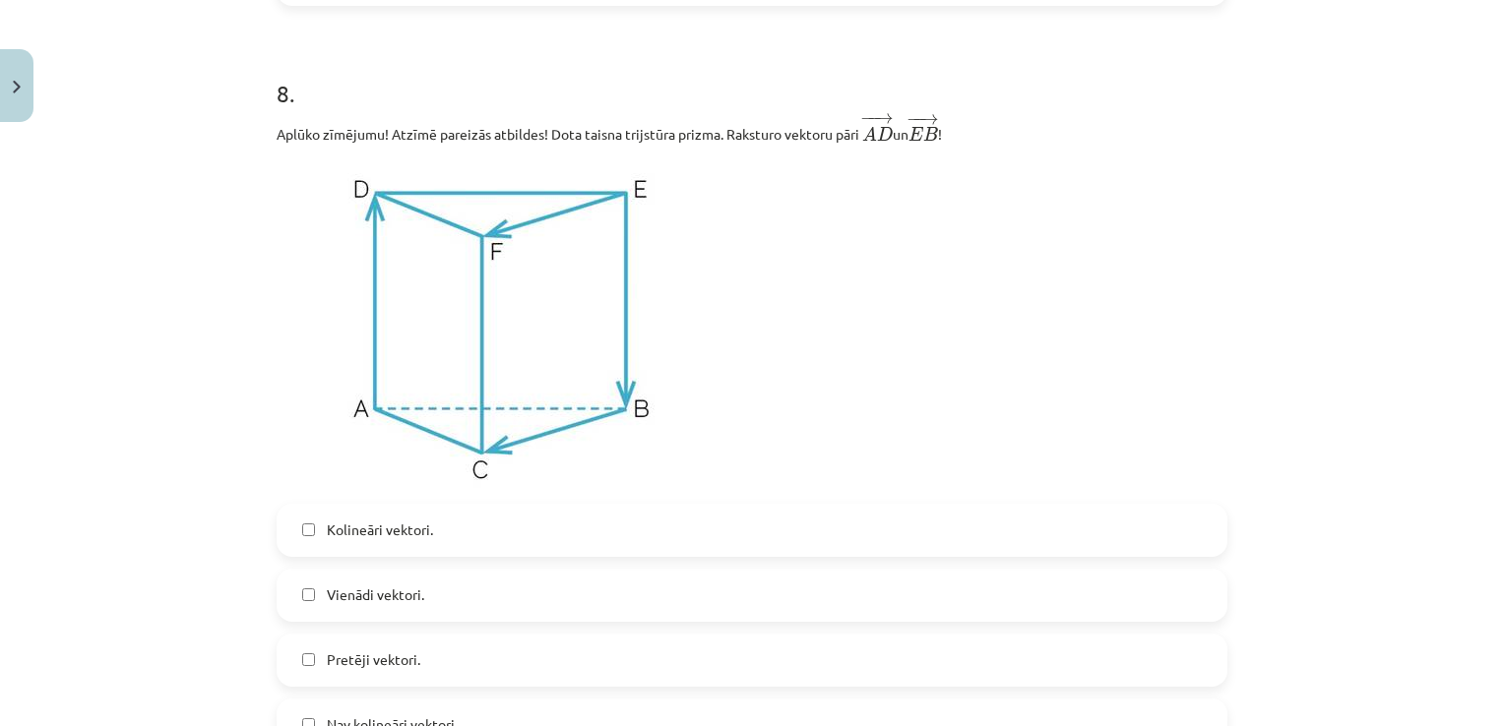
click at [311, 665] on label "Pretēji vektori." at bounding box center [752, 660] width 947 height 49
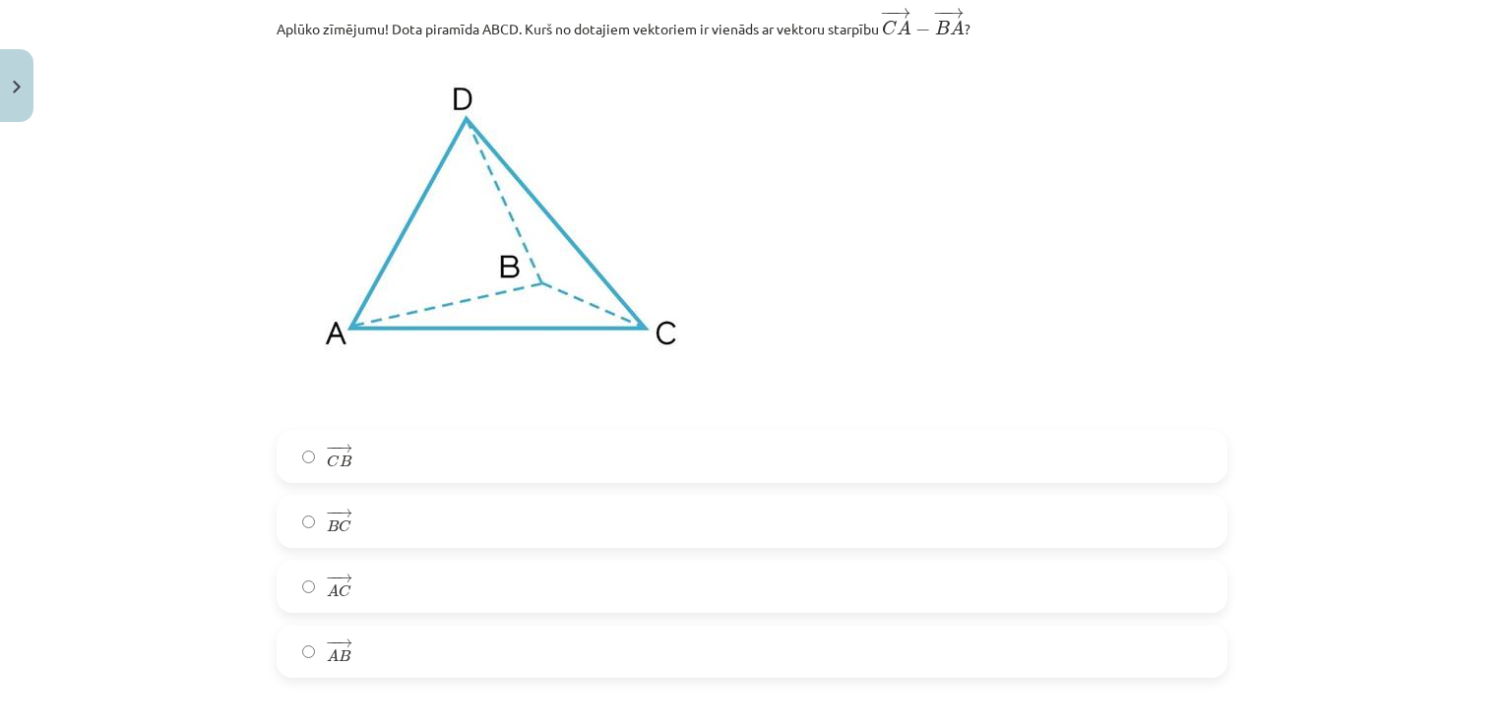
scroll to position [5020, 0]
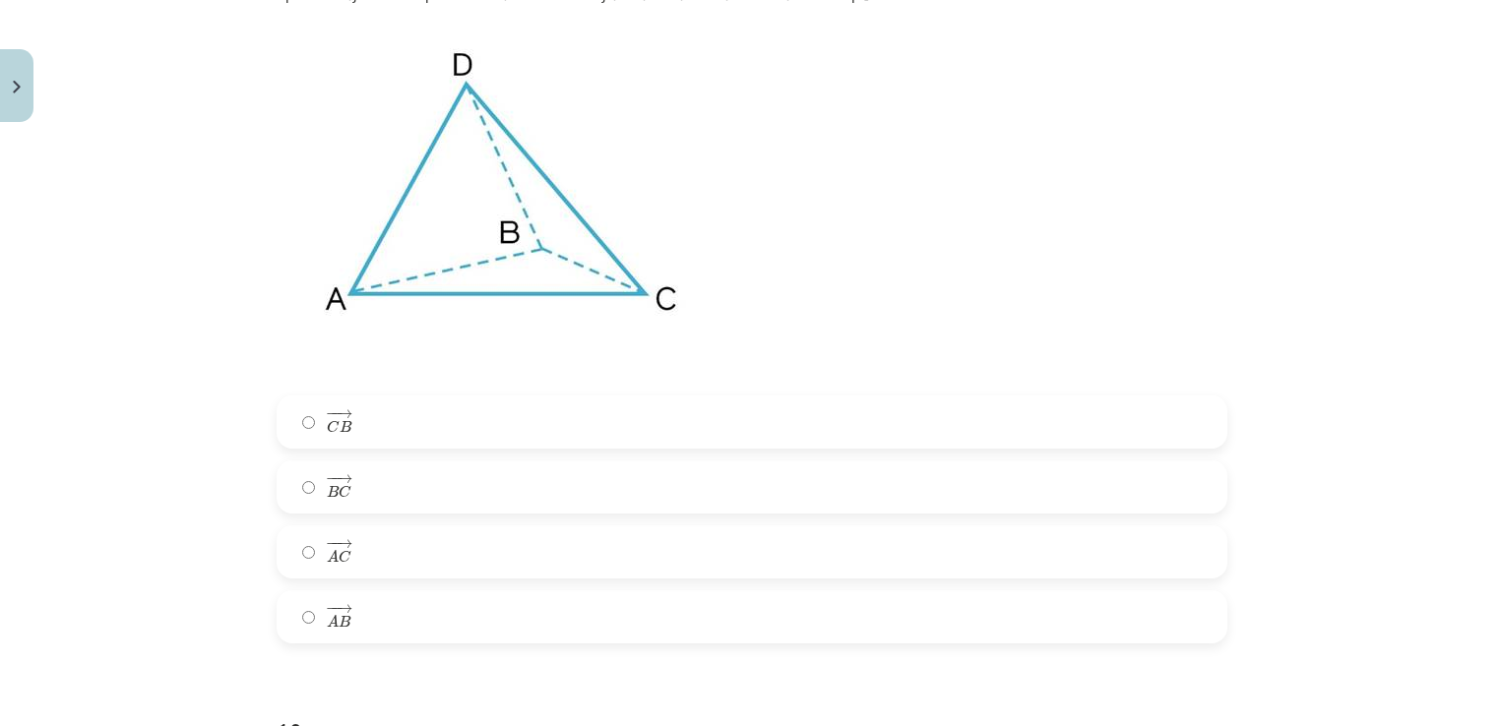
click at [339, 498] on span "C" at bounding box center [345, 491] width 13 height 13
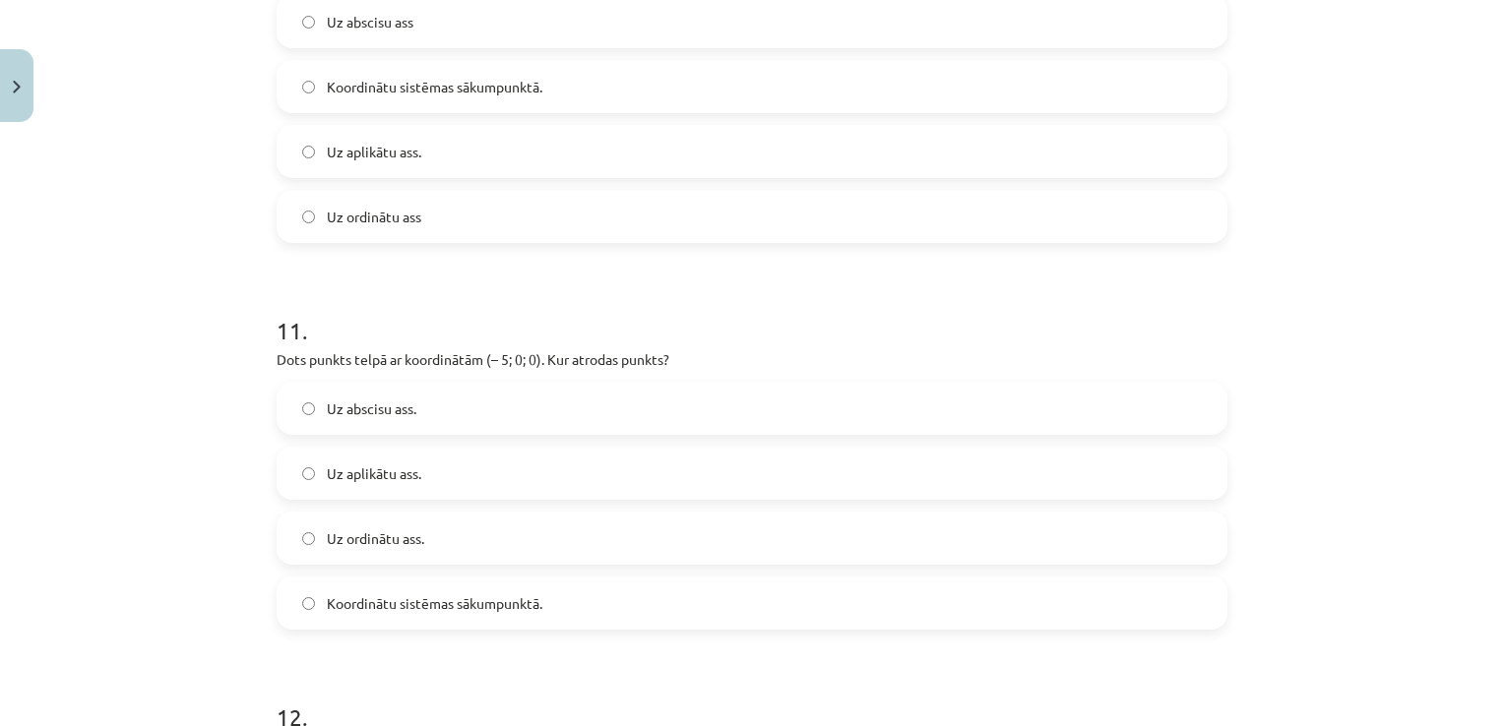
scroll to position [5709, 0]
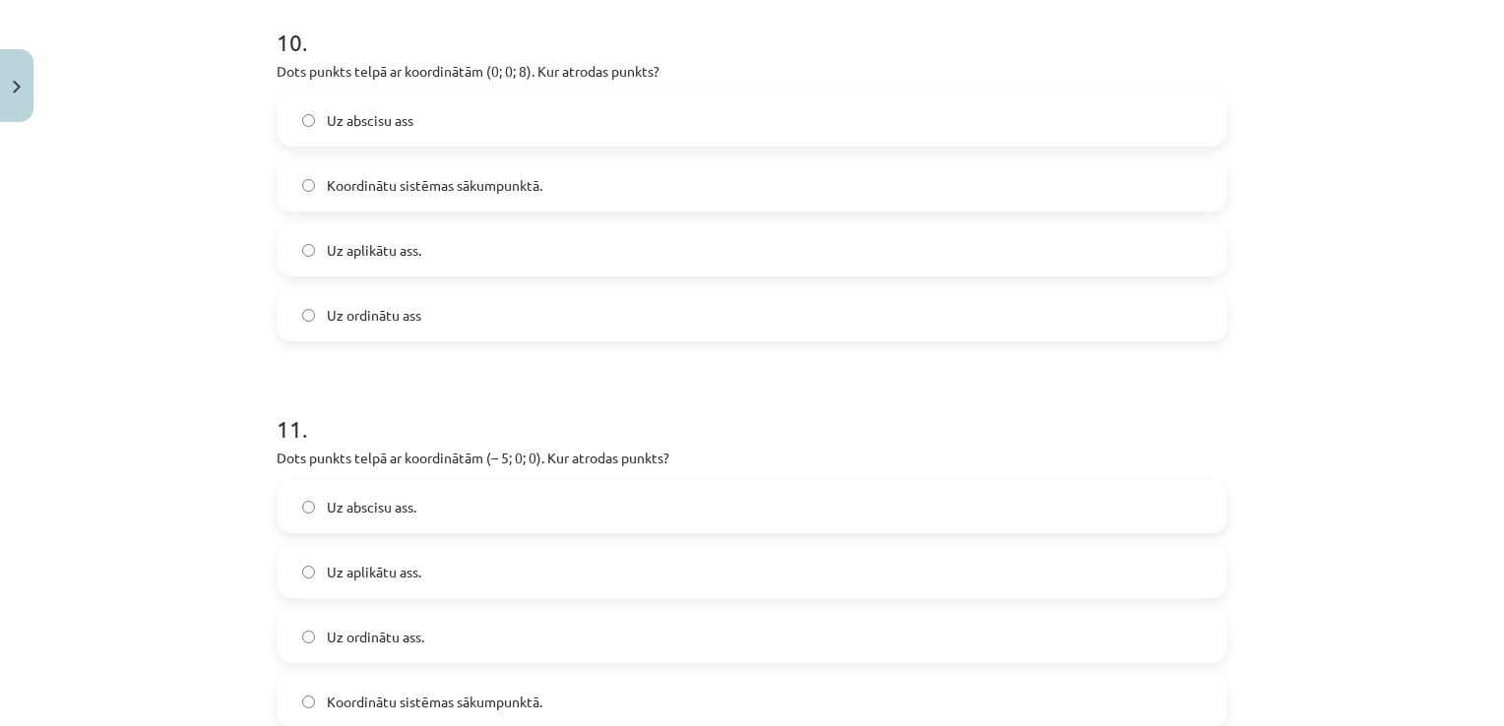
click at [225, 183] on div "Mācību tēma: Matemātikas i - 10. klases 1. ieskaites mācību materiāls (a,b) #9 …" at bounding box center [752, 363] width 1504 height 726
click at [432, 259] on label "Uz aplikātu ass." at bounding box center [752, 249] width 947 height 49
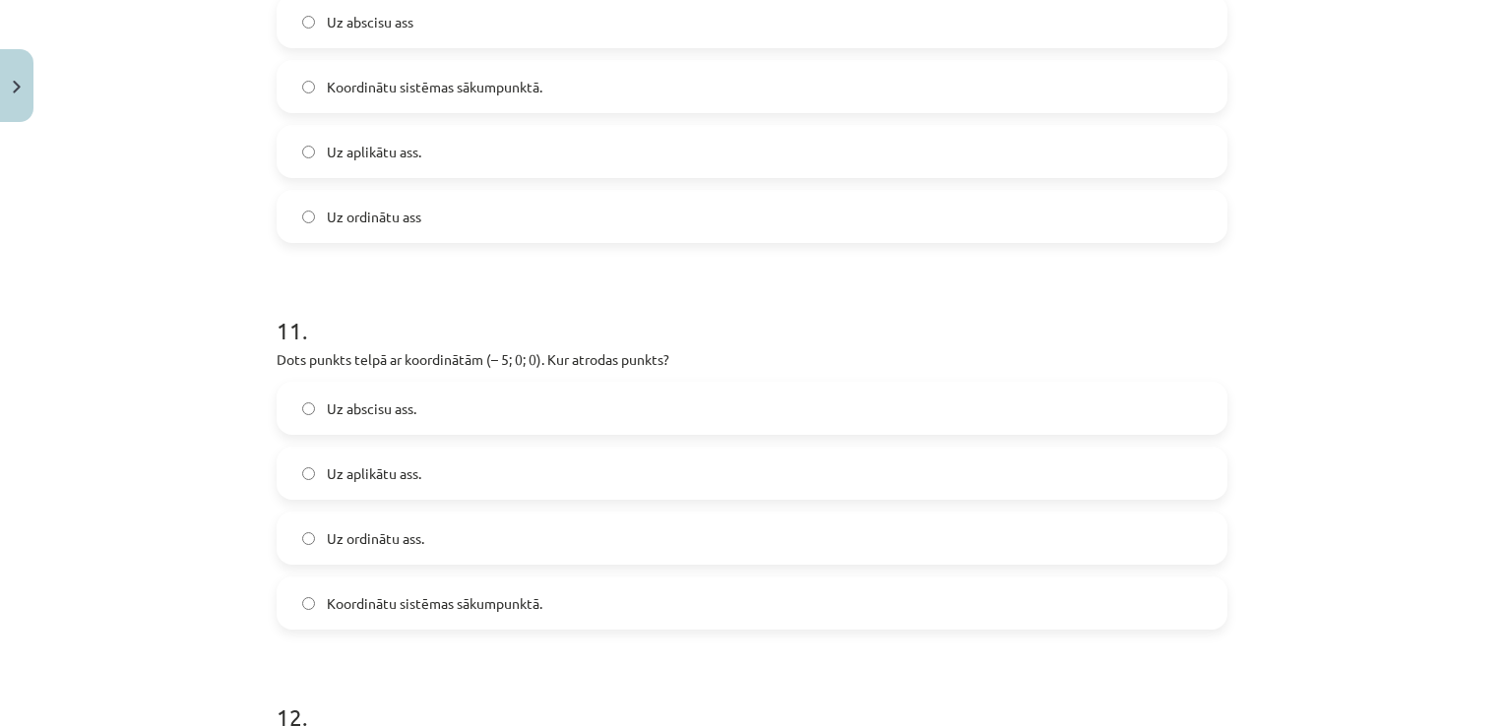
click at [464, 428] on label "Uz abscisu ass." at bounding box center [752, 408] width 947 height 49
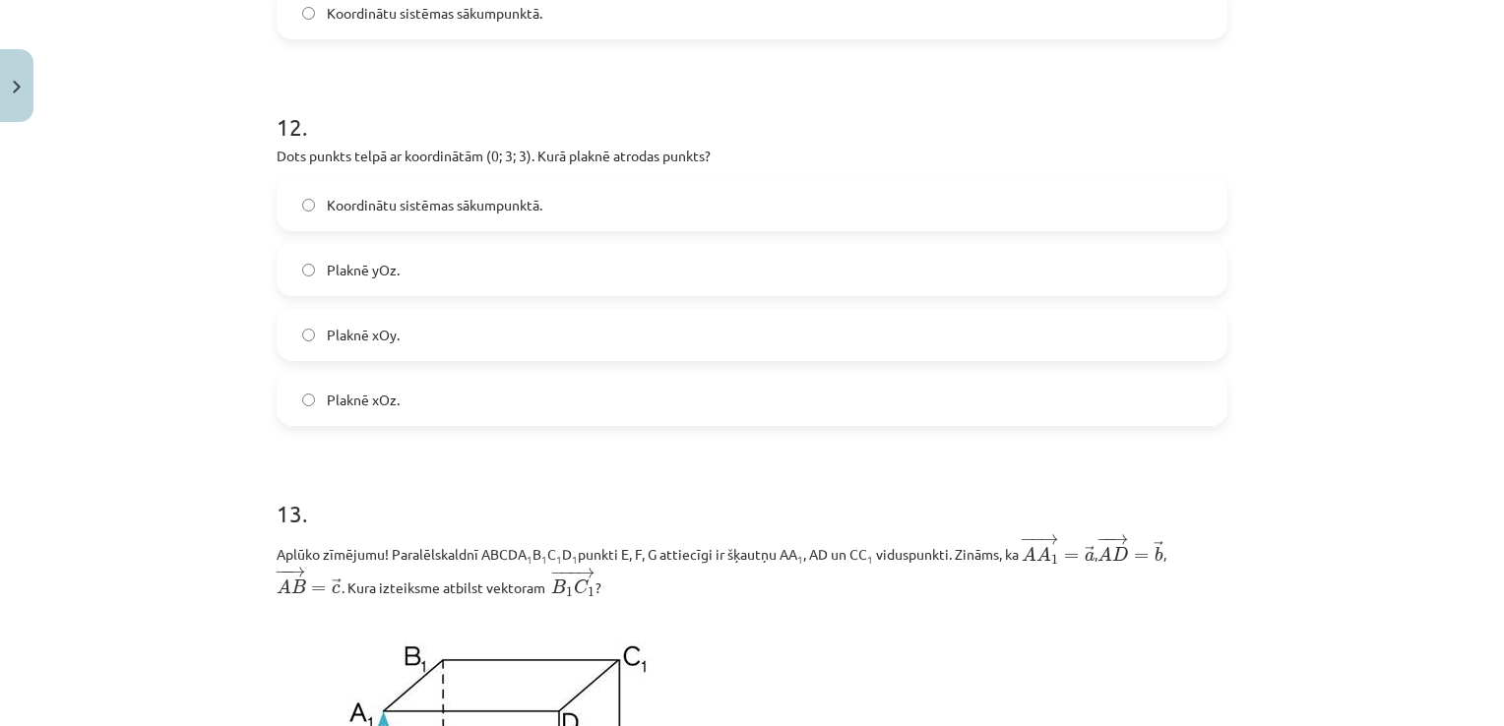
scroll to position [6201, 0]
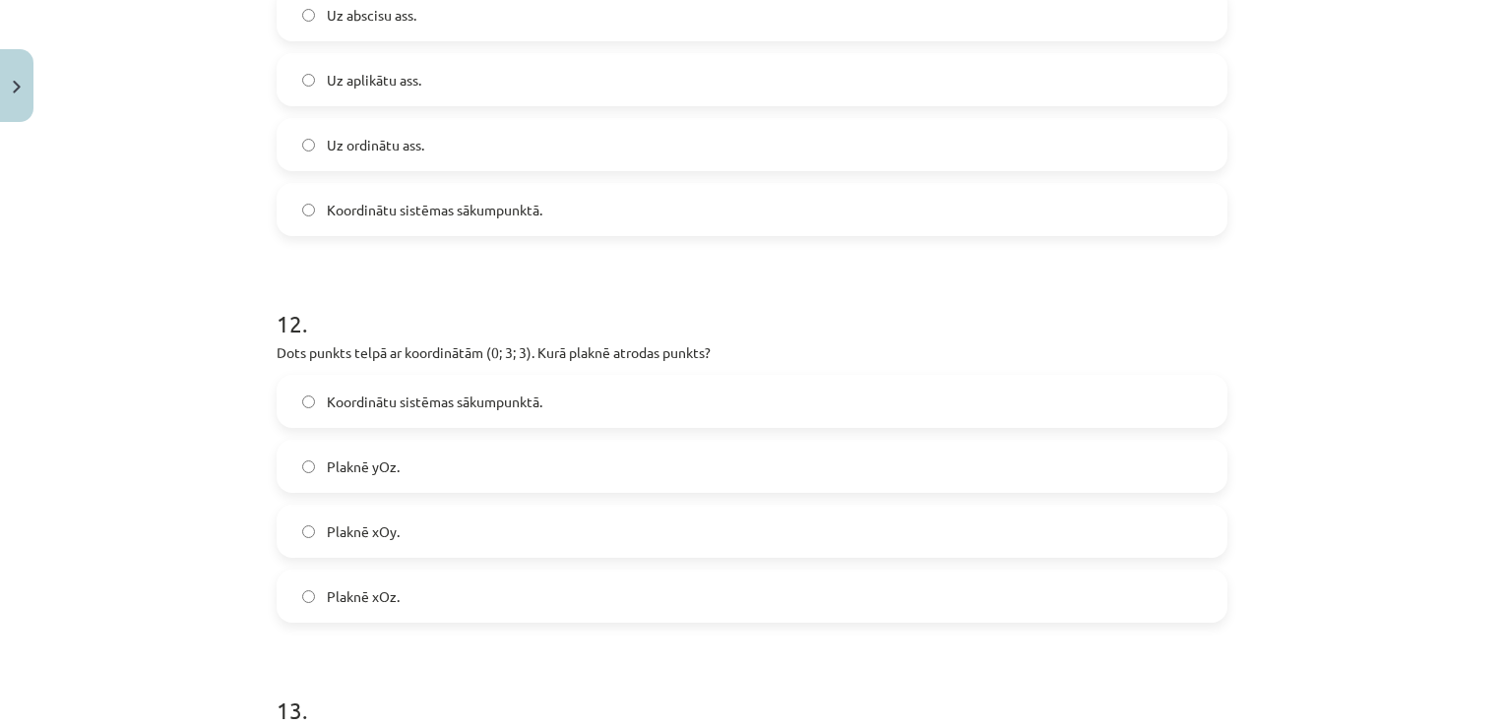
click at [209, 392] on div "Mācību tēma: Matemātikas i - 10. klases 1. ieskaites mācību materiāls (a,b) #9 …" at bounding box center [752, 363] width 1504 height 726
click at [440, 467] on label "Plaknē yOz." at bounding box center [752, 466] width 947 height 49
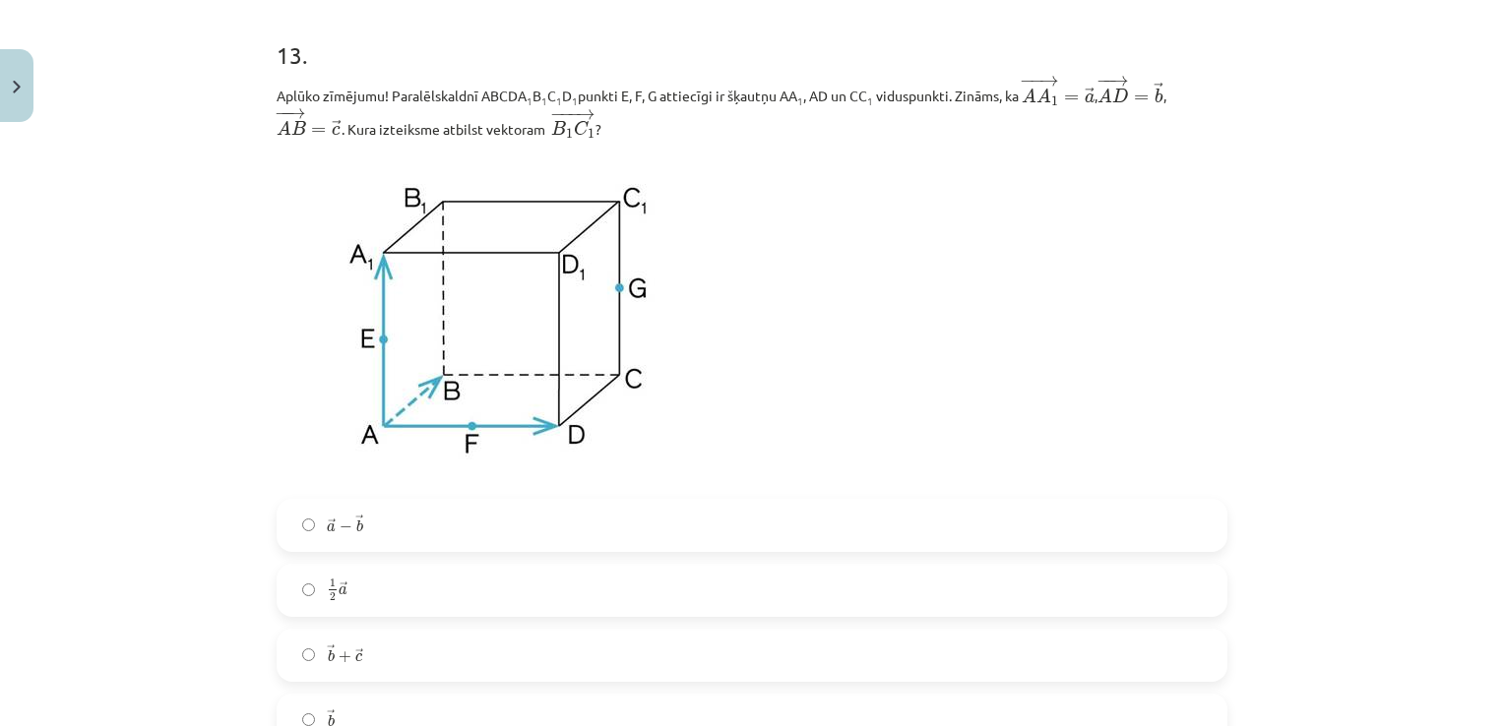
scroll to position [6890, 0]
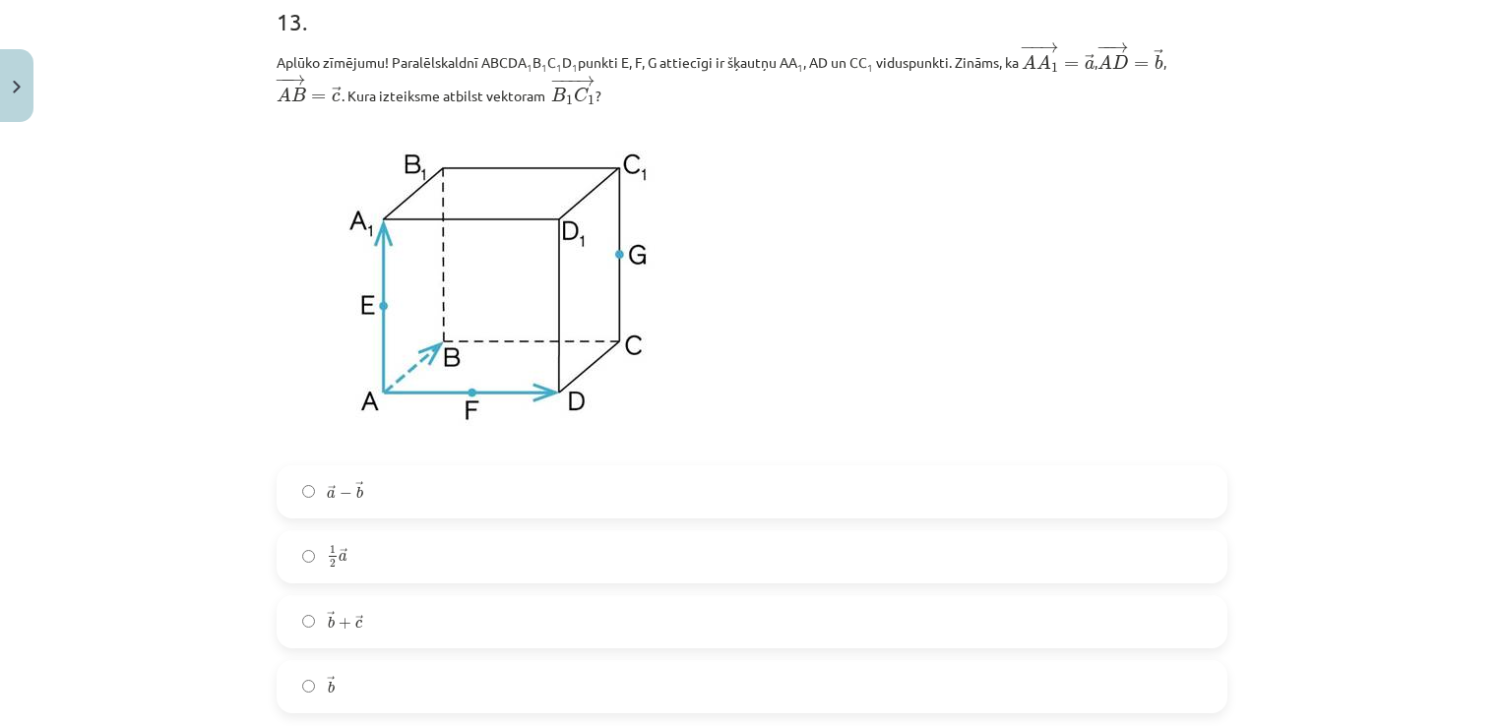
click at [378, 692] on label "→ b b →" at bounding box center [752, 686] width 947 height 49
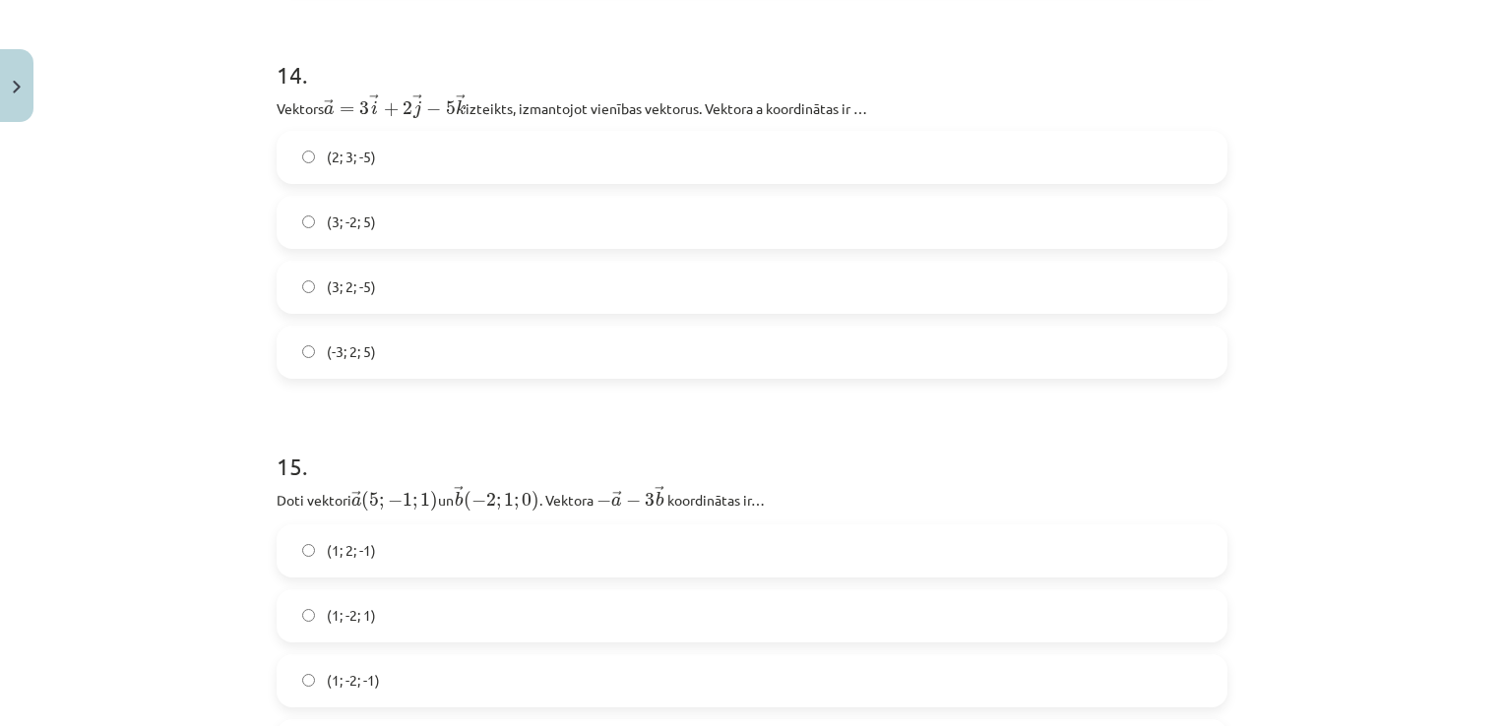
scroll to position [7677, 0]
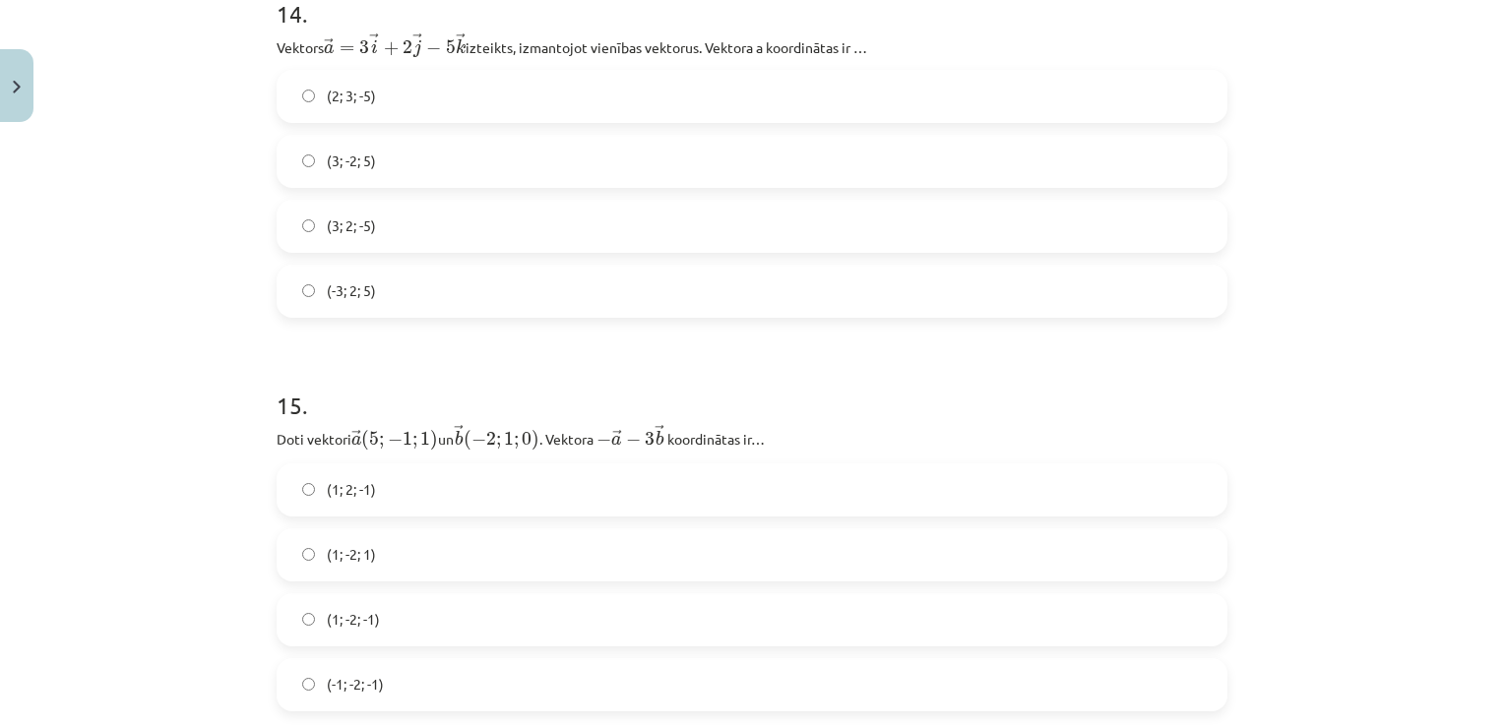
click at [124, 203] on div "Mācību tēma: Matemātikas i - 10. klases 1. ieskaites mācību materiāls (a,b) #9 …" at bounding box center [752, 363] width 1504 height 726
click at [429, 113] on label "(2; 3; -5)" at bounding box center [752, 96] width 947 height 49
click at [456, 632] on label "(1; -2; -1)" at bounding box center [752, 619] width 947 height 49
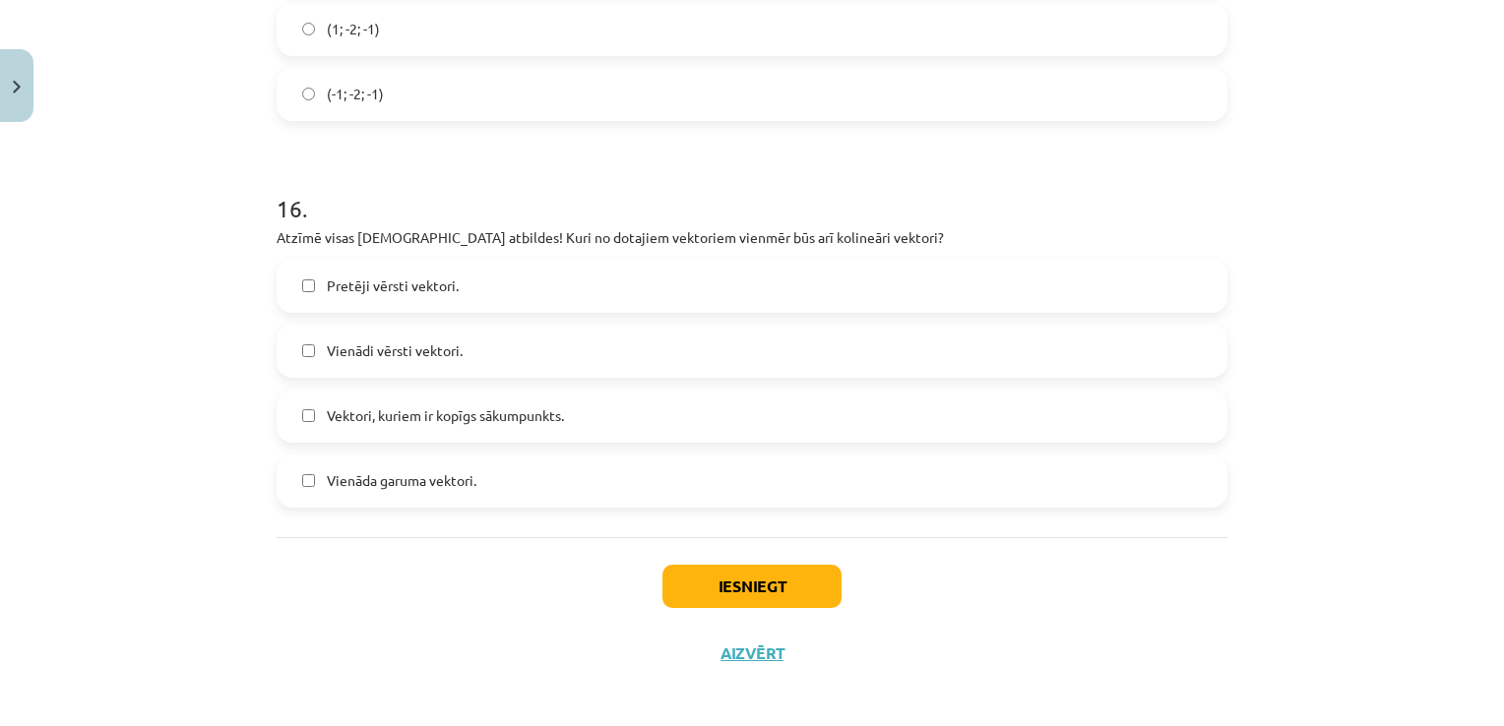
scroll to position [8289, 0]
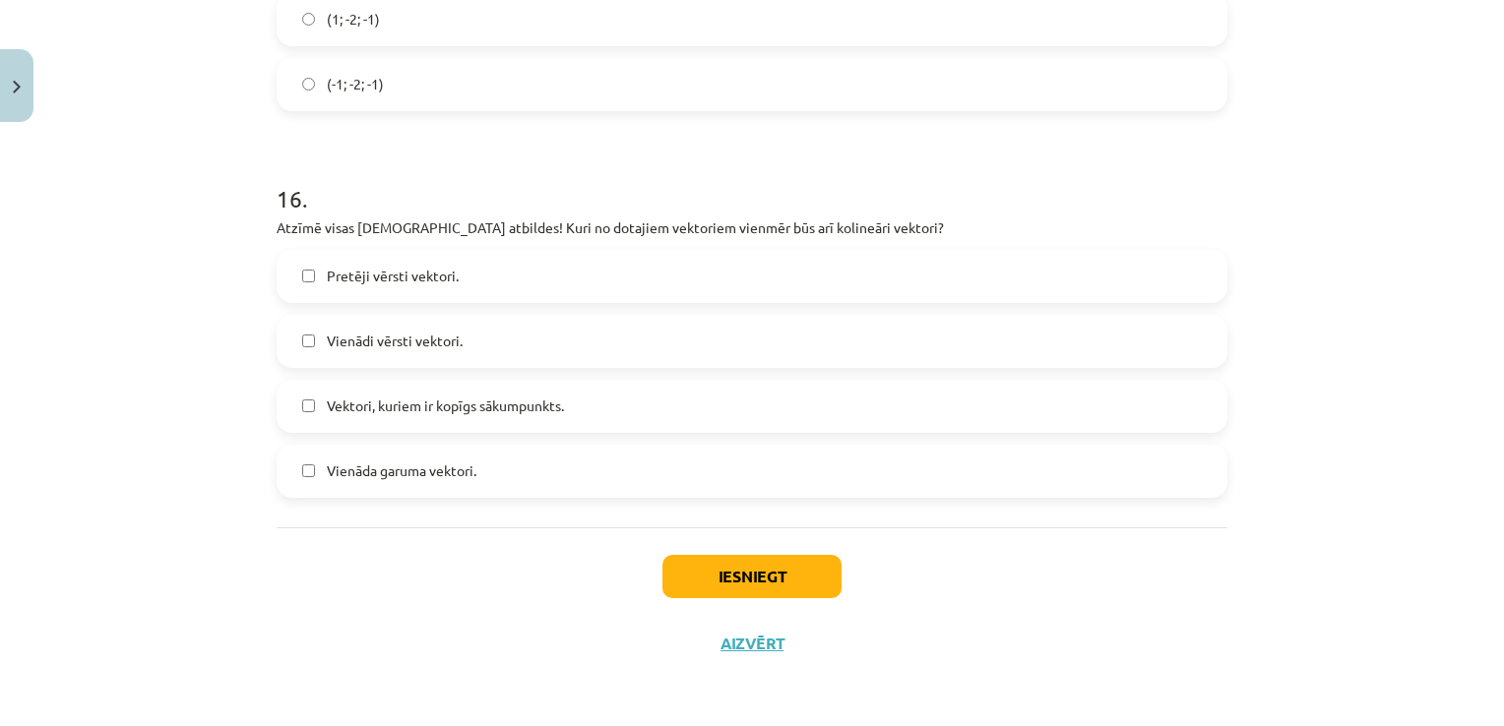
click at [327, 467] on span "Vienāda garuma vektori." at bounding box center [402, 471] width 150 height 21
click at [327, 337] on span "Vienādi vērsti vektori." at bounding box center [395, 341] width 136 height 21
click at [314, 284] on label "Pretēji vērsti vektori." at bounding box center [752, 276] width 947 height 49
click at [741, 583] on button "Iesniegt" at bounding box center [751, 576] width 179 height 43
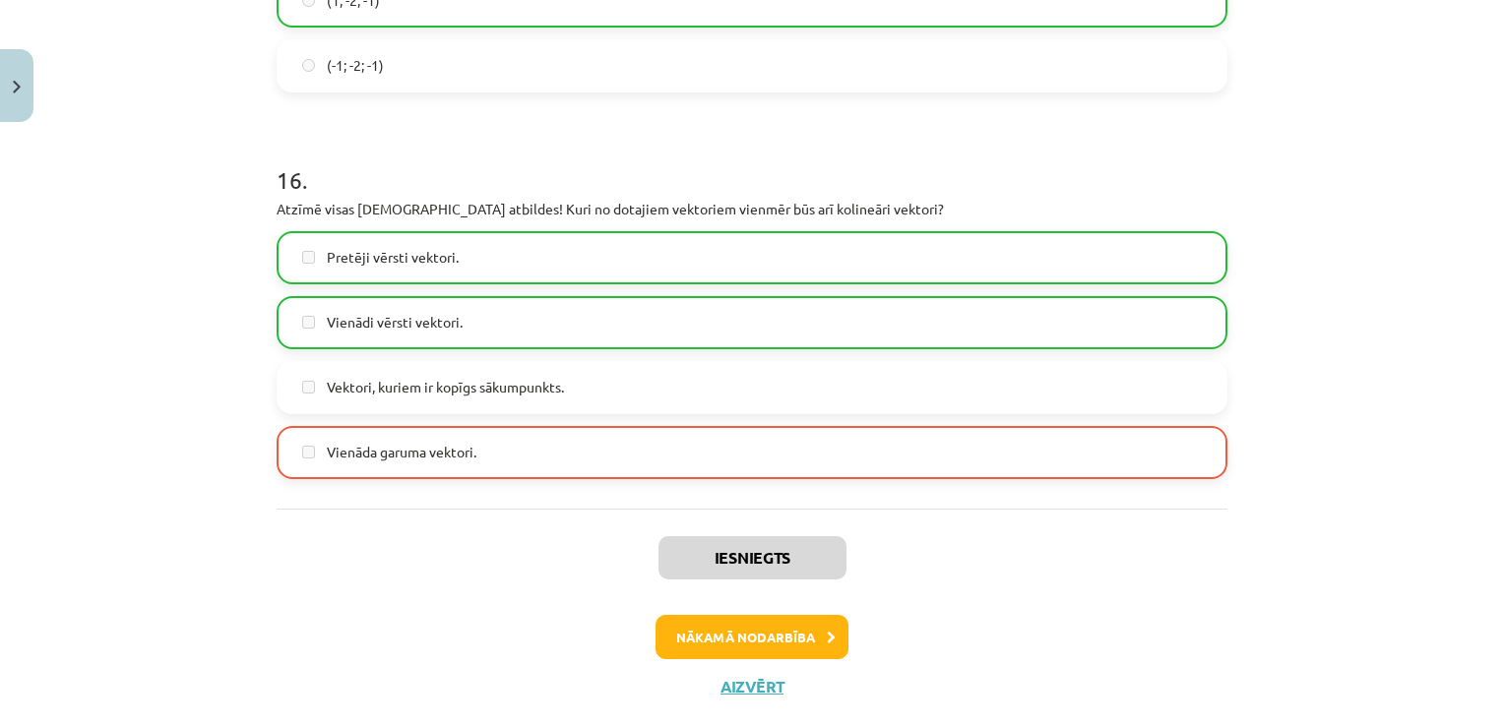
scroll to position [8350, 0]
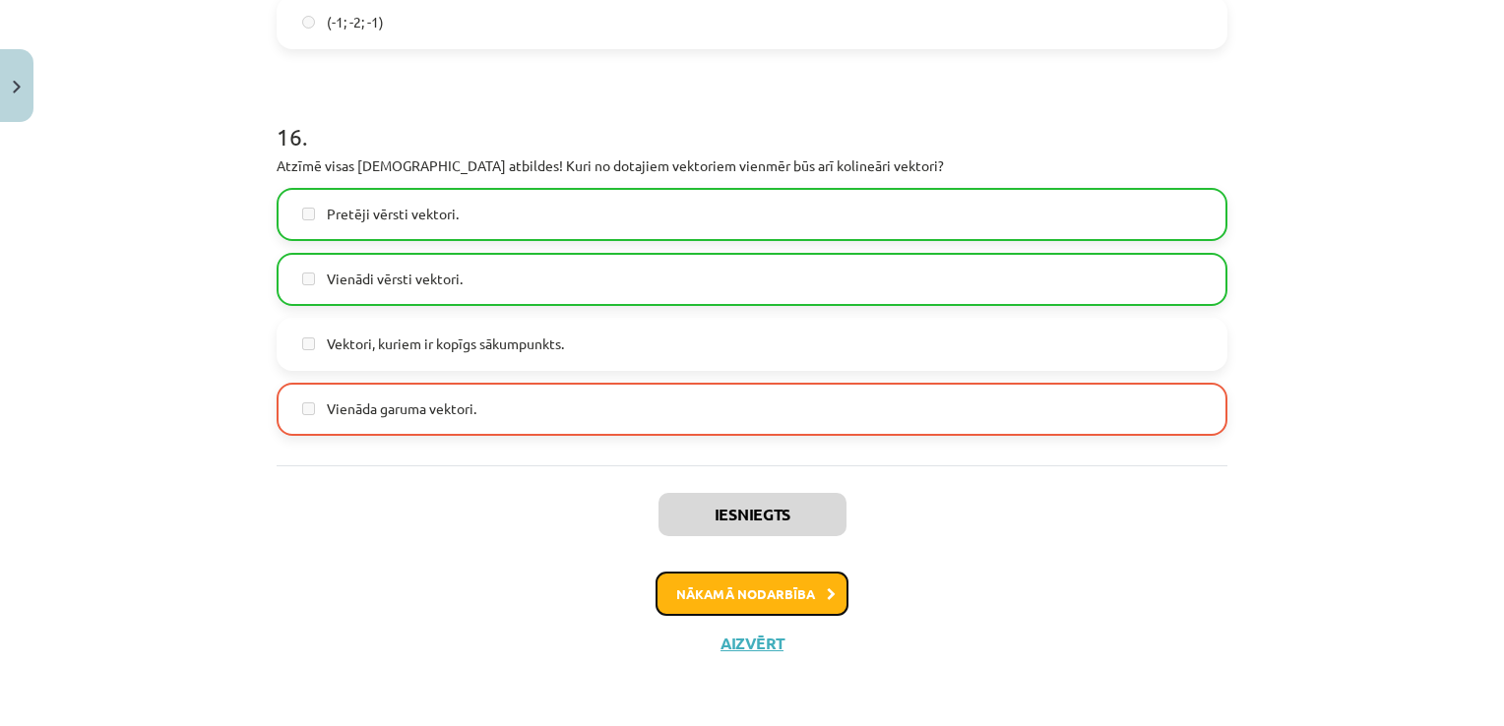
click at [785, 586] on button "Nākamā nodarbība" at bounding box center [752, 594] width 193 height 45
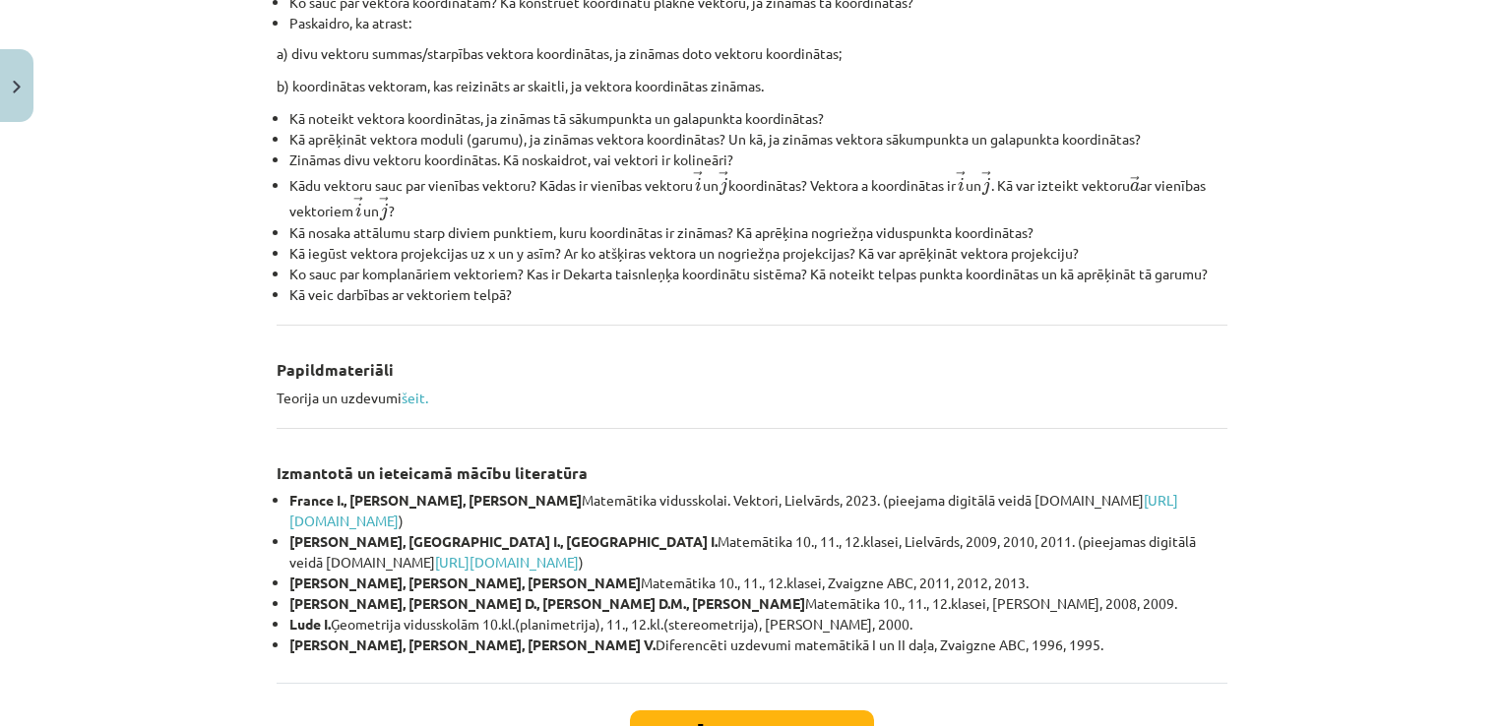
scroll to position [839, 0]
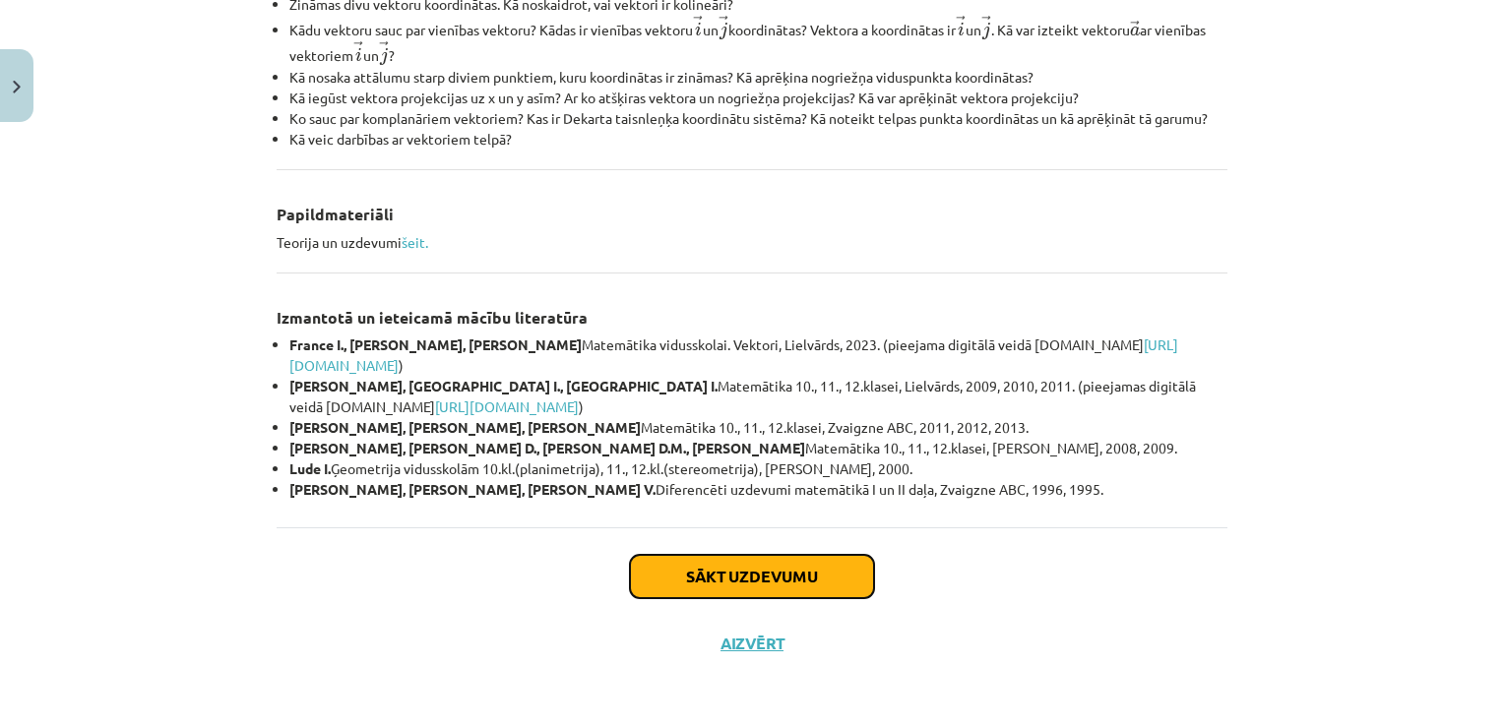
click at [744, 572] on button "Sākt uzdevumu" at bounding box center [752, 576] width 244 height 43
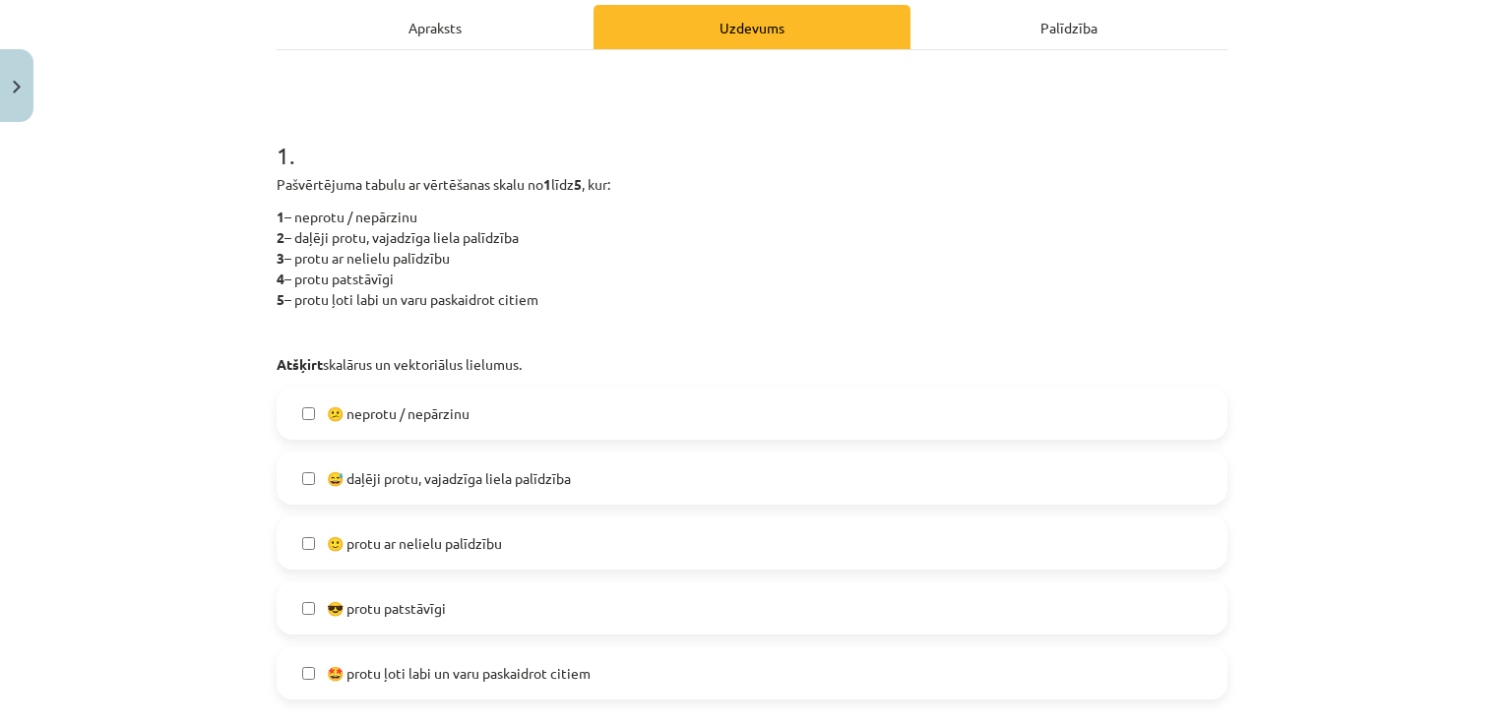
scroll to position [344, 0]
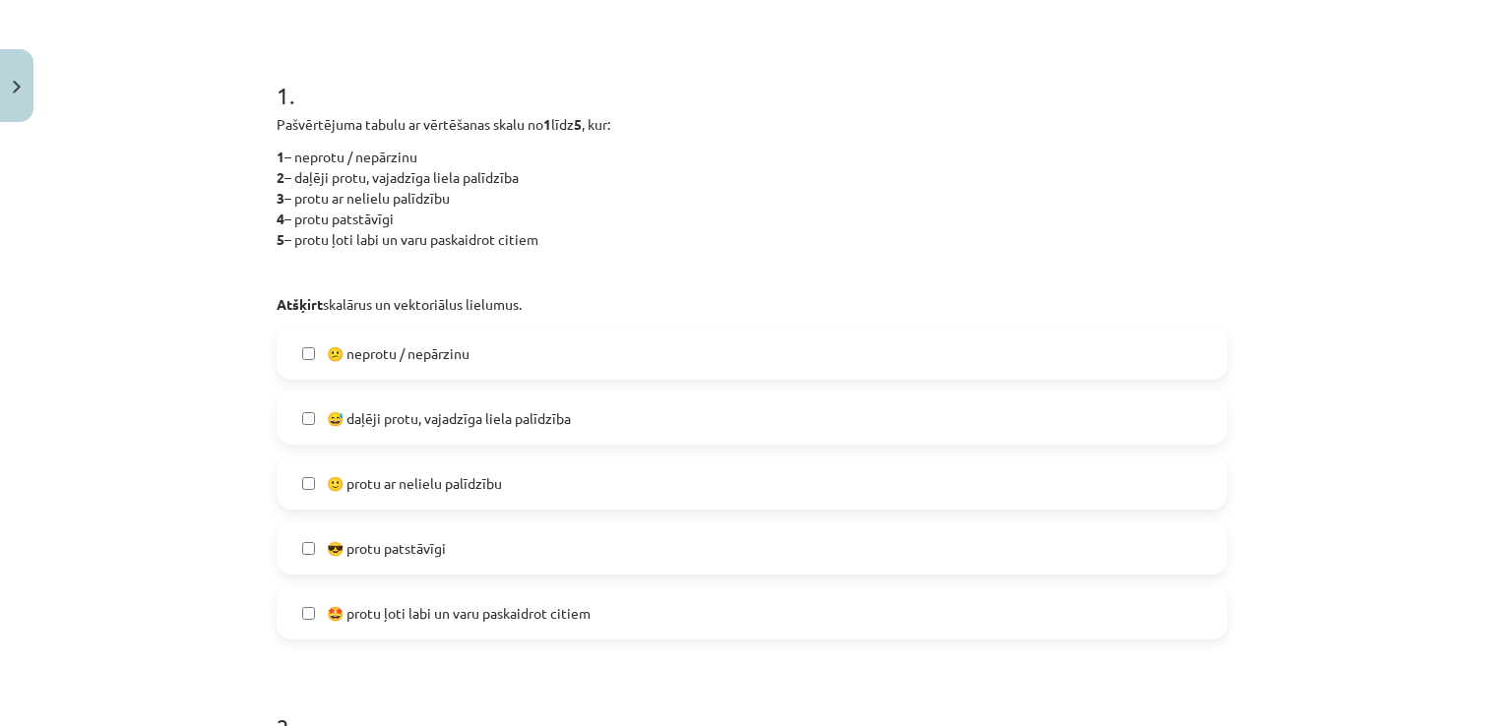
click at [612, 407] on label "😅 daļēji protu, vajadzīga liela palīdzība" at bounding box center [752, 418] width 947 height 49
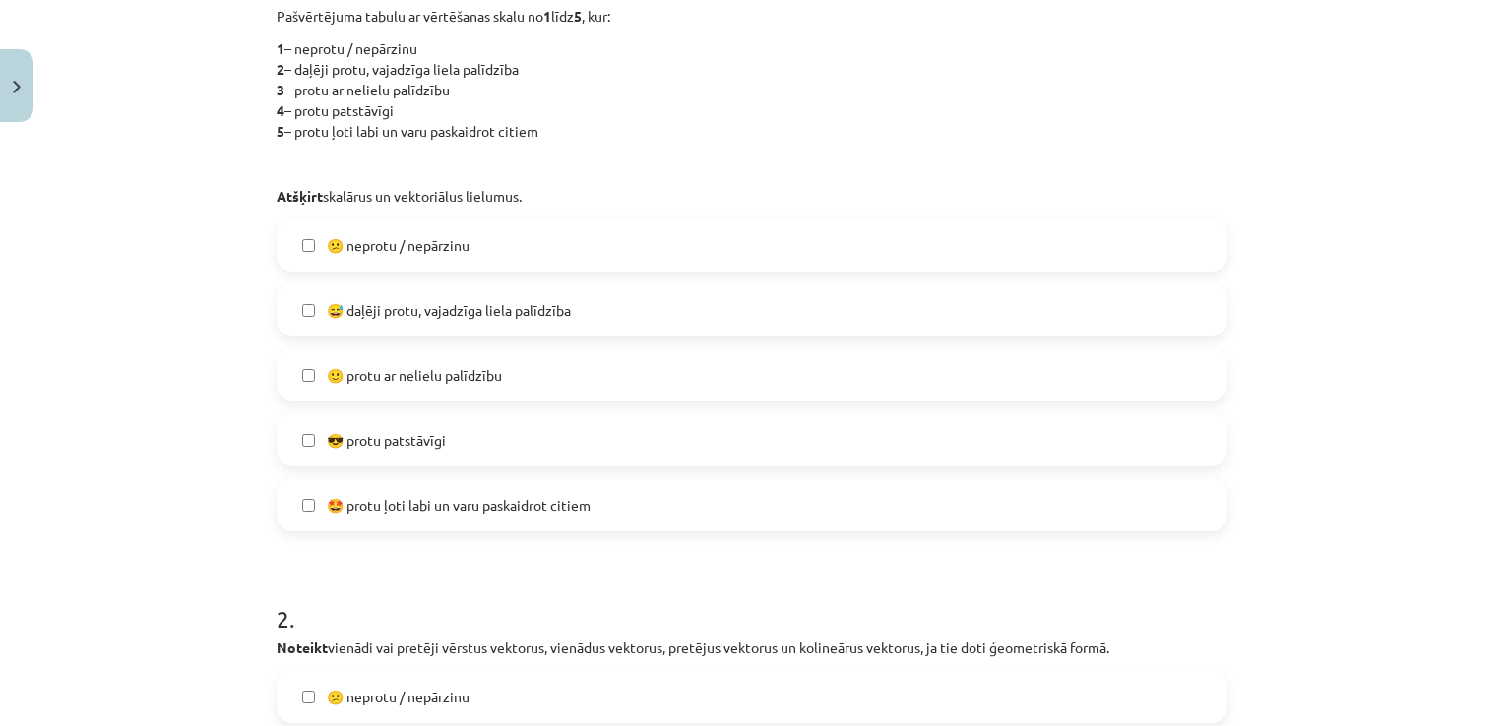
scroll to position [640, 0]
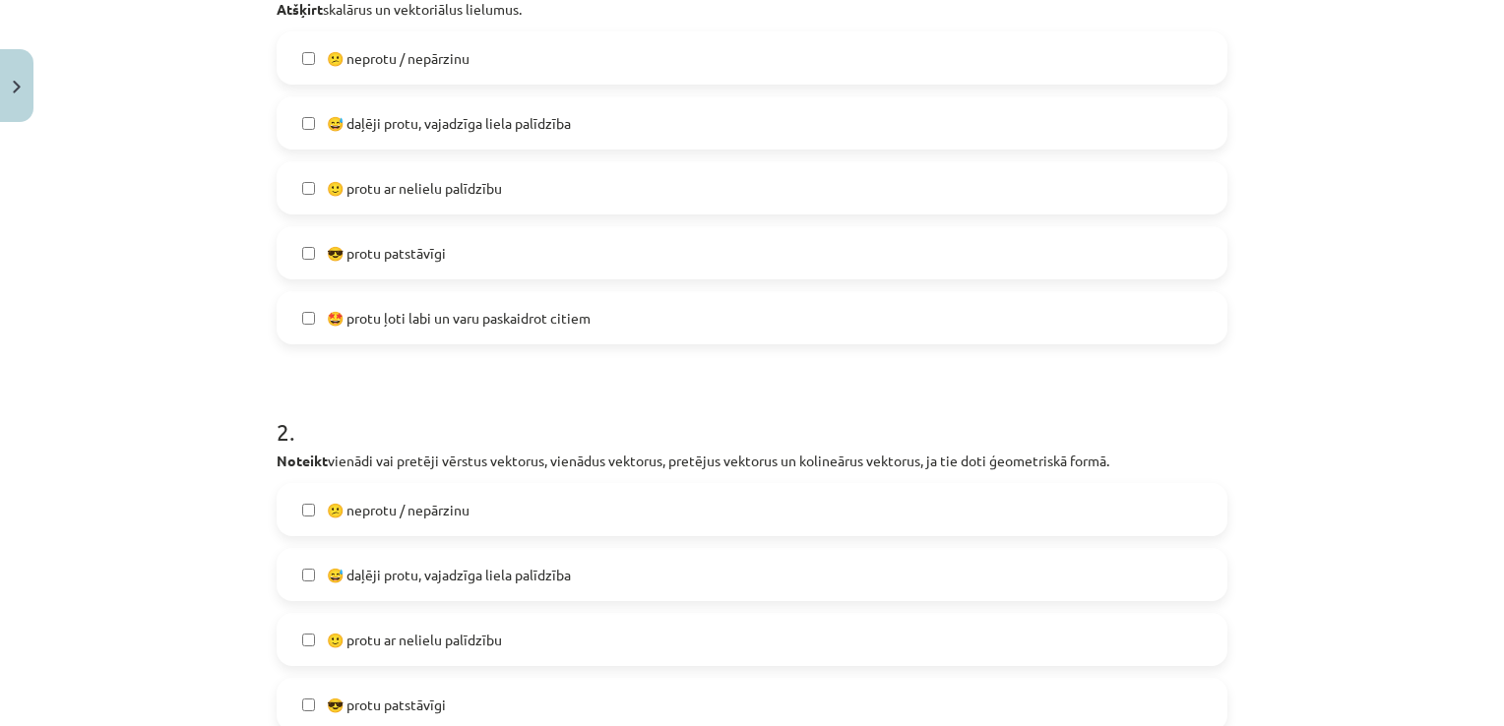
click at [605, 575] on label "😅 daļēji protu, vajadzīga liela palīdzība" at bounding box center [752, 574] width 947 height 49
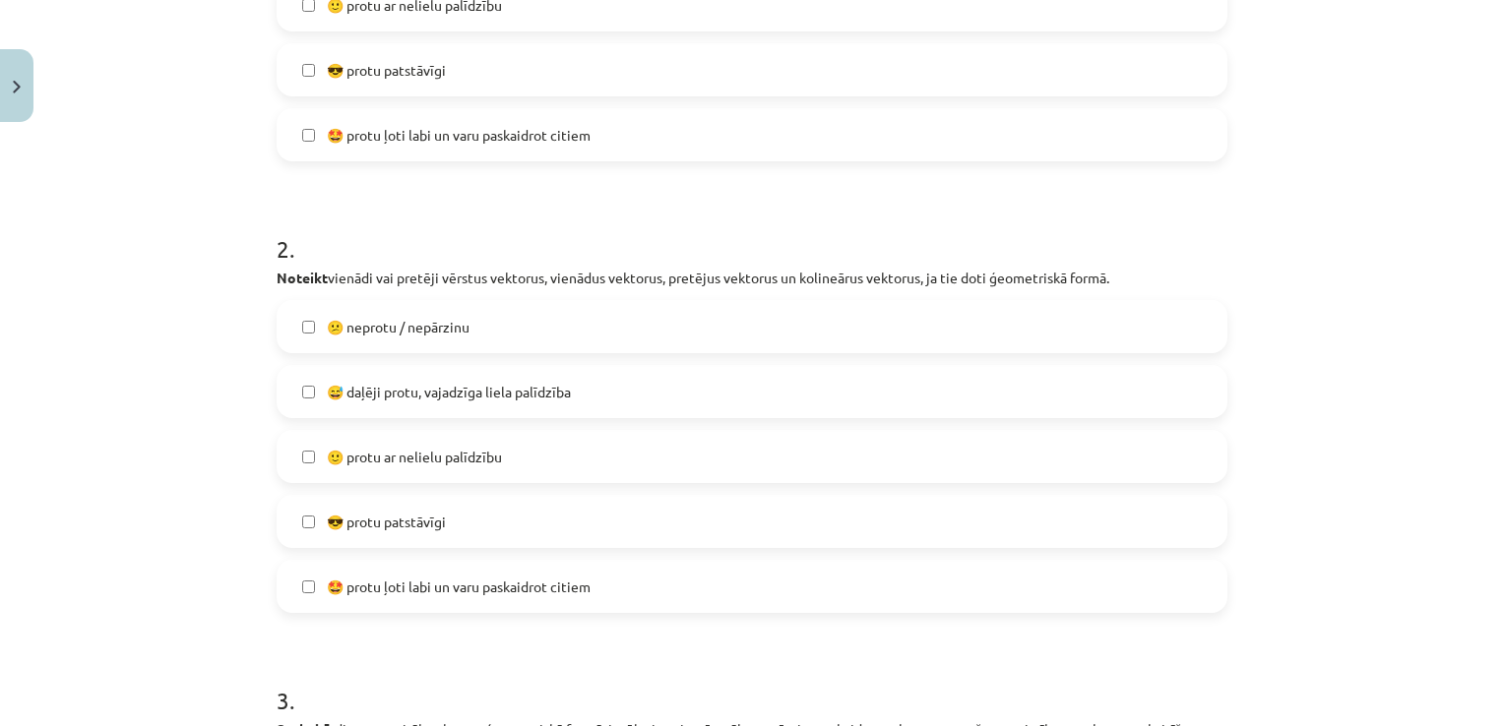
scroll to position [1132, 0]
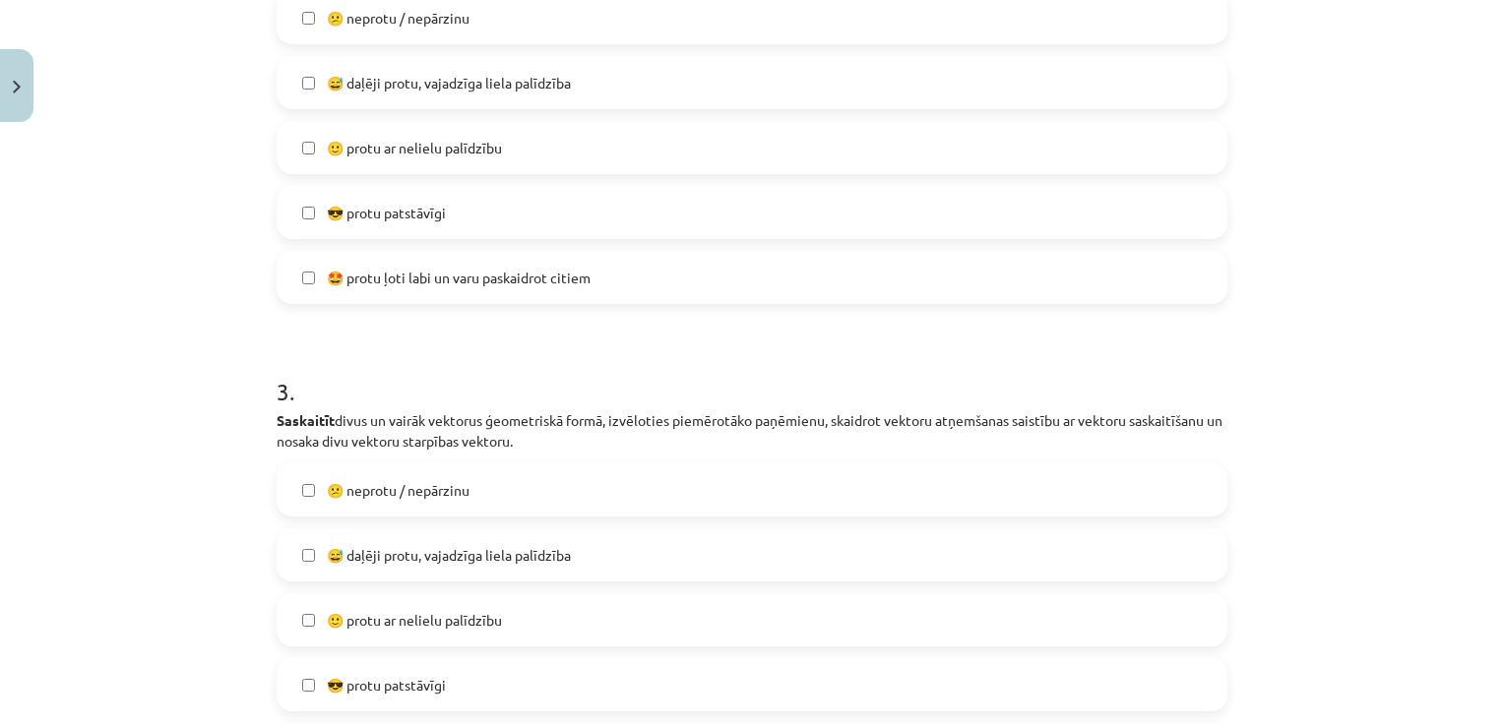
click at [613, 549] on label "😅 daļēji protu, vajadzīga liela palīdzība" at bounding box center [752, 555] width 947 height 49
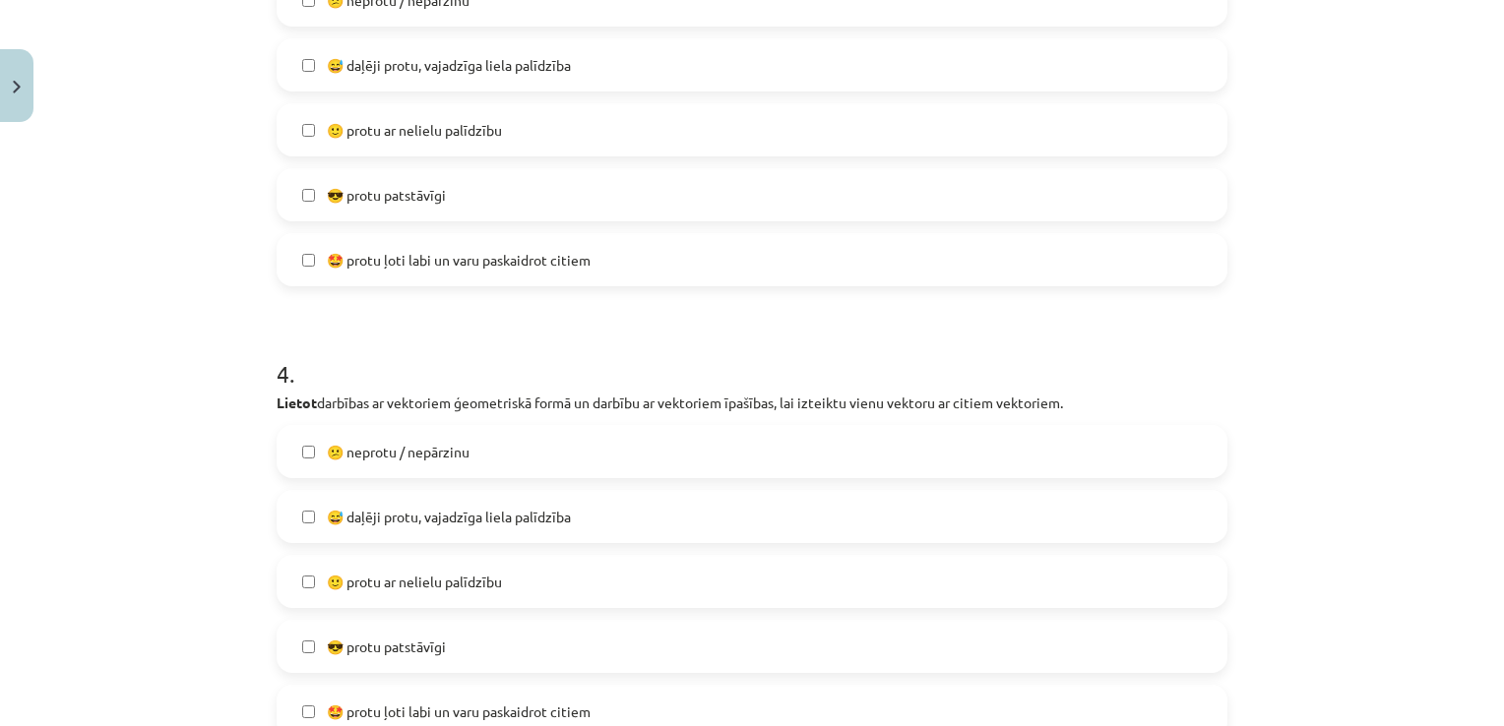
scroll to position [1624, 0]
click at [628, 501] on label "😅 daļēji protu, vajadzīga liela palīdzība" at bounding box center [752, 514] width 947 height 49
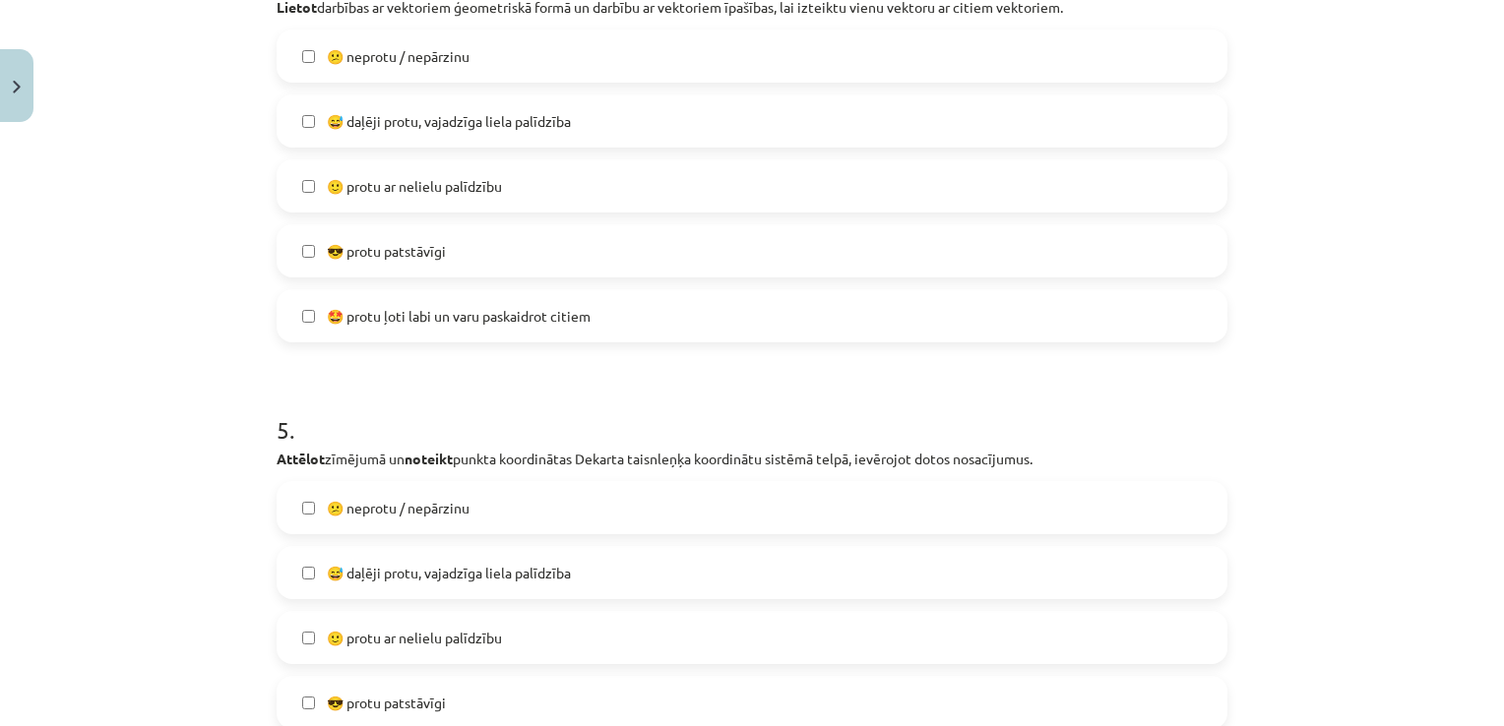
scroll to position [2116, 0]
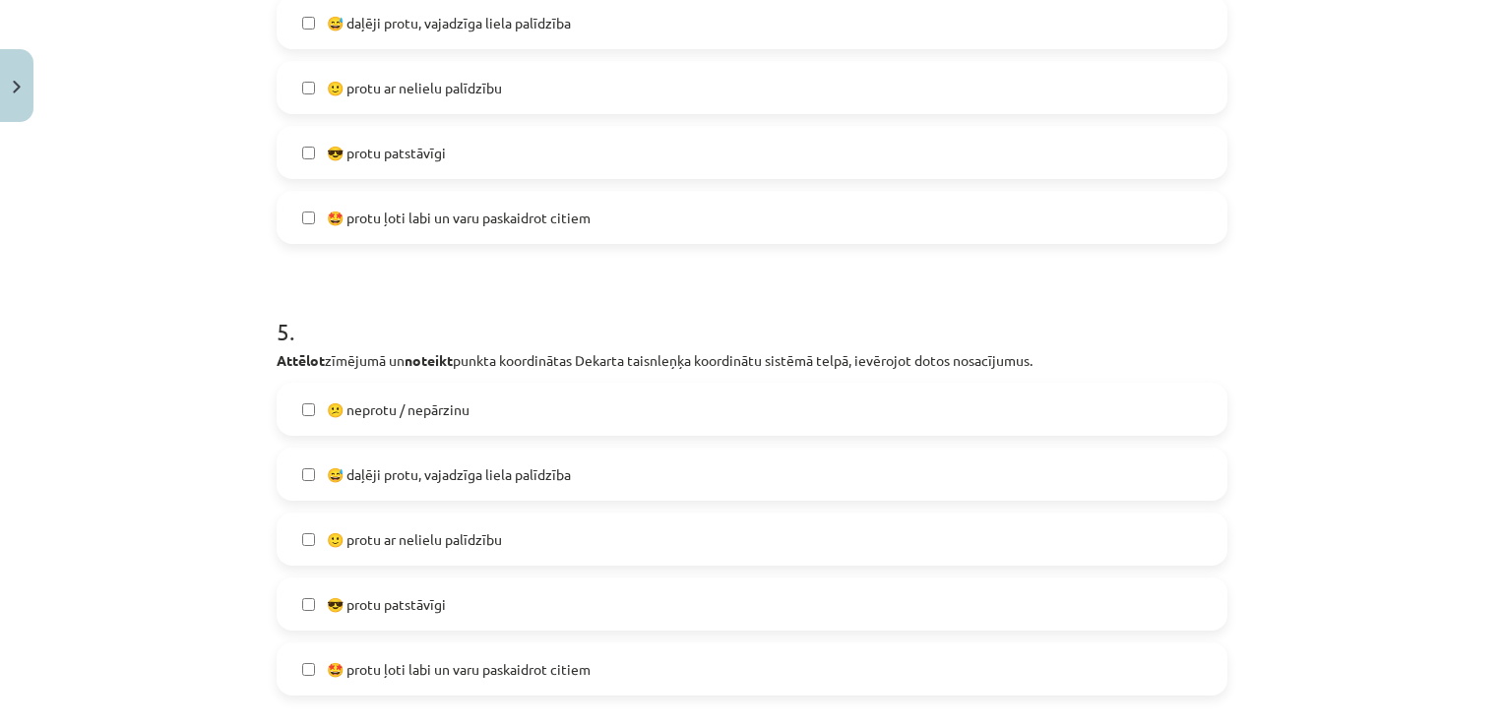
click at [616, 470] on label "😅 daļēji protu, vajadzīga liela palīdzība" at bounding box center [752, 474] width 947 height 49
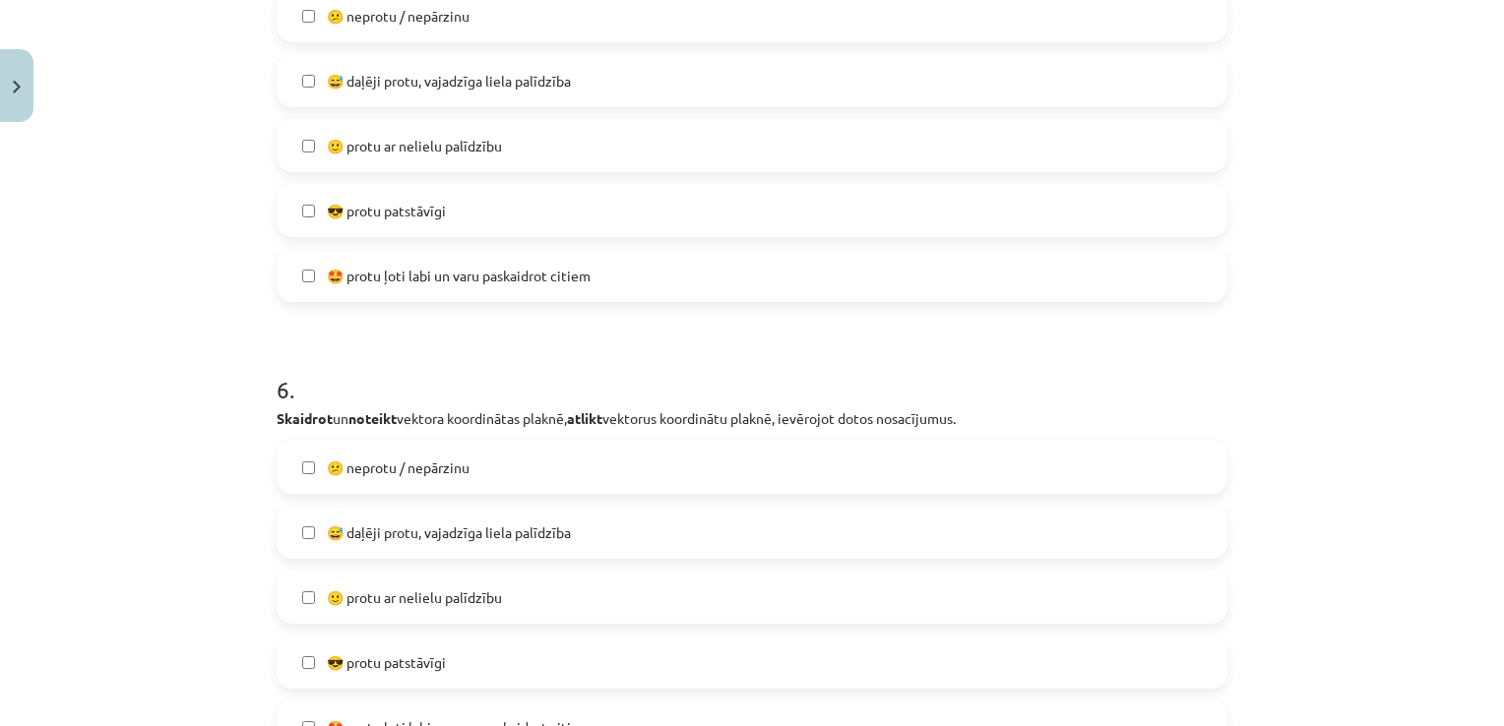
scroll to position [2707, 0]
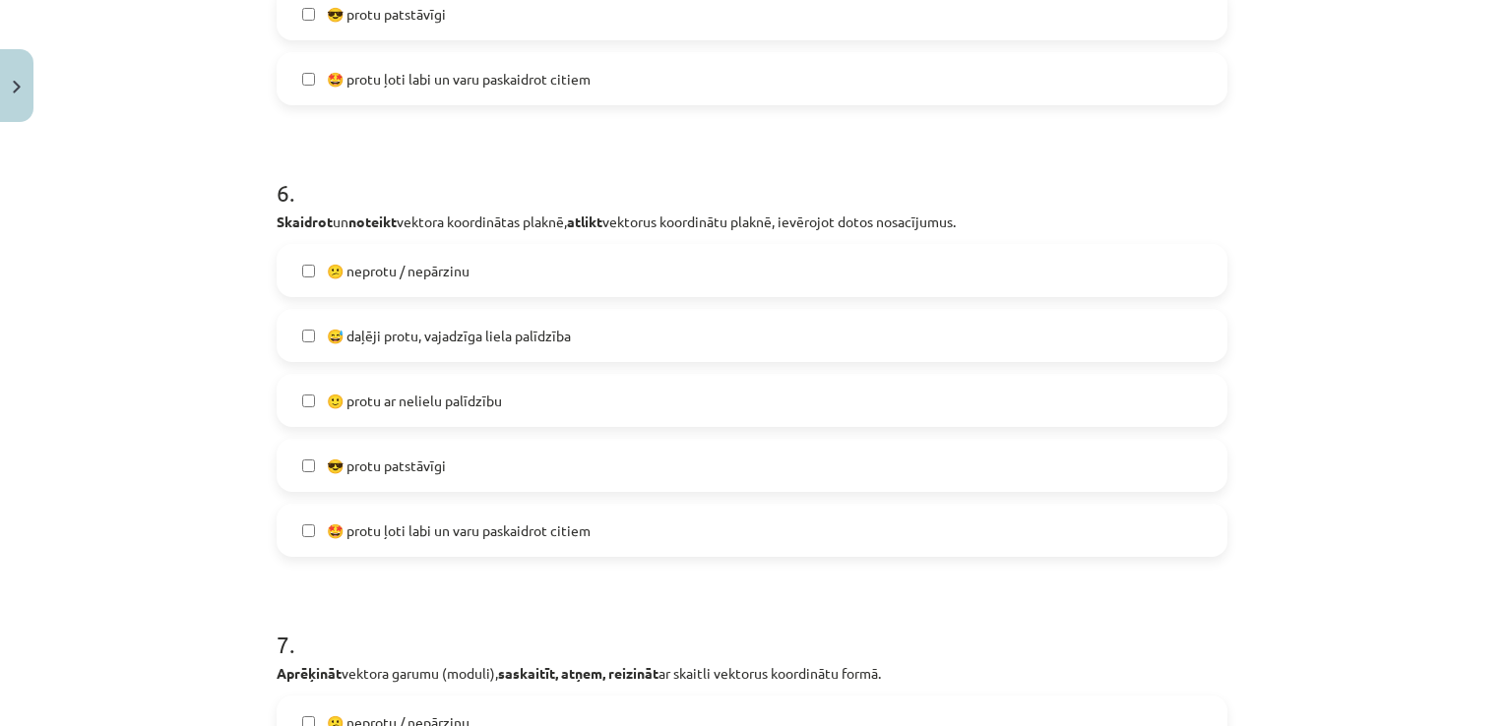
click at [616, 334] on label "😅 daļēji protu, vajadzīga liela palīdzība" at bounding box center [752, 335] width 947 height 49
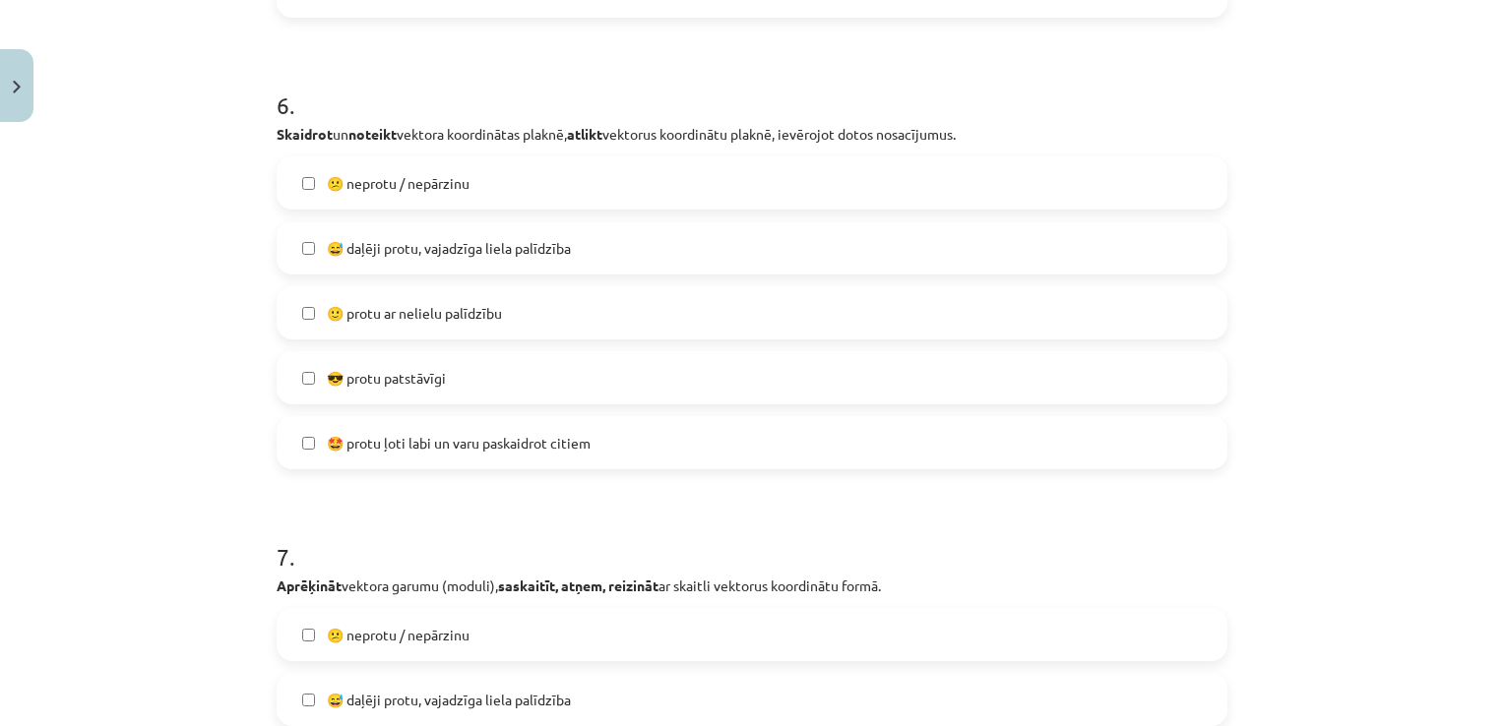
scroll to position [3297, 0]
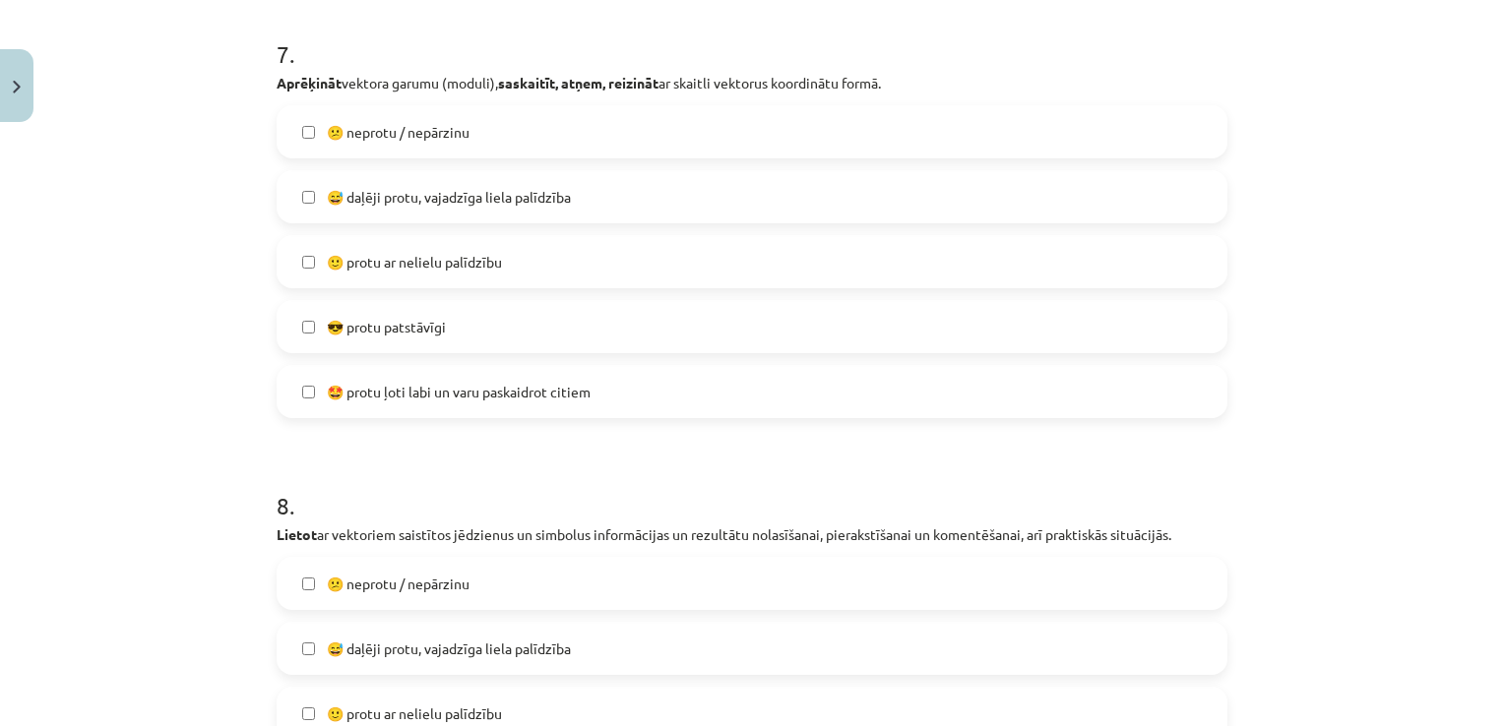
click at [606, 203] on label "😅 daļēji protu, vajadzīga liela palīdzība" at bounding box center [752, 196] width 947 height 49
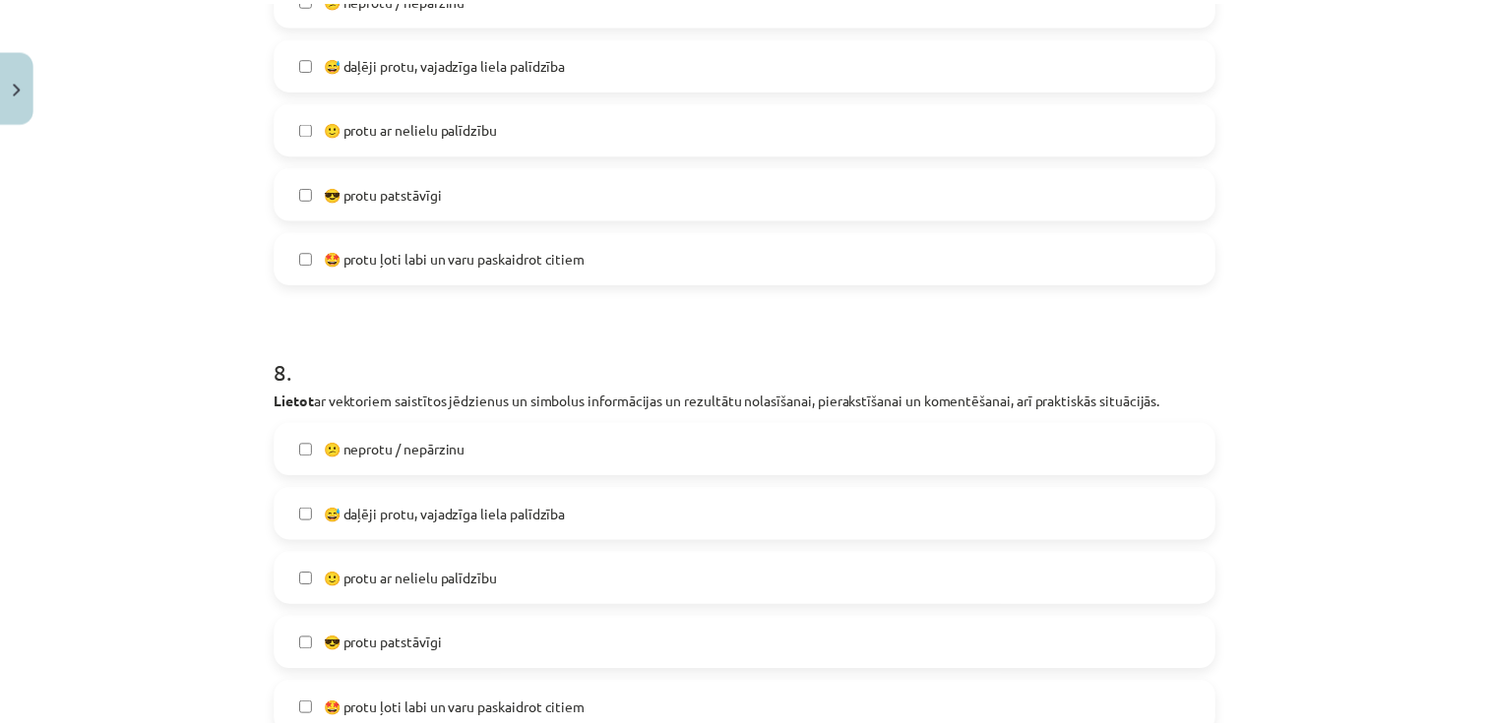
scroll to position [3592, 0]
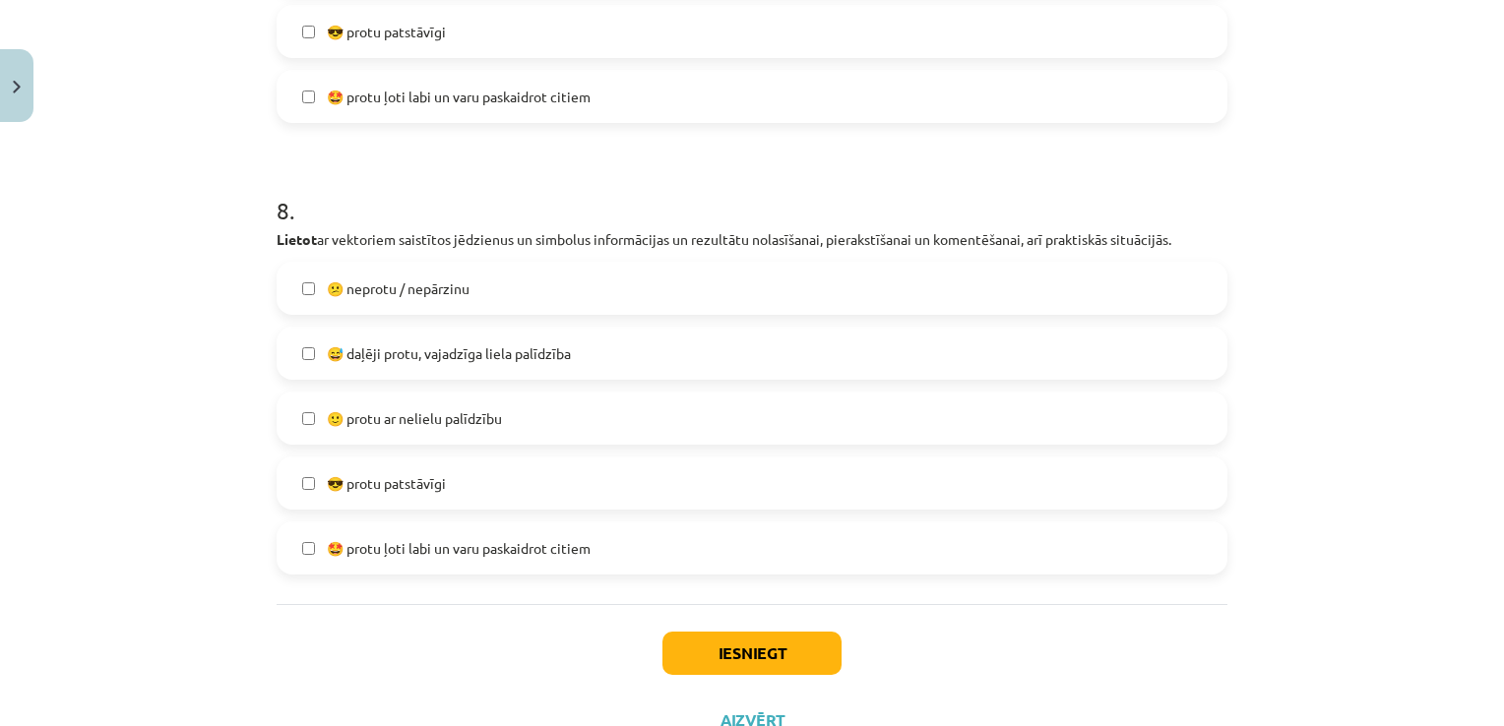
click at [620, 345] on label "😅 daļēji protu, vajadzīga liela palīdzība" at bounding box center [752, 353] width 947 height 49
click at [795, 656] on button "Iesniegt" at bounding box center [751, 653] width 179 height 43
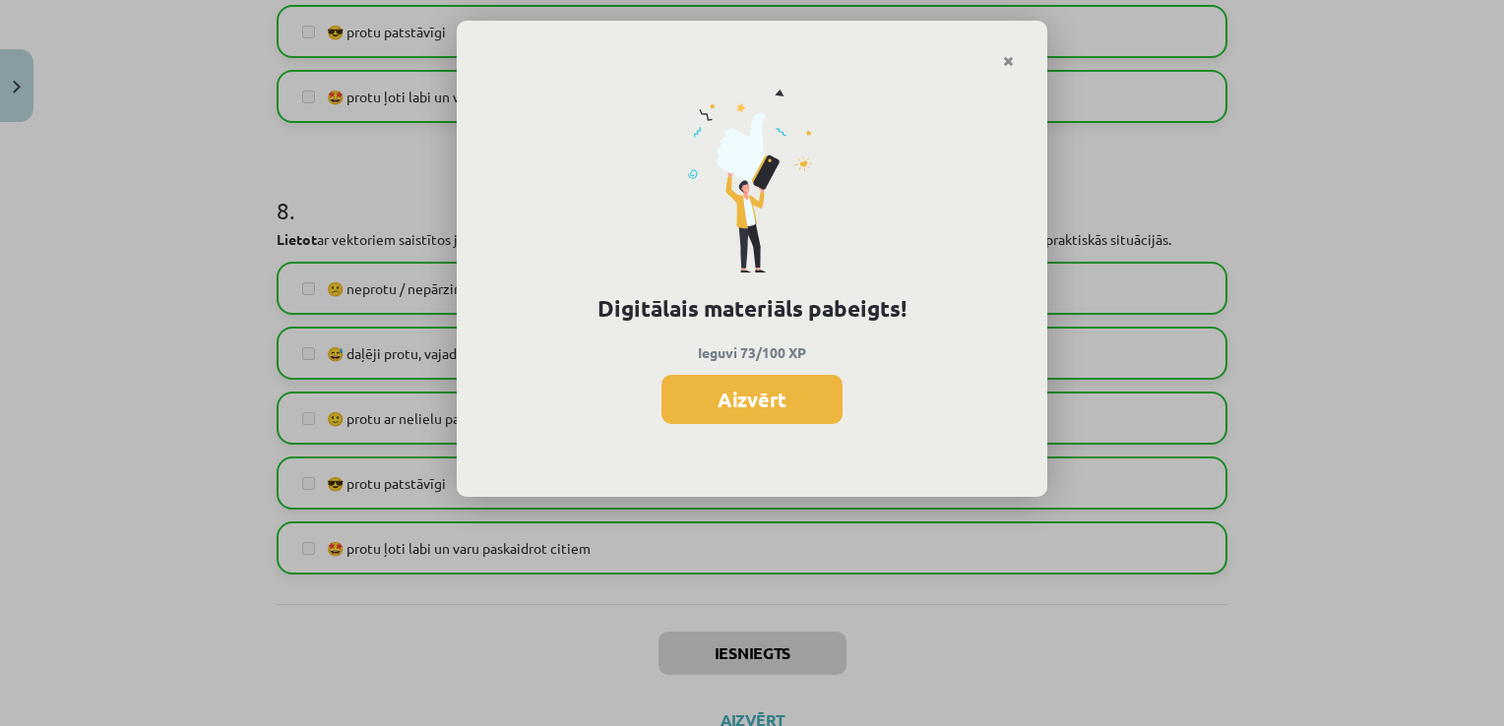
click at [693, 401] on button "Aizvērt" at bounding box center [751, 399] width 181 height 49
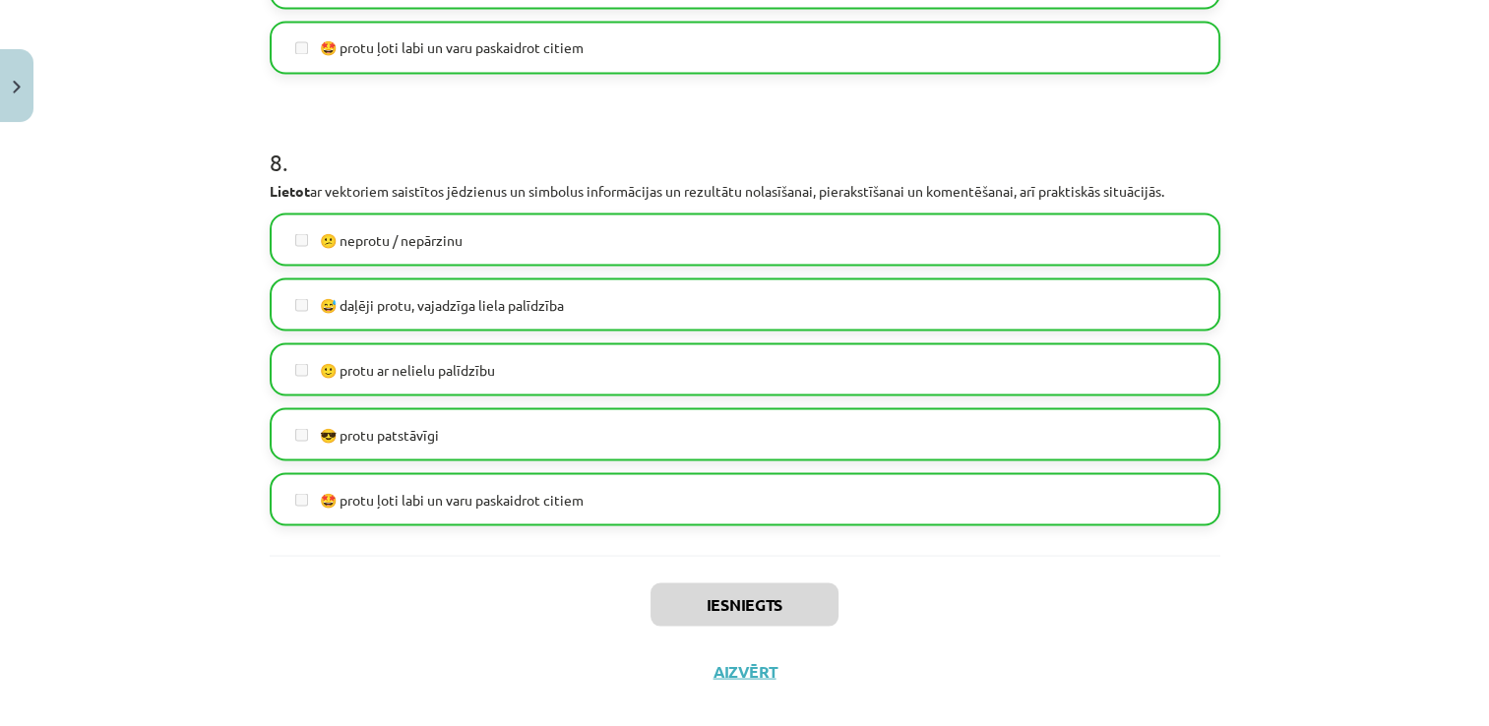
scroll to position [3668, 0]
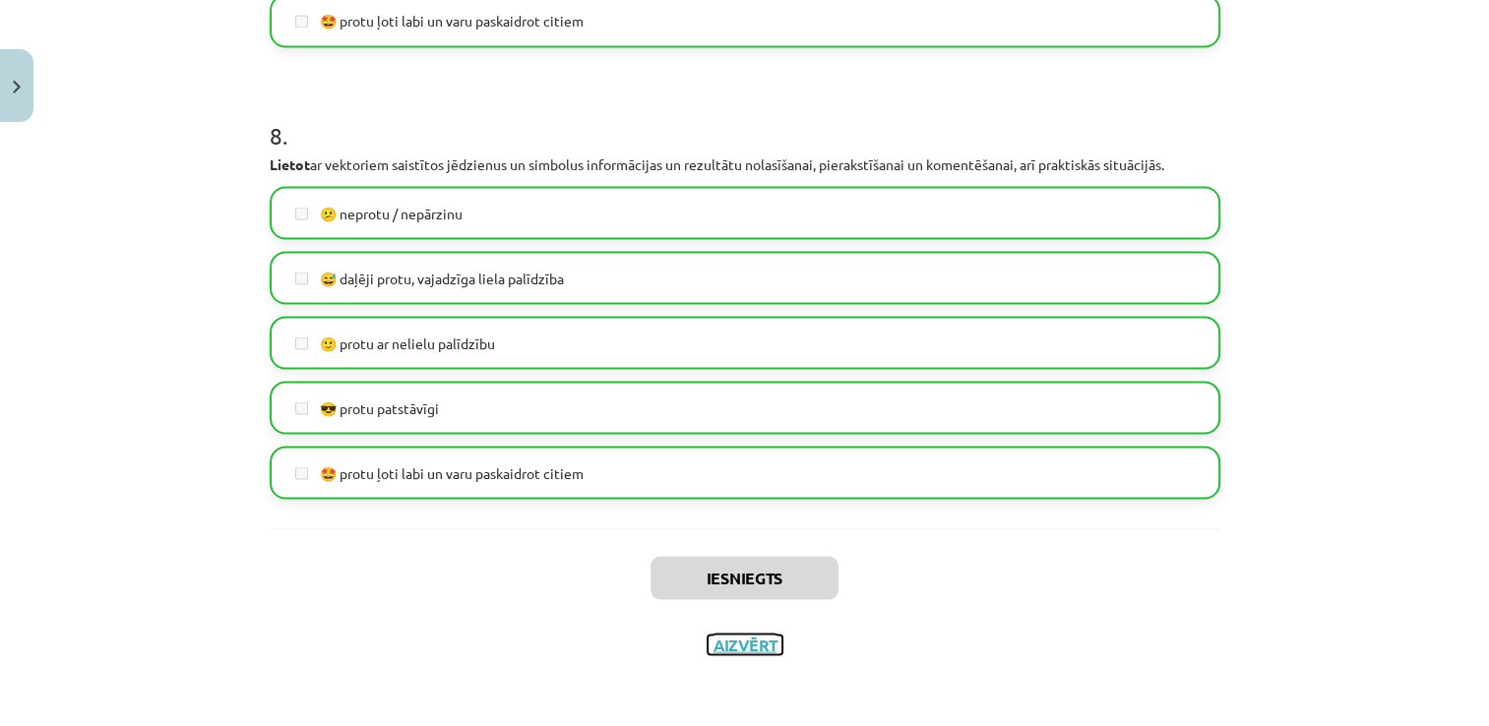
click at [743, 650] on button "Aizvērt" at bounding box center [745, 645] width 75 height 20
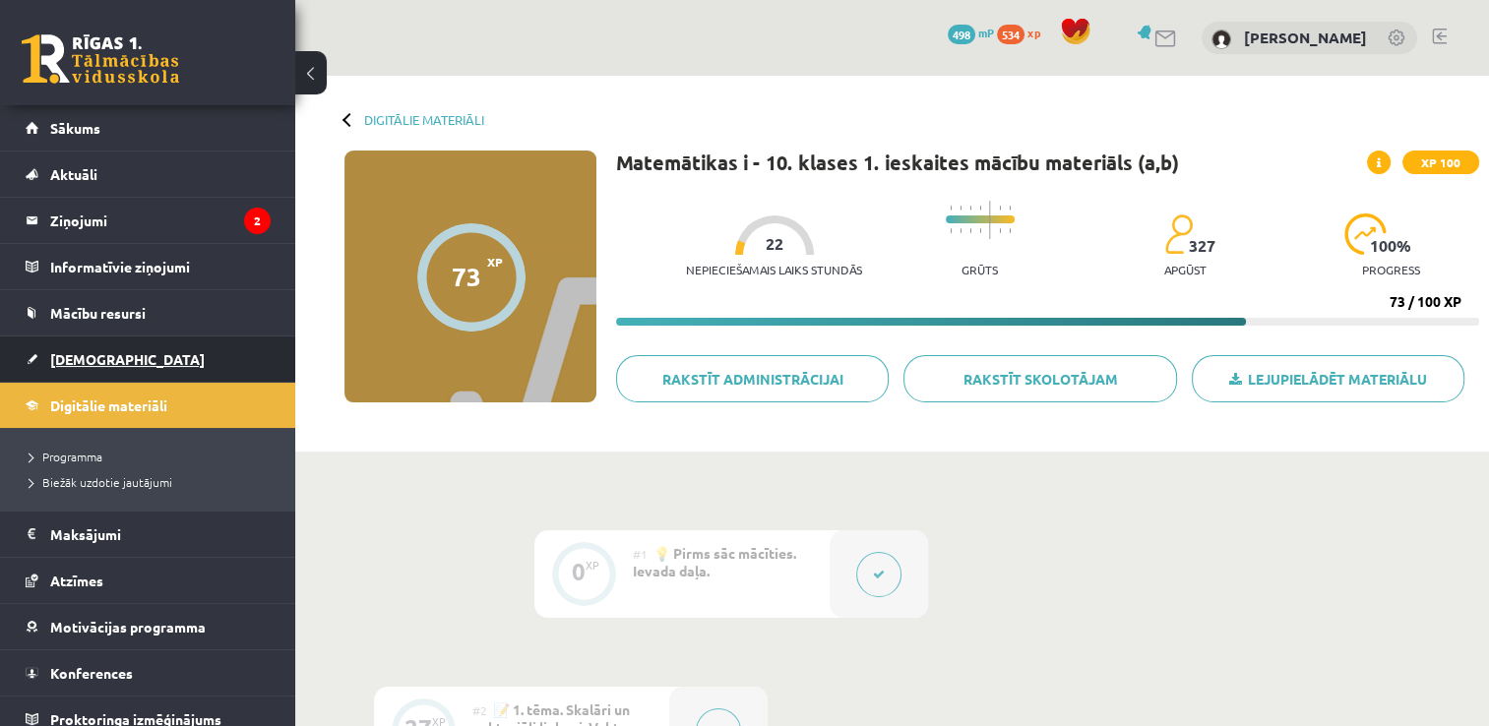
click at [83, 354] on span "[DEMOGRAPHIC_DATA]" at bounding box center [127, 359] width 155 height 18
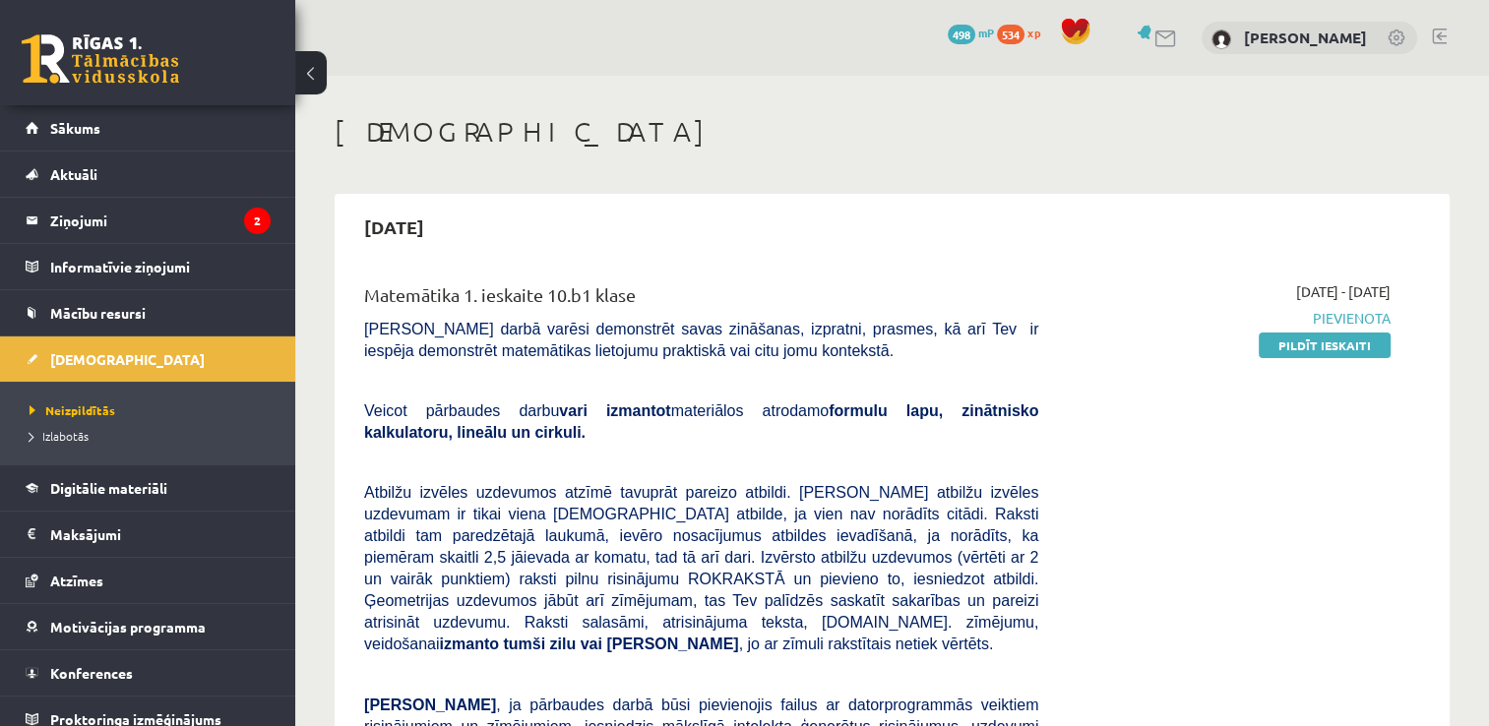
drag, startPoint x: 1312, startPoint y: 341, endPoint x: 854, endPoint y: 86, distance: 523.9
click at [1311, 341] on link "Pildīt ieskaiti" at bounding box center [1325, 346] width 132 height 26
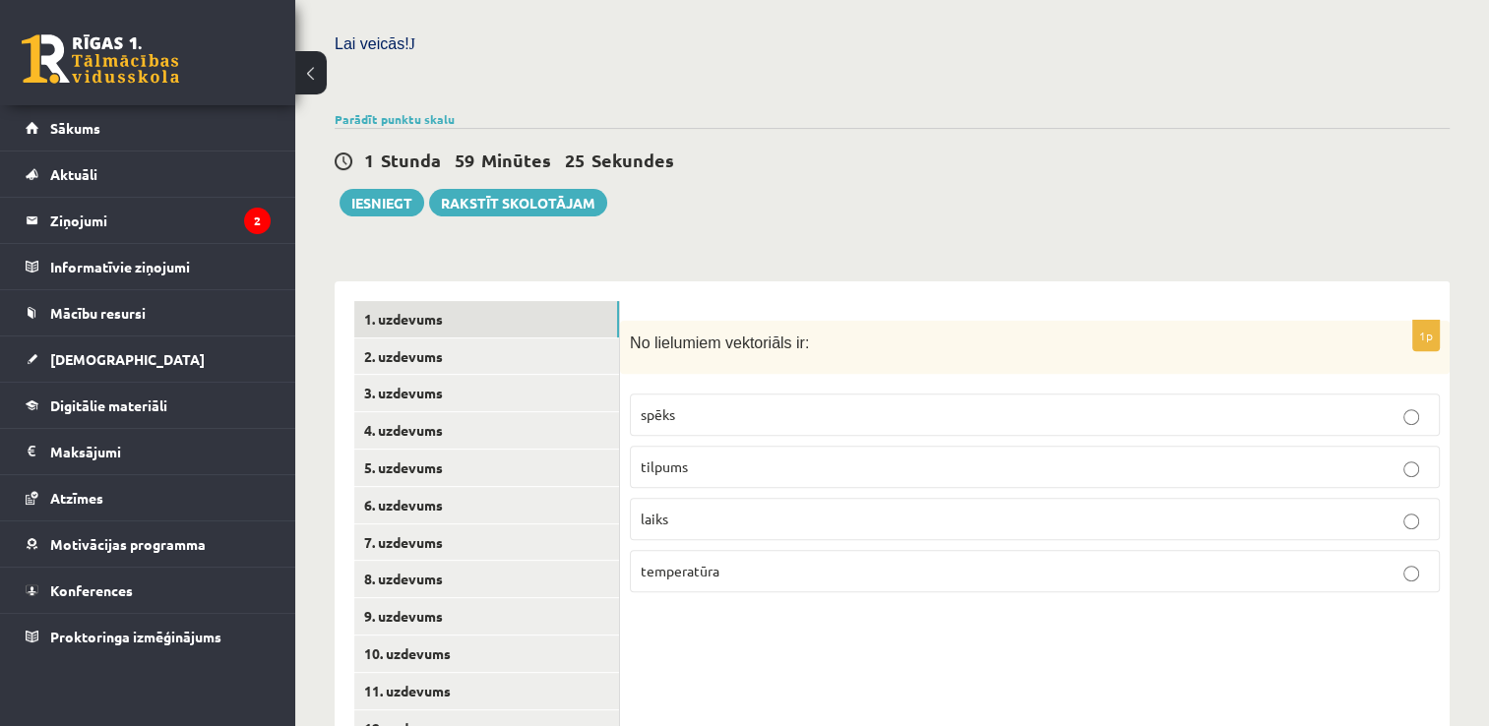
scroll to position [667, 0]
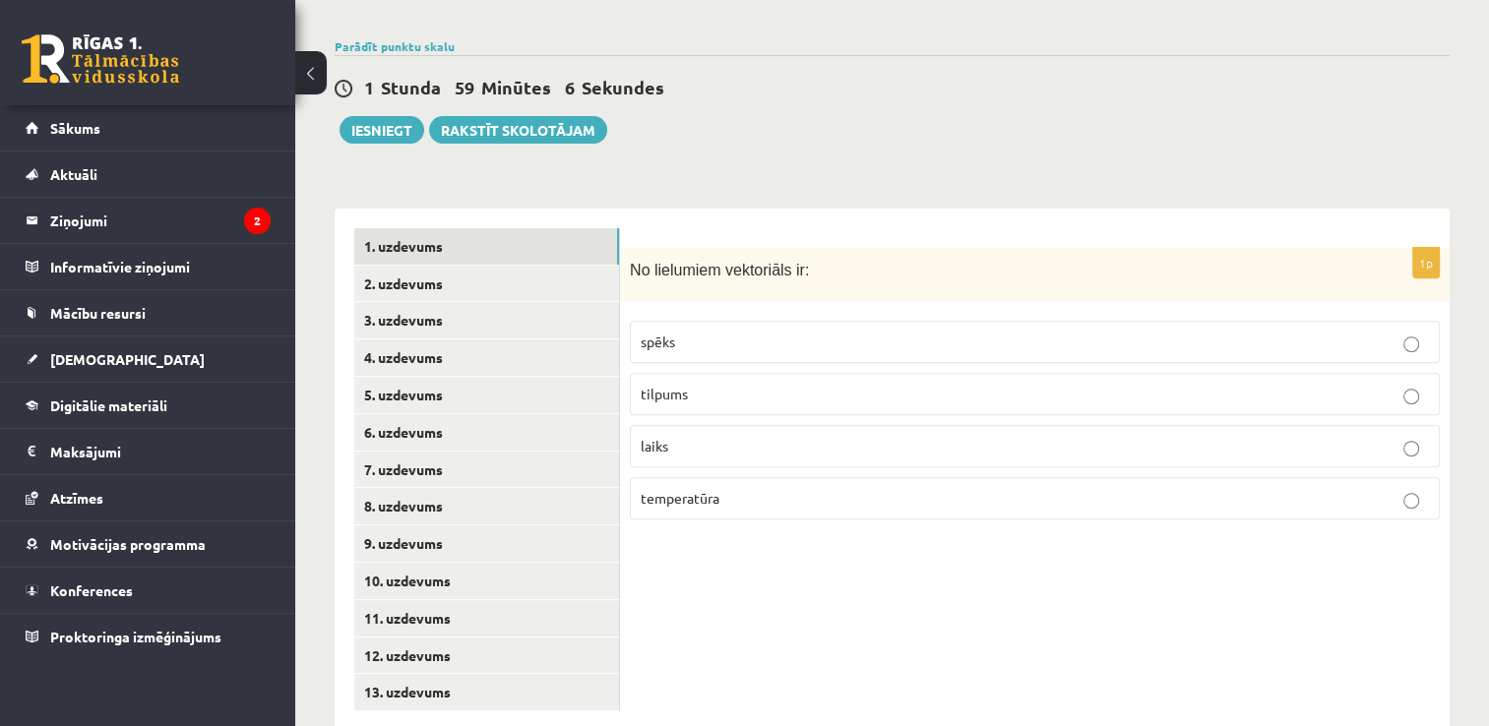
click at [746, 332] on p "spēks" at bounding box center [1035, 342] width 788 height 21
click at [1020, 436] on p "laiks" at bounding box center [1035, 446] width 788 height 21
click at [1014, 332] on p "spēks" at bounding box center [1035, 342] width 788 height 21
click at [421, 266] on link "2. uzdevums" at bounding box center [486, 284] width 265 height 36
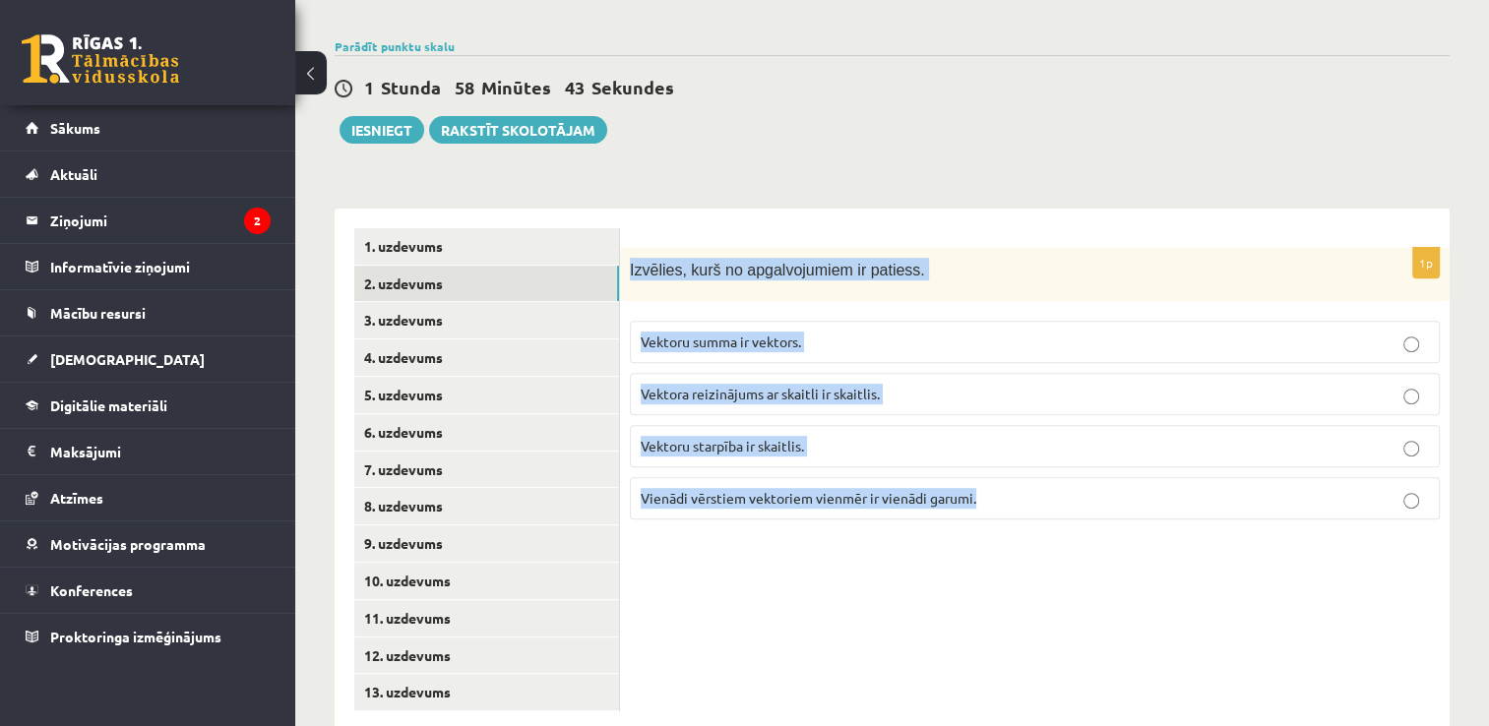
drag, startPoint x: 625, startPoint y: 222, endPoint x: 995, endPoint y: 455, distance: 436.9
click at [995, 455] on div "1p Izvēlies, kurš no apgalvojumiem ir patiess. Vektoru summa ir vektors. Vektor…" at bounding box center [1035, 392] width 830 height 288
copy div "Izvēlies, kurš no apgalvojumiem ir patiess. Vektoru summa ir vektors. Vektora r…"
click at [866, 332] on p "Vektoru summa ir vektors." at bounding box center [1035, 342] width 788 height 21
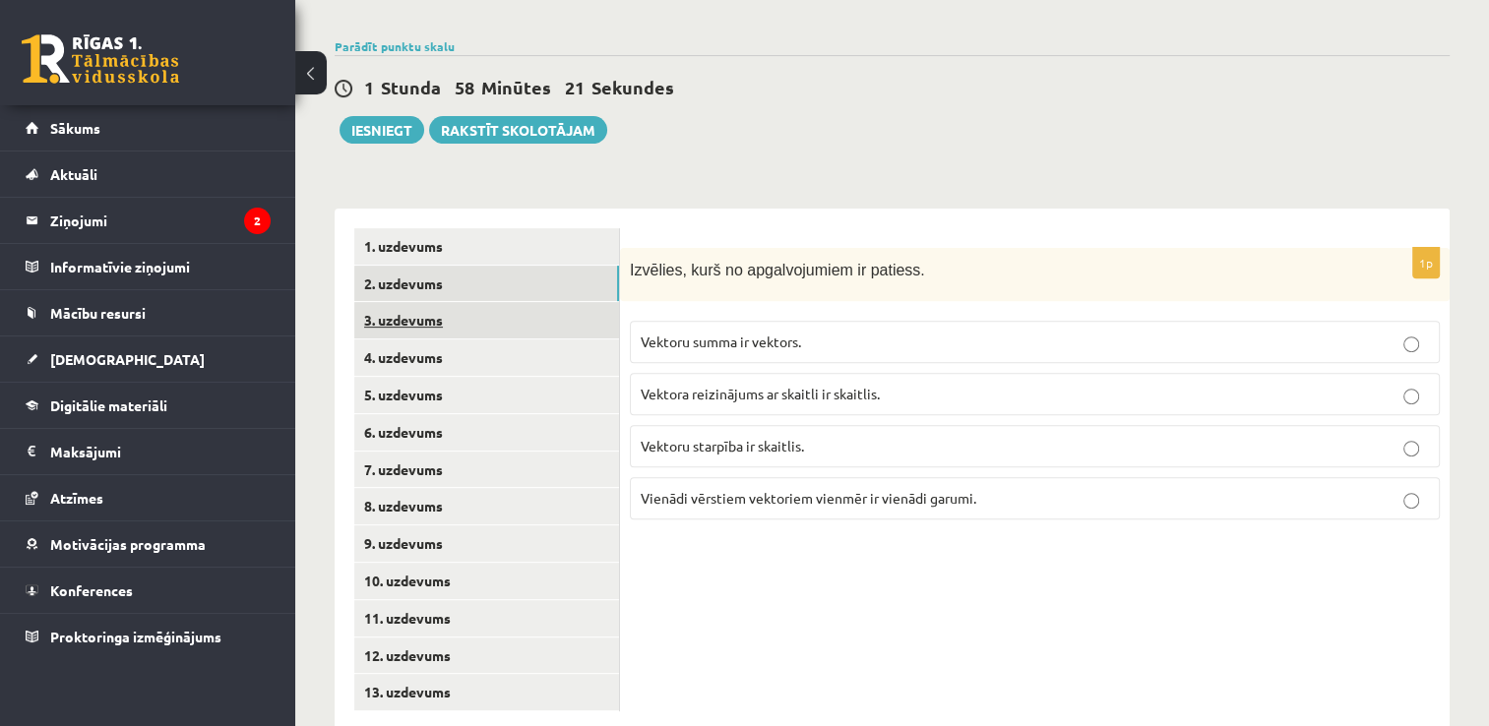
click at [399, 302] on link "3. uzdevums" at bounding box center [486, 320] width 265 height 36
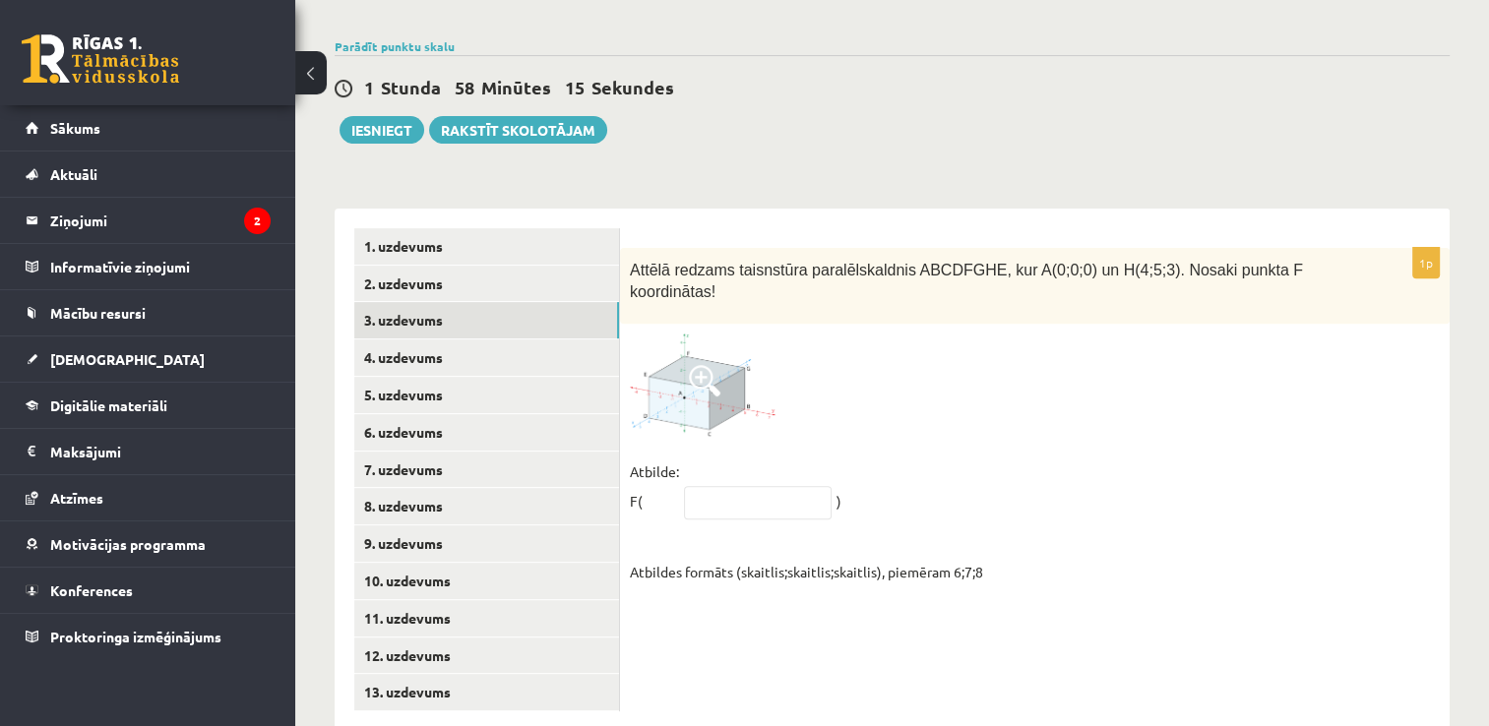
click at [703, 365] on span at bounding box center [704, 380] width 31 height 31
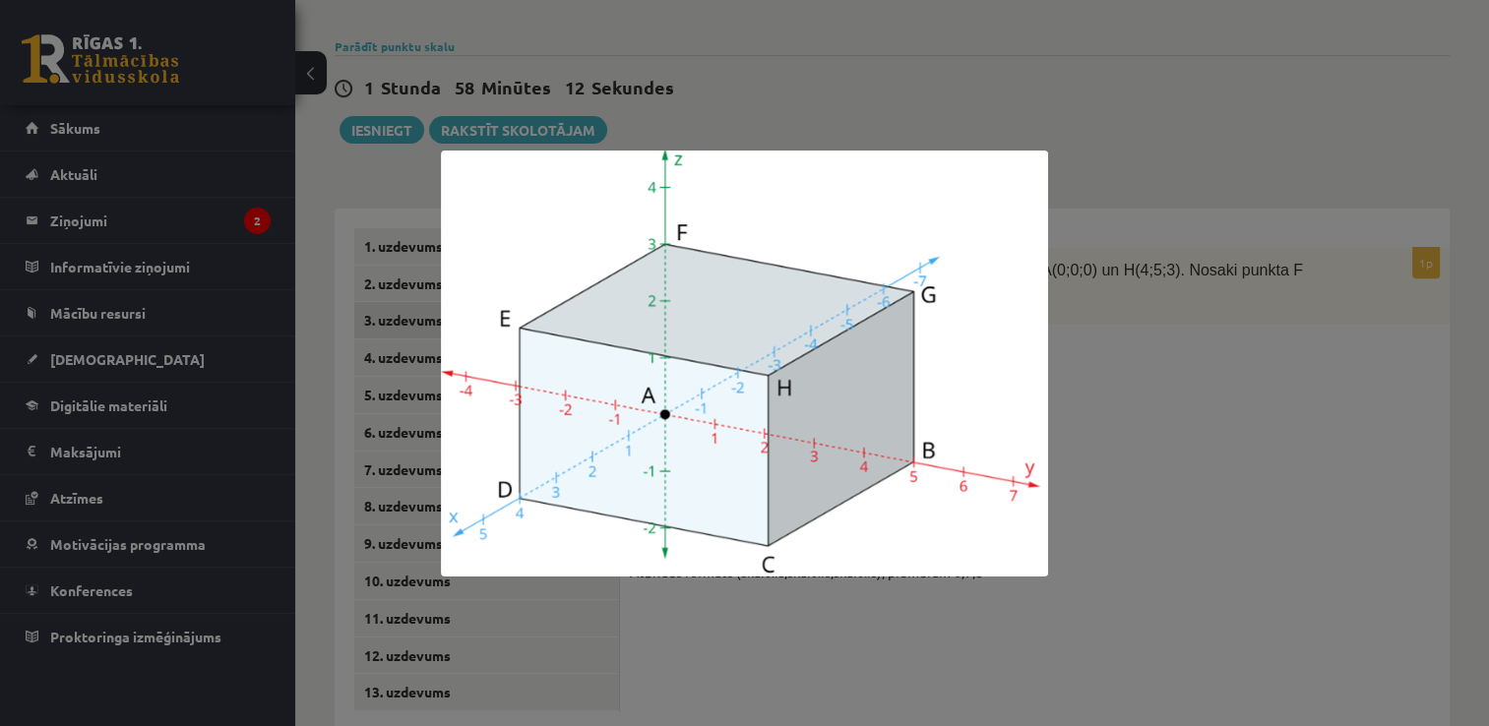
click at [1185, 394] on div at bounding box center [744, 363] width 1489 height 726
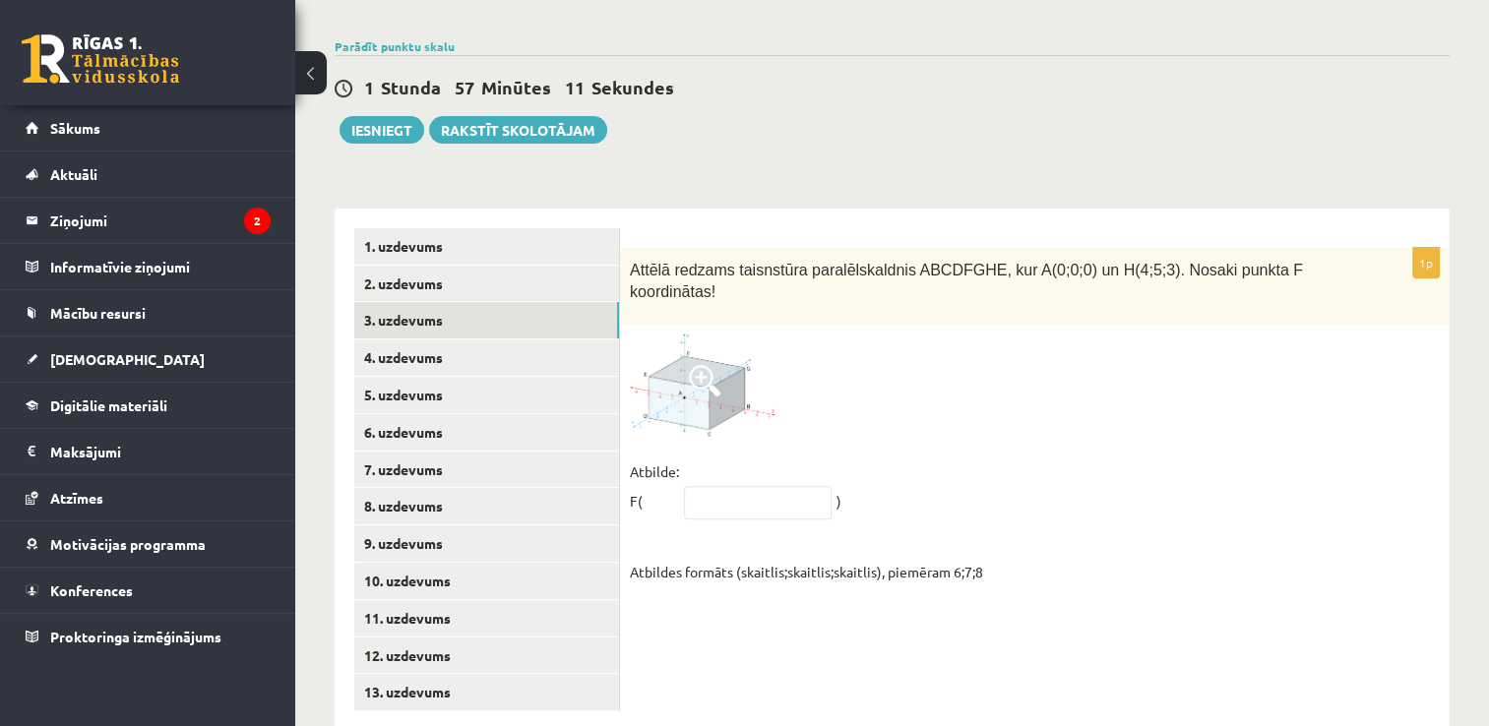
click at [675, 613] on div "1p Attēlā redzams taisnstūra paralēlskaldnis ABCDFGHE, kur A(0;0;0) un H(4;5;3)…" at bounding box center [1035, 470] width 830 height 523
click at [712, 486] on input "text" at bounding box center [758, 502] width 148 height 33
type input "*****"
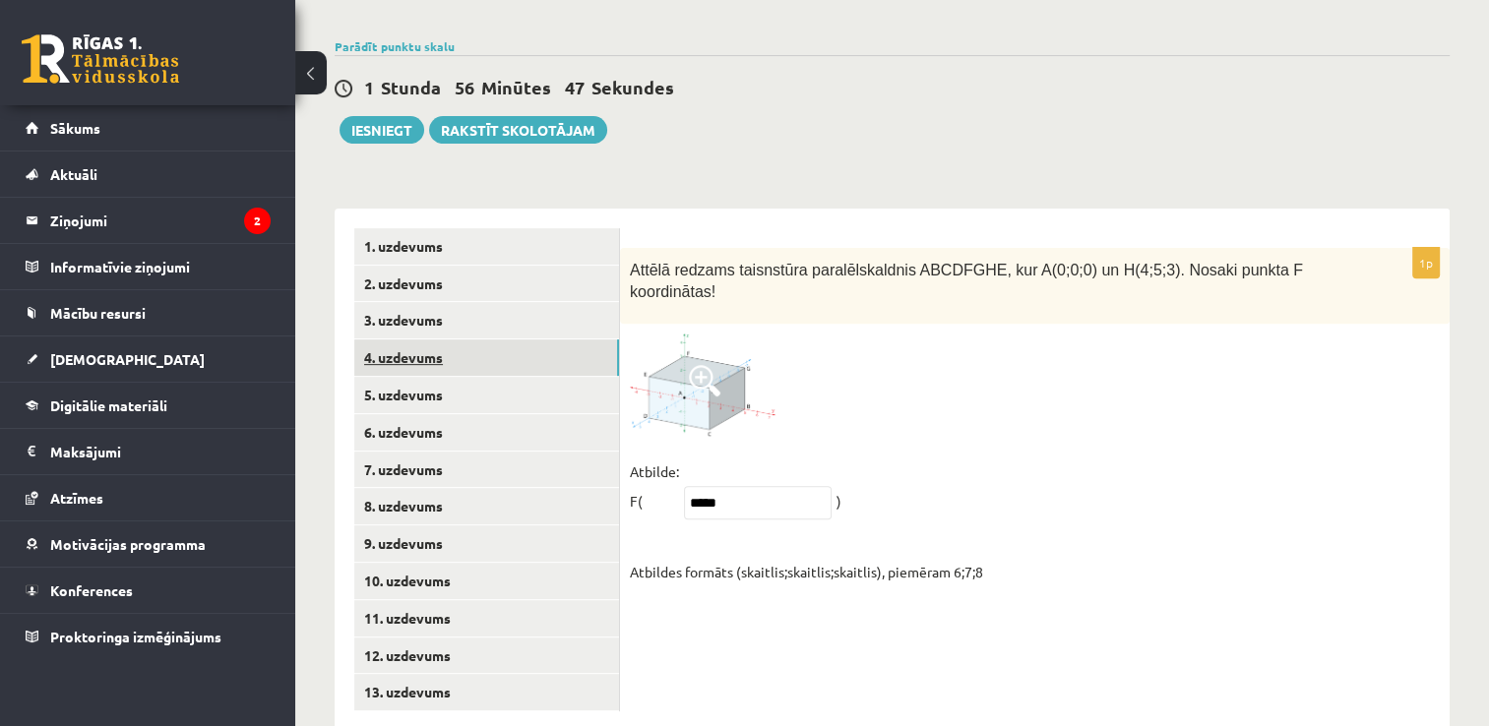
click at [411, 340] on link "4. uzdevums" at bounding box center [486, 358] width 265 height 36
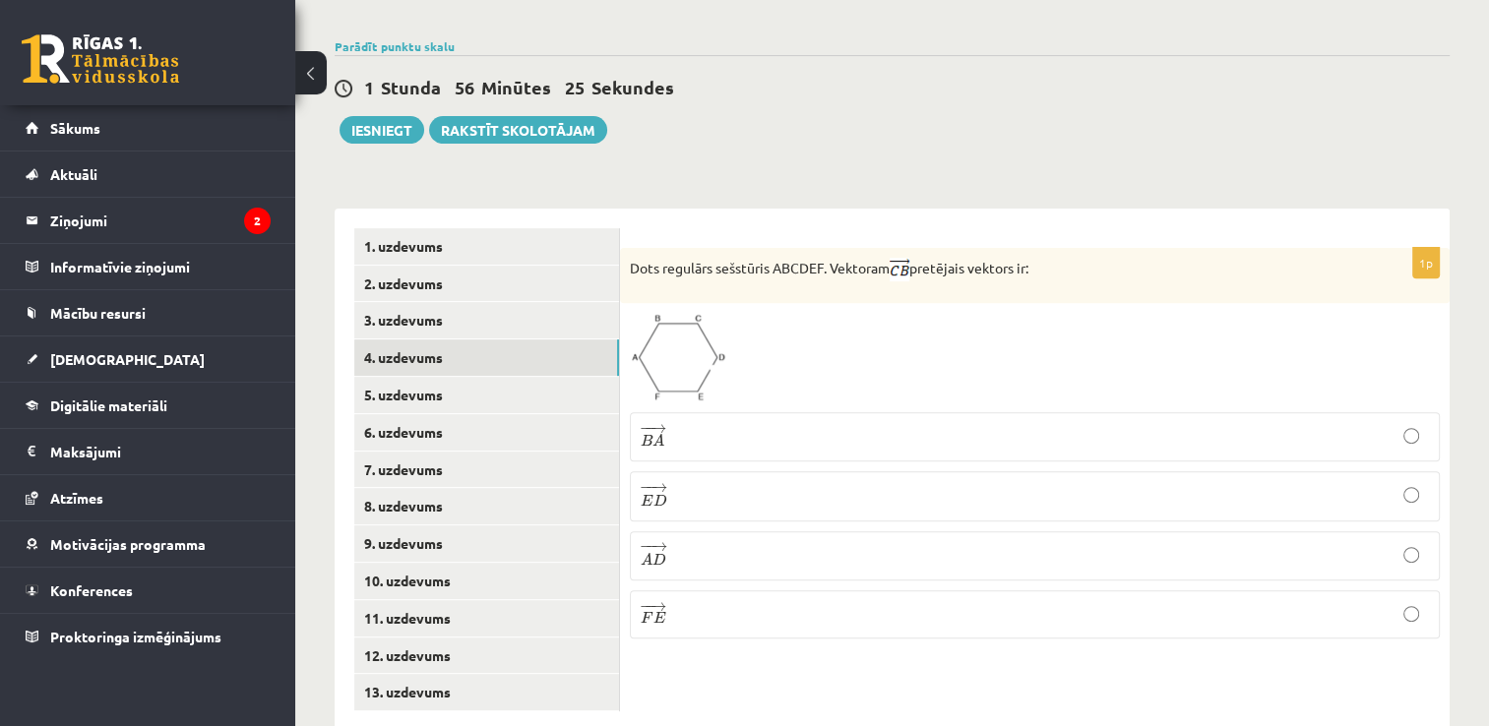
click at [682, 601] on p "− − → F E F E →" at bounding box center [1035, 614] width 788 height 27
click at [443, 377] on link "5. uzdevums" at bounding box center [486, 395] width 265 height 36
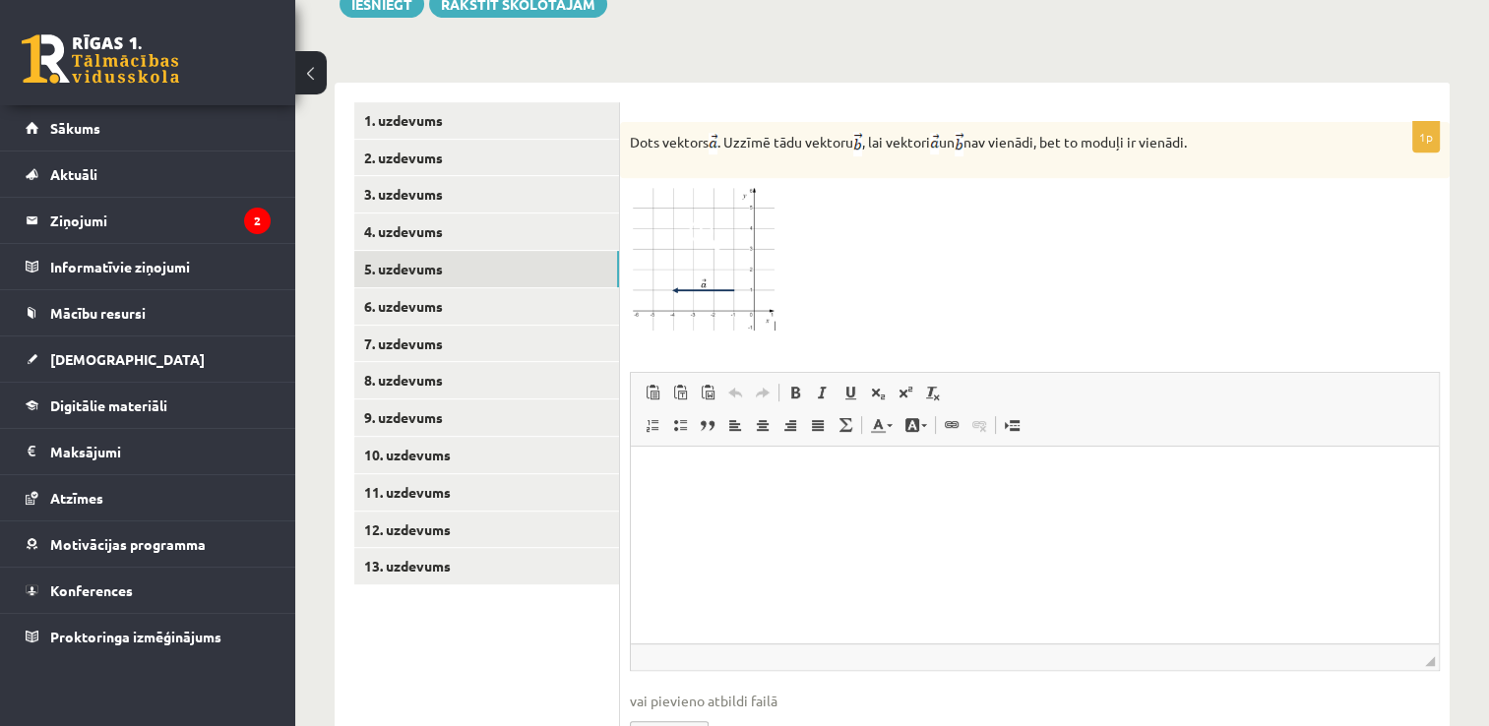
scroll to position [764, 0]
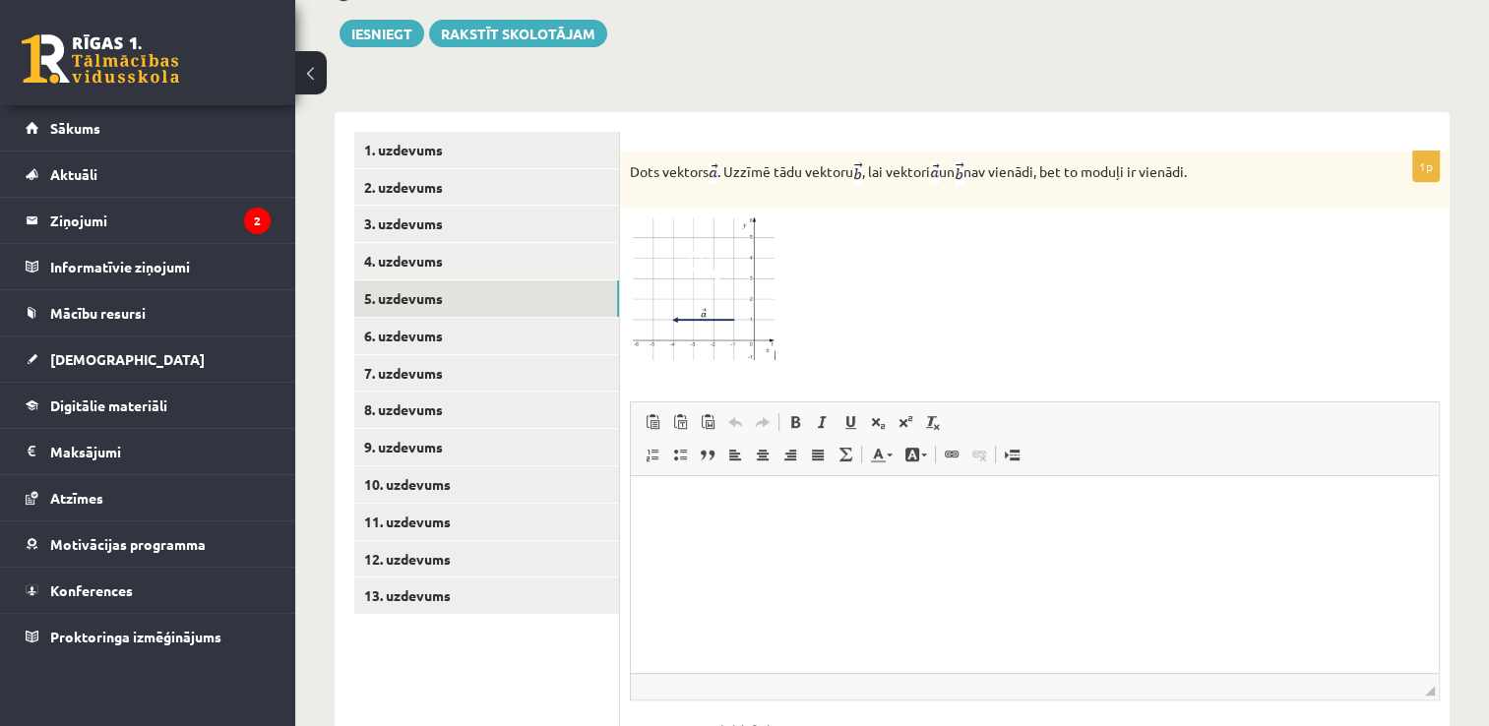
click at [1308, 535] on html at bounding box center [1035, 505] width 808 height 60
drag, startPoint x: 720, startPoint y: 234, endPoint x: 1065, endPoint y: 197, distance: 346.5
click at [1047, 218] on div at bounding box center [1035, 290] width 810 height 145
click at [808, 535] on html at bounding box center [1035, 505] width 808 height 60
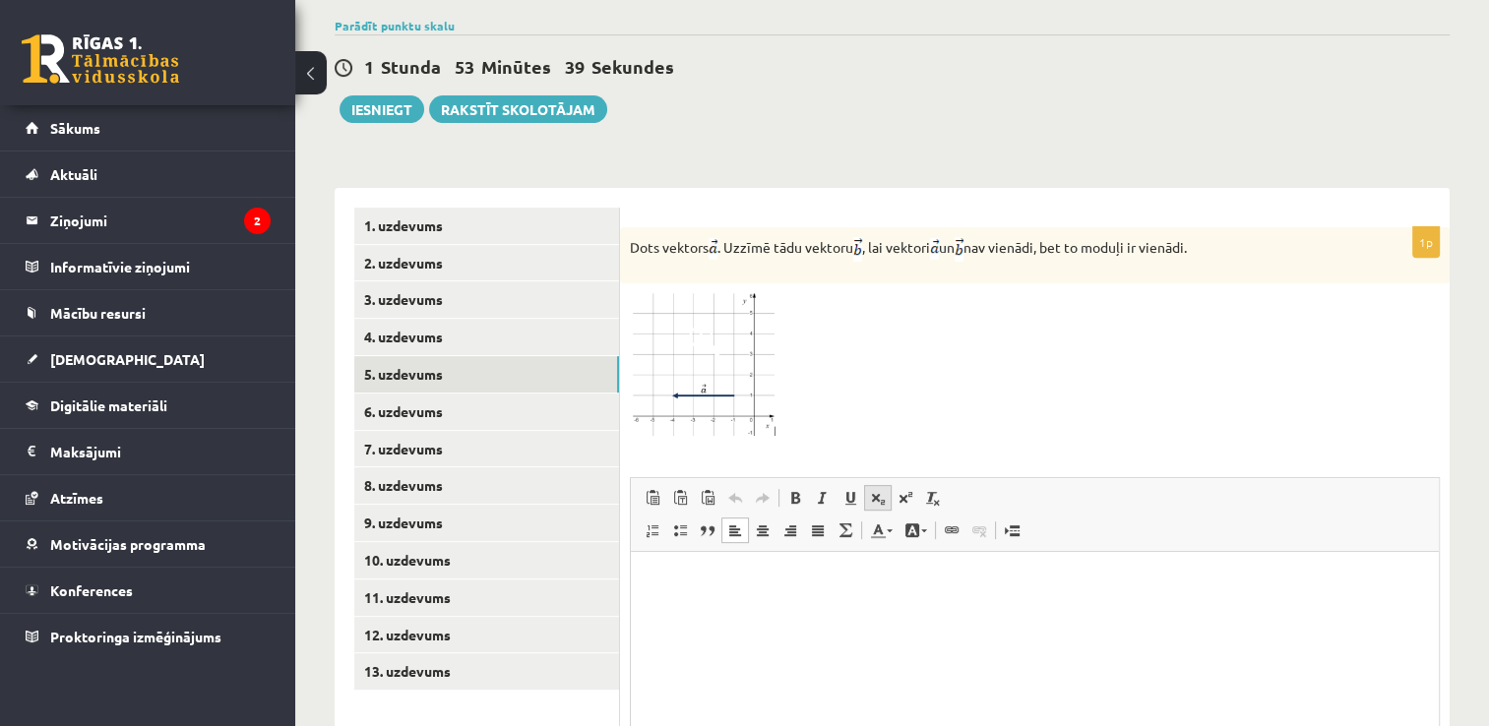
scroll to position [665, 0]
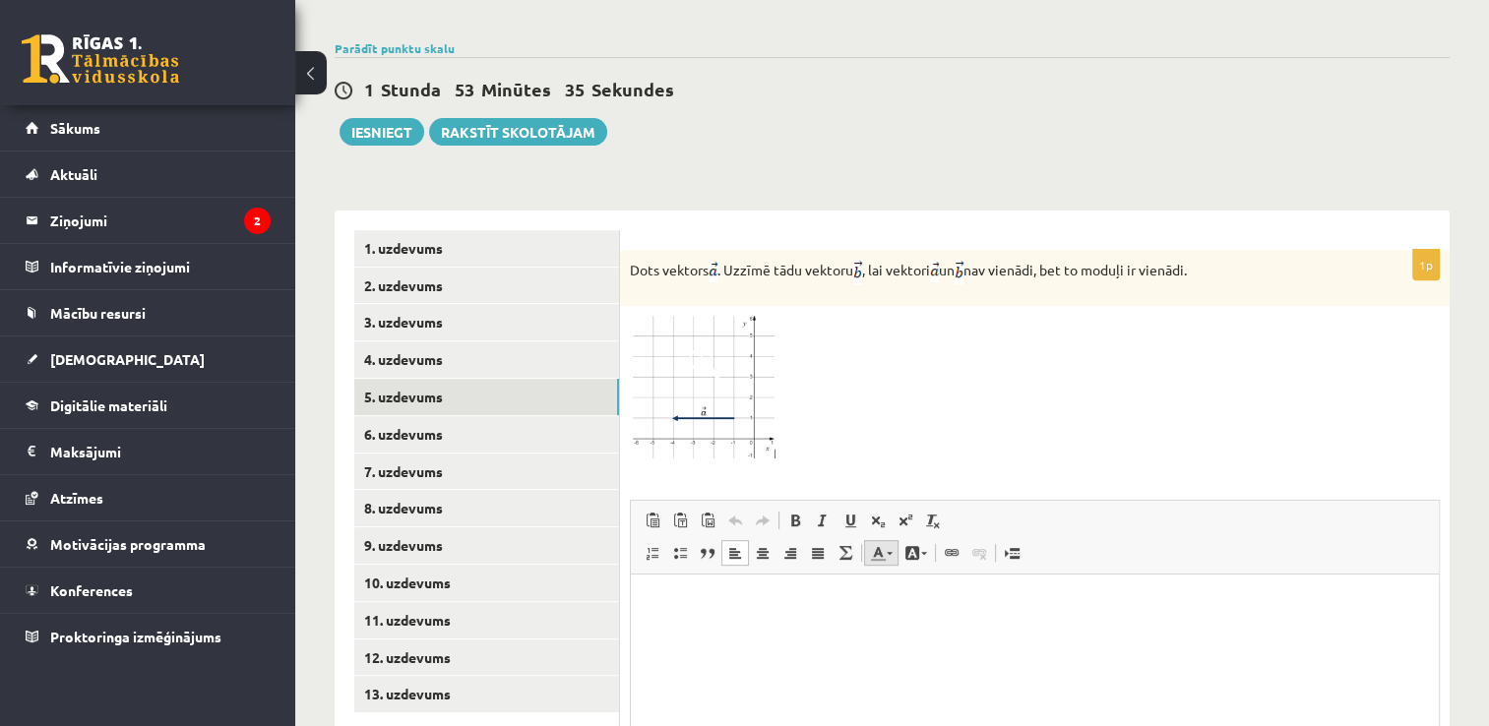
click at [888, 552] on span at bounding box center [890, 553] width 6 height 3
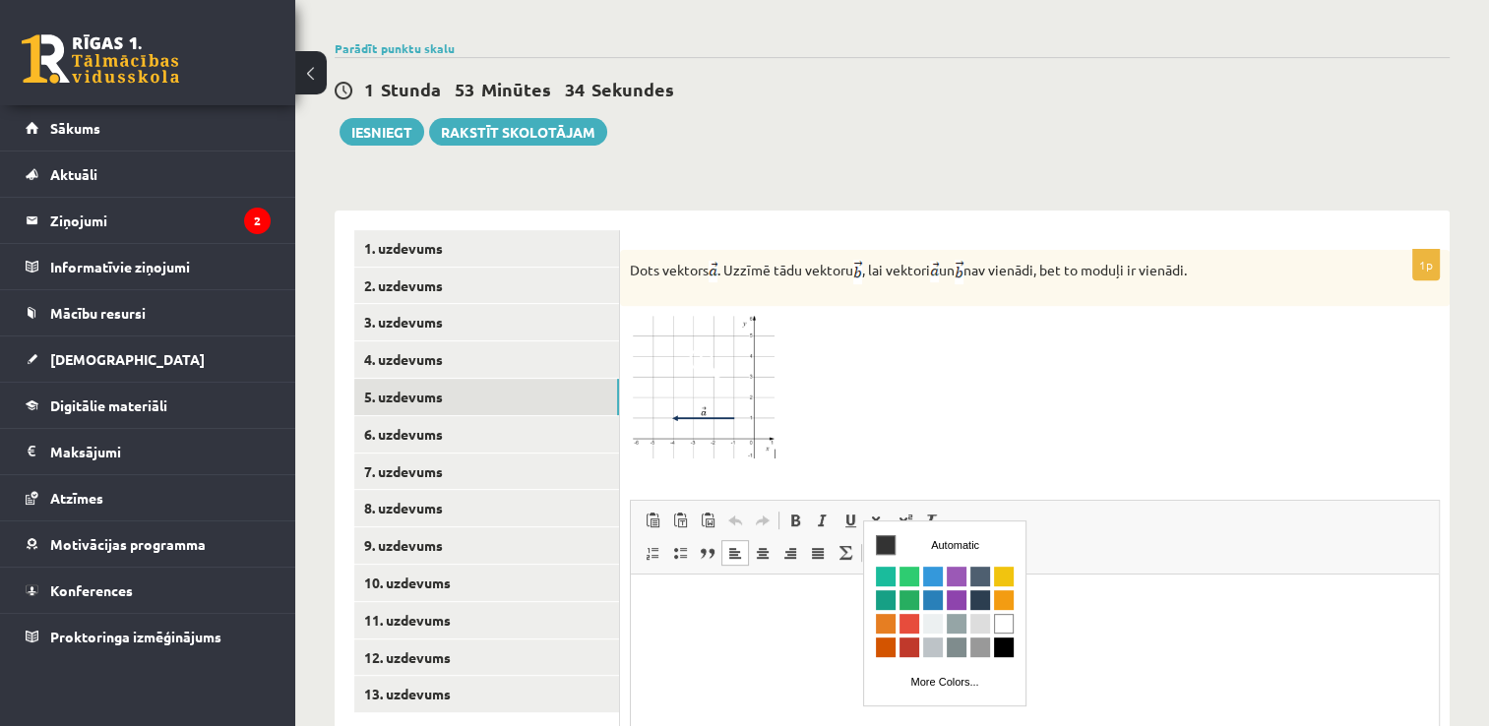
scroll to position [0, 0]
click at [888, 552] on span at bounding box center [890, 553] width 6 height 3
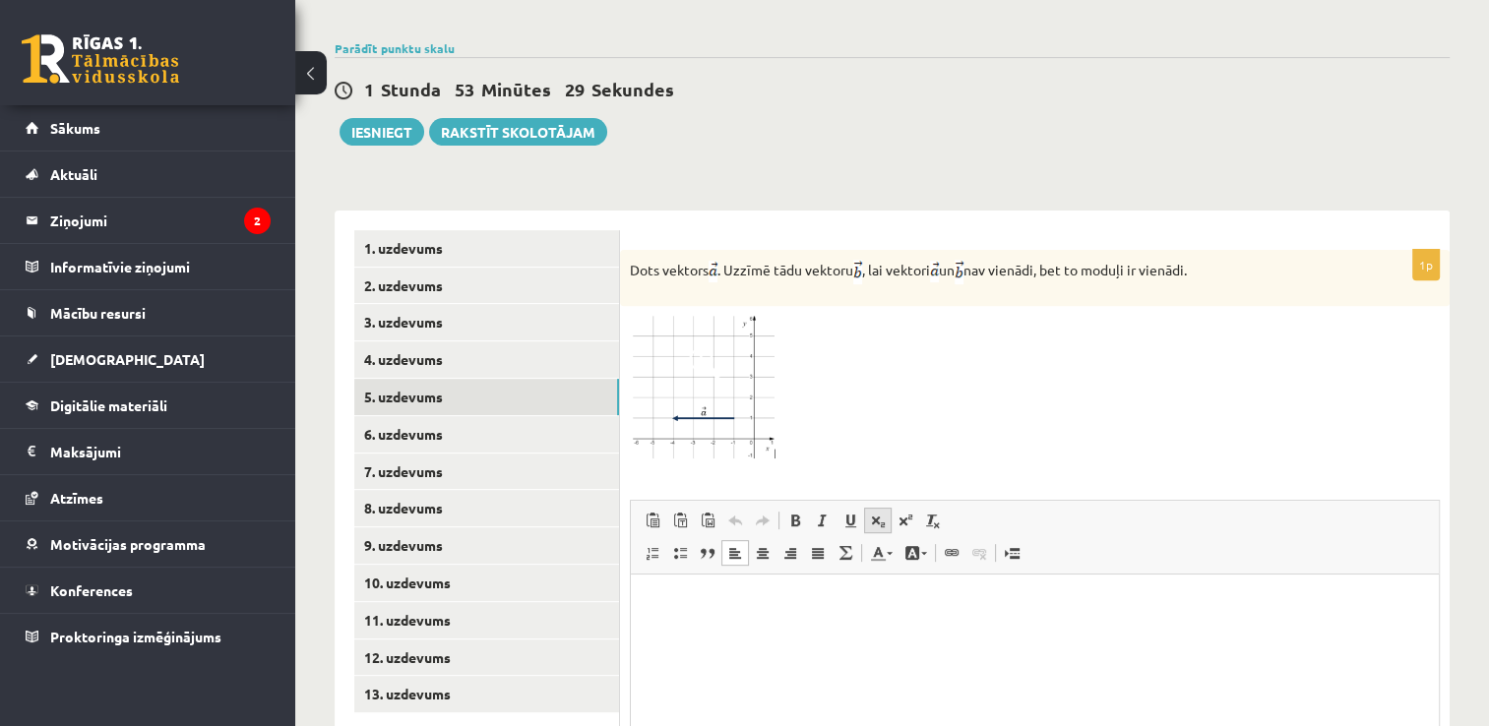
click at [866, 508] on link "Subscript" at bounding box center [878, 521] width 28 height 26
drag, startPoint x: 670, startPoint y: 606, endPoint x: 779, endPoint y: 610, distance: 108.3
click at [779, 610] on p "*******" at bounding box center [1035, 604] width 769 height 23
click at [737, 612] on p "*******" at bounding box center [1035, 604] width 769 height 23
click at [929, 513] on span at bounding box center [933, 521] width 16 height 16
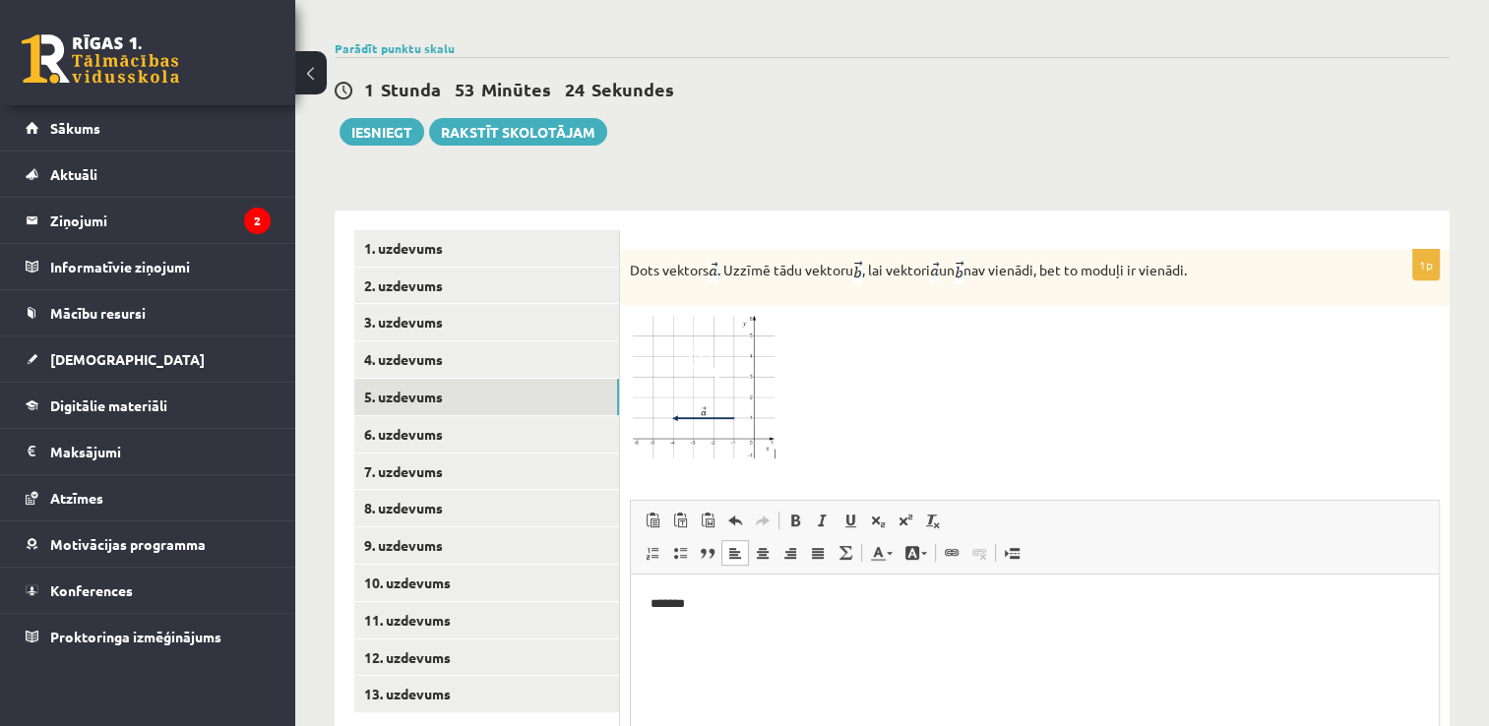
click at [674, 596] on p "*******" at bounding box center [1036, 605] width 770 height 24
click at [828, 513] on span at bounding box center [823, 521] width 16 height 16
drag, startPoint x: 698, startPoint y: 595, endPoint x: 782, endPoint y: 592, distance: 84.7
click at [782, 593] on p "*******" at bounding box center [1036, 605] width 770 height 24
click at [735, 513] on span at bounding box center [735, 521] width 16 height 16
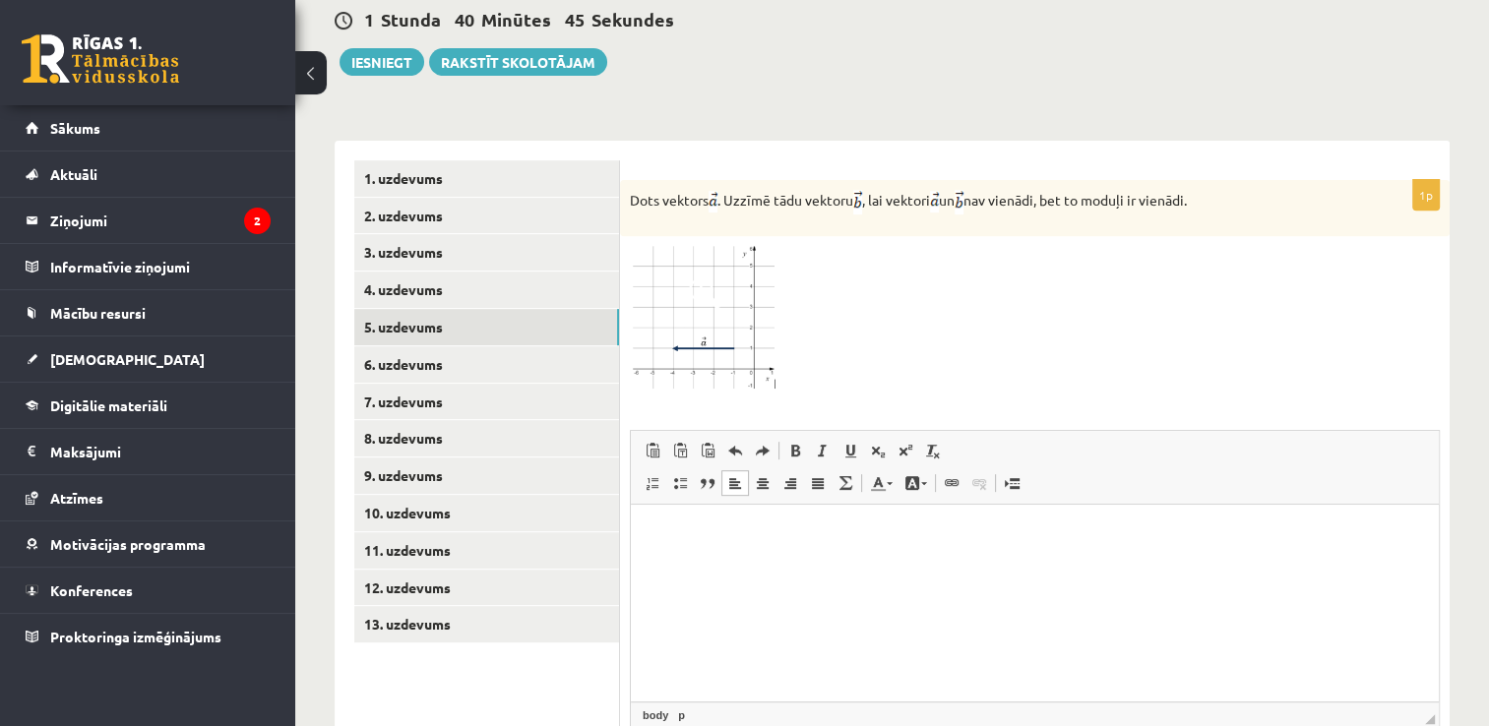
scroll to position [862, 0]
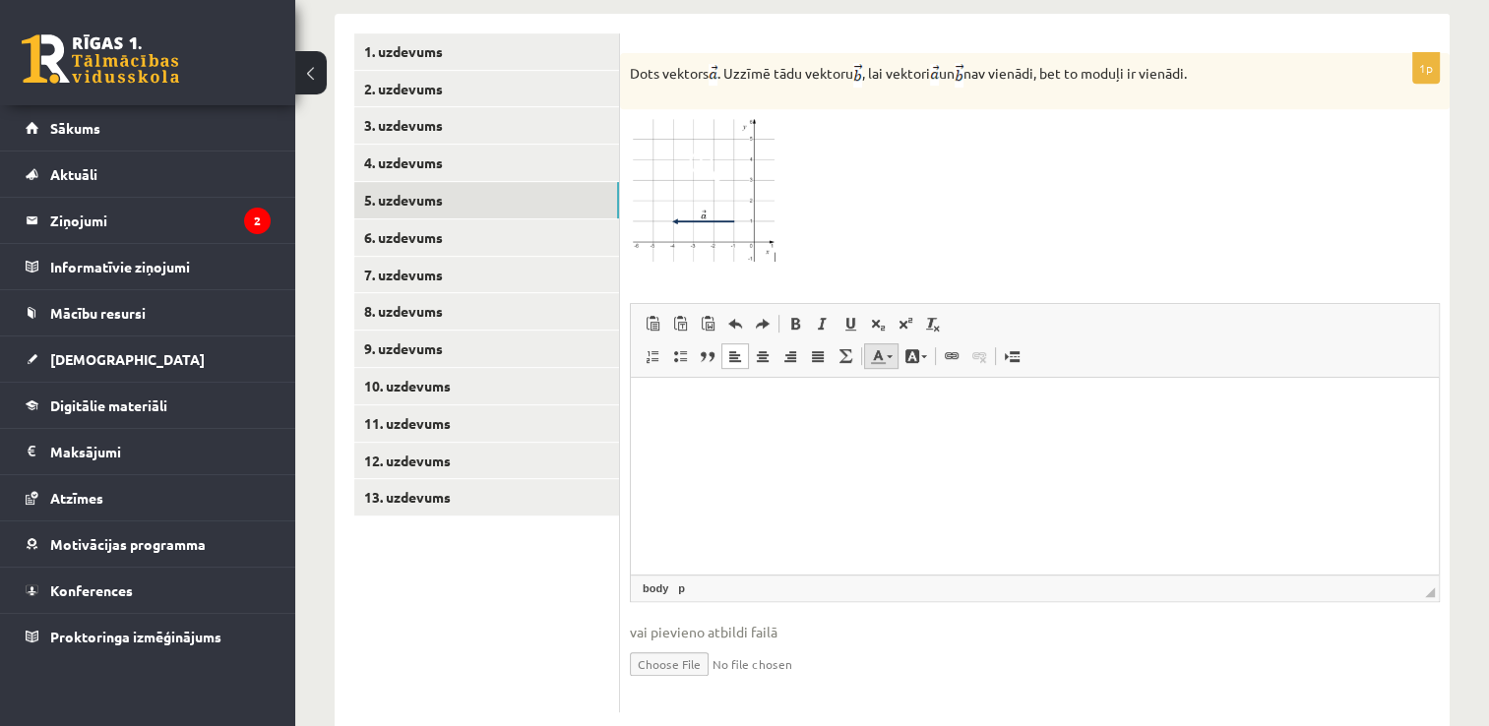
click at [873, 348] on span at bounding box center [878, 356] width 16 height 16
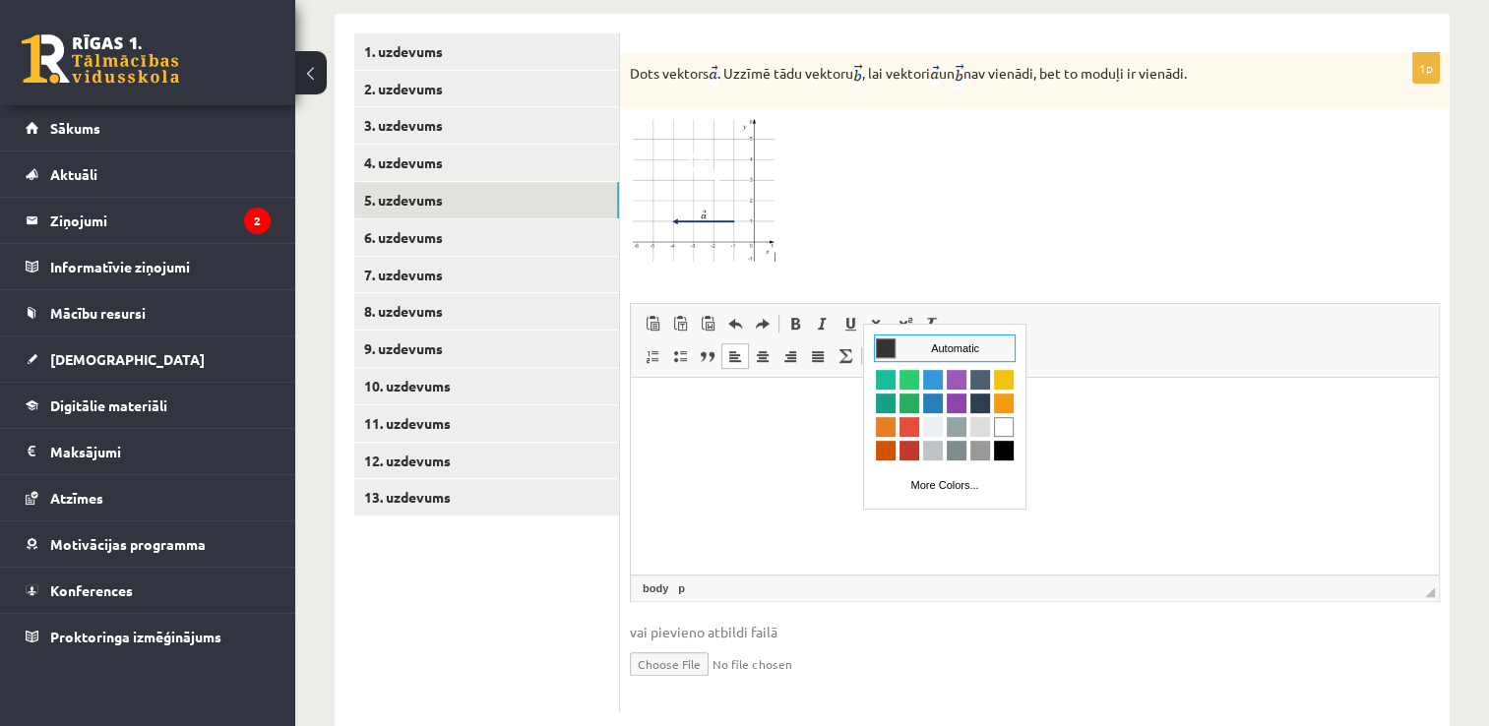
click at [874, 348] on span at bounding box center [878, 356] width 16 height 16
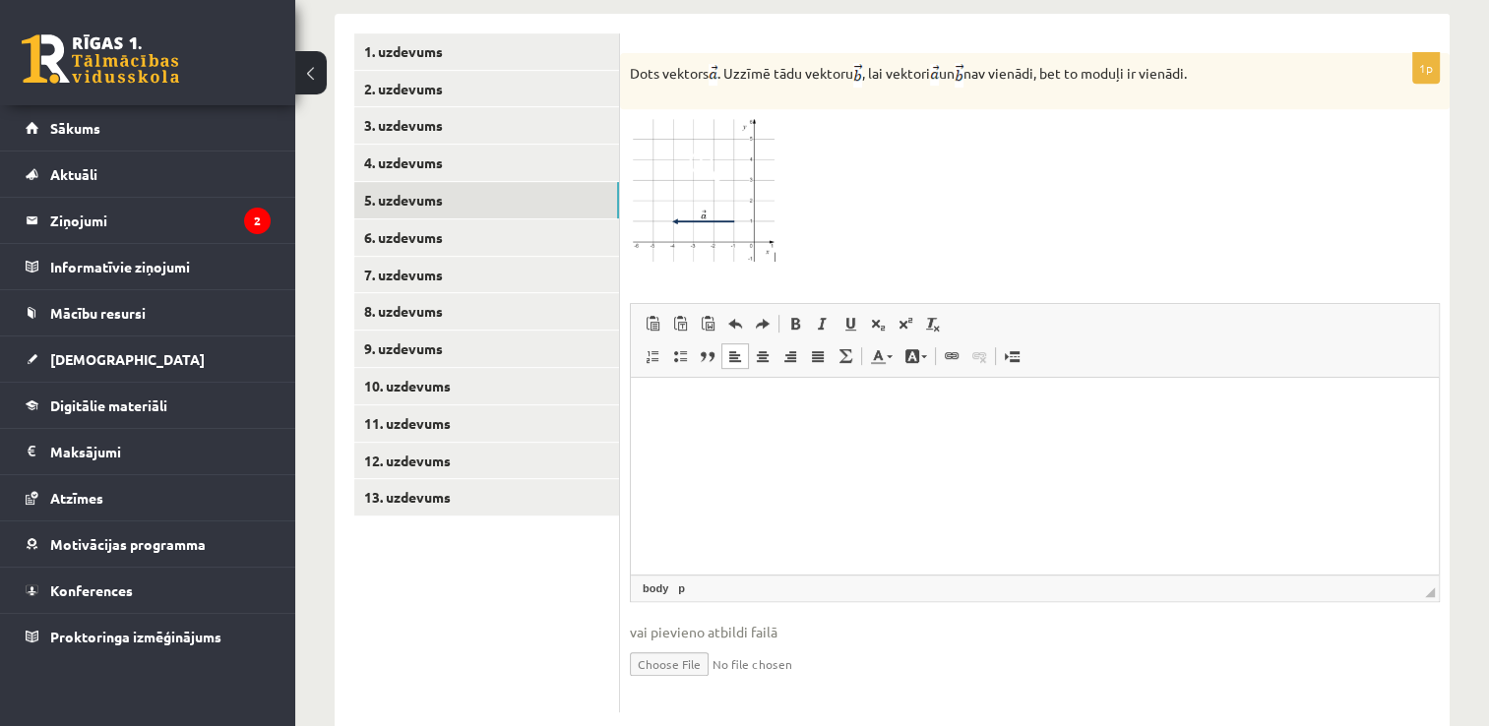
drag, startPoint x: 898, startPoint y: 427, endPoint x: 770, endPoint y: 518, distance: 156.8
click at [770, 440] on html at bounding box center [1035, 408] width 808 height 63
drag, startPoint x: 690, startPoint y: 444, endPoint x: 1022, endPoint y: 439, distance: 331.7
click at [985, 440] on html at bounding box center [1035, 408] width 808 height 63
click at [410, 219] on link "6. uzdevums" at bounding box center [486, 237] width 265 height 36
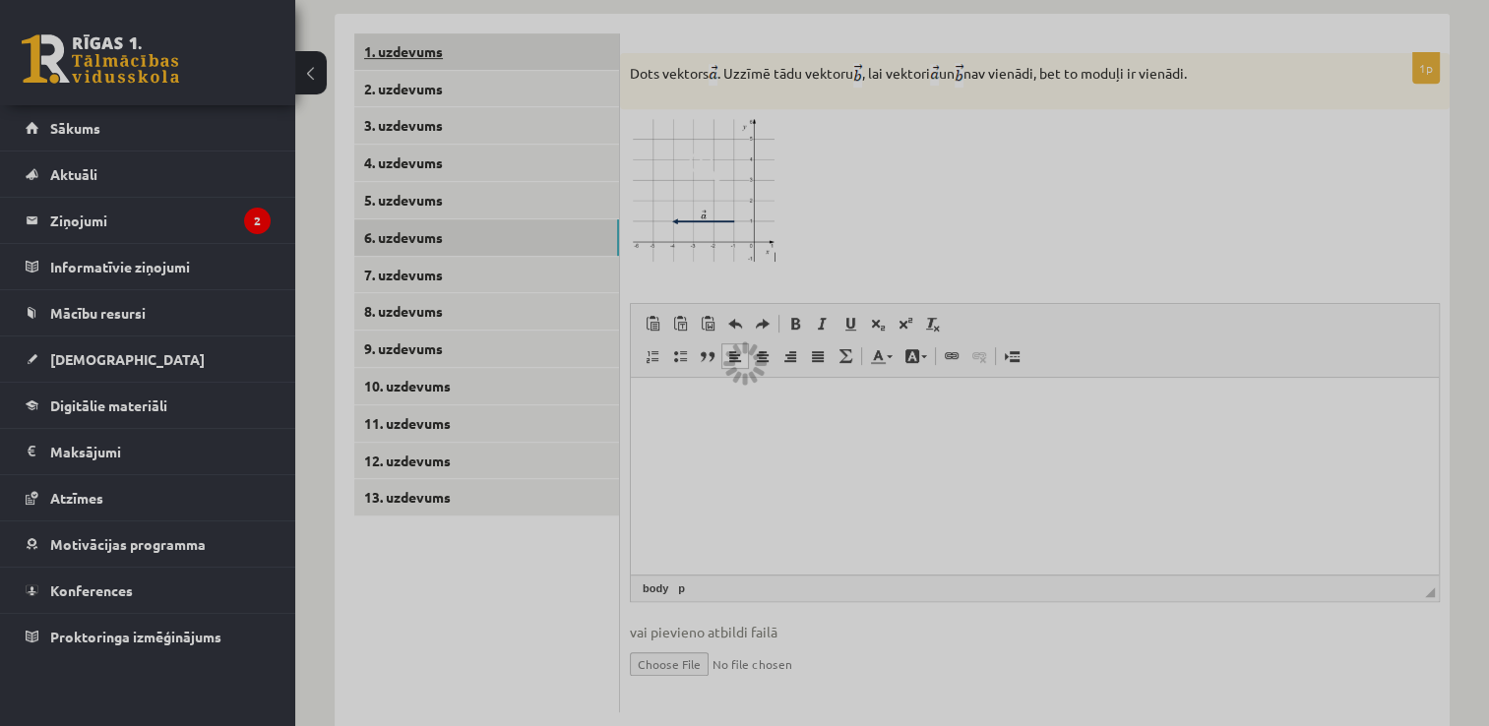
scroll to position [668, 0]
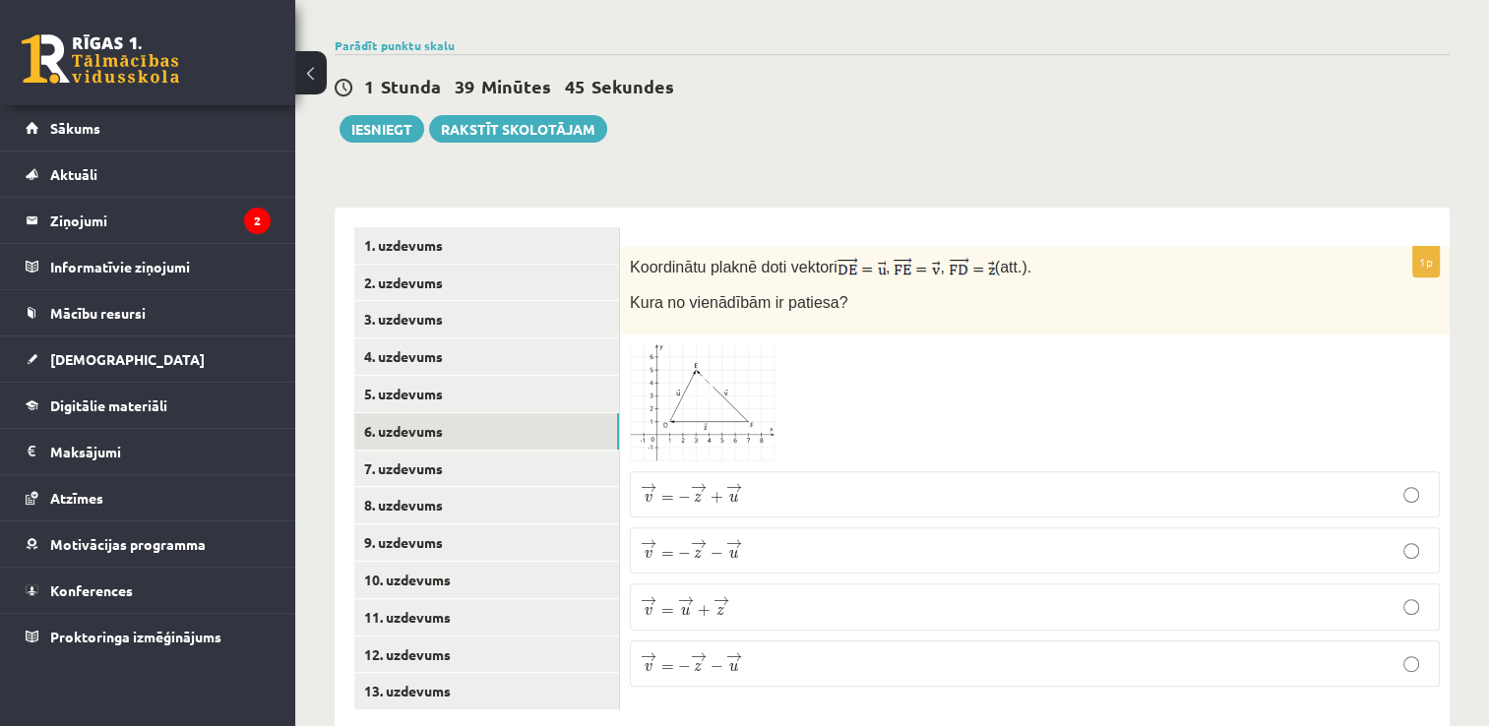
click at [723, 349] on img at bounding box center [704, 403] width 148 height 118
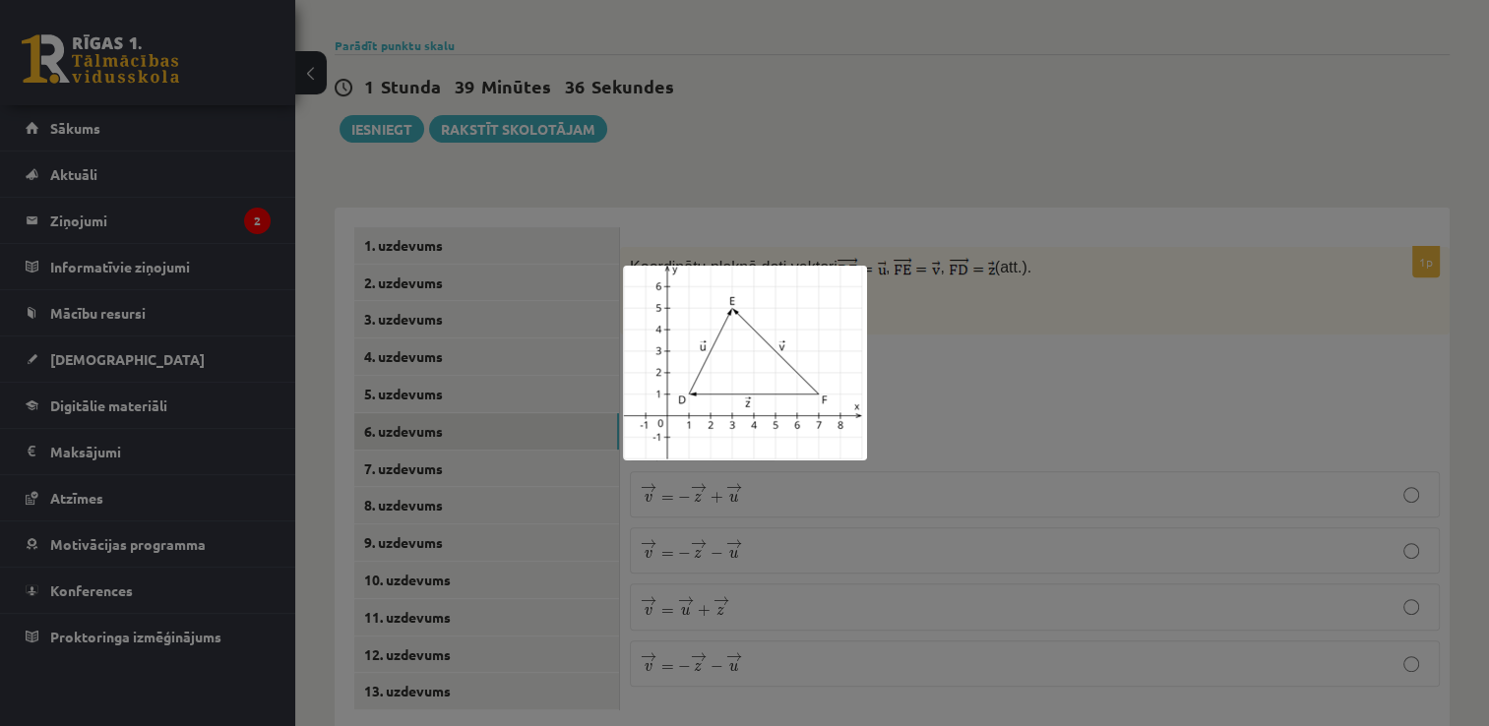
click at [823, 491] on div at bounding box center [744, 363] width 1489 height 726
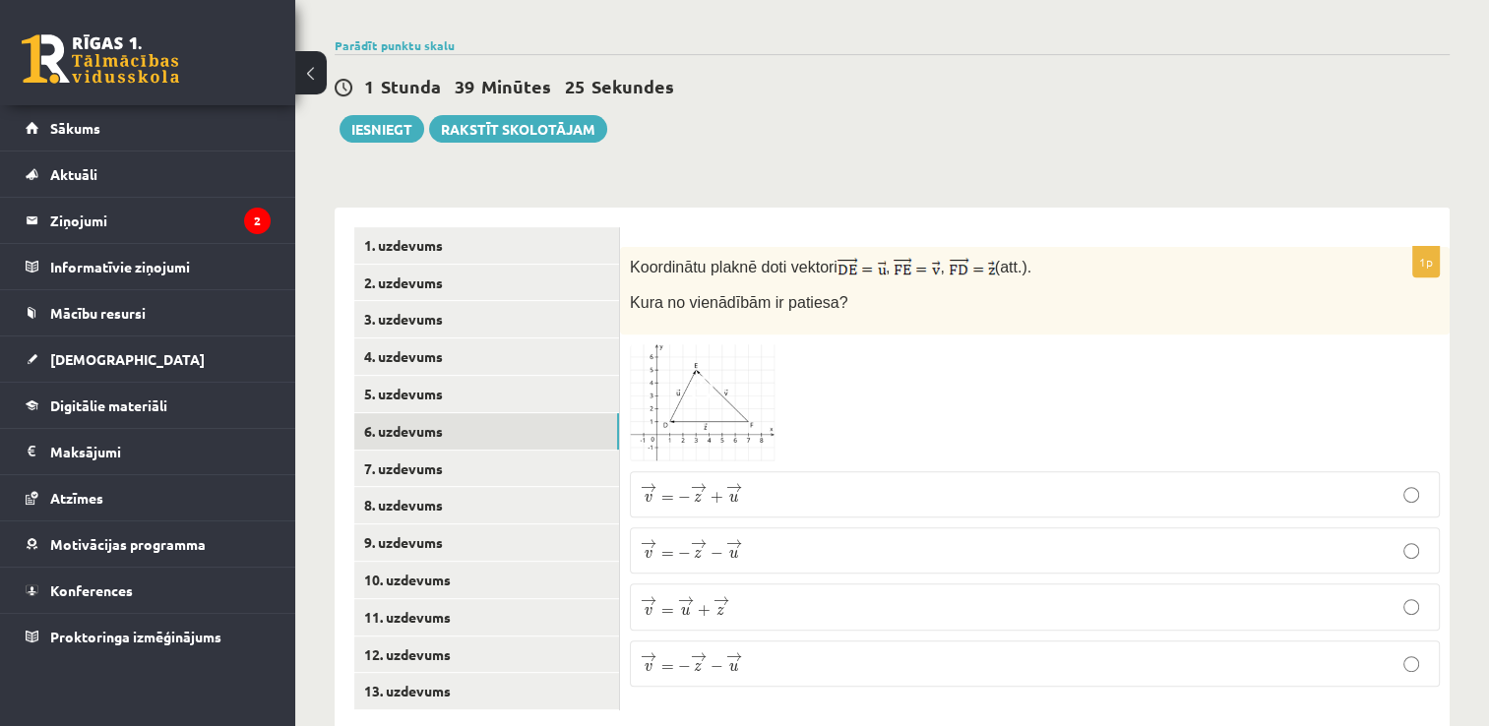
click at [740, 594] on p "→ v = → u + → z v → = u → + z →" at bounding box center [1035, 606] width 788 height 25
click at [406, 451] on link "7. uzdevums" at bounding box center [486, 469] width 265 height 36
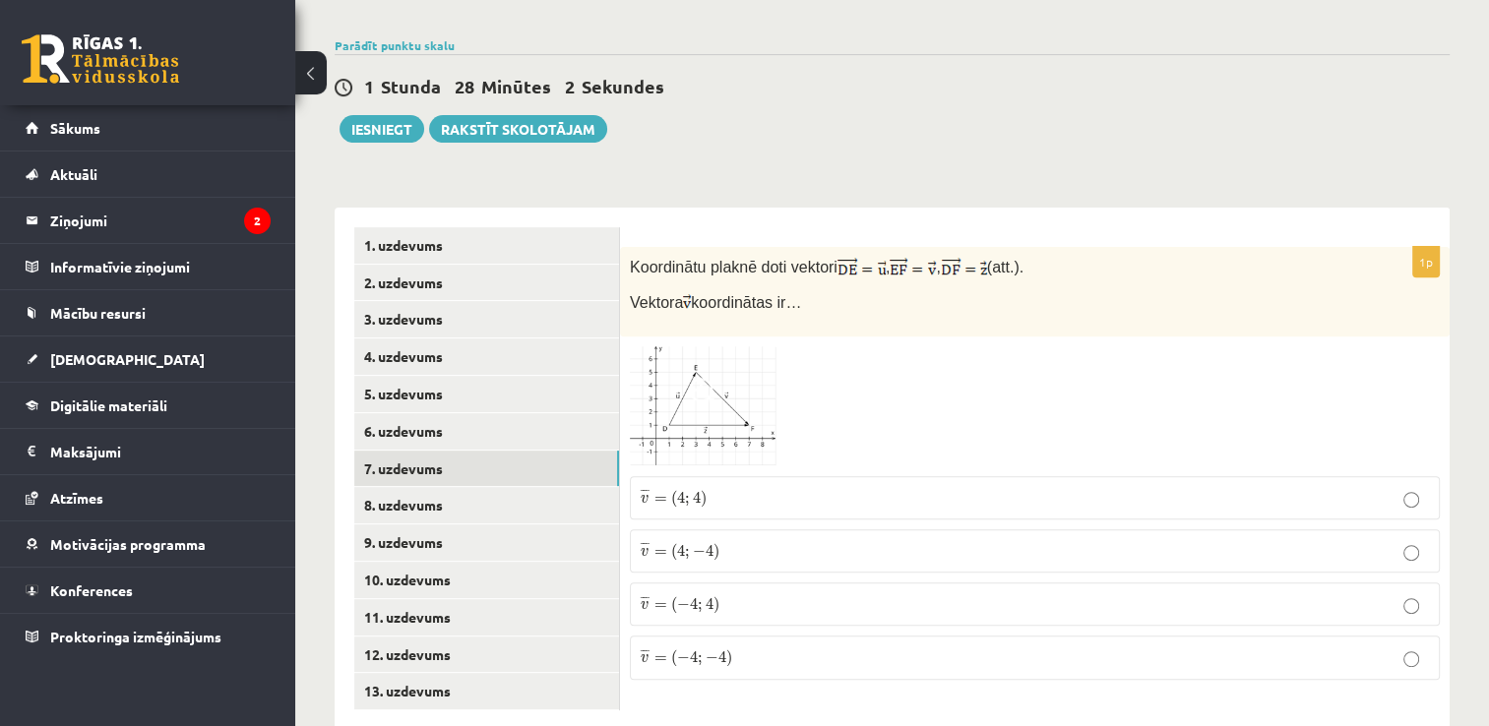
click at [677, 656] on div "1p Koordinātu plaknē doti vektori , , (att.). Vektora koordinātas ir… ¯ ¯ ¯ v =…" at bounding box center [1035, 469] width 830 height 523
click at [686, 549] on span ";" at bounding box center [687, 554] width 5 height 11
click at [418, 487] on link "8. uzdevums" at bounding box center [486, 505] width 265 height 36
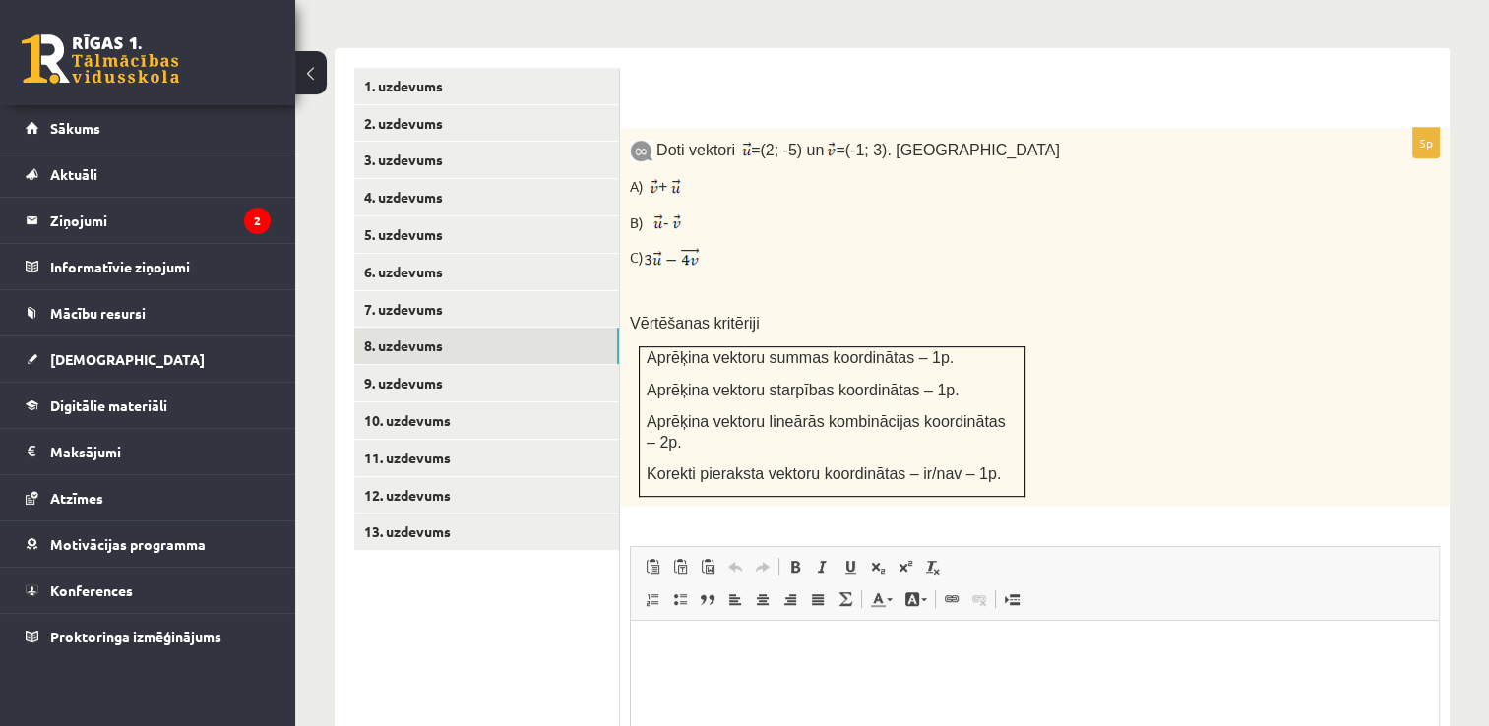
scroll to position [865, 0]
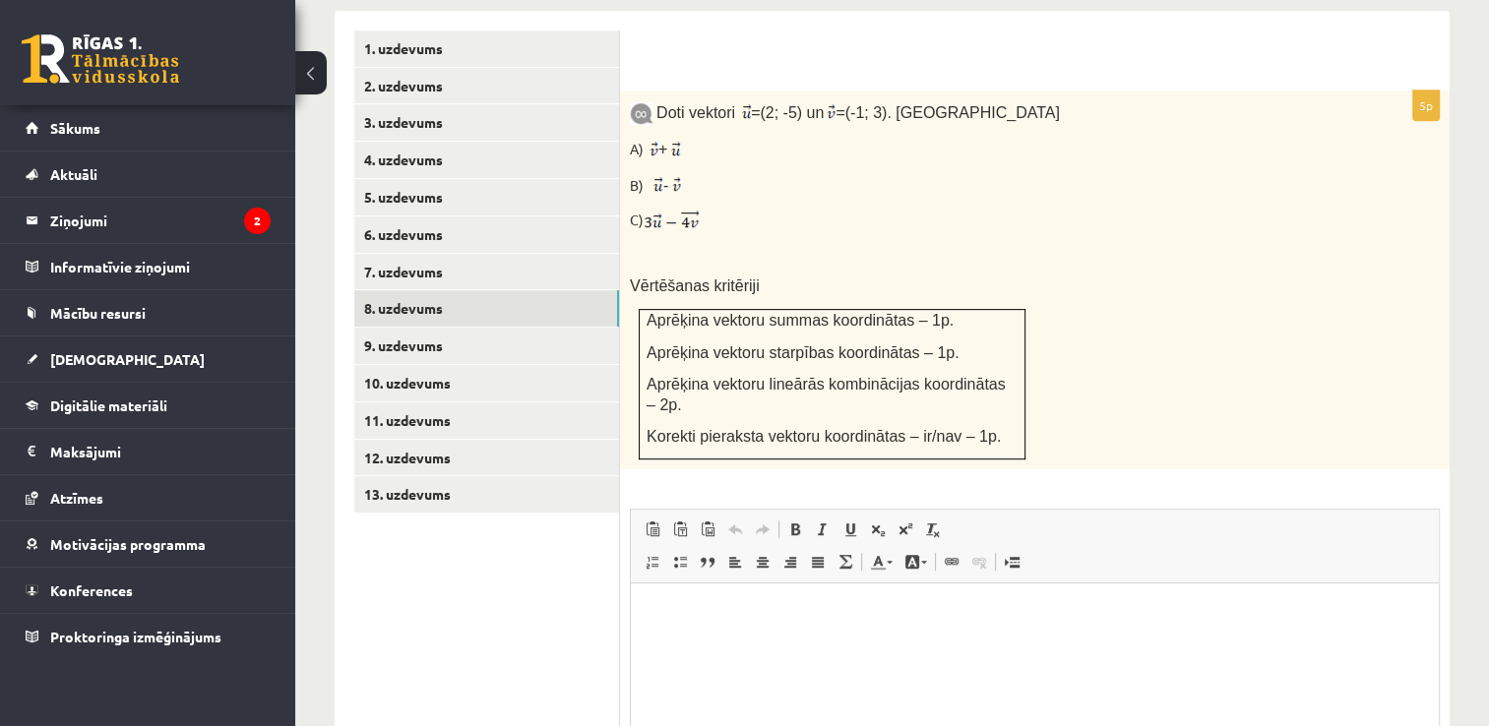
click at [883, 644] on html at bounding box center [1035, 614] width 808 height 60
click at [636, 621] on html "**********" at bounding box center [1035, 614] width 808 height 60
click at [800, 608] on p "**********" at bounding box center [1036, 613] width 770 height 21
click at [679, 633] on p "**********" at bounding box center [1036, 623] width 770 height 41
click at [840, 636] on p "**********" at bounding box center [1036, 623] width 770 height 41
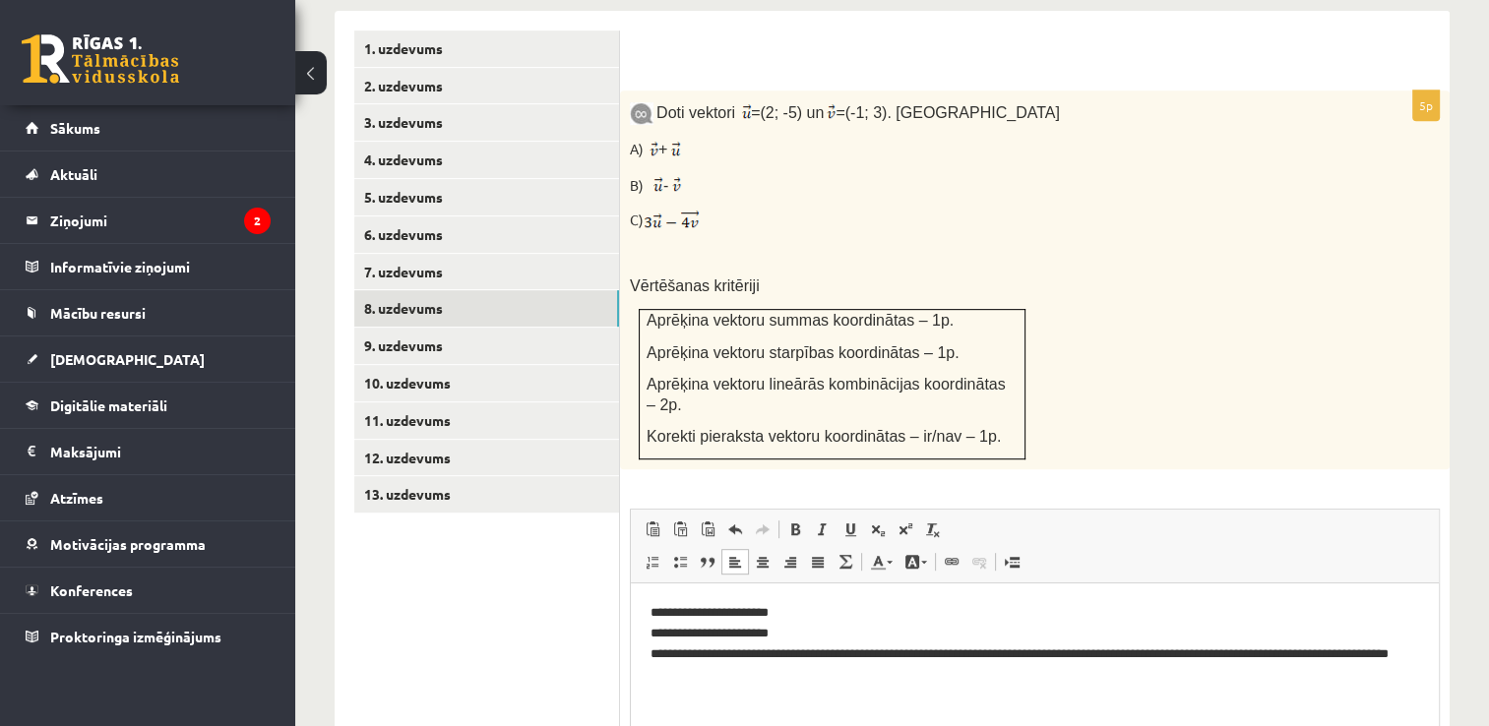
click at [646, 660] on html "**********" at bounding box center [1035, 644] width 808 height 121
click at [777, 681] on p "**********" at bounding box center [1036, 644] width 770 height 82
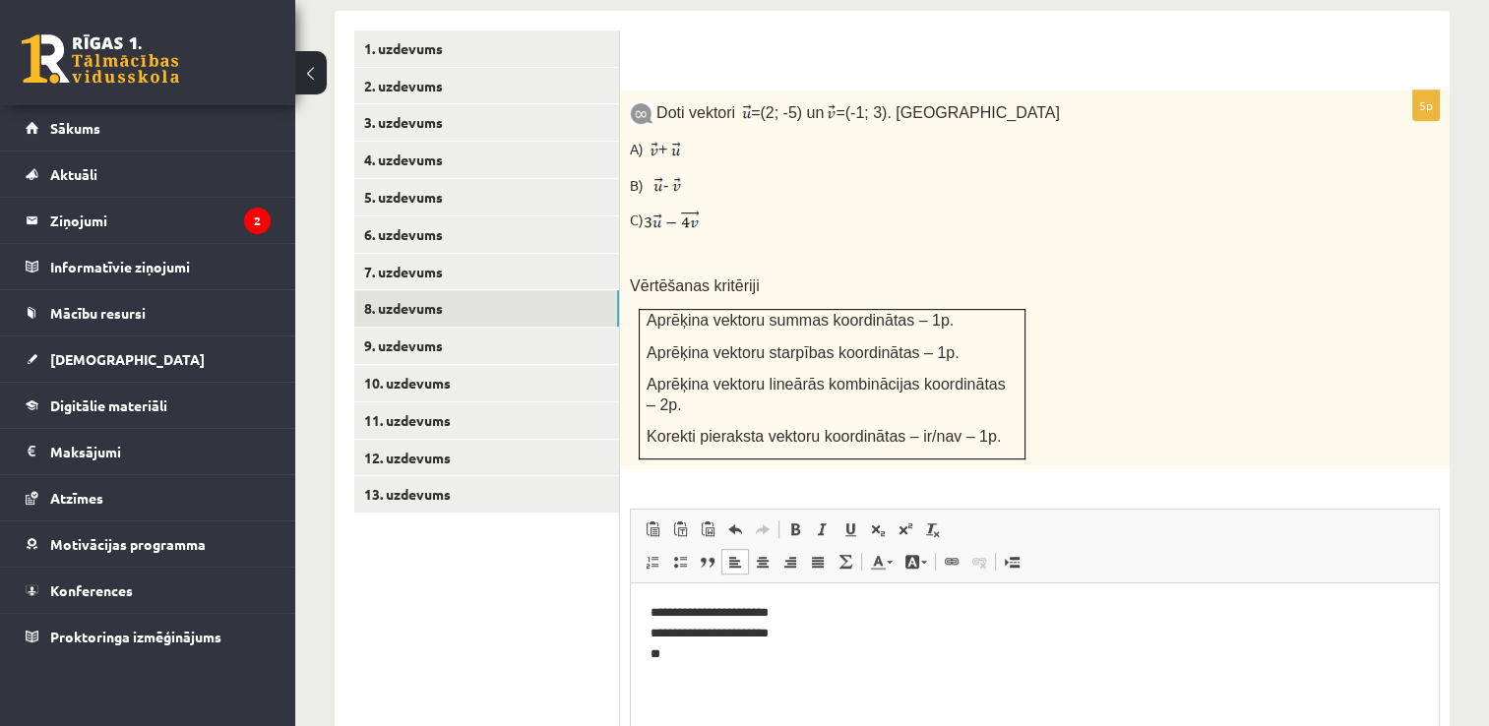
click at [723, 660] on p "**********" at bounding box center [1036, 633] width 770 height 61
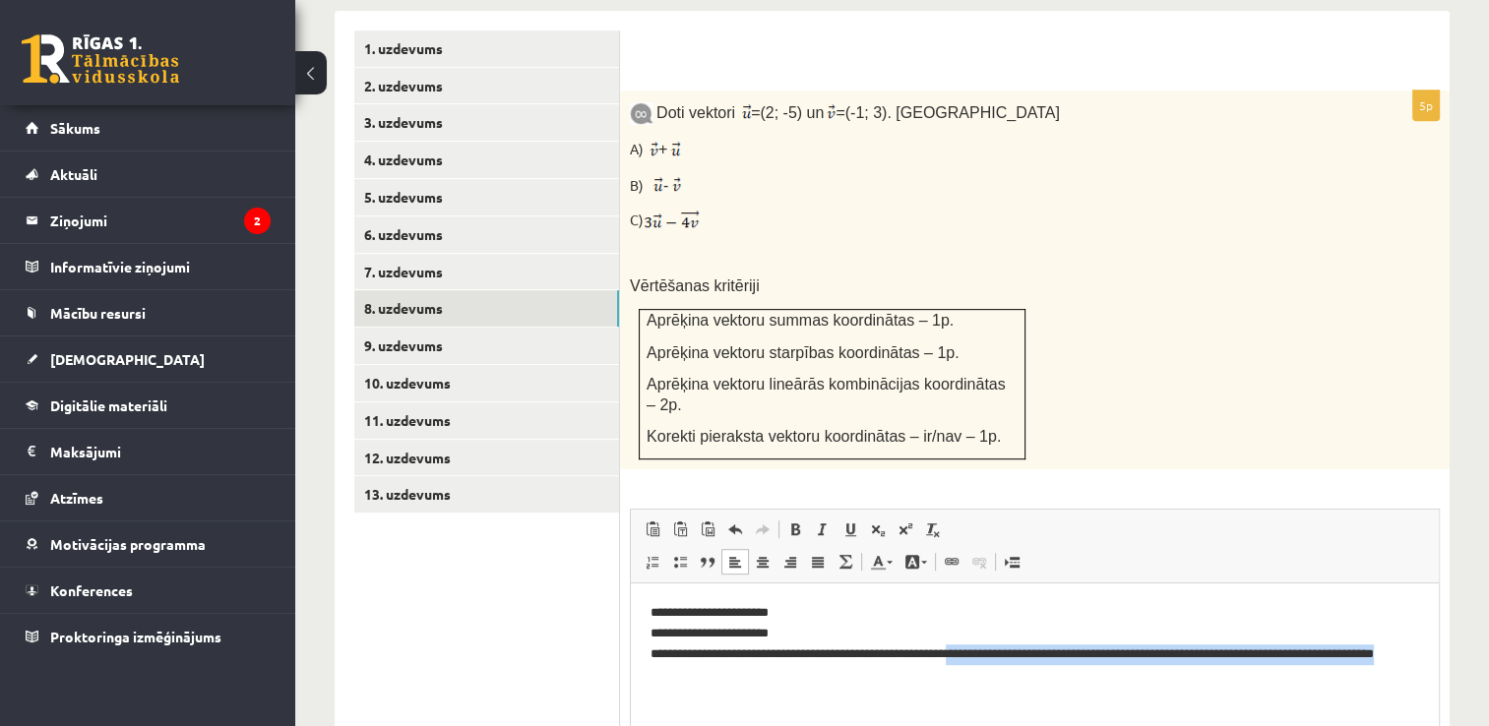
drag, startPoint x: 999, startPoint y: 655, endPoint x: 1296, endPoint y: 667, distance: 297.5
click at [1296, 667] on p "**********" at bounding box center [1036, 644] width 770 height 82
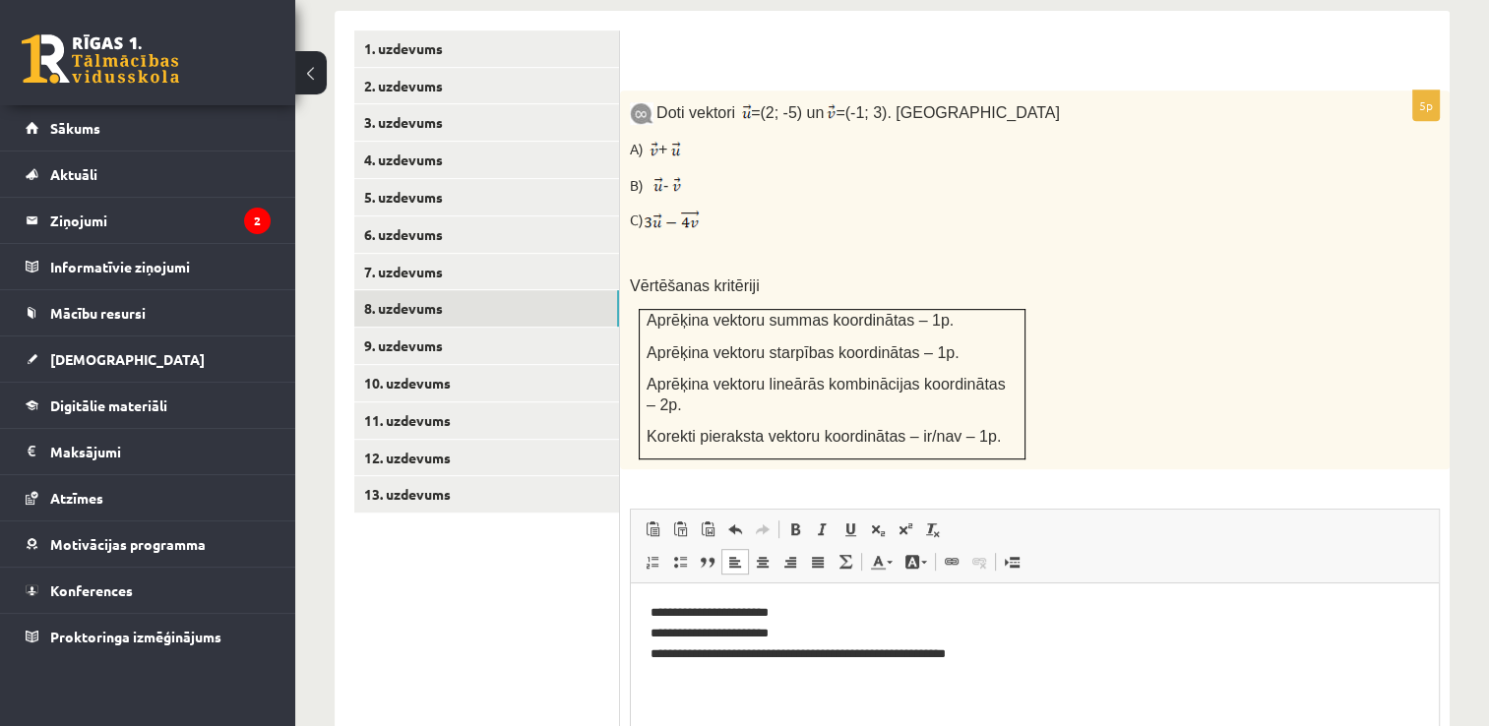
click at [1174, 653] on p "**********" at bounding box center [1036, 633] width 770 height 61
click at [415, 328] on link "9. uzdevums" at bounding box center [486, 346] width 265 height 36
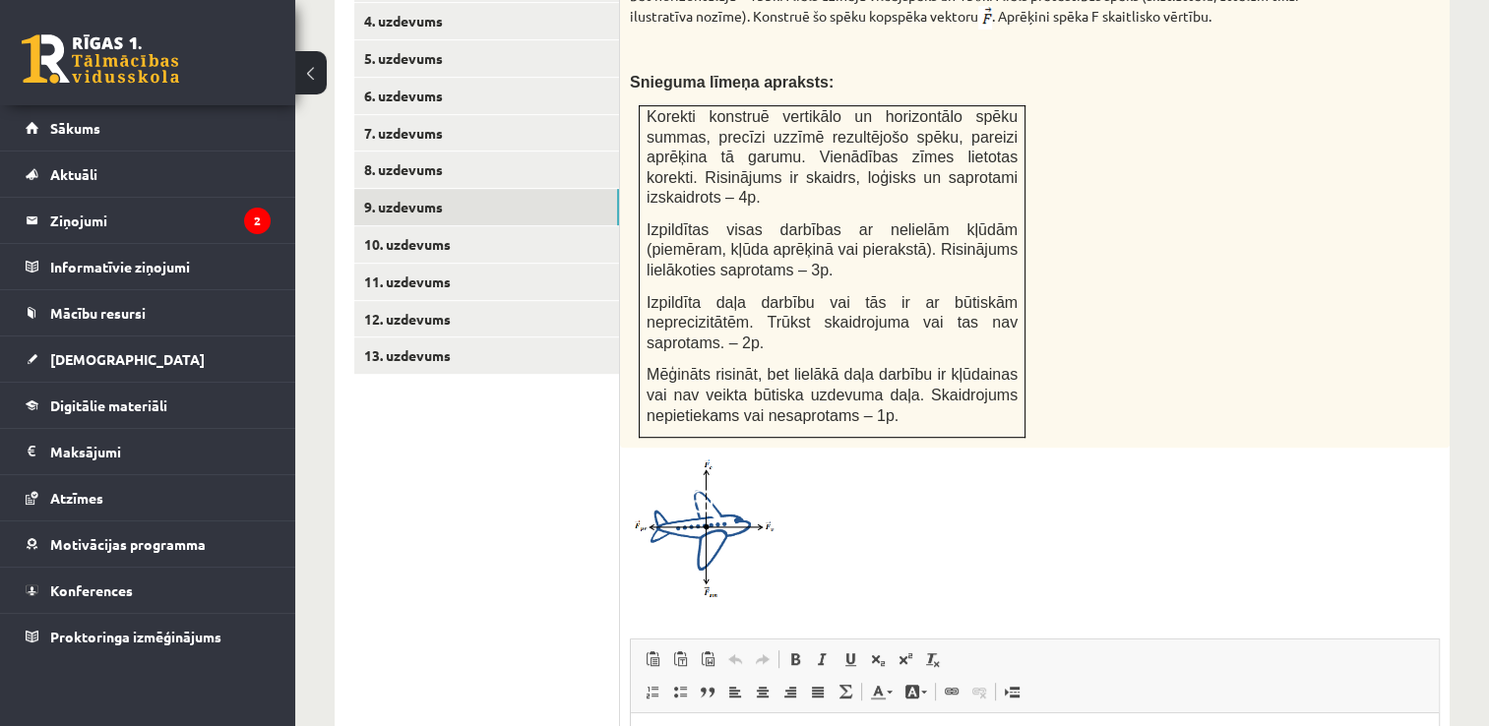
scroll to position [767, 0]
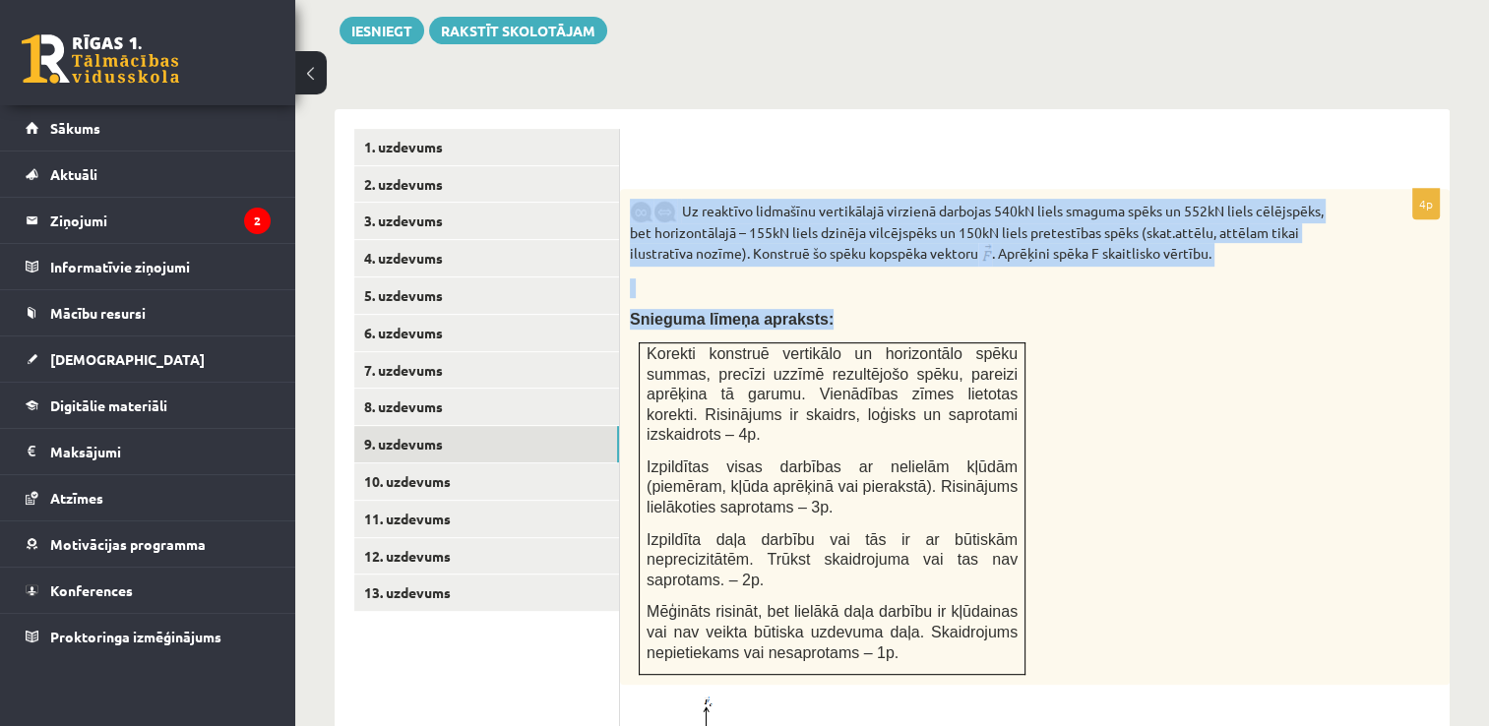
drag, startPoint x: 622, startPoint y: 155, endPoint x: 1138, endPoint y: 564, distance: 658.5
click at [1138, 564] on div "Uz reaktīvo lidmašīnu vertikālajā virzienā darbojas 540kN liels smaguma spēks u…" at bounding box center [1035, 437] width 830 height 496
click at [1268, 555] on div "Uz reaktīvo lidmašīnu vertikālajā virzienā darbojas 540kN liels smaguma spēks u…" at bounding box center [1035, 437] width 830 height 496
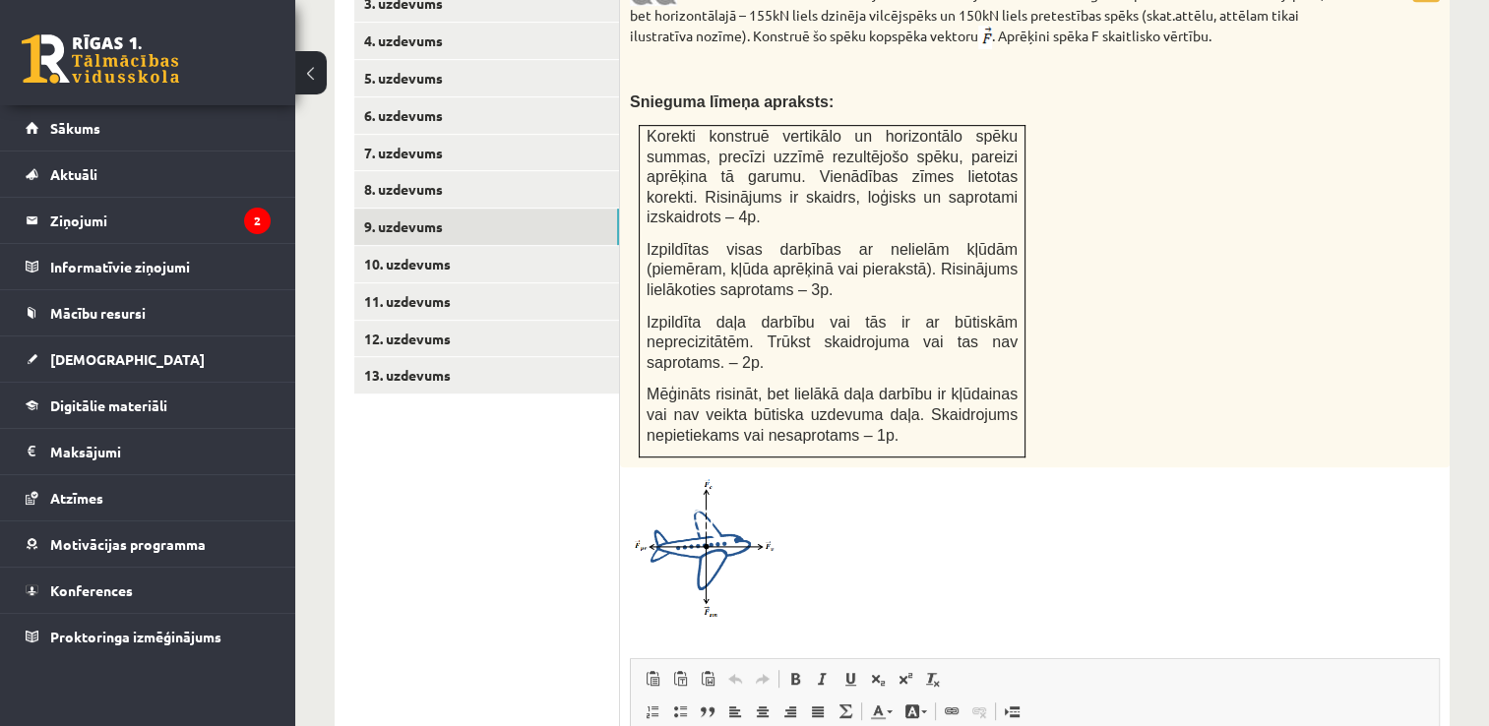
scroll to position [1259, 0]
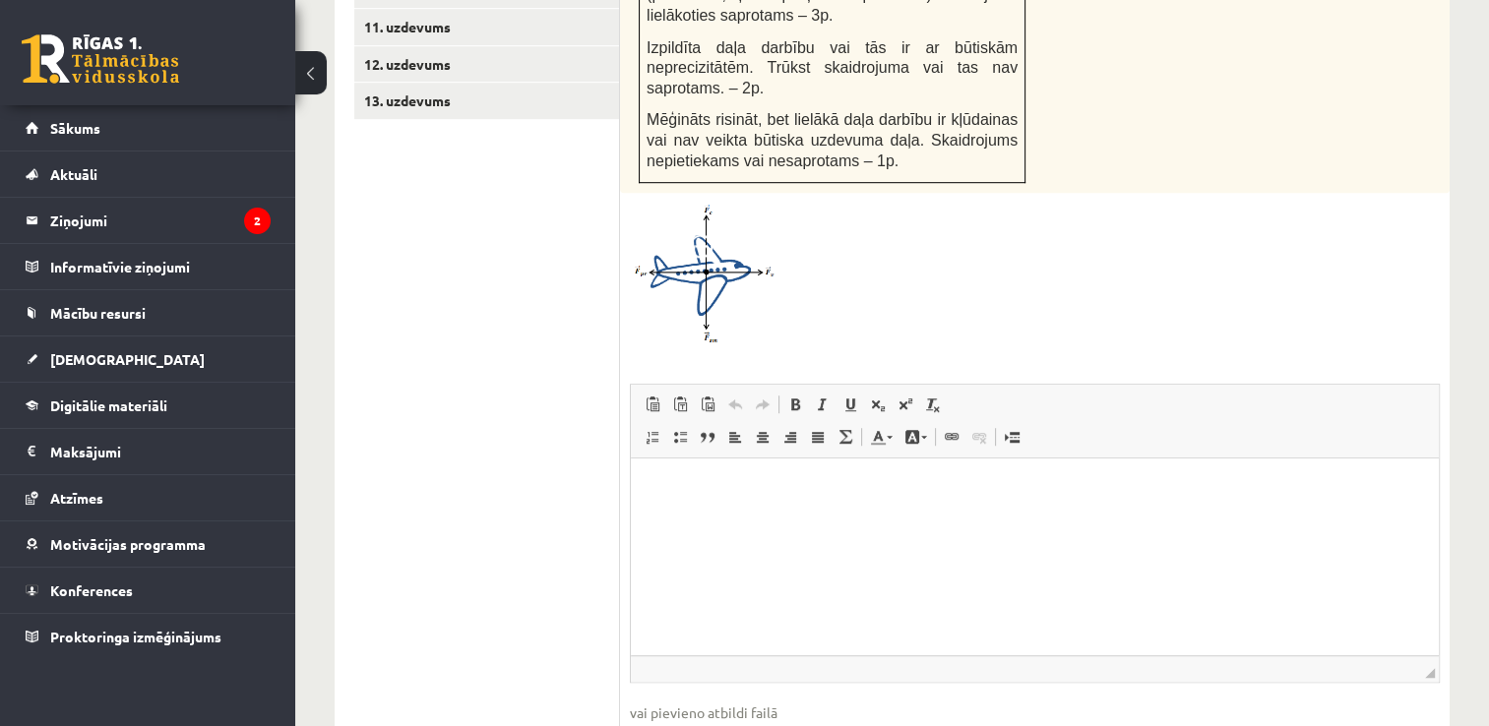
click at [717, 482] on p "Editor, wiswyg-editor-user-answer-47433758804080" at bounding box center [1035, 487] width 769 height 21
paste body "Editor, wiswyg-editor-user-answer-47433758804080"
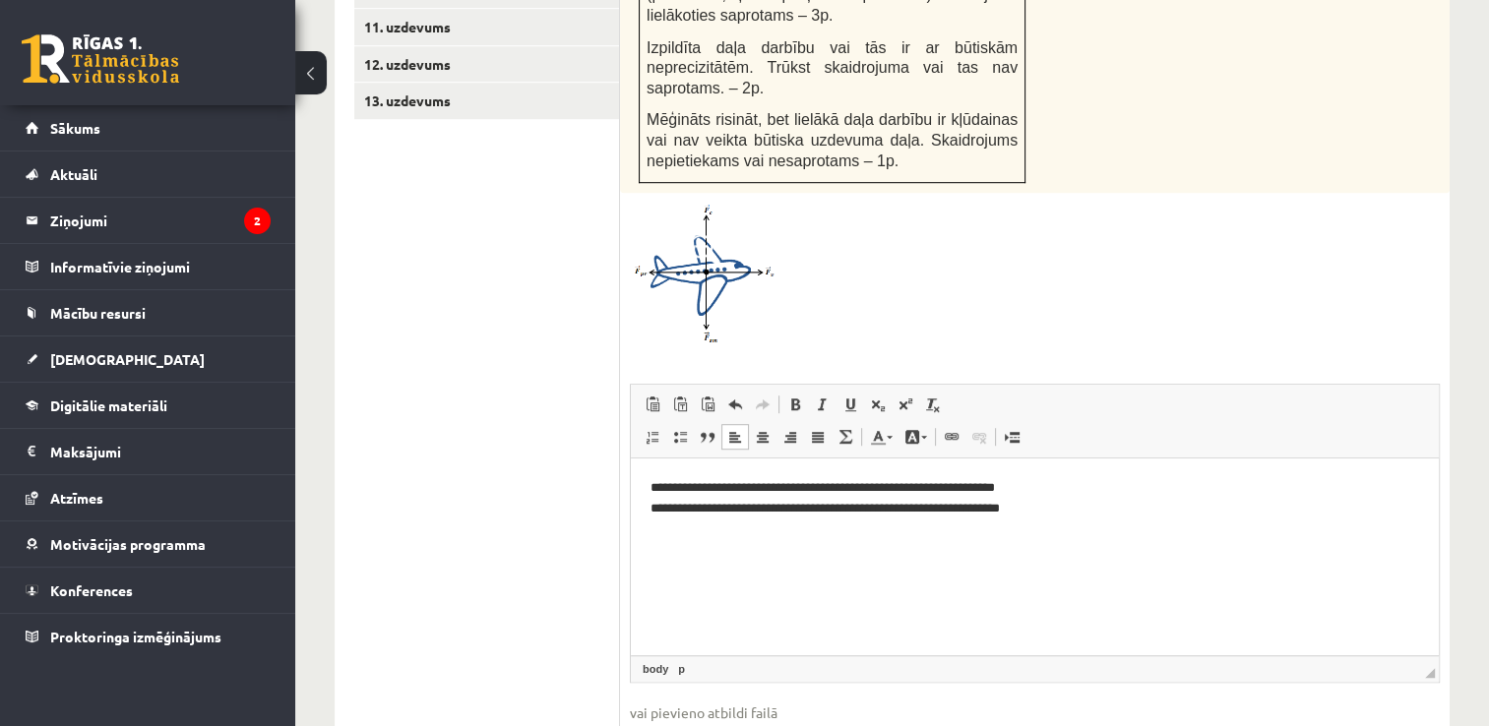
click at [1099, 491] on p "**********" at bounding box center [1036, 497] width 770 height 41
click at [1101, 511] on p "**********" at bounding box center [1036, 497] width 770 height 41
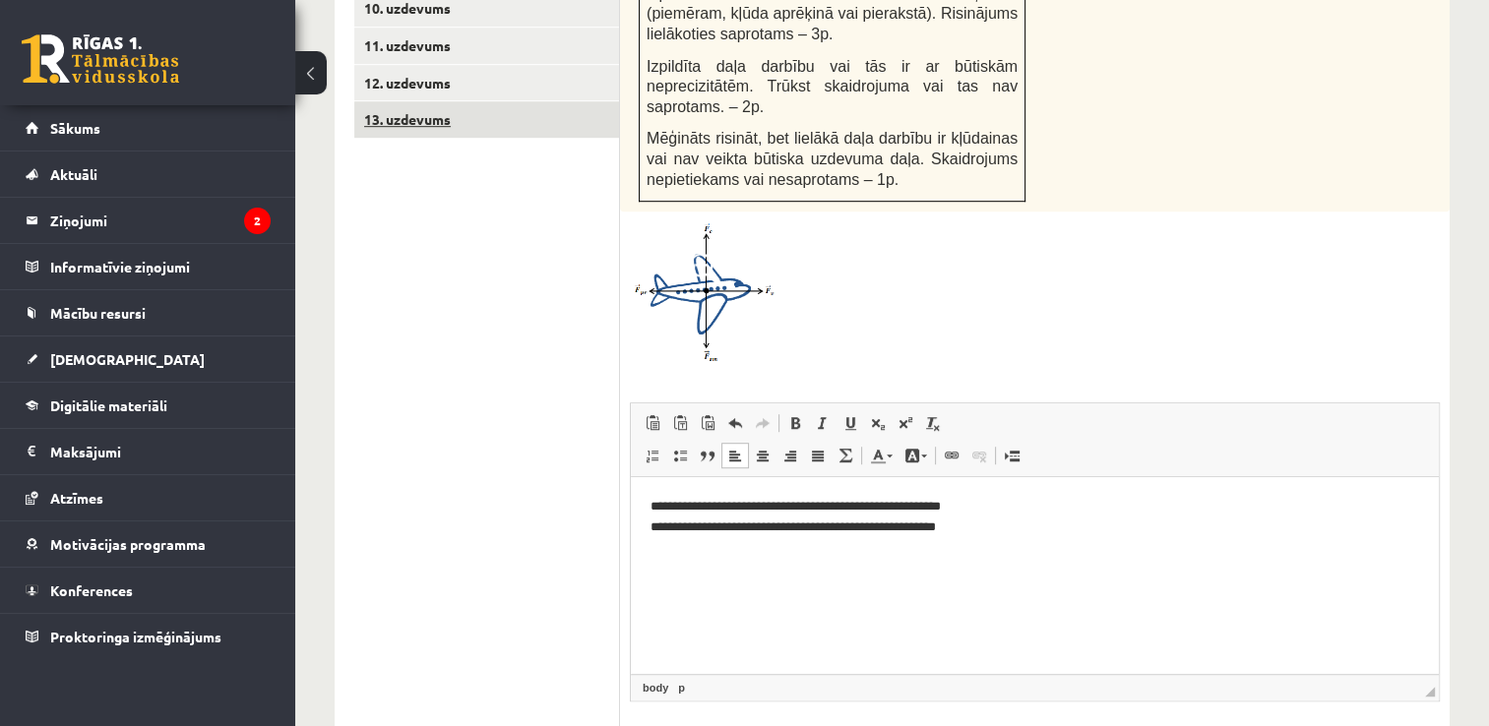
scroll to position [964, 0]
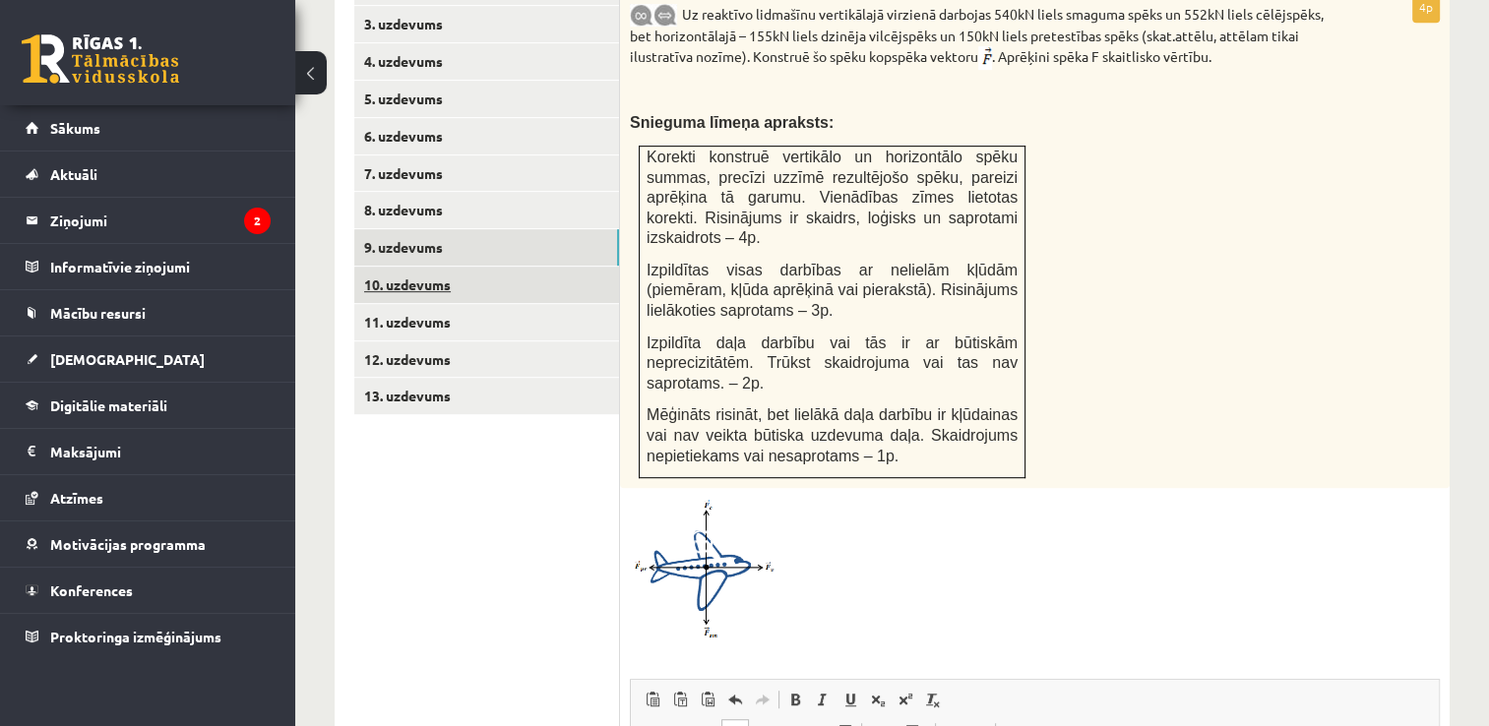
click at [441, 267] on link "10. uzdevums" at bounding box center [486, 285] width 265 height 36
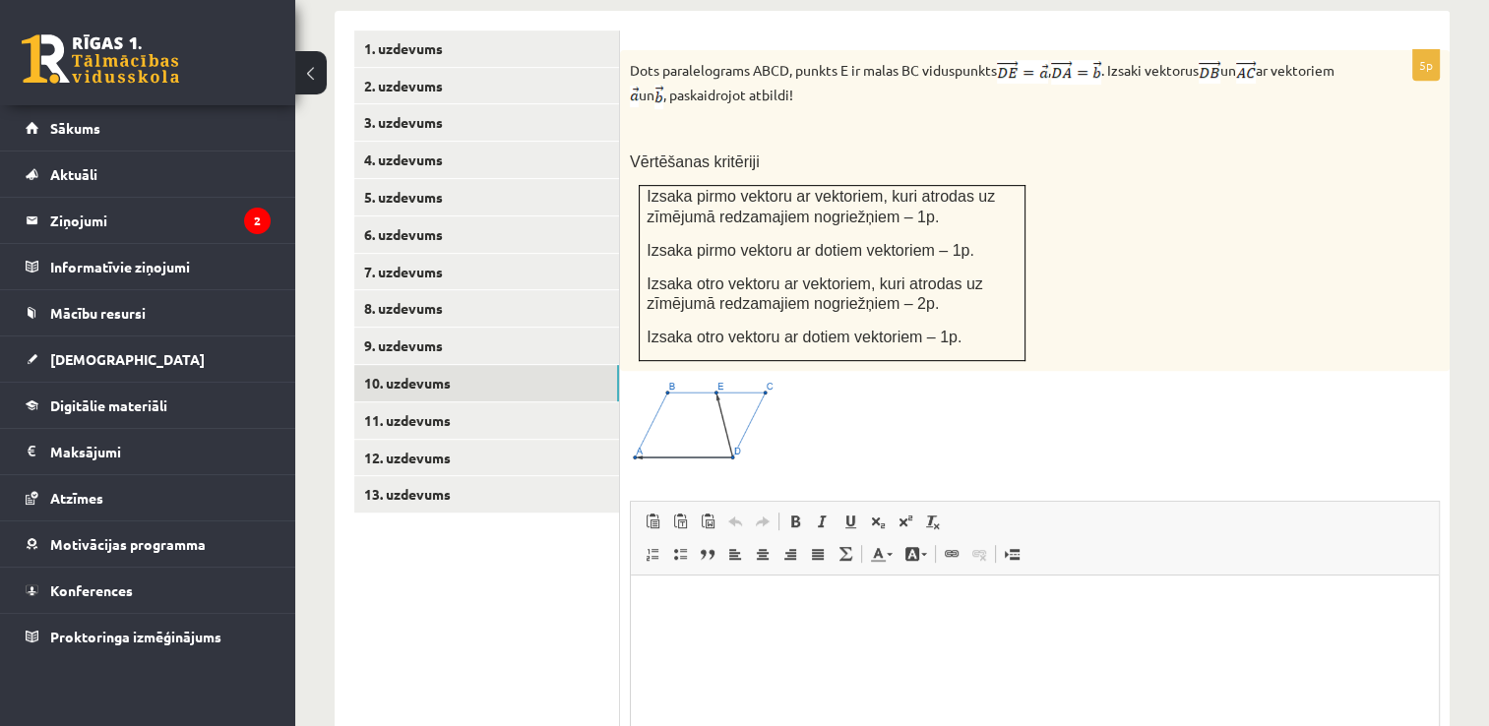
scroll to position [767, 0]
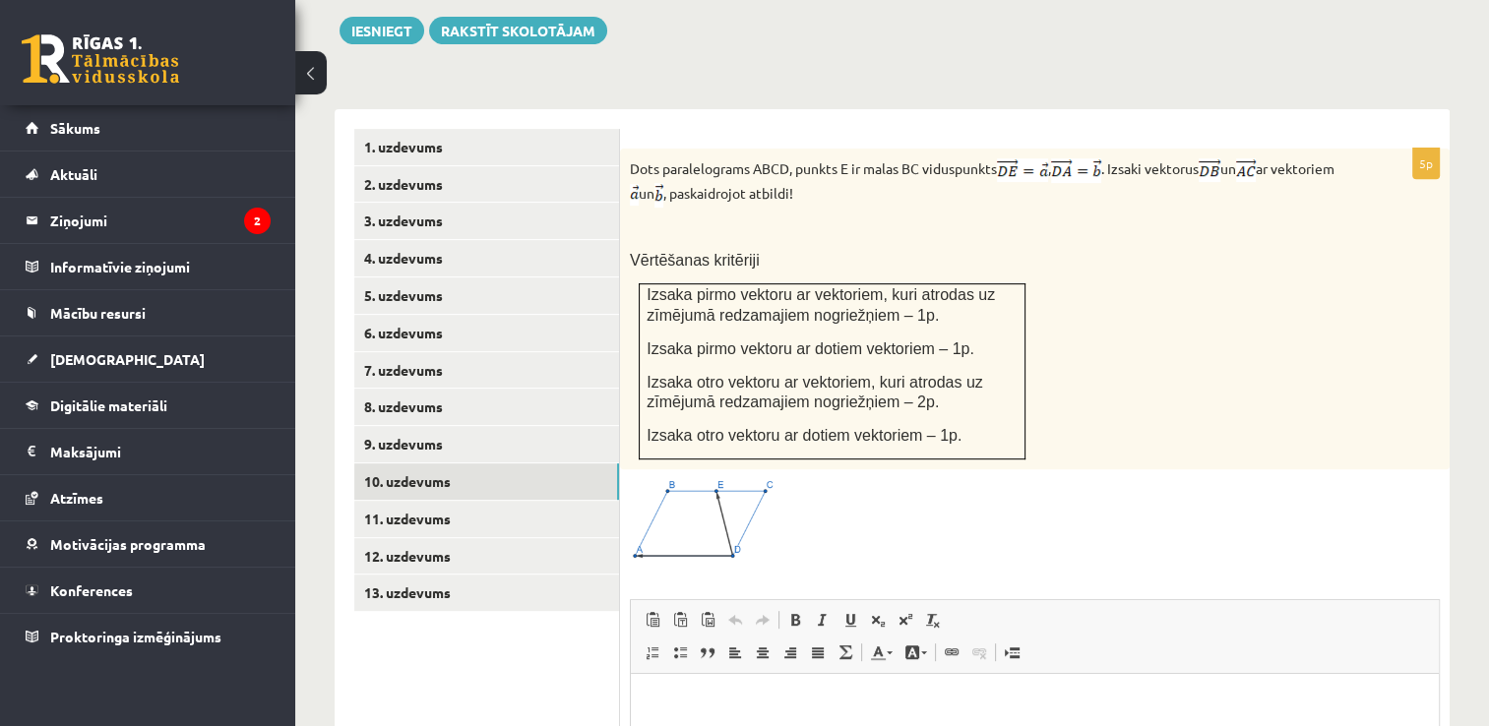
click at [1206, 719] on html at bounding box center [1035, 704] width 808 height 60
click at [647, 707] on html "**********" at bounding box center [1035, 704] width 808 height 60
click at [656, 725] on html "**********" at bounding box center [1035, 714] width 808 height 81
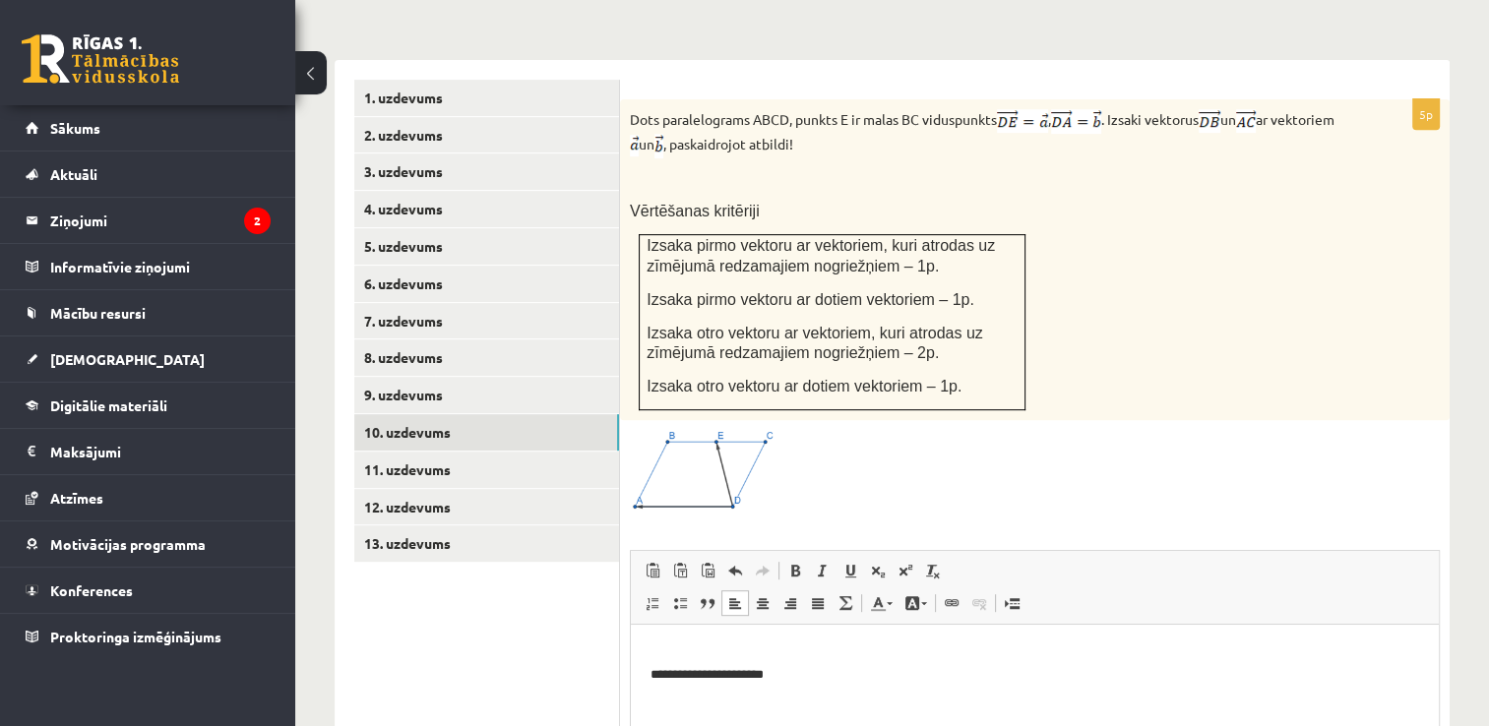
scroll to position [865, 0]
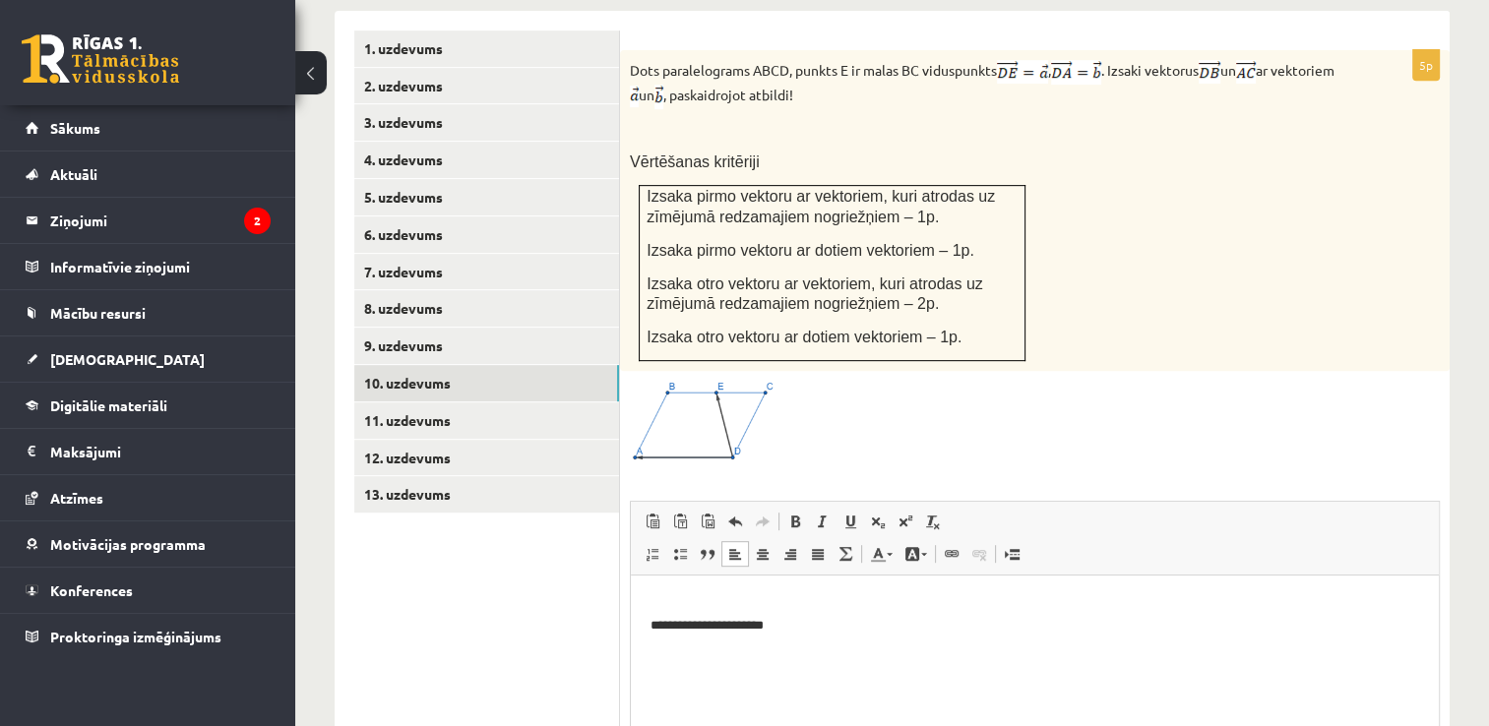
click at [651, 603] on p "**********" at bounding box center [1036, 615] width 770 height 41
paste body "Editor, wiswyg-editor-user-answer-47433975059300"
click at [840, 631] on p "**********" at bounding box center [1036, 615] width 770 height 41
click at [717, 603] on p "**********" at bounding box center [1036, 615] width 770 height 41
click at [655, 621] on p "**********" at bounding box center [1036, 625] width 770 height 61
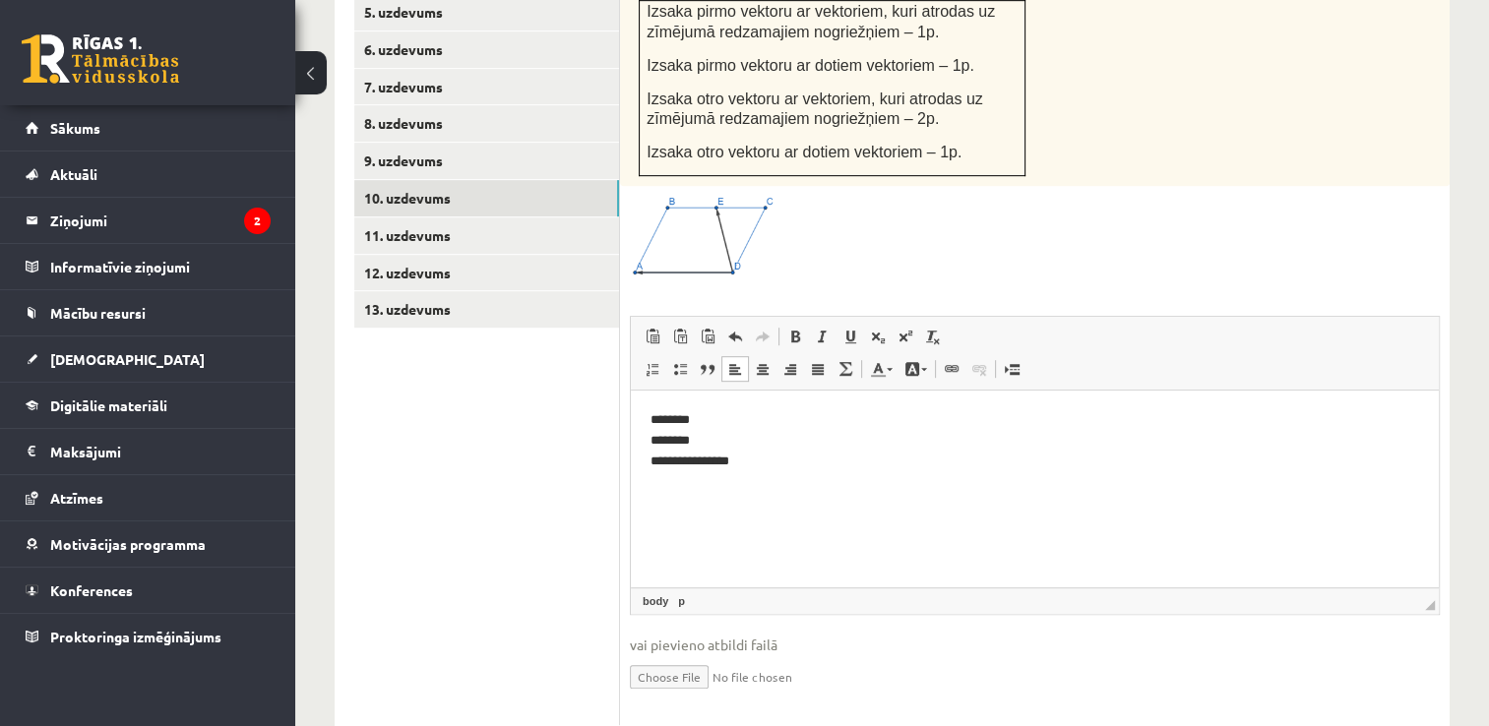
scroll to position [1062, 0]
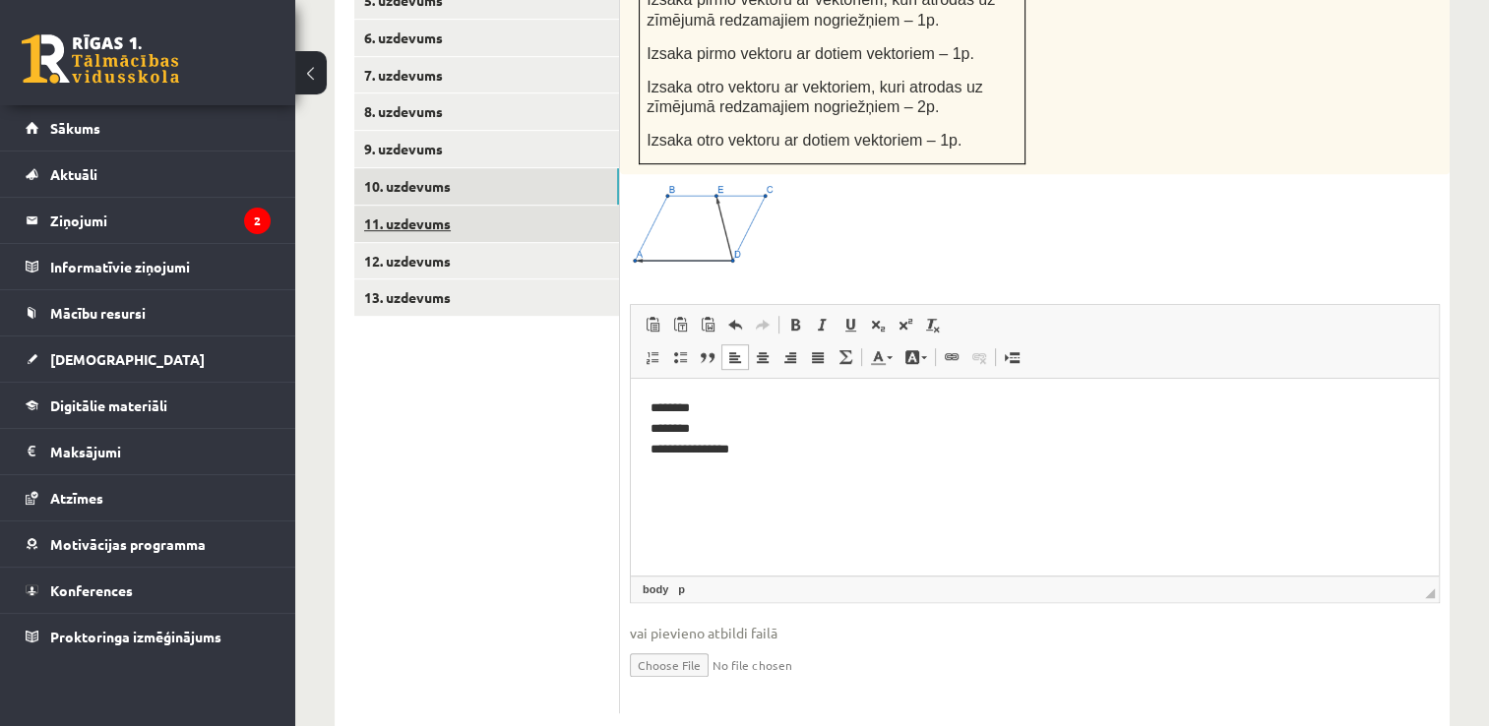
click at [397, 206] on link "11. uzdevums" at bounding box center [486, 224] width 265 height 36
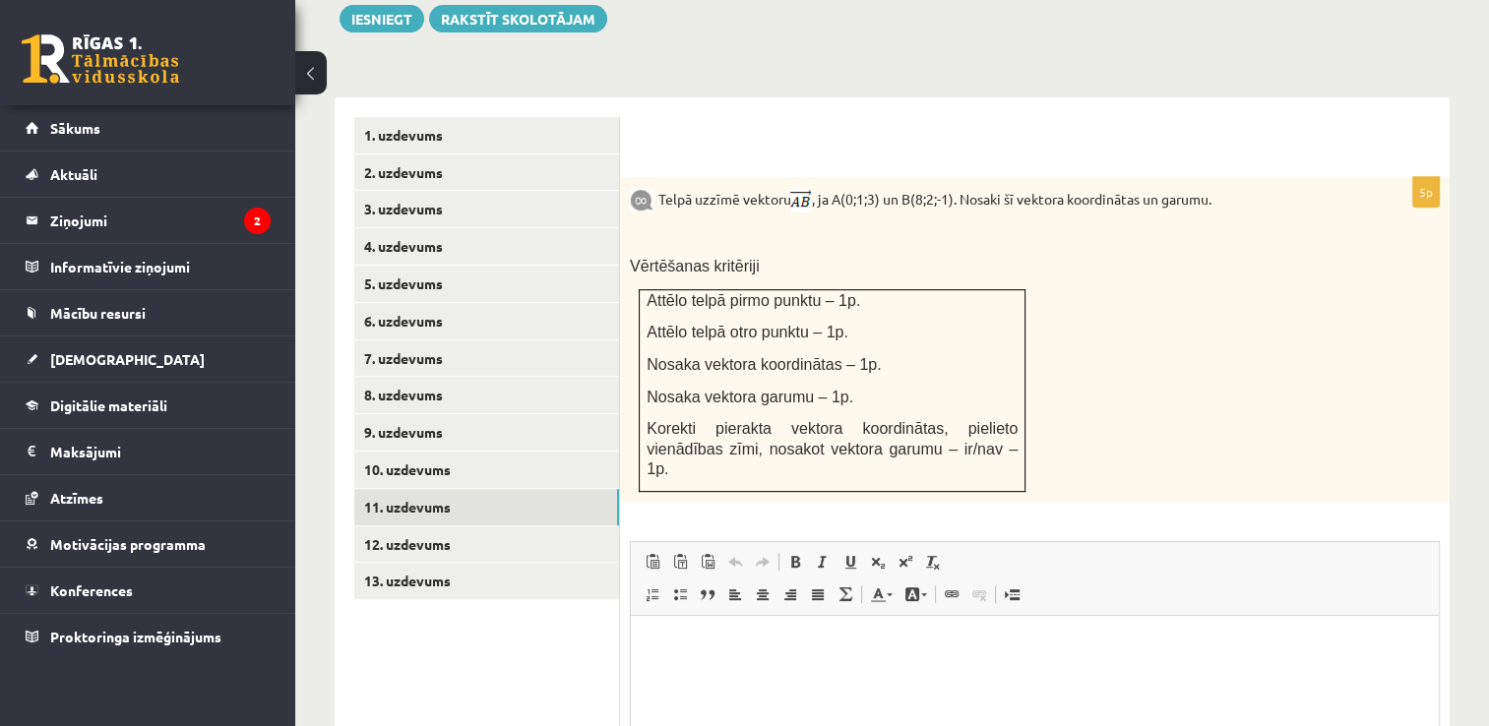
scroll to position [896, 0]
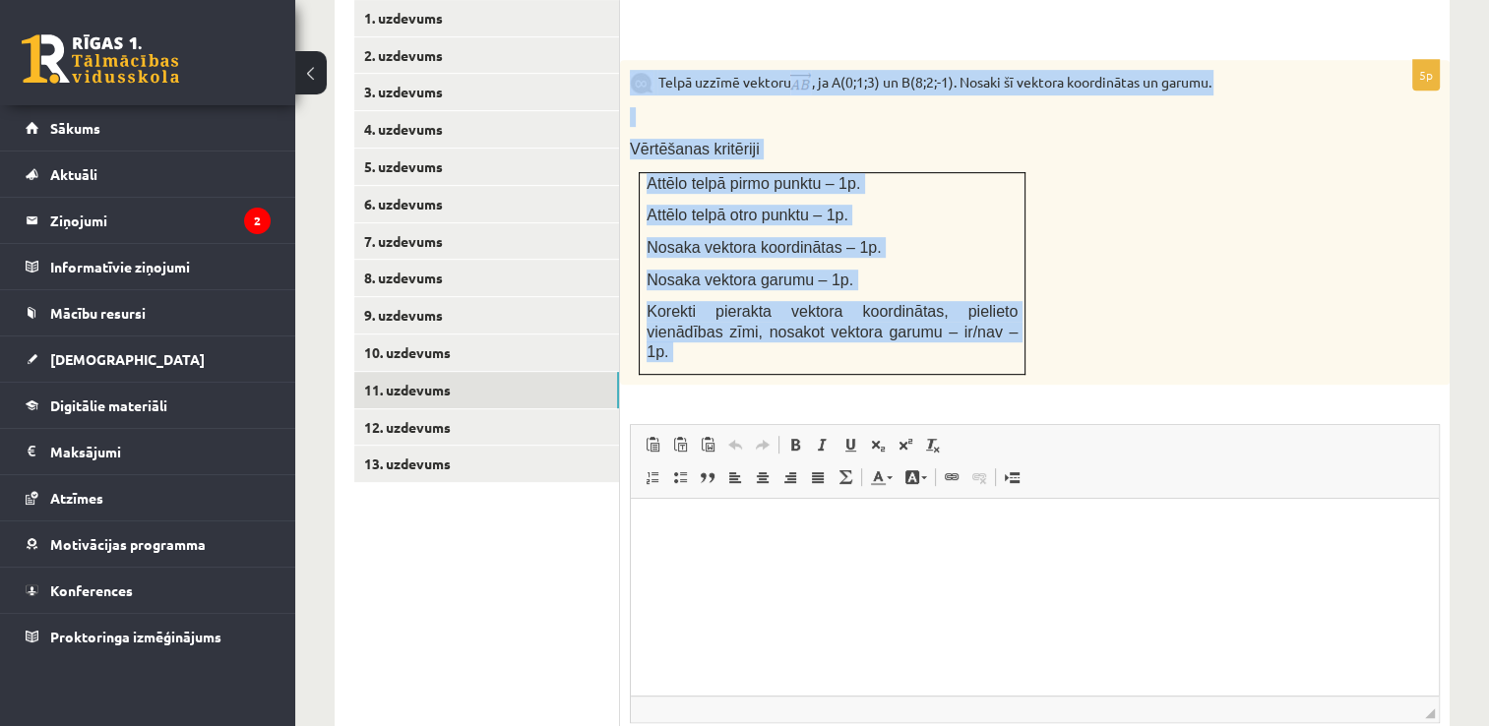
drag, startPoint x: 647, startPoint y: 42, endPoint x: 1031, endPoint y: 390, distance: 518.5
click at [1031, 390] on div "5p Telpā uzzīmē vektoru , ja A(0;1;3) un B(8;2;-1). Nosaki šī vektora koordināt…" at bounding box center [1035, 447] width 830 height 774
copy div "Telpā uzzīmē vektoru , ja A(0;1;3) un B(8;2;-1). Nosaki šī vektora koordinātas …"
click at [1211, 210] on div "Telpā uzzīmē vektoru , ja A(0;1;3) un B(8;2;-1). Nosaki šī vektora koordinātas …" at bounding box center [1035, 222] width 830 height 325
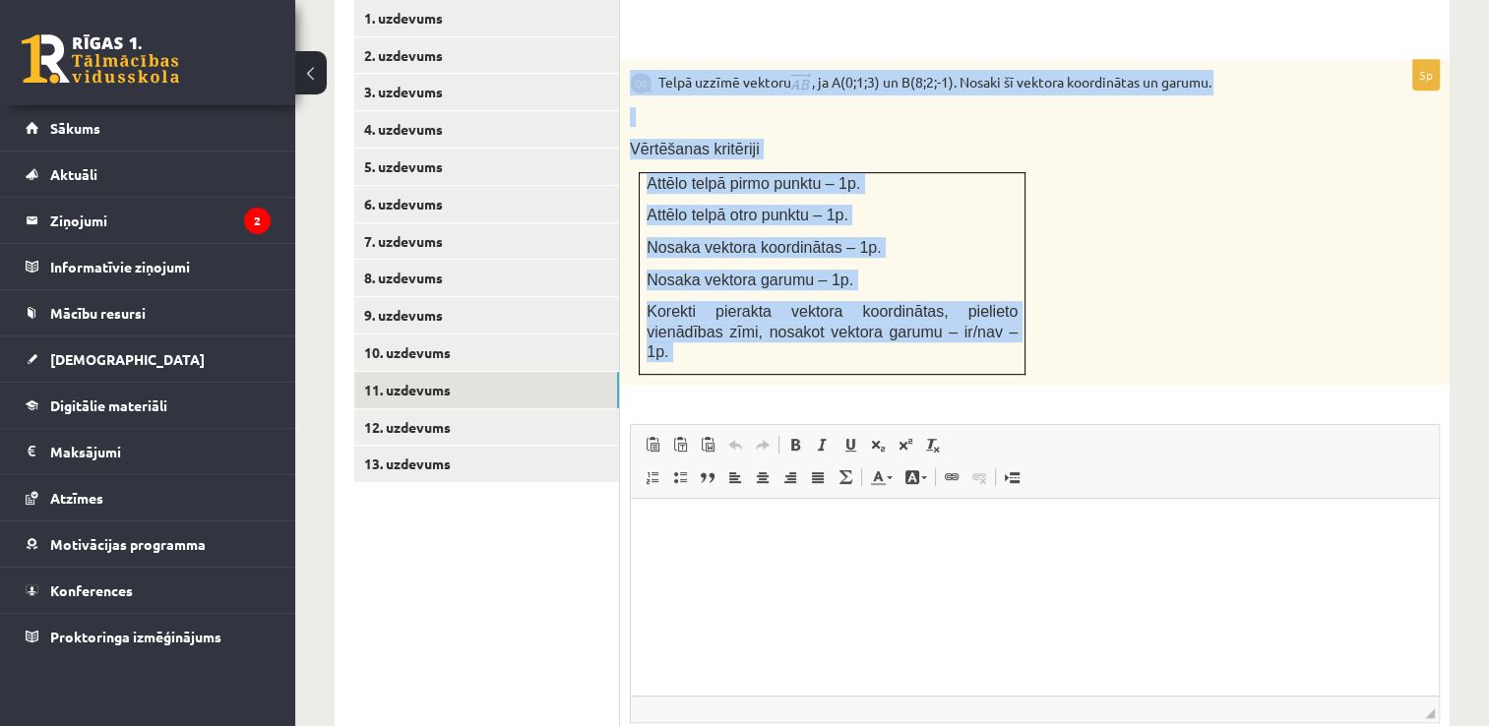
click at [1189, 230] on div "Telpā uzzīmē vektoru , ja A(0;1;3) un B(8;2;-1). Nosaki šī vektora koordinātas …" at bounding box center [1035, 222] width 830 height 325
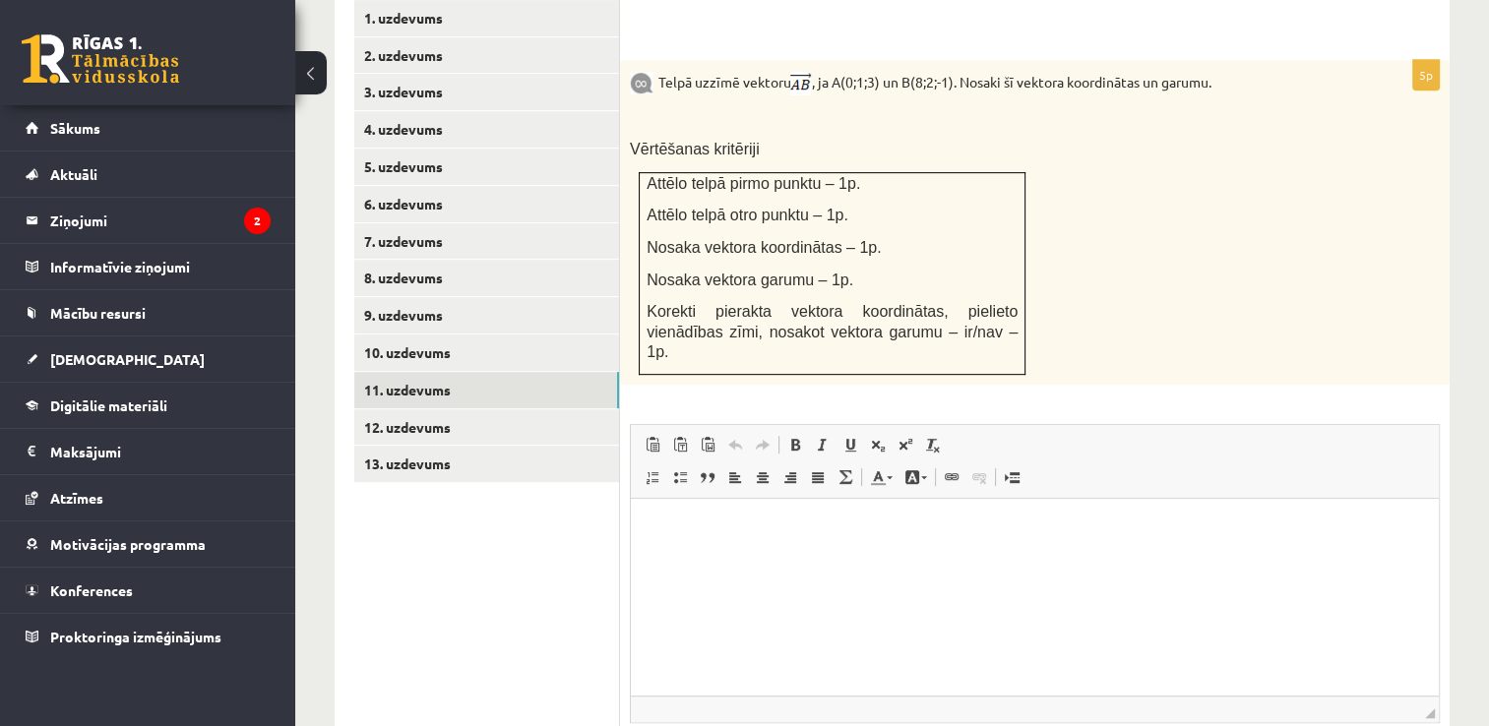
click at [911, 558] on html at bounding box center [1035, 528] width 808 height 60
click at [700, 538] on html at bounding box center [1035, 528] width 808 height 60
click at [645, 551] on html "**********" at bounding box center [1035, 528] width 808 height 60
click at [863, 531] on p "**********" at bounding box center [1036, 528] width 770 height 21
click at [647, 579] on html "**********" at bounding box center [1035, 538] width 808 height 81
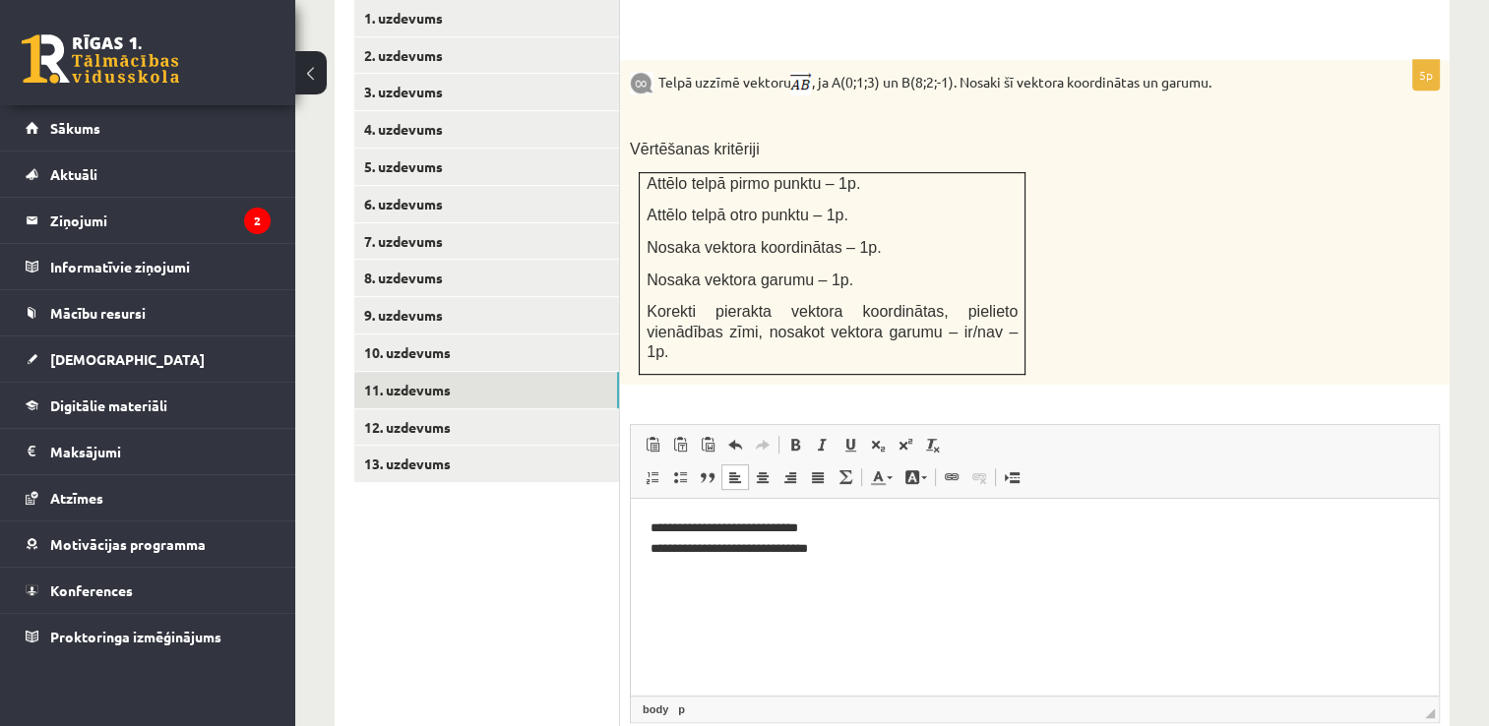
click at [878, 548] on p "**********" at bounding box center [1036, 538] width 770 height 41
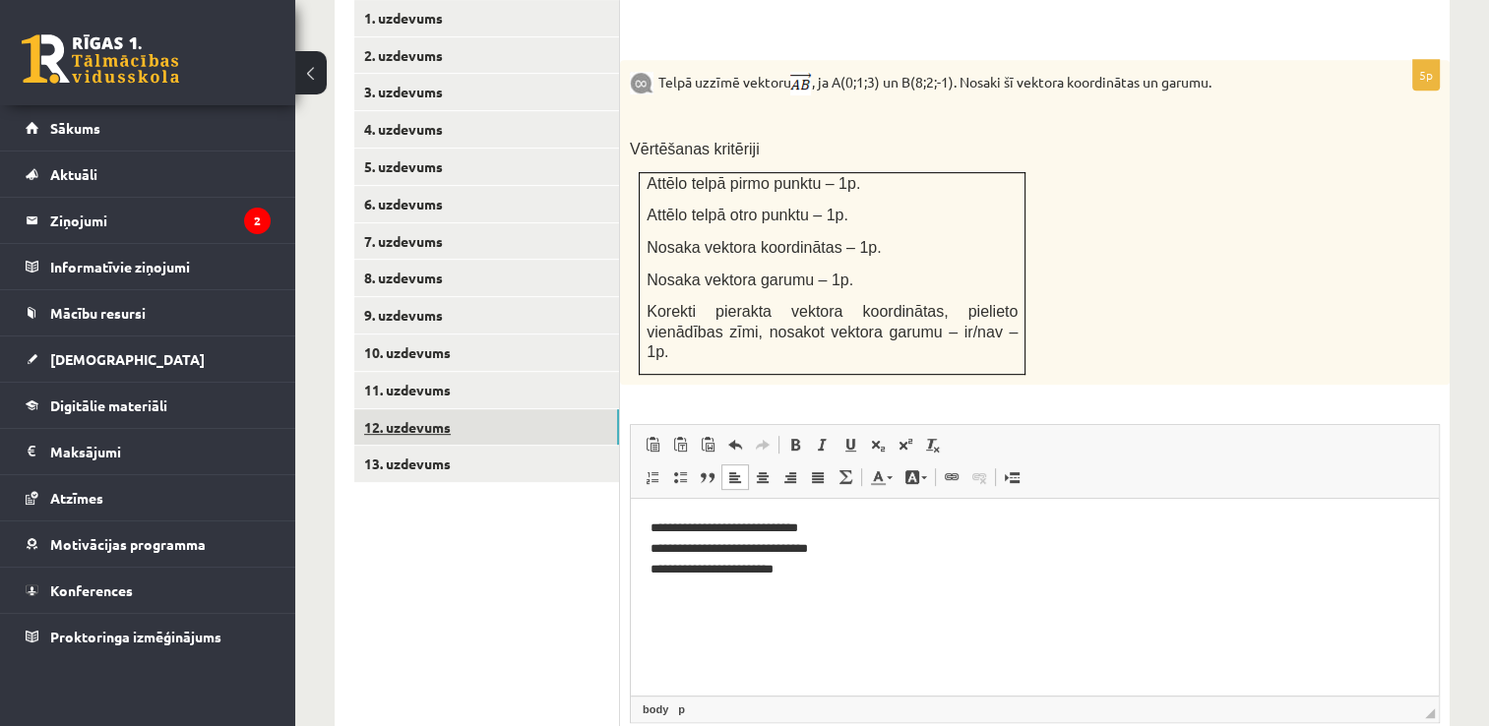
click at [428, 409] on link "12. uzdevums" at bounding box center [486, 427] width 265 height 36
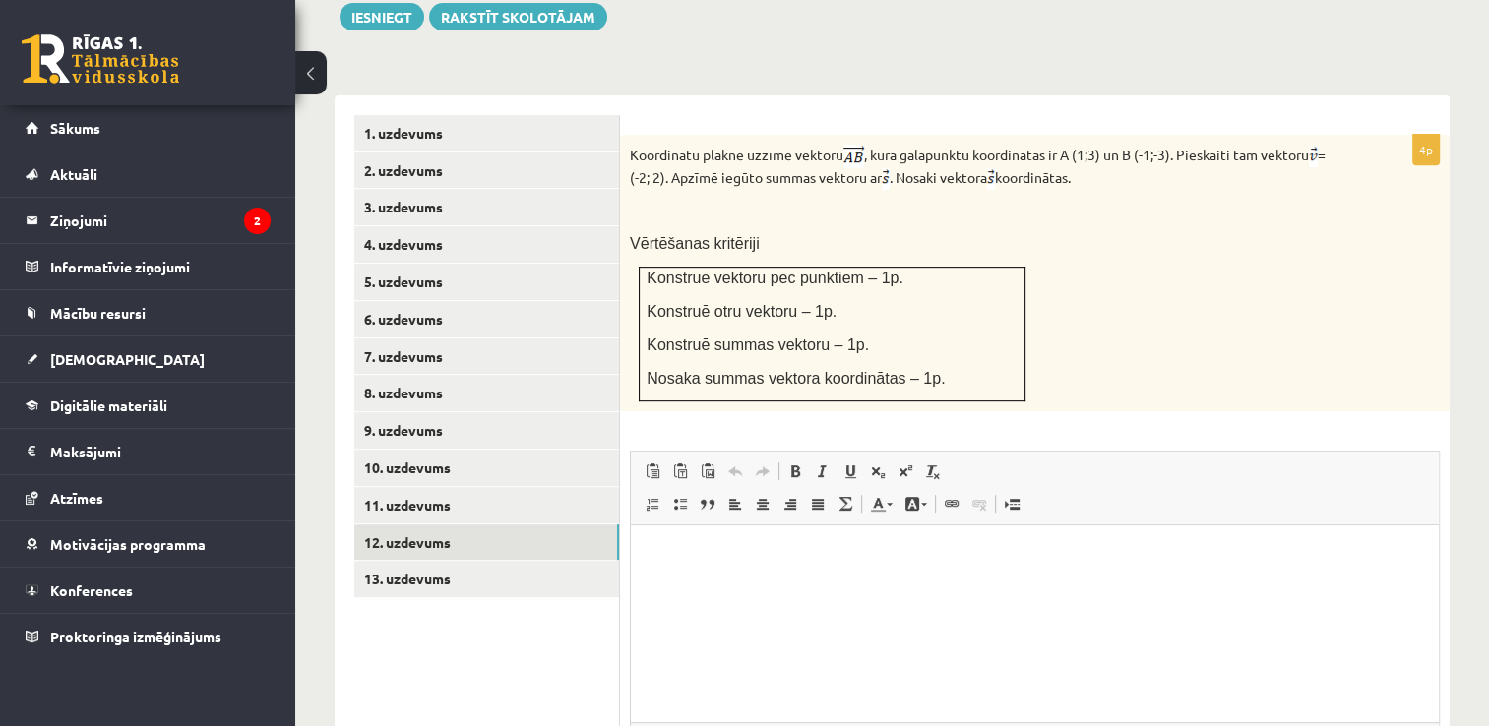
scroll to position [730, 0]
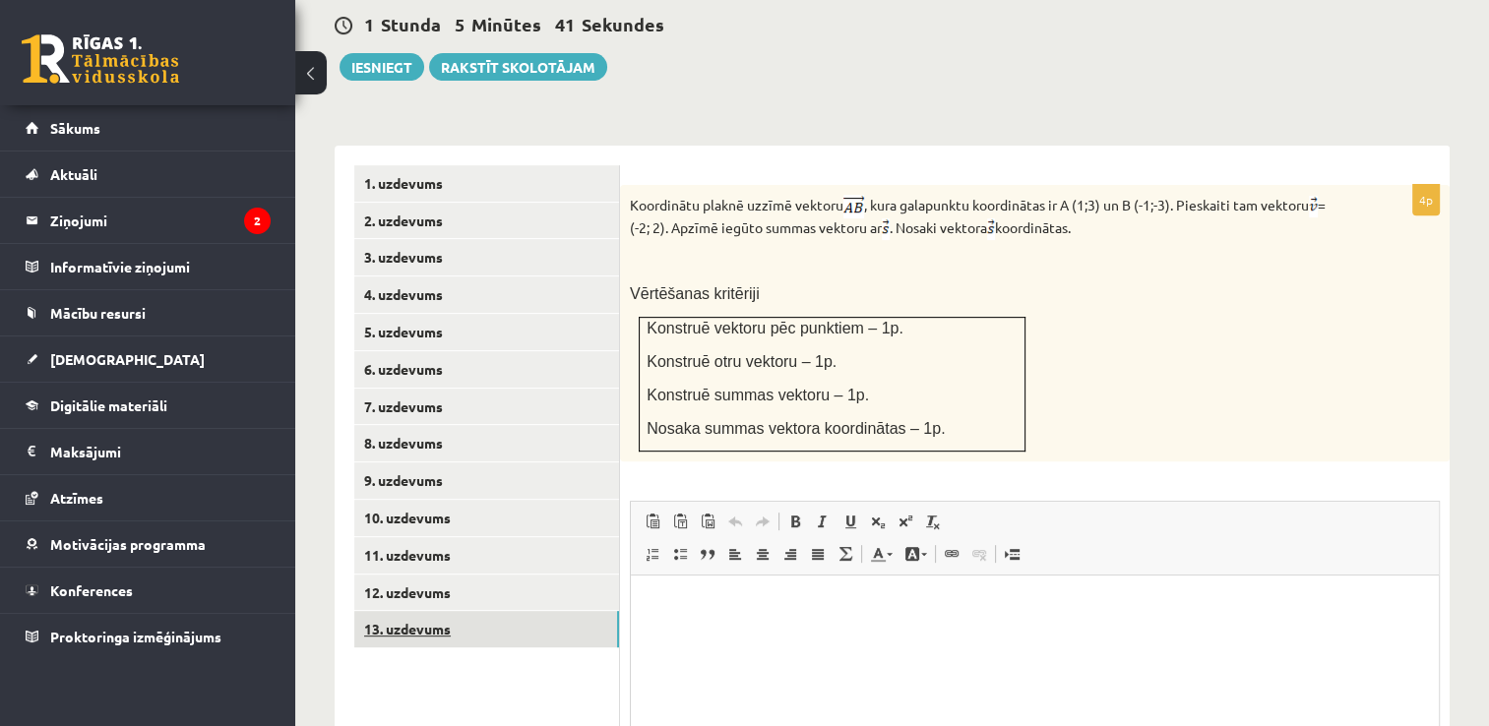
click at [435, 611] on link "13. uzdevums" at bounding box center [486, 629] width 265 height 36
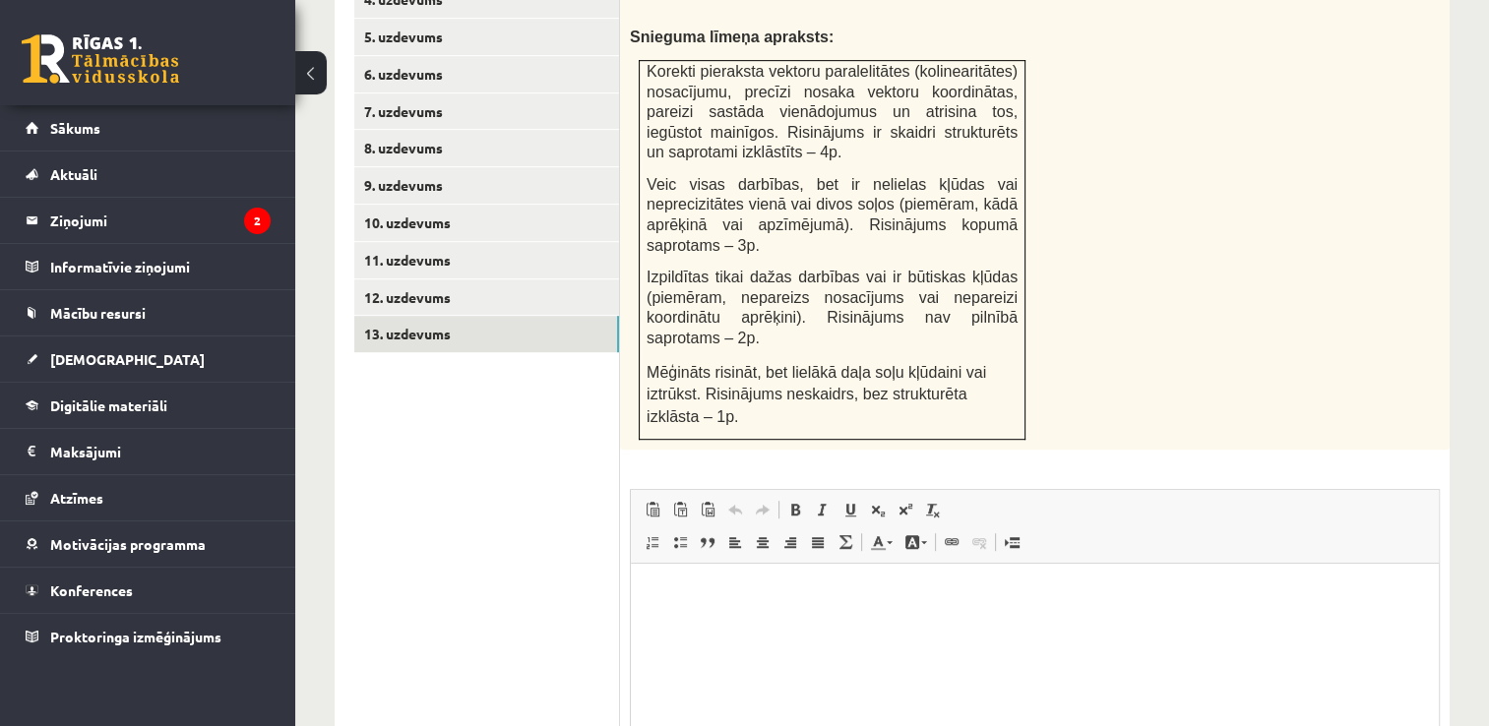
scroll to position [829, 0]
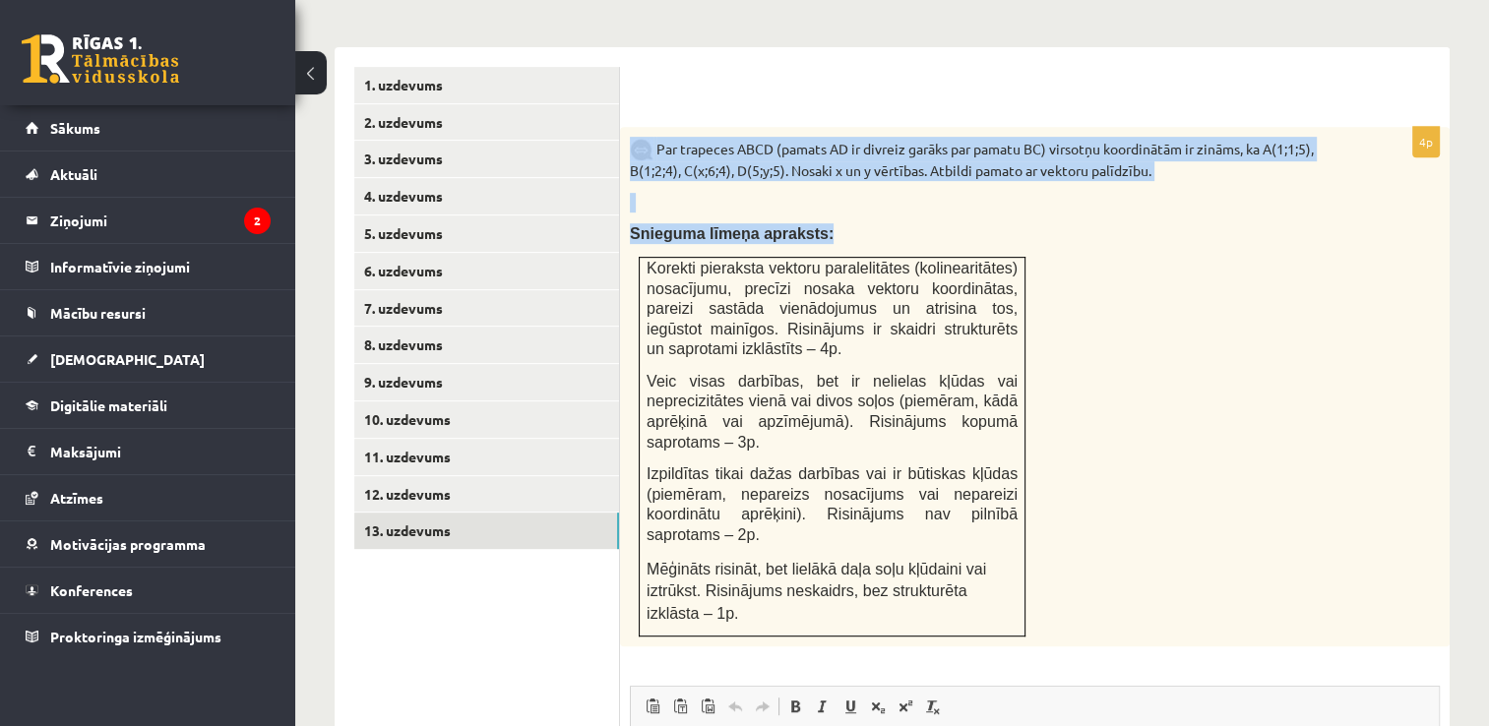
drag, startPoint x: 622, startPoint y: 85, endPoint x: 1070, endPoint y: 533, distance: 634.0
click at [1070, 533] on div "Par trapeces ABCD (pamats AD ir divreiz garāks par pamatu BC) virsotņu koordinā…" at bounding box center [1035, 387] width 830 height 521
click at [1234, 314] on div "Par trapeces ABCD (pamats AD ir divreiz garāks par pamatu BC) virsotņu koordinā…" at bounding box center [1035, 387] width 830 height 521
click at [1251, 274] on div "Par trapeces ABCD (pamats AD ir divreiz garāks par pamatu BC) virsotņu koordinā…" at bounding box center [1035, 387] width 830 height 521
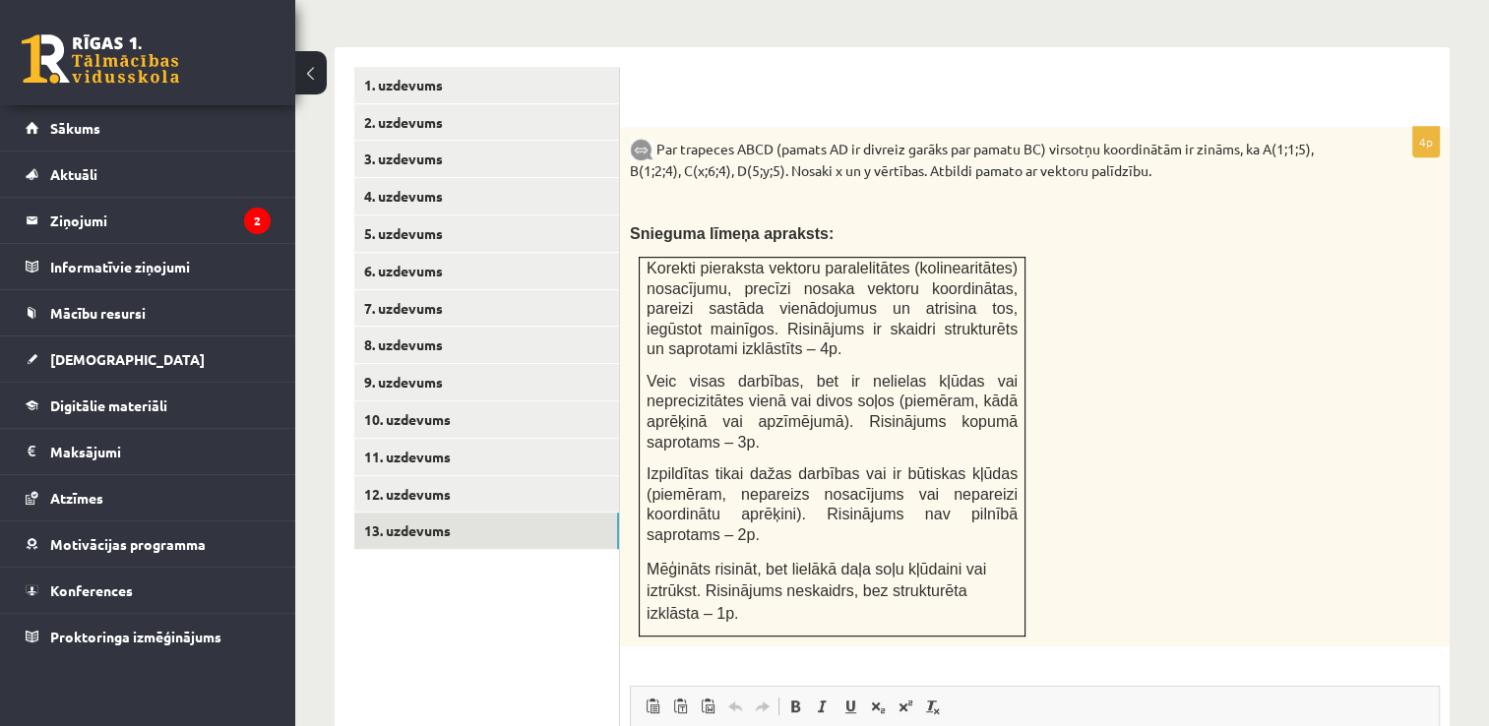
click at [1335, 464] on div "Par trapeces ABCD (pamats AD ir divreiz garāks par pamatu BC) virsotņu koordinā…" at bounding box center [1035, 387] width 830 height 521
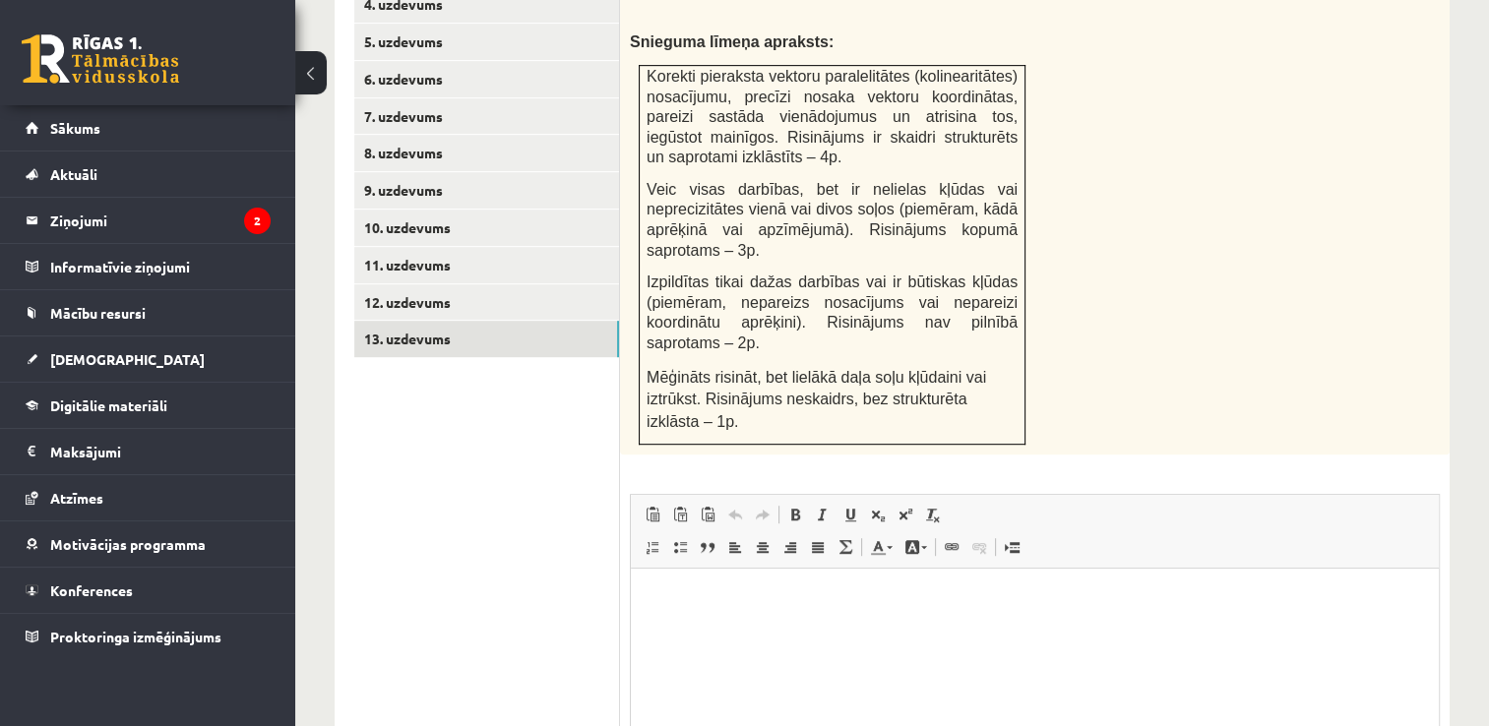
scroll to position [1124, 0]
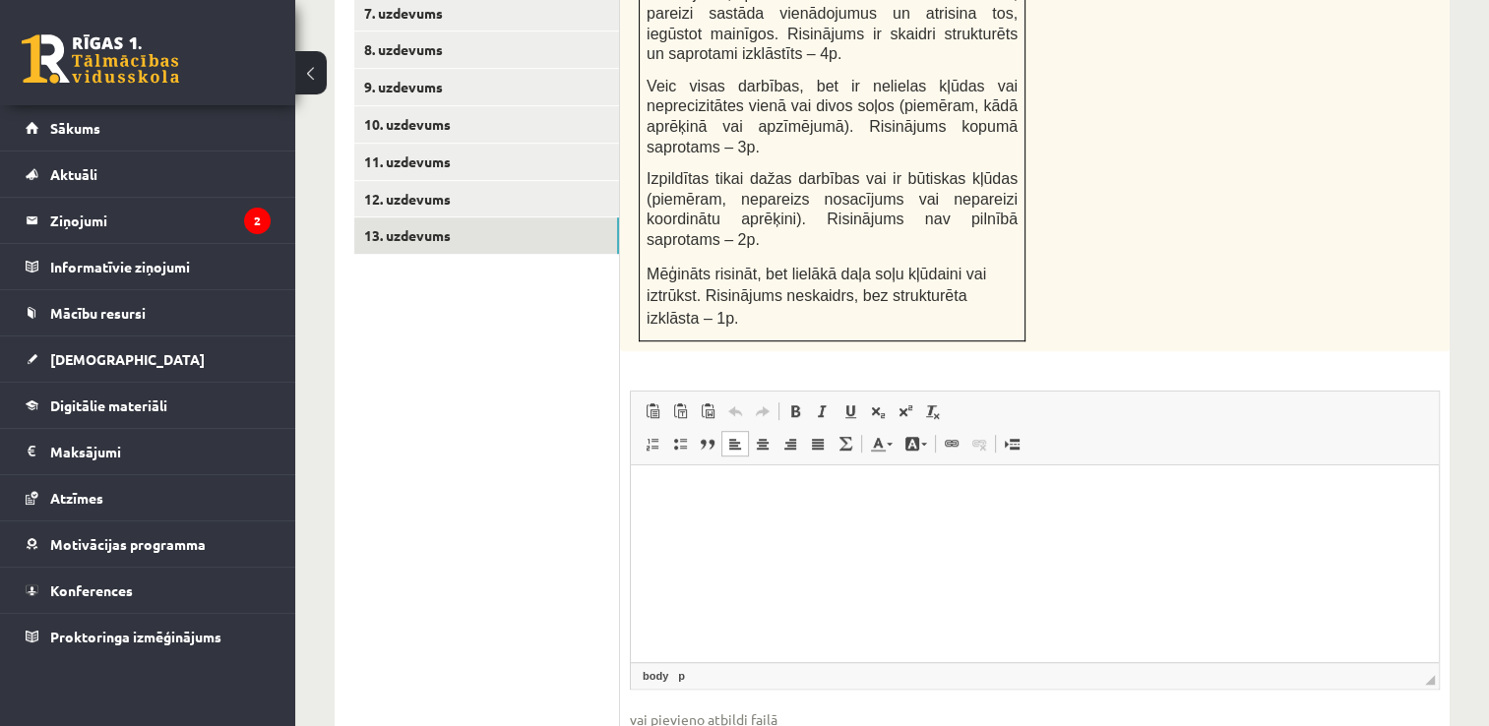
click at [663, 486] on p "Editor, wiswyg-editor-user-answer-47433805778300" at bounding box center [1035, 495] width 769 height 21
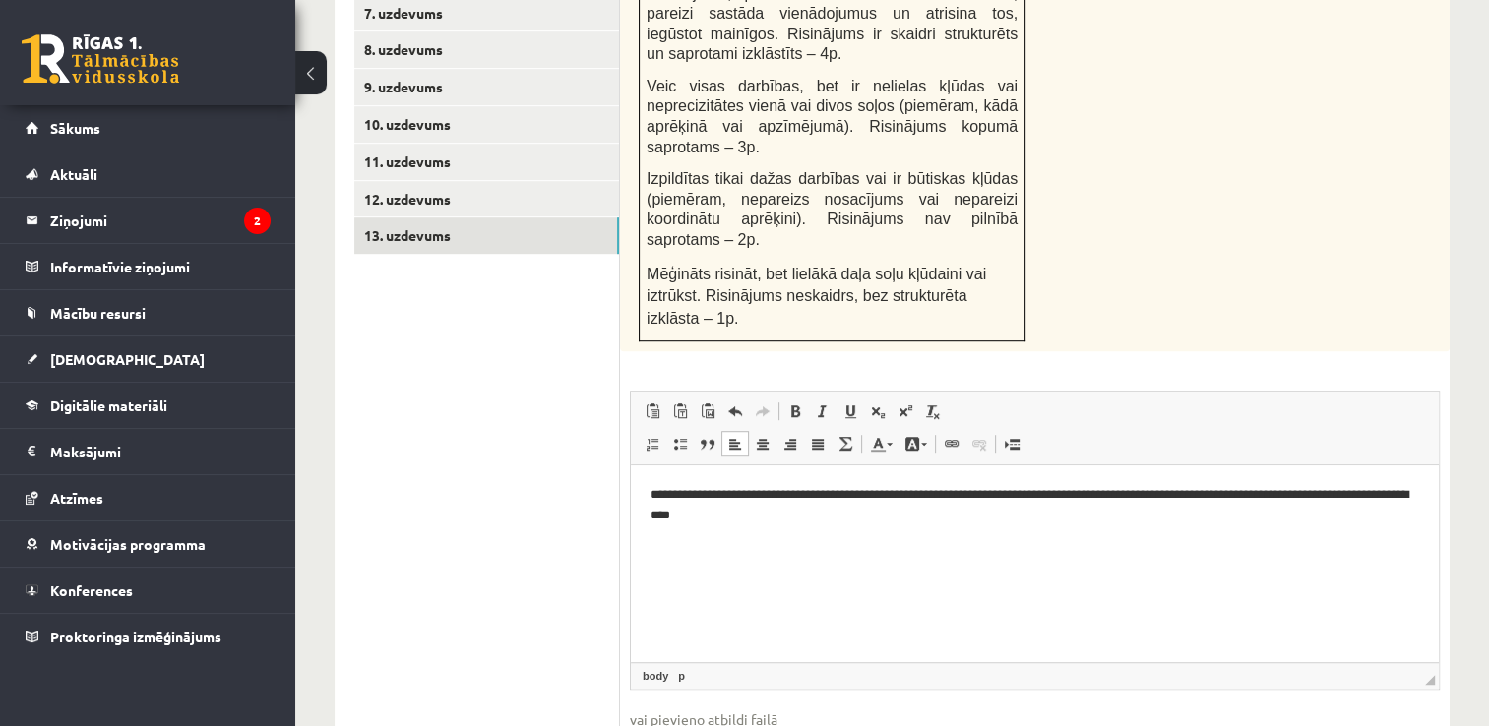
click at [855, 498] on p "**********" at bounding box center [1036, 505] width 770 height 41
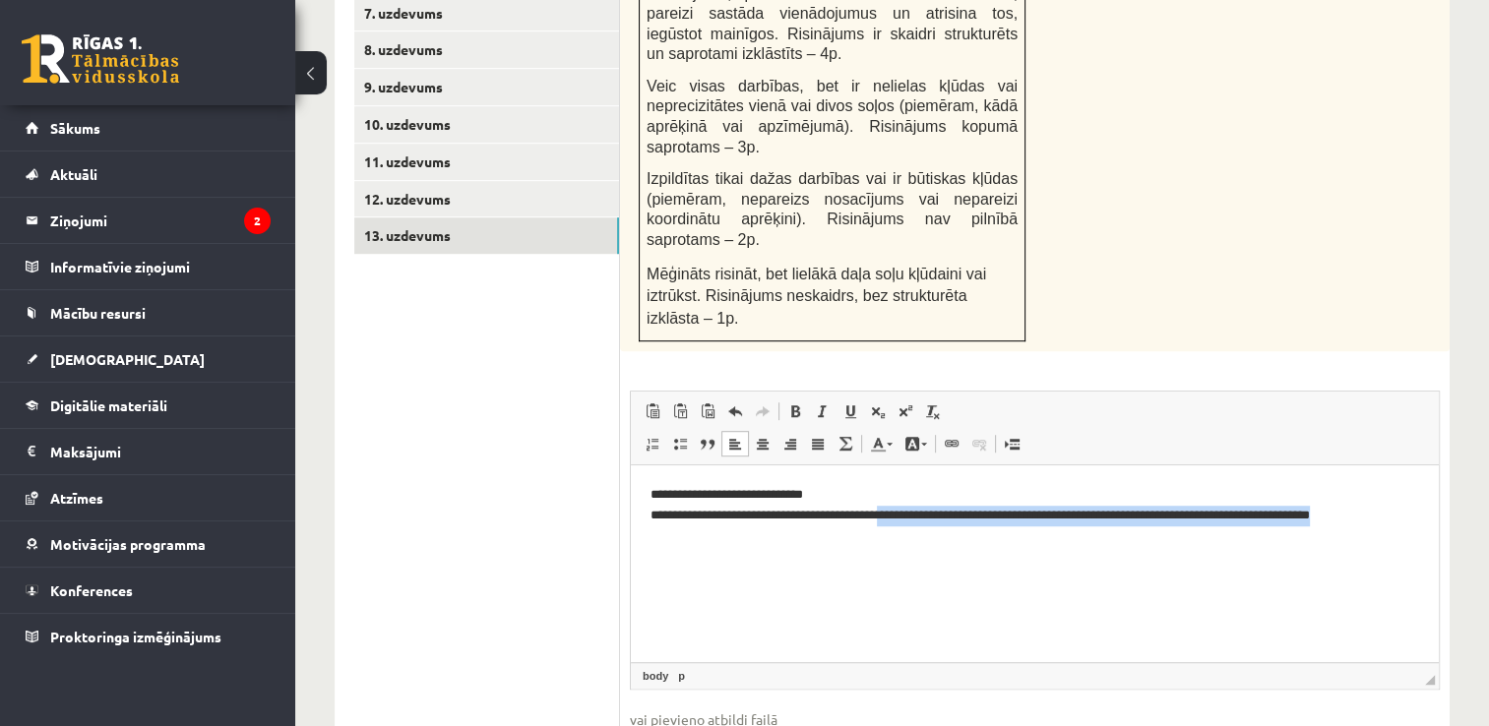
drag, startPoint x: 879, startPoint y: 516, endPoint x: 1399, endPoint y: 526, distance: 519.8
click at [1399, 526] on p "**********" at bounding box center [1036, 505] width 770 height 41
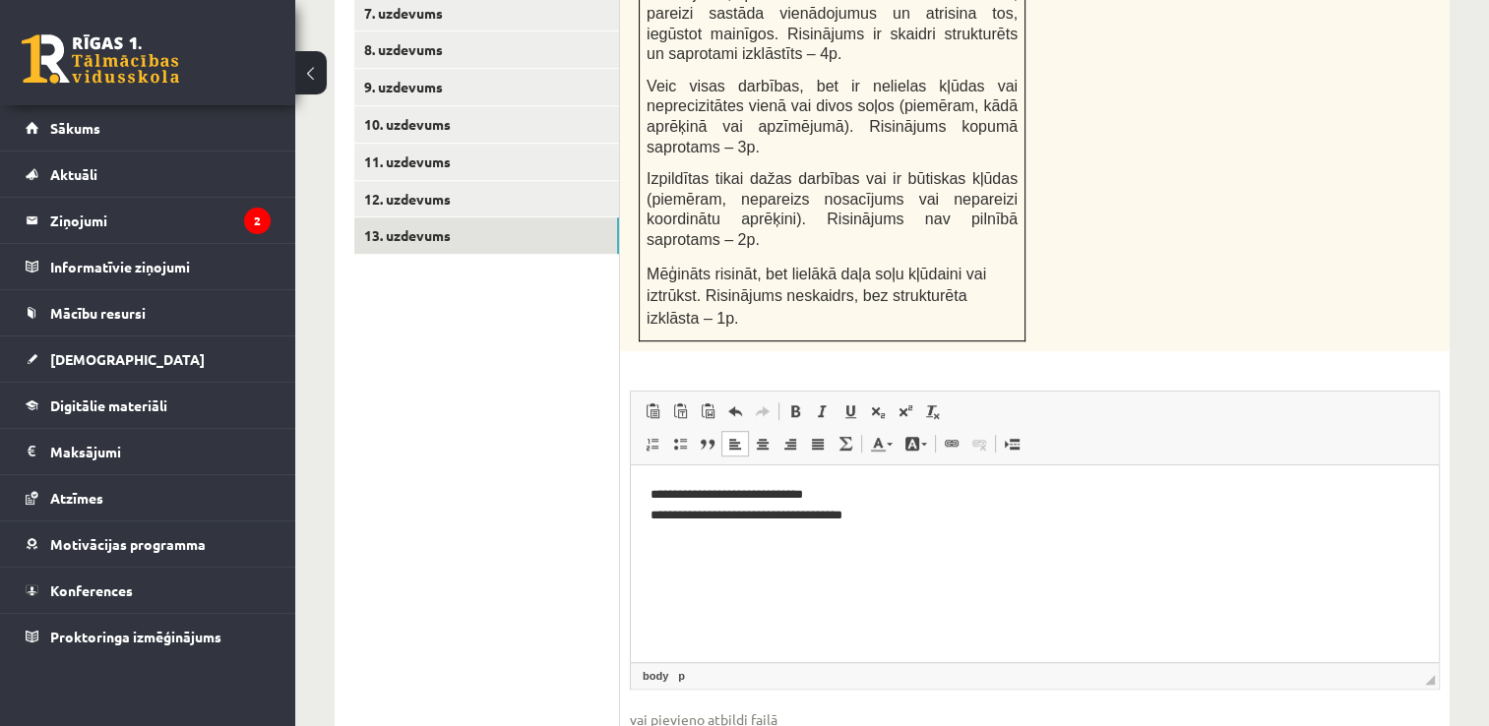
click at [674, 515] on p "**********" at bounding box center [1036, 505] width 770 height 41
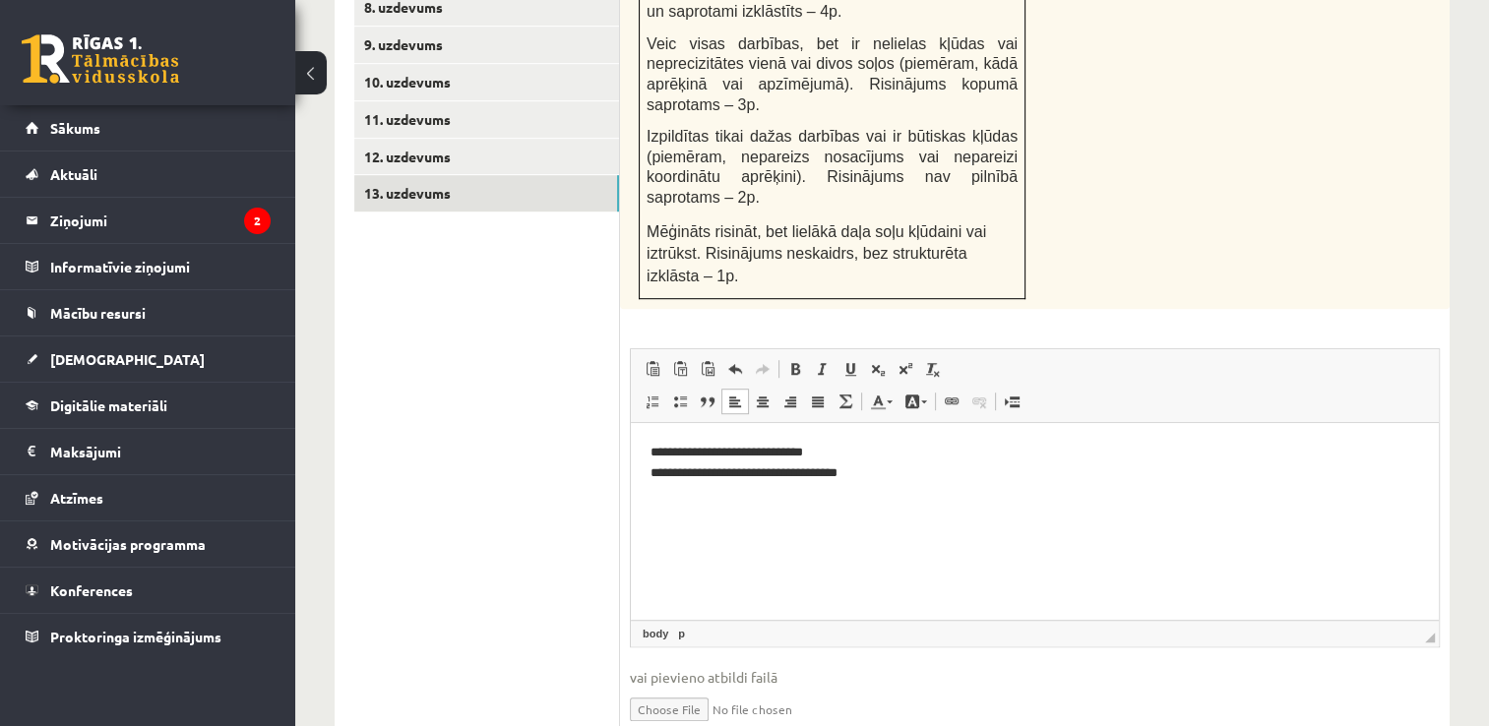
scroll to position [1167, 0]
click at [720, 499] on html "**********" at bounding box center [1035, 462] width 808 height 81
click at [887, 477] on p "**********" at bounding box center [1036, 462] width 770 height 41
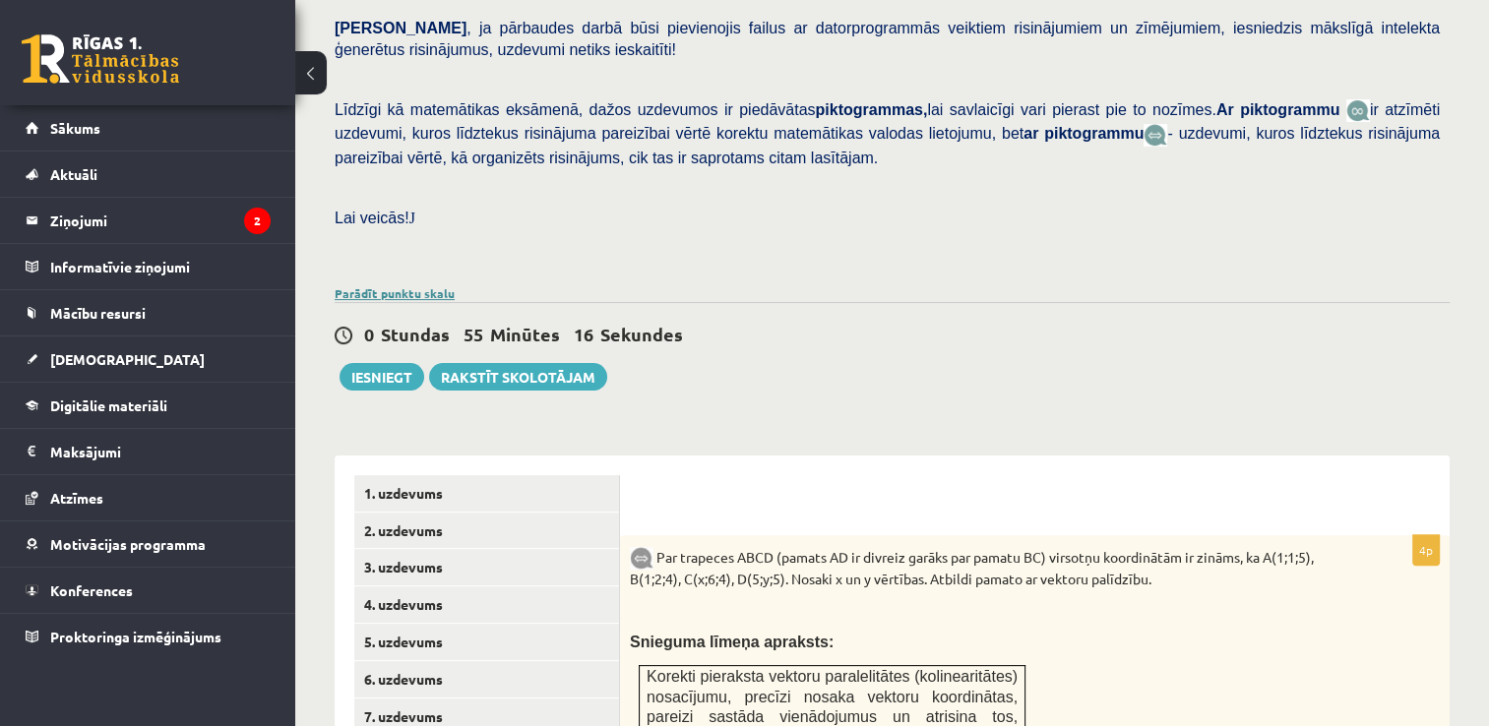
scroll to position [394, 0]
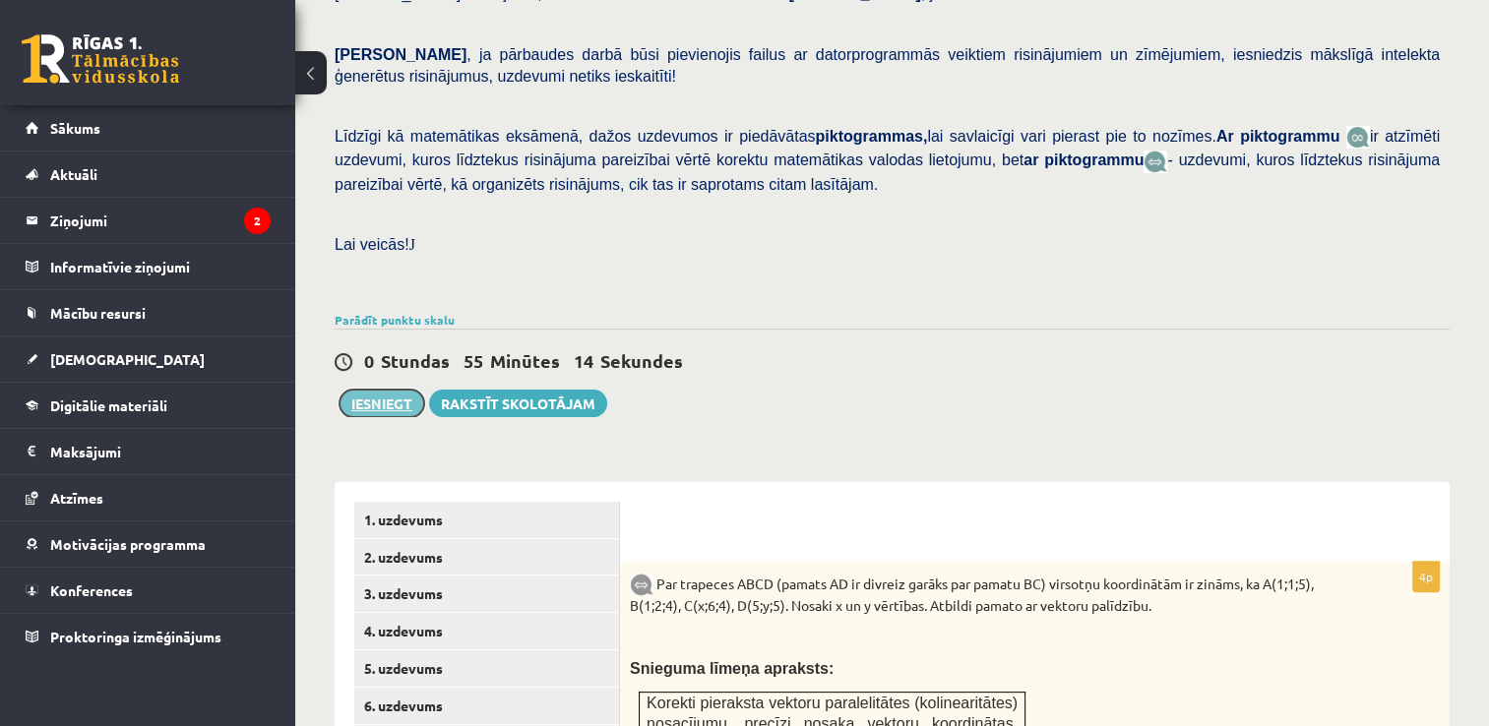
click at [382, 390] on button "Iesniegt" at bounding box center [382, 404] width 85 height 28
click at [417, 651] on link "5. uzdevums" at bounding box center [486, 669] width 265 height 36
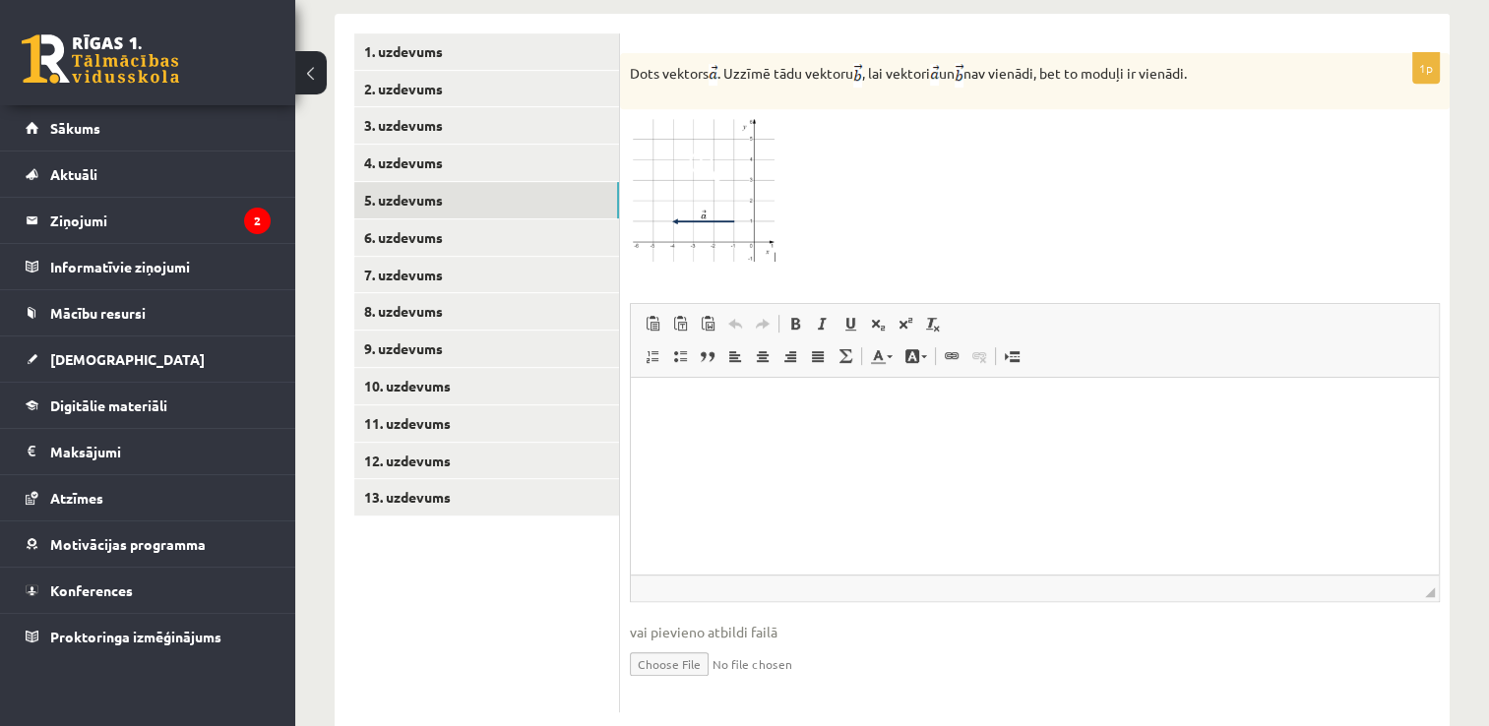
scroll to position [764, 0]
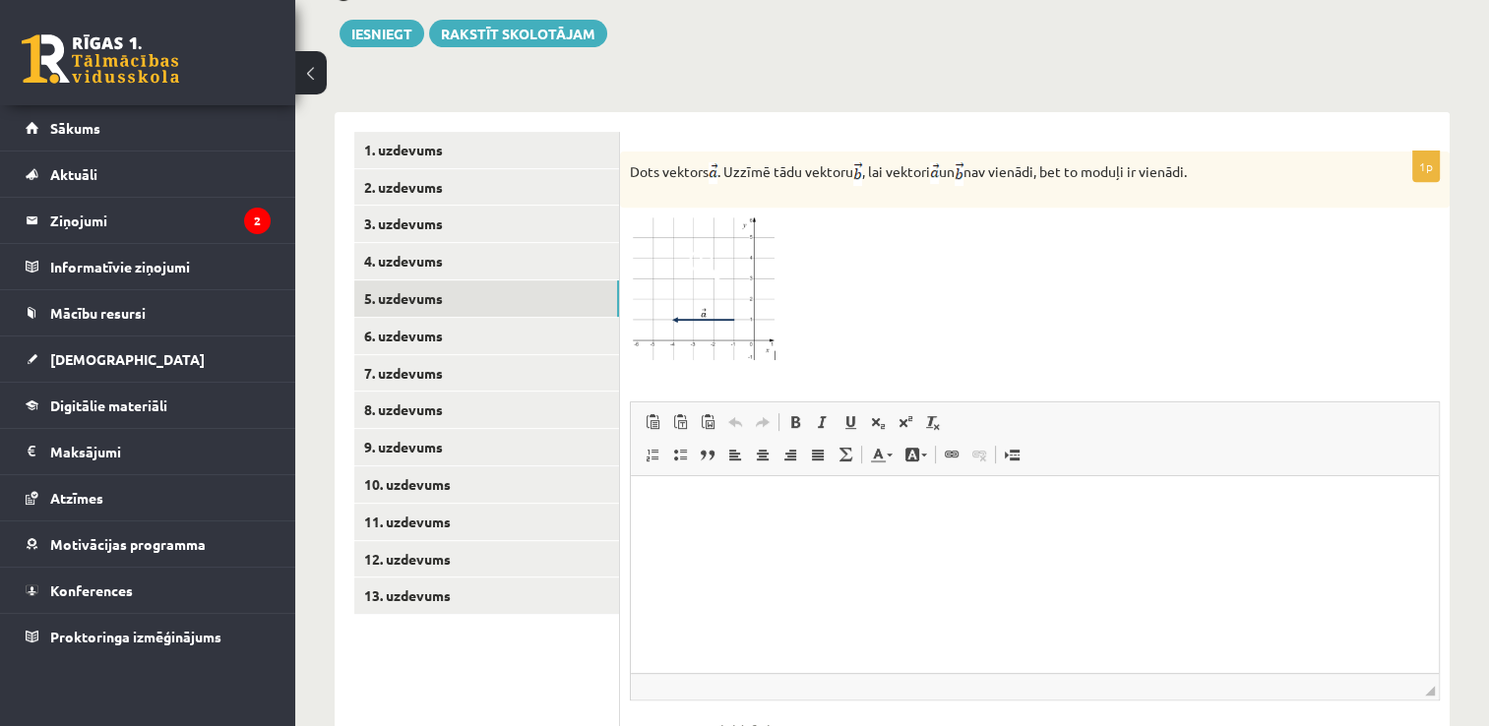
click at [782, 510] on p "Editor, wiswyg-editor-user-answer-47434010719720" at bounding box center [1035, 505] width 769 height 21
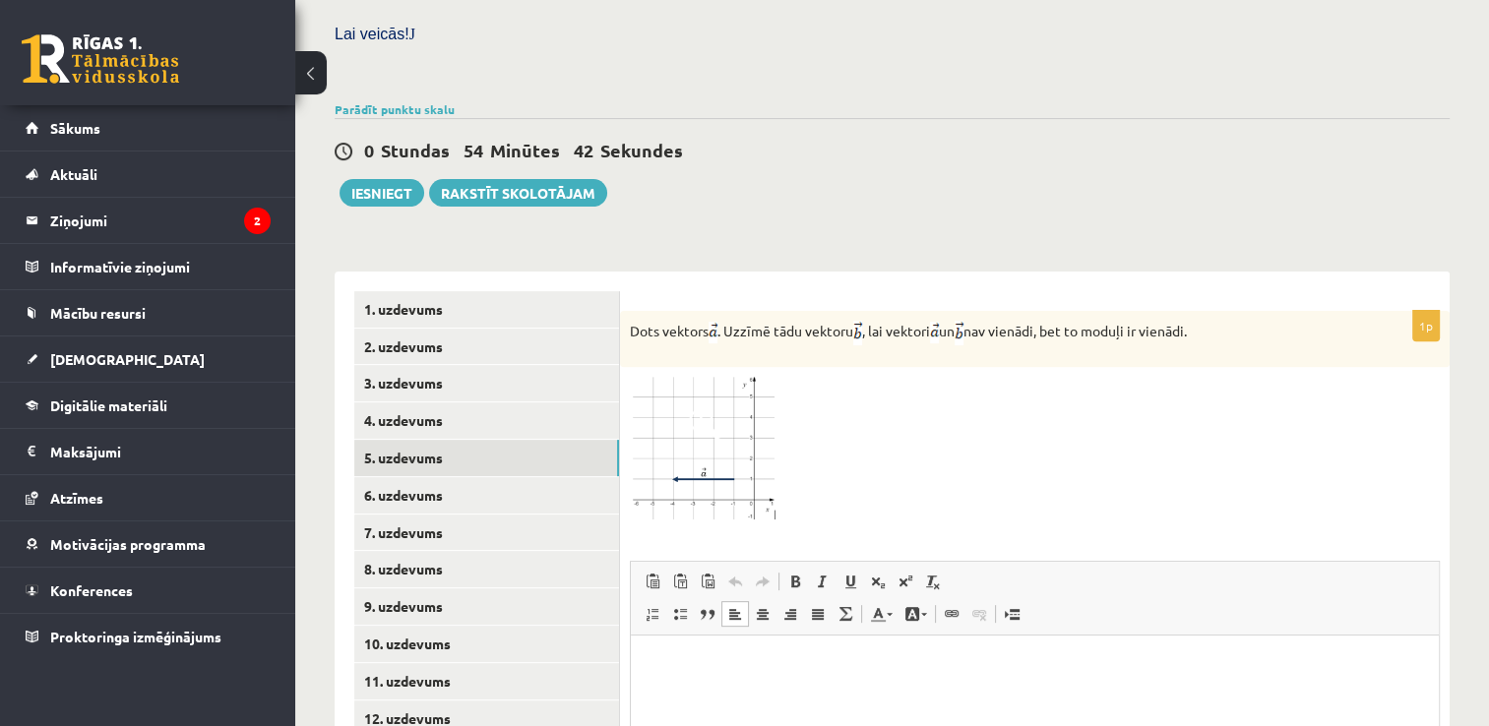
scroll to position [665, 0]
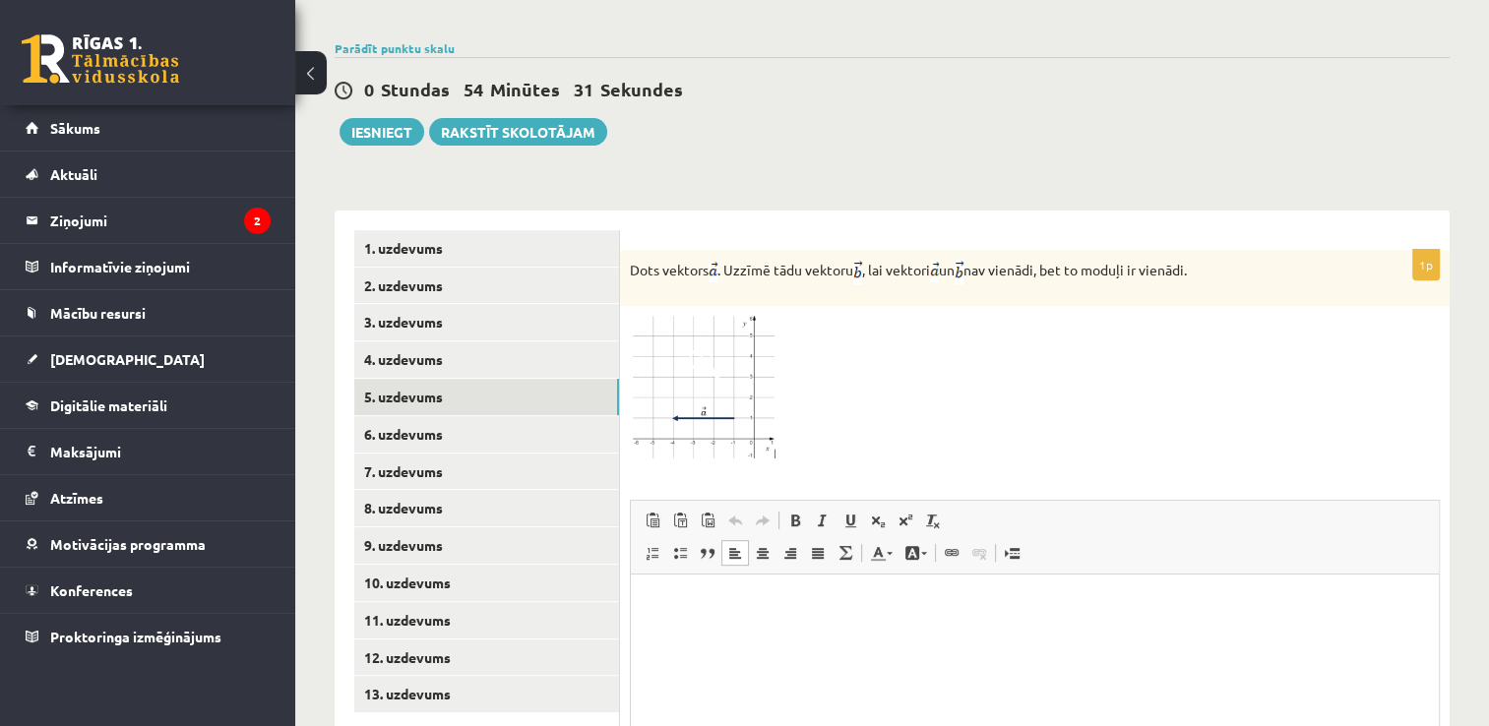
click at [836, 627] on html at bounding box center [1035, 604] width 808 height 60
drag, startPoint x: 667, startPoint y: 631, endPoint x: 685, endPoint y: 682, distance: 54.2
click at [685, 634] on html at bounding box center [1035, 604] width 808 height 60
click at [850, 508] on link "Underline Keyboard shortcut Ctrl+U" at bounding box center [851, 521] width 28 height 26
click at [853, 513] on span at bounding box center [851, 521] width 16 height 16
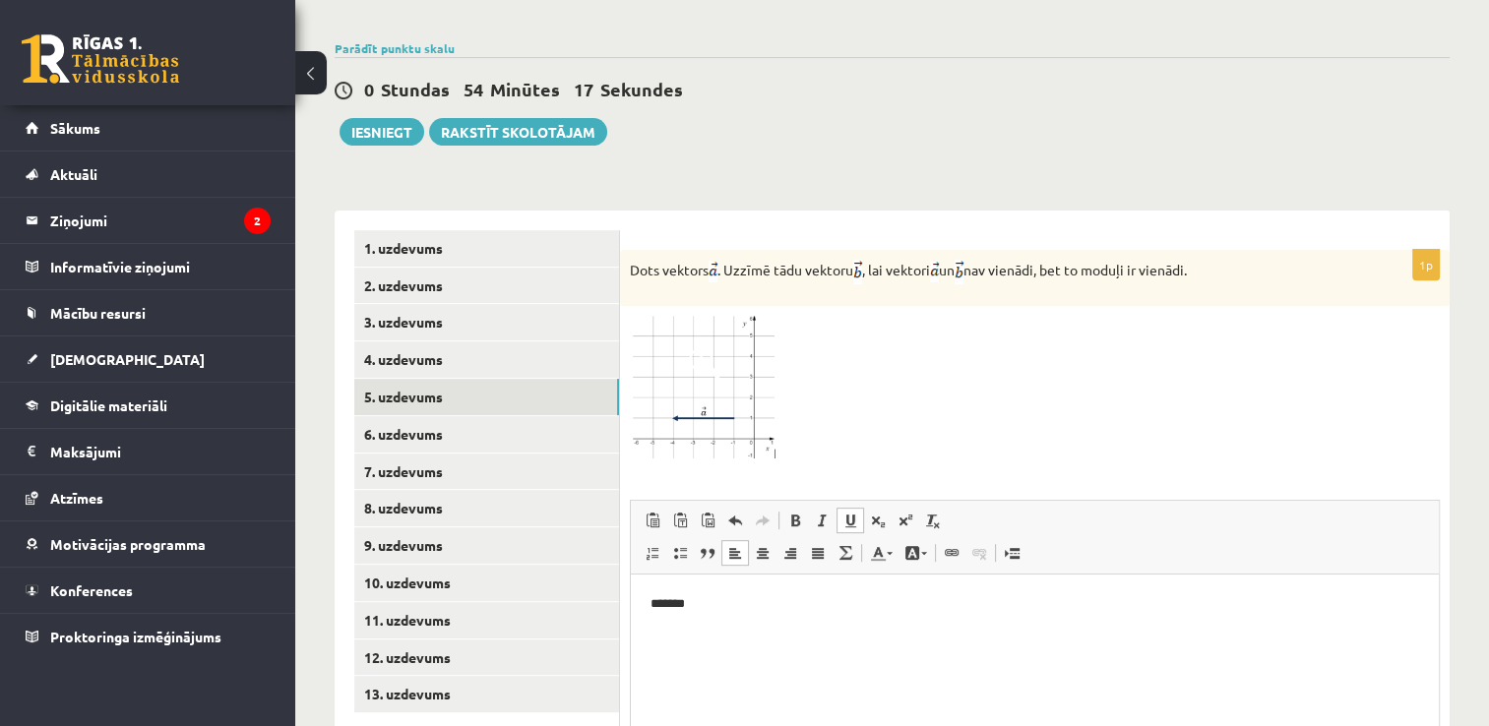
click at [853, 513] on span at bounding box center [851, 521] width 16 height 16
click at [666, 603] on p "*******" at bounding box center [1036, 603] width 770 height 21
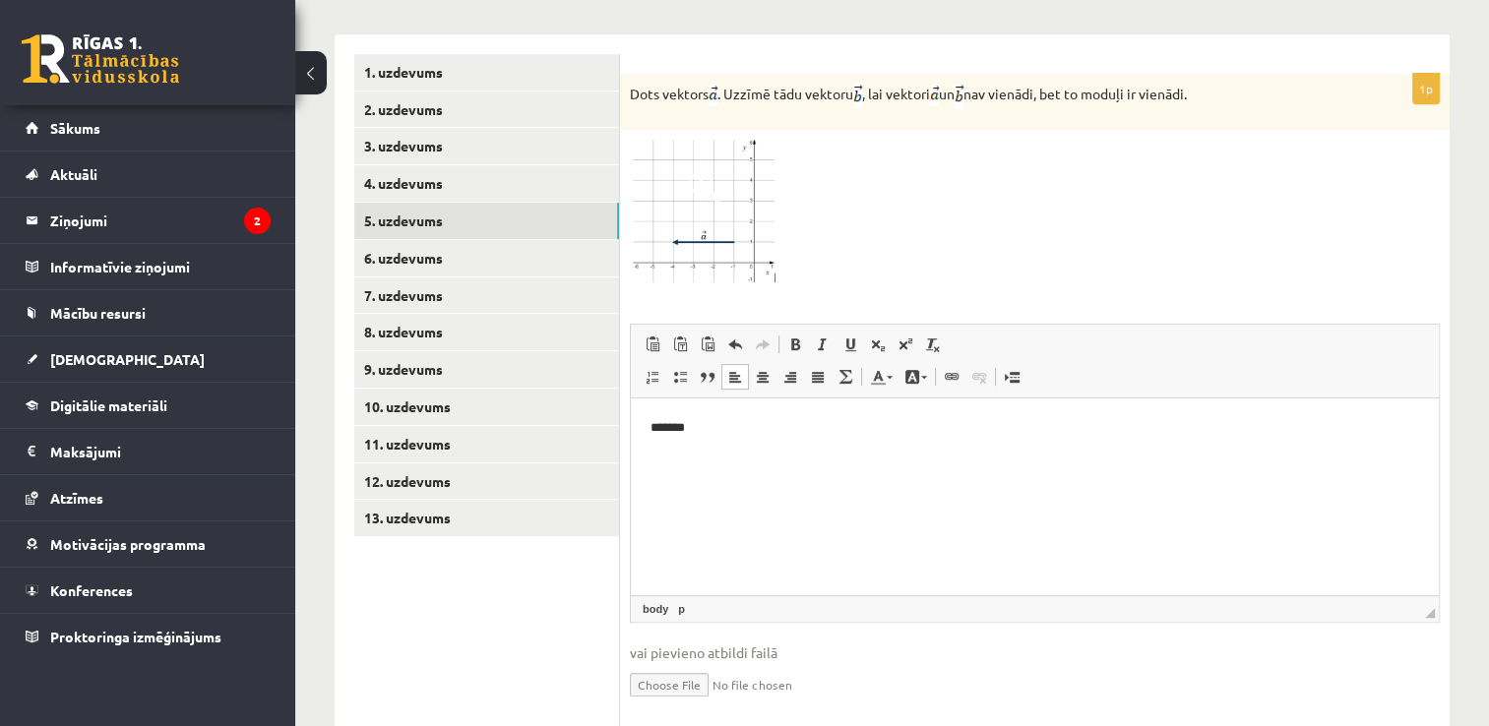
scroll to position [862, 0]
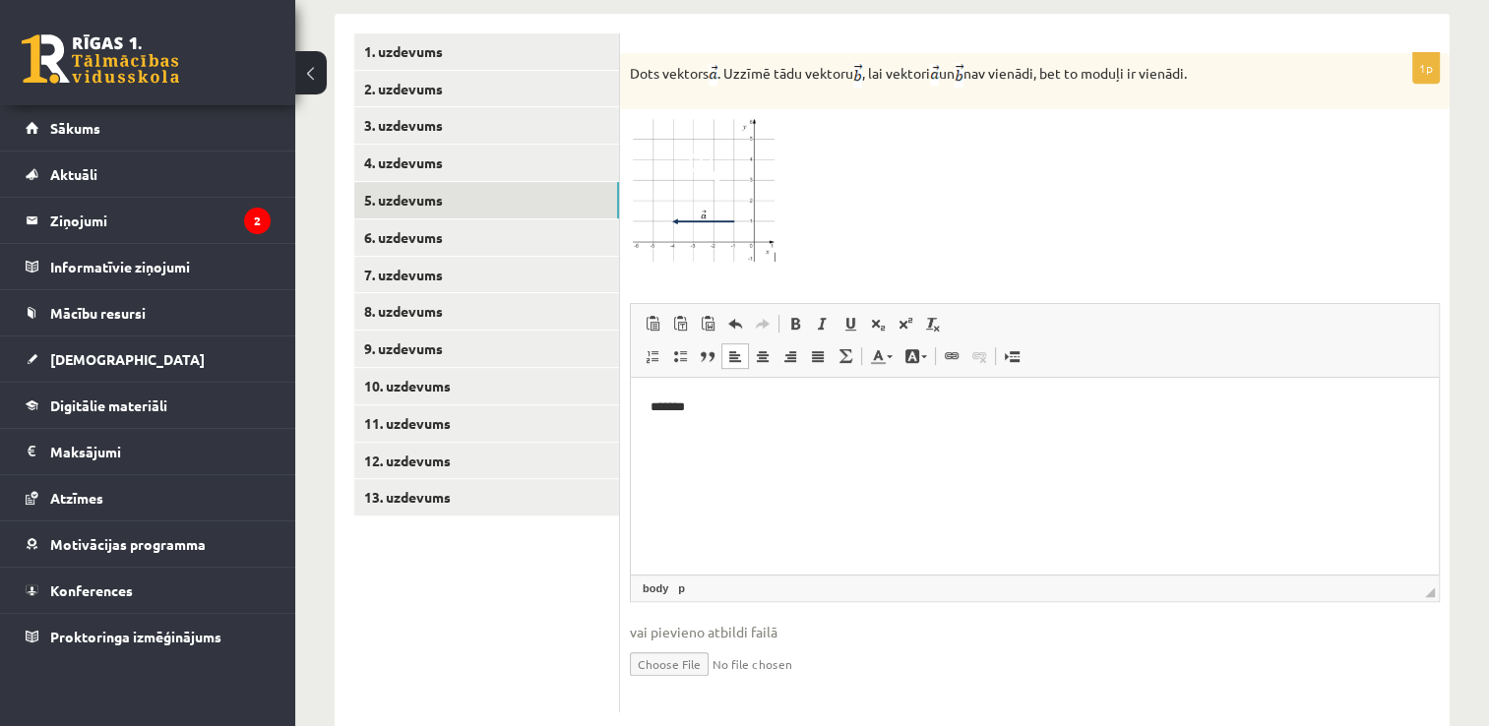
click at [660, 418] on html "*******" at bounding box center [1035, 407] width 808 height 60
click at [934, 136] on div at bounding box center [1035, 191] width 810 height 145
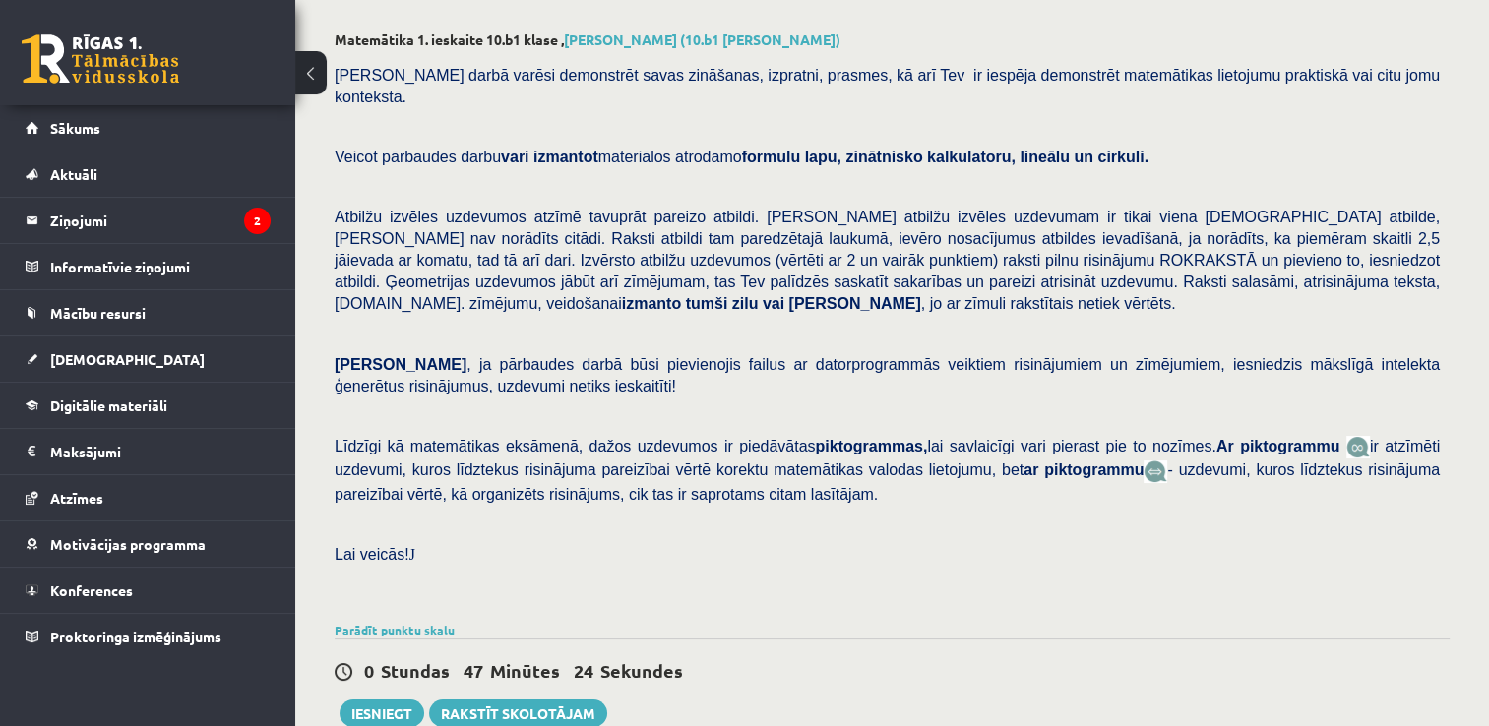
scroll to position [295, 0]
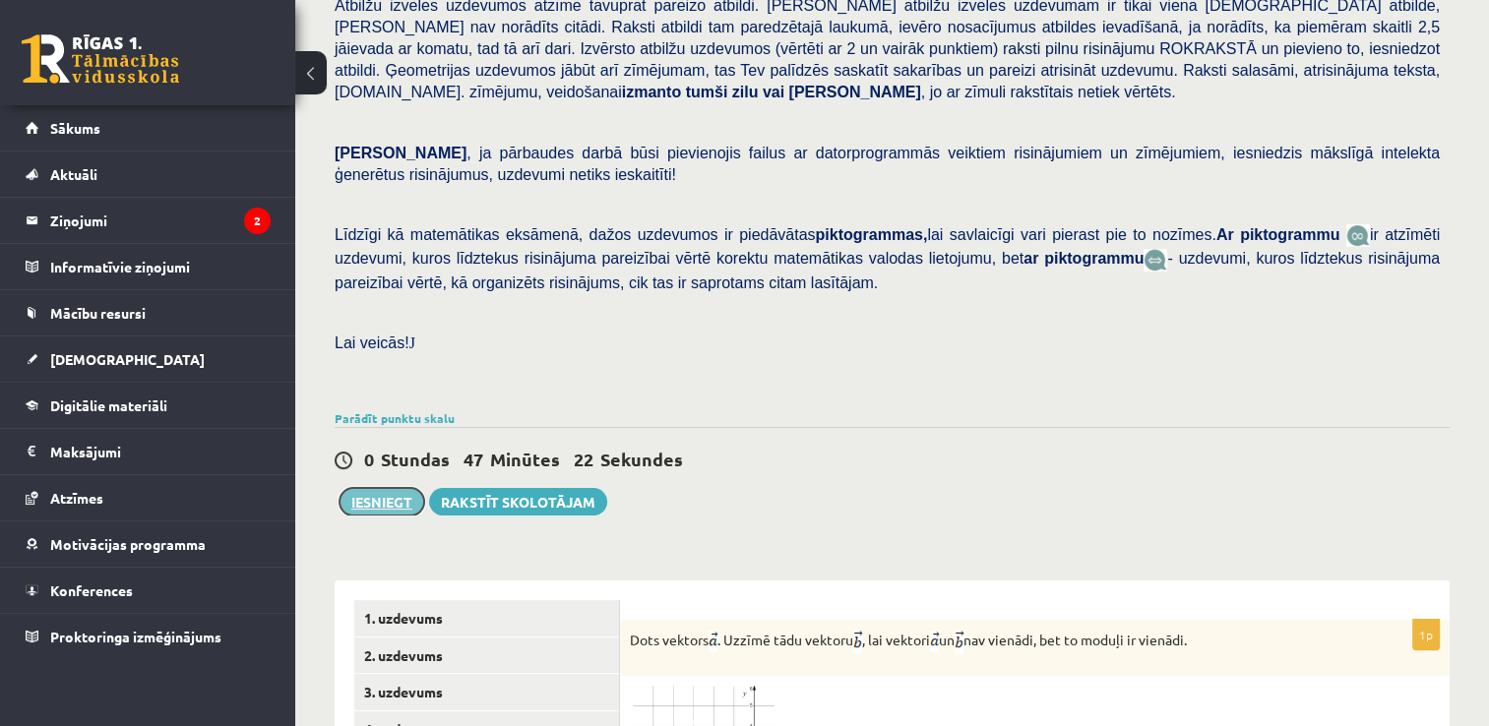
click at [368, 488] on button "Iesniegt" at bounding box center [382, 502] width 85 height 28
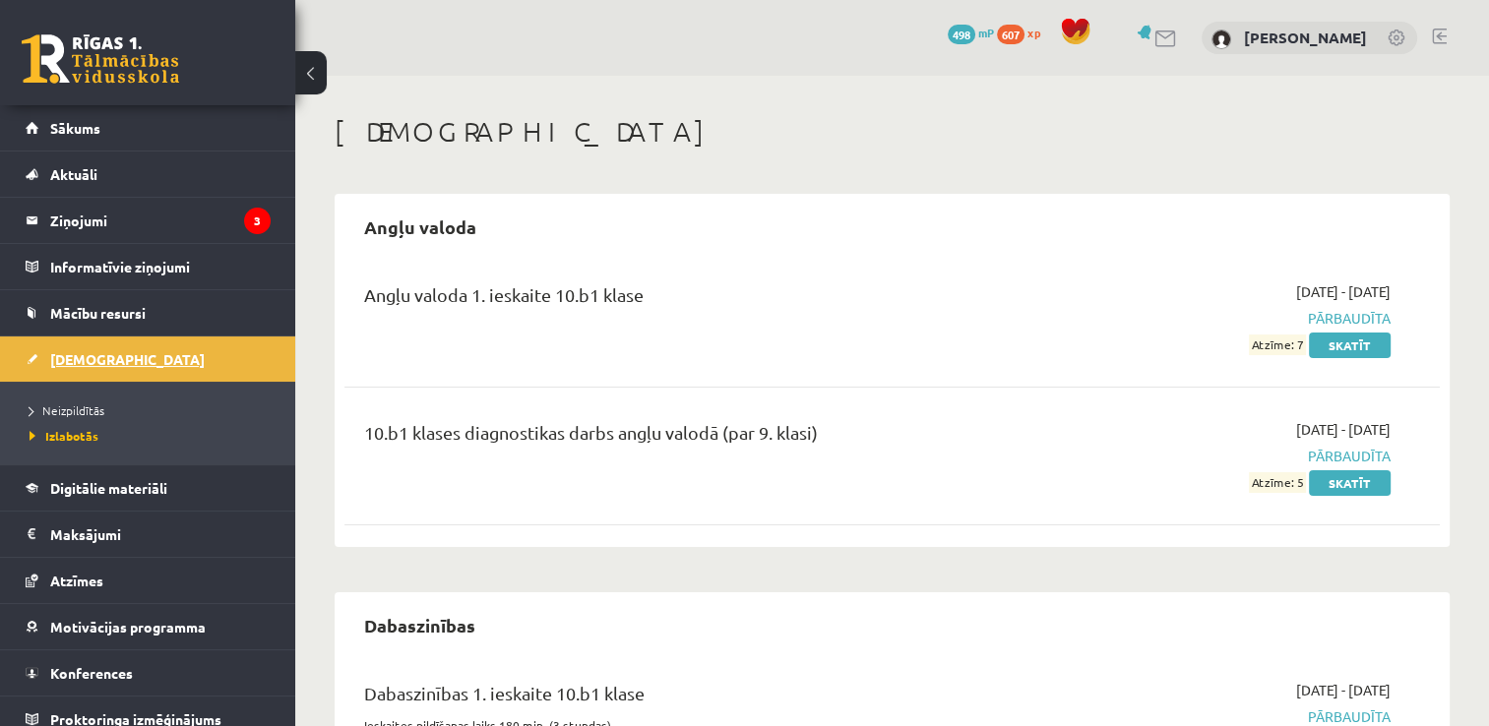
click at [104, 346] on link "[DEMOGRAPHIC_DATA]" at bounding box center [148, 359] width 245 height 45
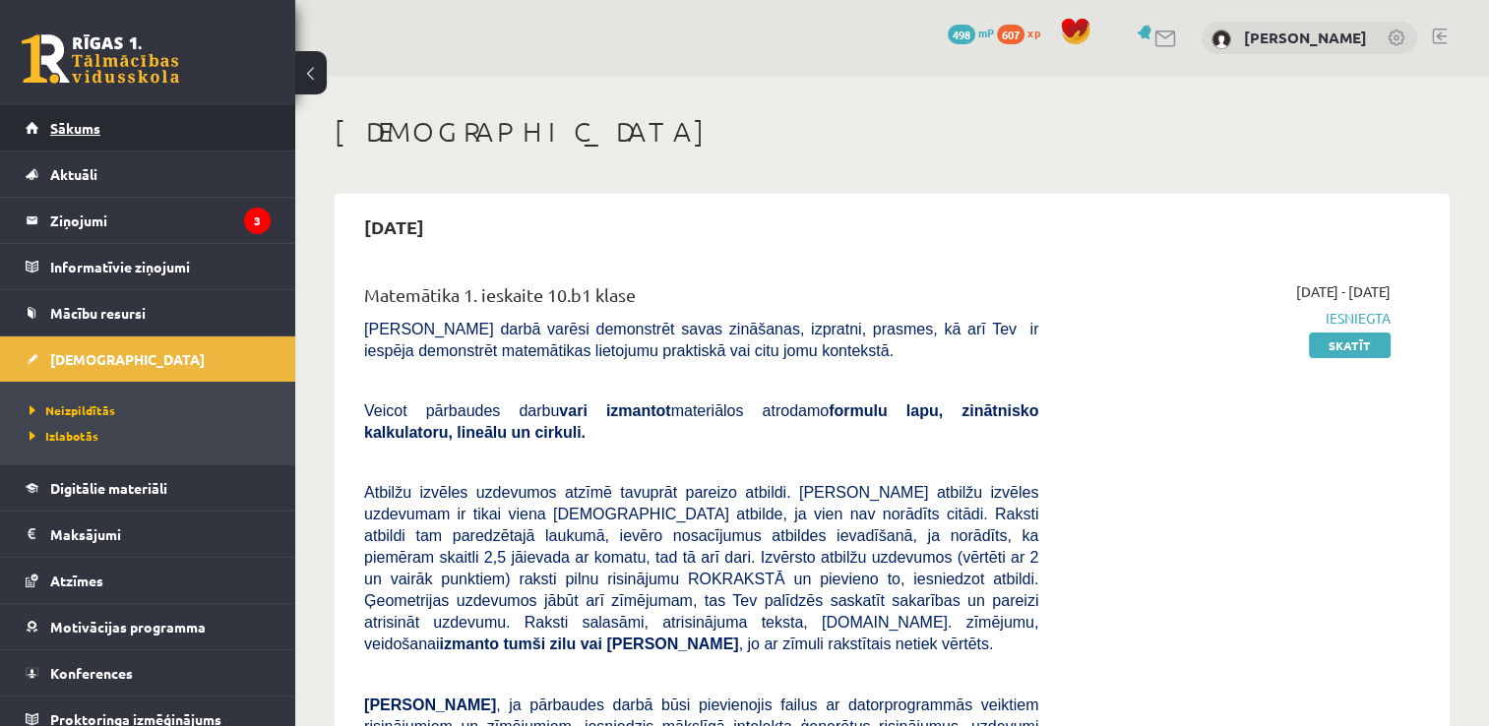
click at [86, 126] on span "Sākums" at bounding box center [75, 128] width 50 height 18
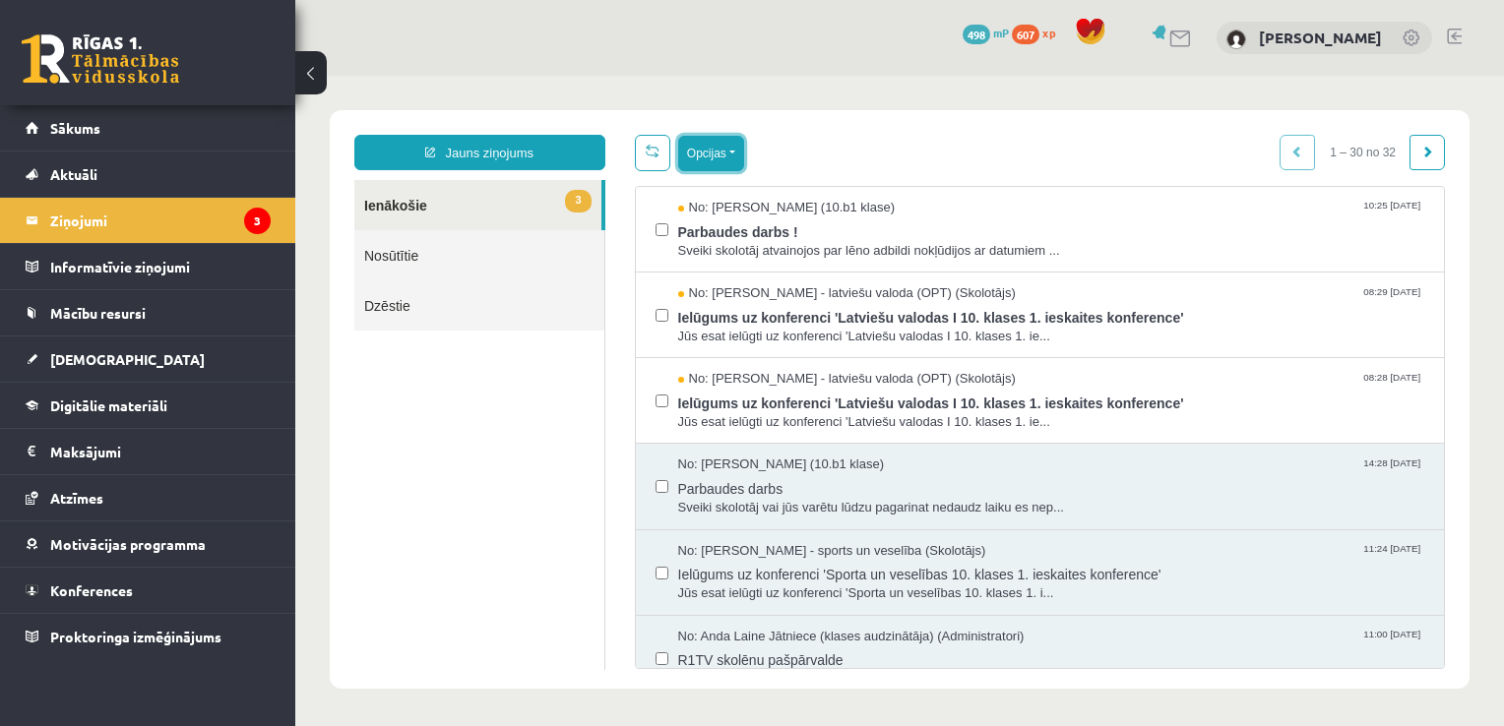
click at [717, 155] on button "Opcijas" at bounding box center [711, 153] width 66 height 35
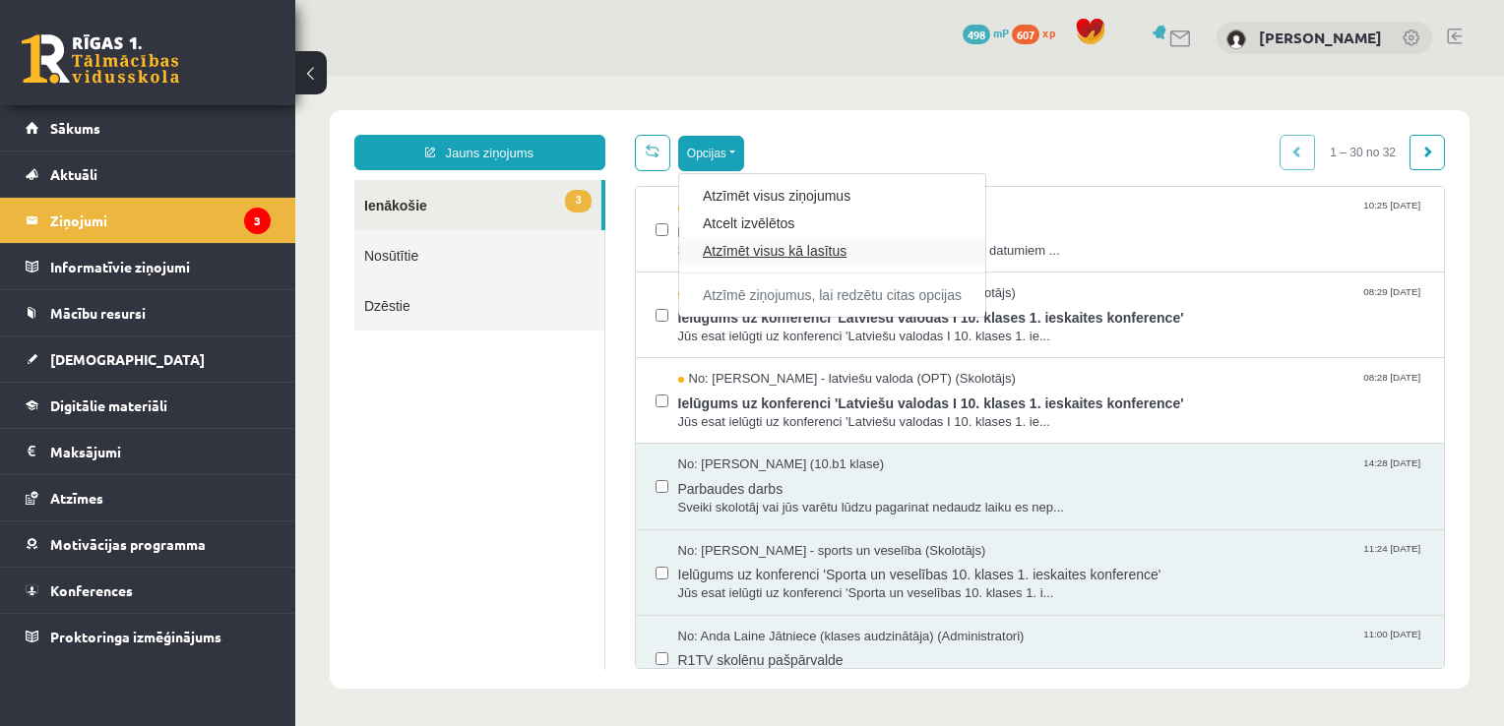
click at [758, 251] on link "Atzīmēt visus kā lasītus" at bounding box center [832, 251] width 259 height 20
